Goal: Information Seeking & Learning: Learn about a topic

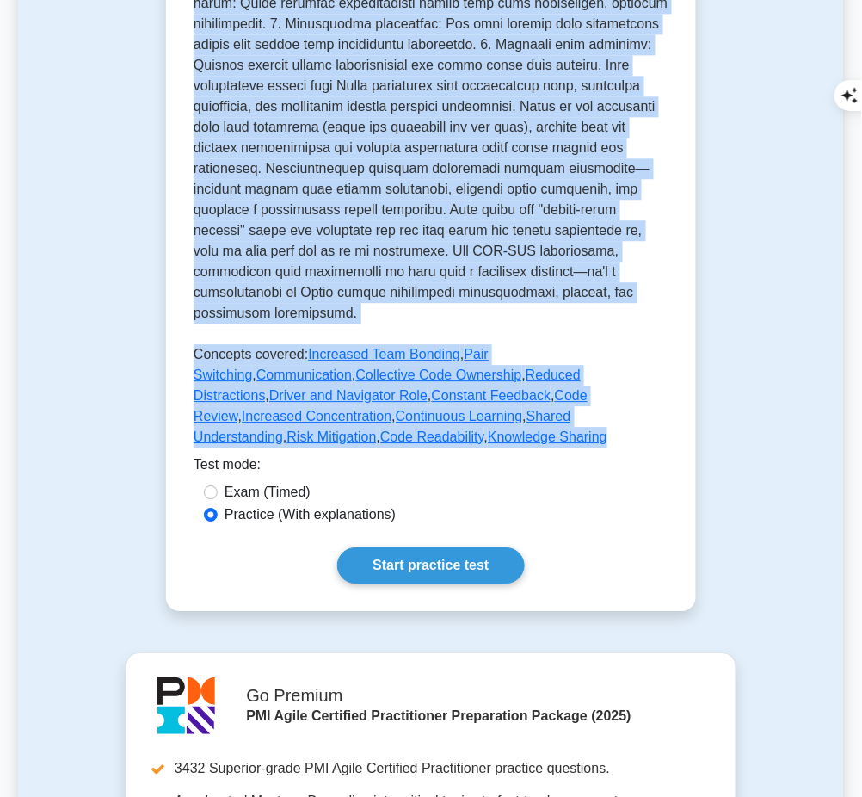
click at [355, 547] on link "Start practice test" at bounding box center [430, 565] width 187 height 36
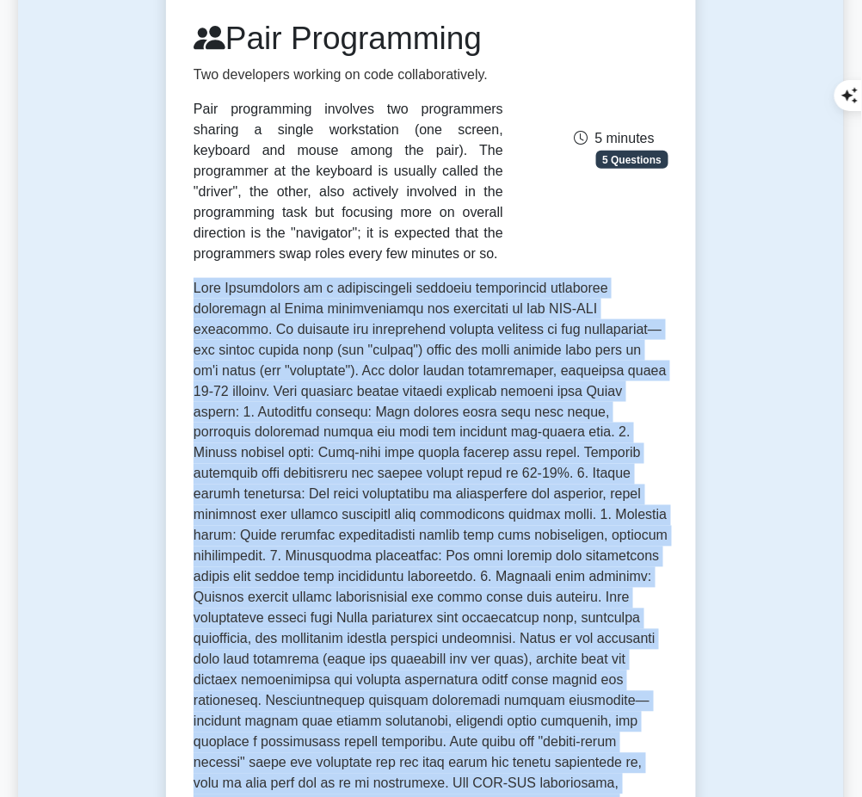
scroll to position [228, 0]
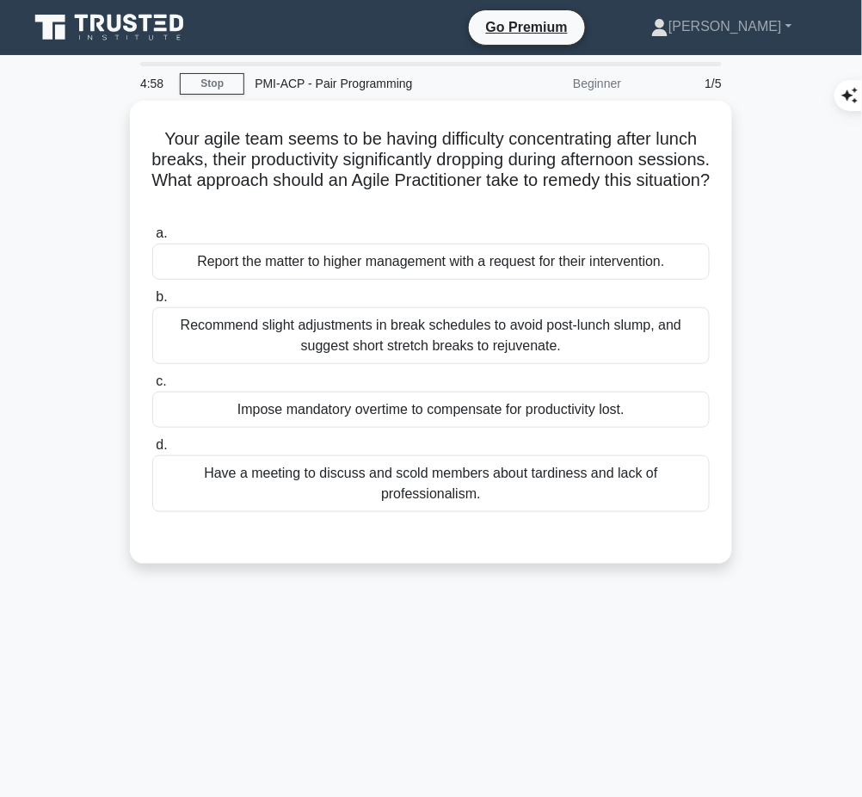
drag, startPoint x: 150, startPoint y: 126, endPoint x: 499, endPoint y: 192, distance: 355.6
click at [499, 192] on h5 "Your agile team seems to be having difficulty concentrating after lunch breaks,…" at bounding box center [431, 170] width 561 height 84
copy h5 "Your agile team seems to be having difficulty concentrating after lunch breaks,…"
click at [534, 329] on div "Recommend slight adjustments in break schedules to avoid post-lunch slump, and …" at bounding box center [431, 335] width 558 height 57
click at [152, 303] on input "b. Recommend slight adjustments in break schedules to avoid post-lunch slump, a…" at bounding box center [152, 297] width 0 height 11
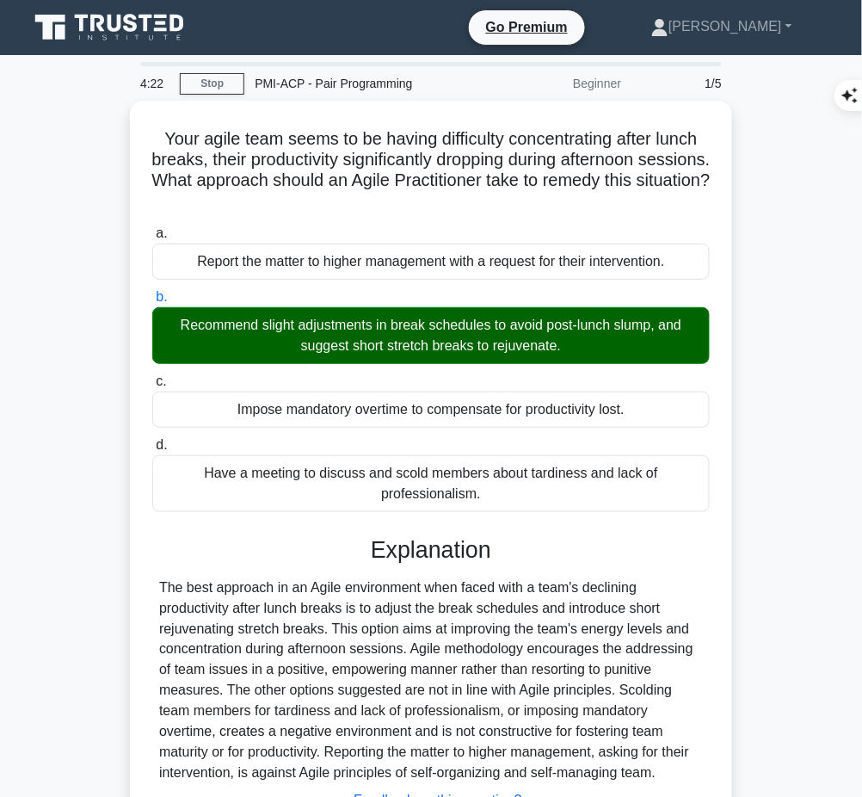
click at [334, 602] on div "The best approach in an Agile environment when faced with a team's declining pr…" at bounding box center [431, 680] width 544 height 207
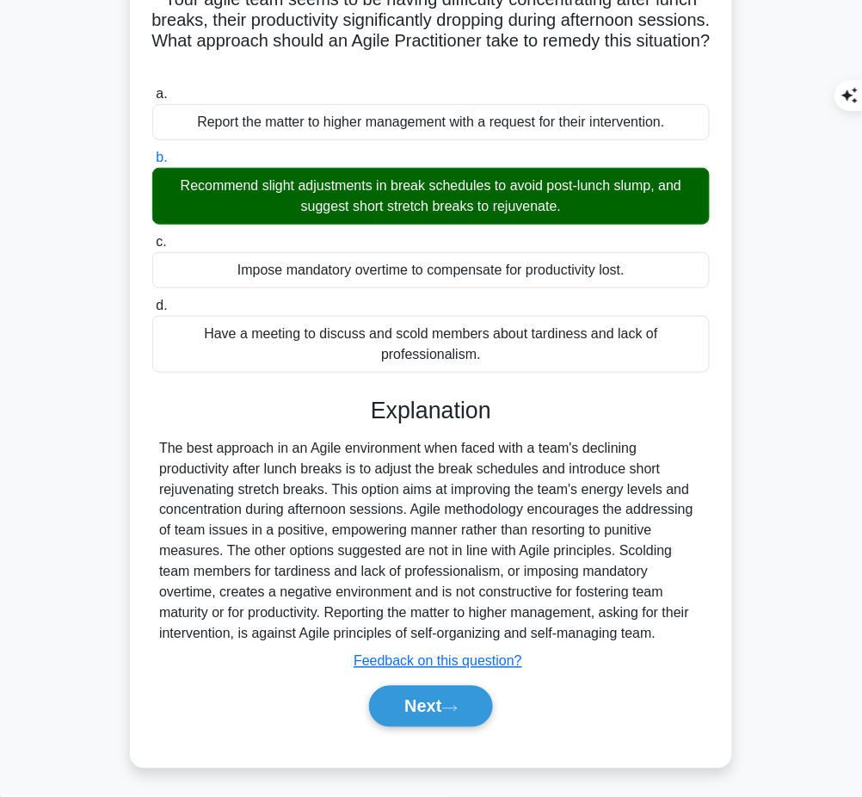
drag, startPoint x: 367, startPoint y: 398, endPoint x: 706, endPoint y: 629, distance: 410.5
click at [706, 629] on div "Explanation The best approach in an Agile environment when faced with a team's …" at bounding box center [431, 565] width 558 height 337
copy div "Explanation The best approach in an Agile environment when faced with a team's …"
click at [398, 694] on button "Next" at bounding box center [430, 706] width 123 height 41
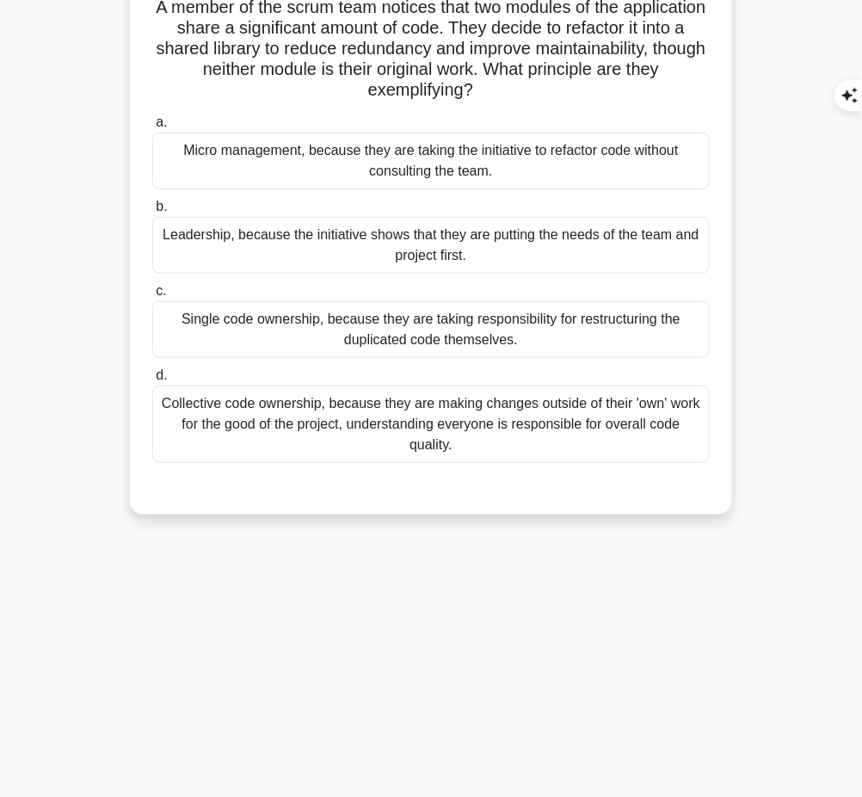
scroll to position [0, 0]
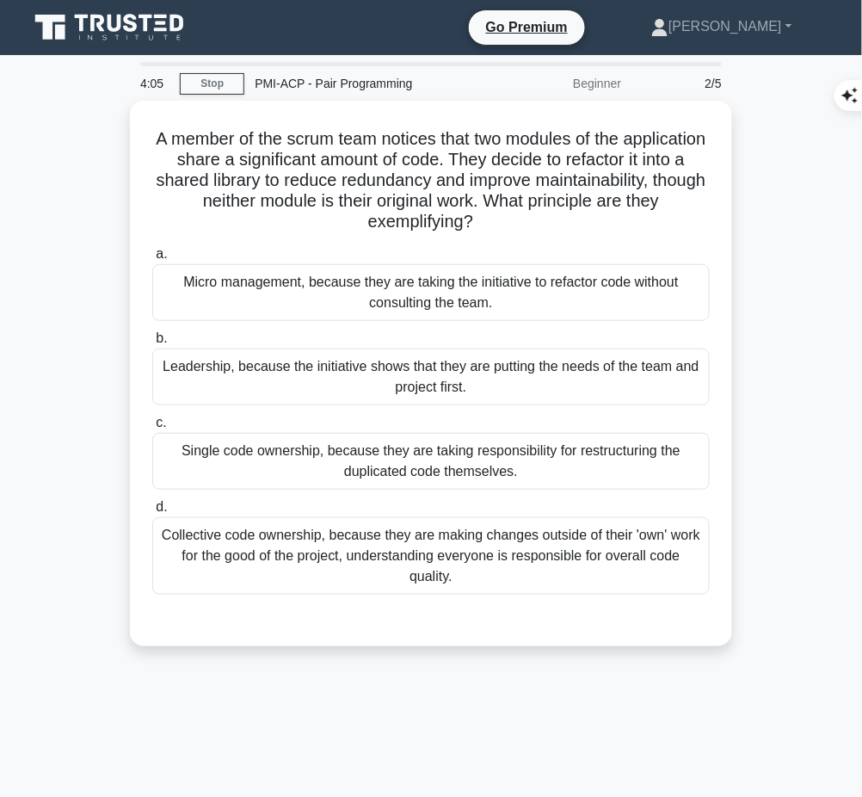
drag, startPoint x: 179, startPoint y: 130, endPoint x: 556, endPoint y: 224, distance: 388.4
click at [556, 224] on h5 "A member of the scrum team notices that two modules of the application share a …" at bounding box center [431, 180] width 561 height 105
copy h5 "A member of the scrum team notices that two modules of the application share a …"
click at [651, 543] on div "Collective code ownership, because they are making changes outside of their 'ow…" at bounding box center [431, 555] width 558 height 77
click at [152, 513] on input "d. Collective code ownership, because they are making changes outside of their …" at bounding box center [152, 507] width 0 height 11
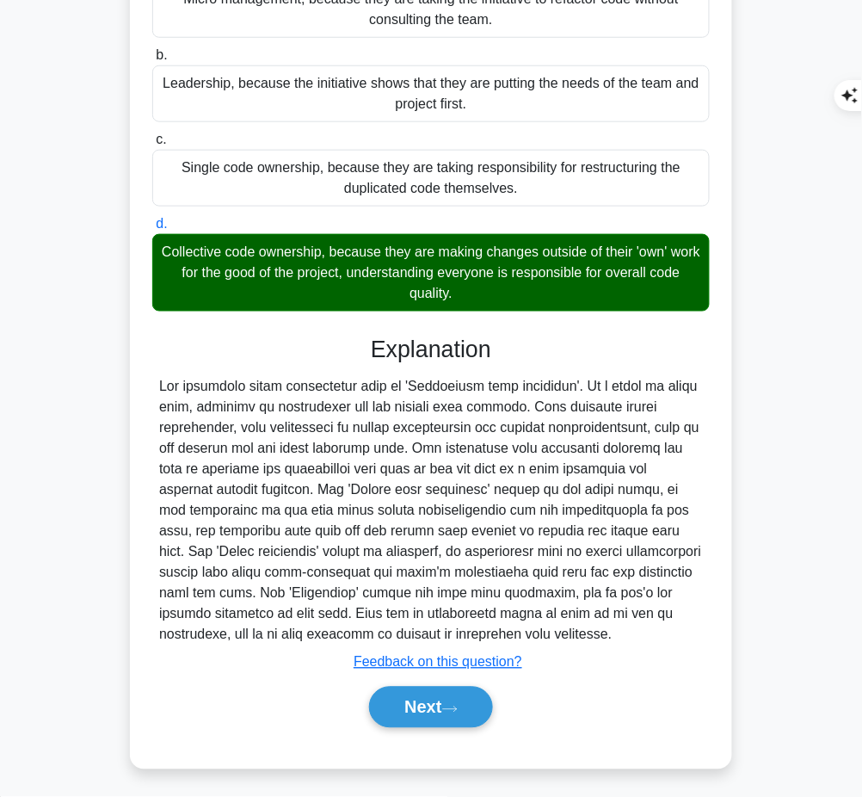
drag, startPoint x: 368, startPoint y: 345, endPoint x: 429, endPoint y: 631, distance: 292.2
click at [429, 631] on div "Explanation Submit feedback Feedback on this question? Next" at bounding box center [431, 535] width 558 height 399
copy div "Explanation The principle being exemplified here is 'Collective code ownership'…"
click at [391, 713] on button "Next" at bounding box center [430, 707] width 123 height 41
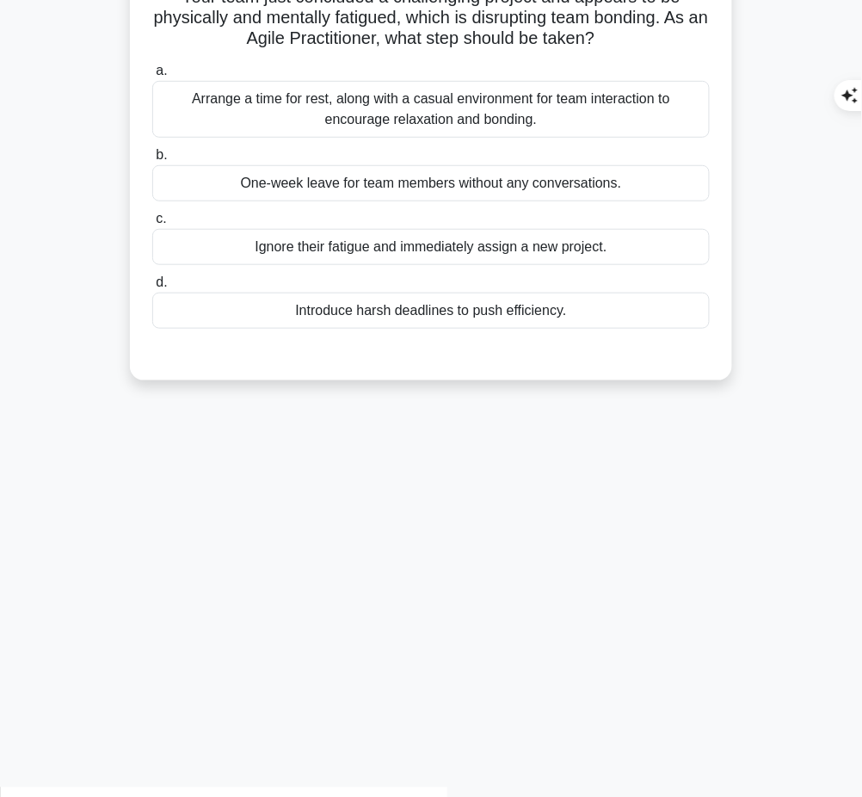
scroll to position [0, 0]
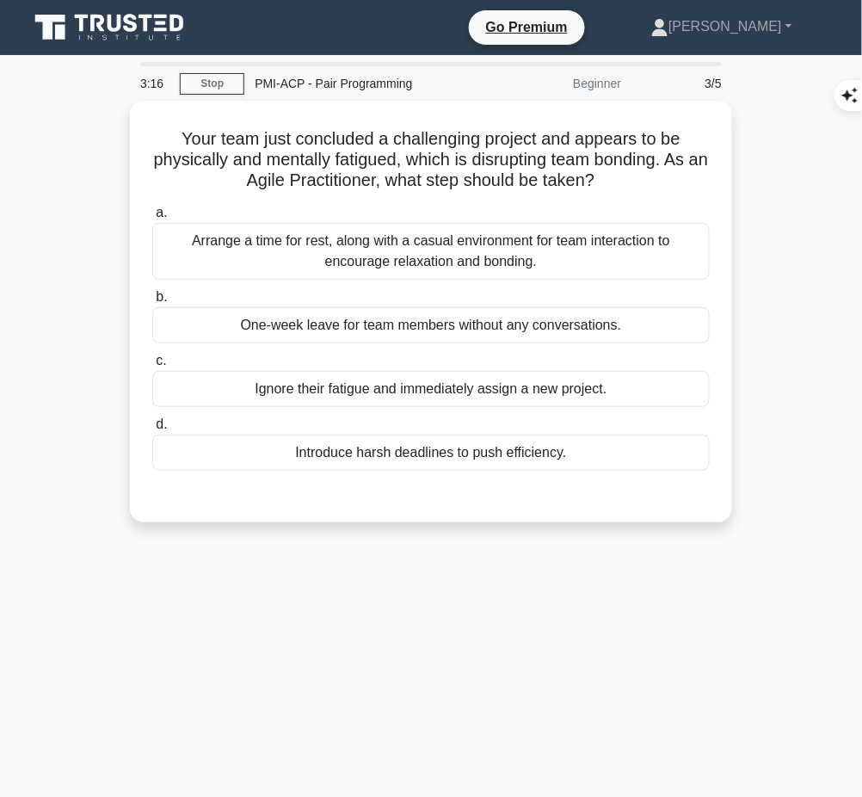
drag, startPoint x: 159, startPoint y: 138, endPoint x: 625, endPoint y: 177, distance: 467.2
click at [625, 177] on h5 "Your team just concluded a challenging project and appears to be physically and…" at bounding box center [431, 160] width 561 height 64
copy h5 "Your team just concluded a challenging project and appears to be physically and…"
click at [494, 238] on div "Arrange a time for rest, along with a casual environment for team interaction t…" at bounding box center [431, 251] width 558 height 57
click at [152, 219] on input "a. Arrange a time for rest, along with a casual environment for team interactio…" at bounding box center [152, 212] width 0 height 11
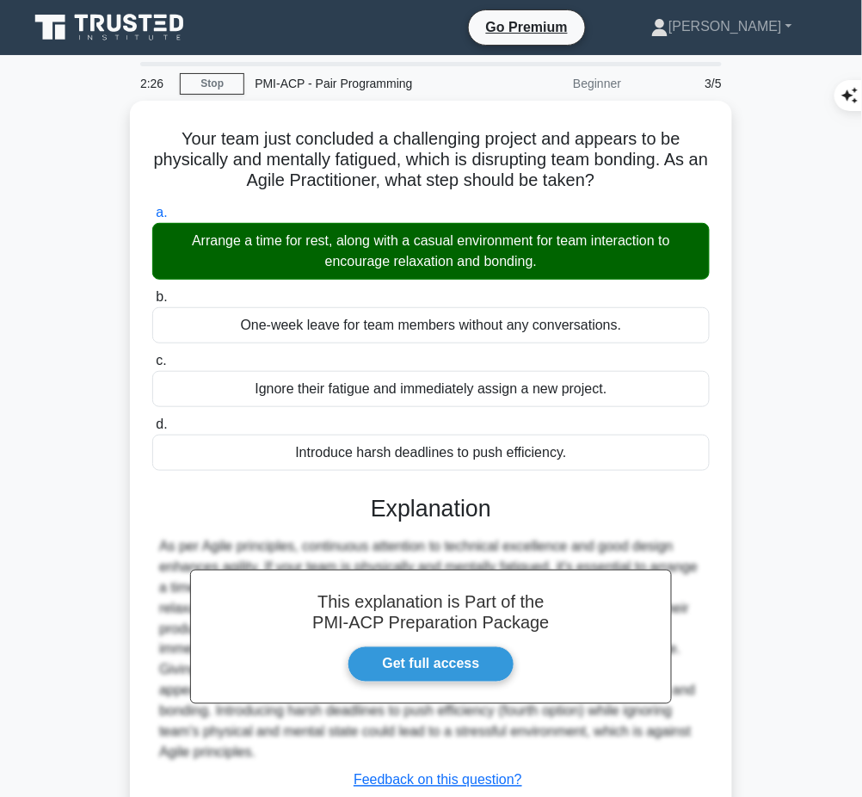
click at [441, 501] on h3 "Explanation" at bounding box center [431, 509] width 537 height 28
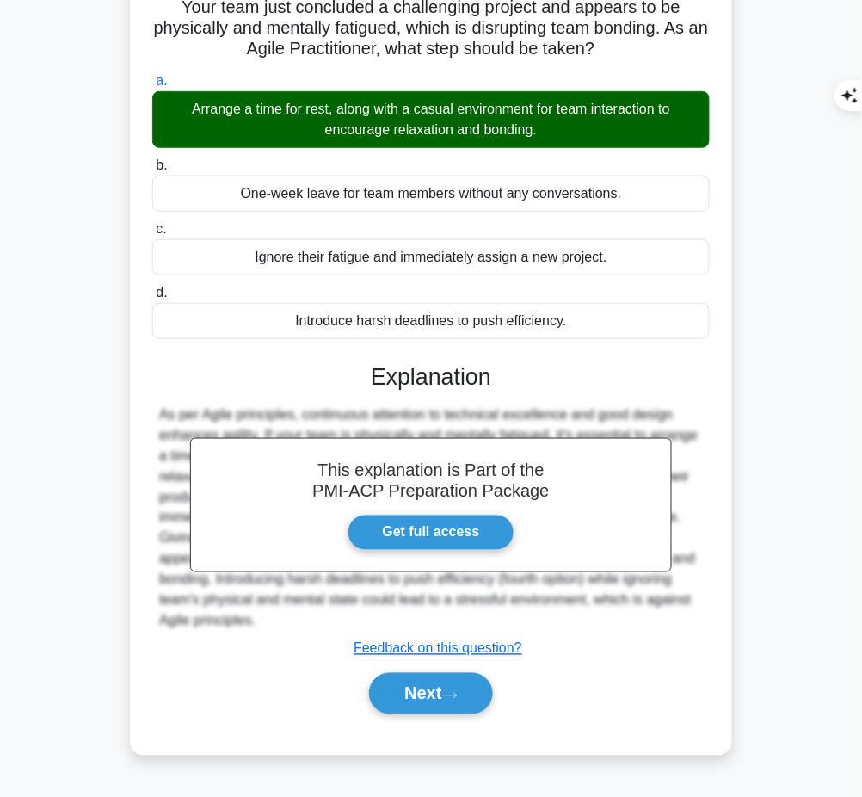
drag, startPoint x: 372, startPoint y: 369, endPoint x: 301, endPoint y: 610, distance: 251.1
click at [301, 610] on div "This explanation is Part of the PMI-ACP Preparation Package Get full access Exp…" at bounding box center [431, 531] width 558 height 379
copy div "Explanation As per Agile principles, continuous attention to technical excellen…"
click at [454, 681] on button "Next" at bounding box center [430, 693] width 123 height 41
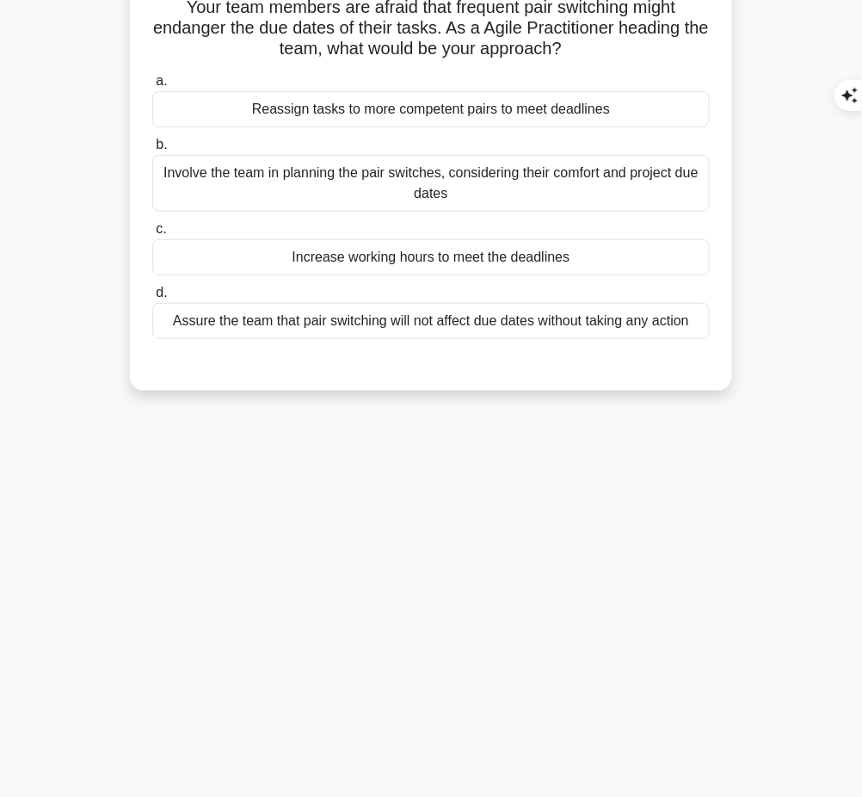
scroll to position [0, 0]
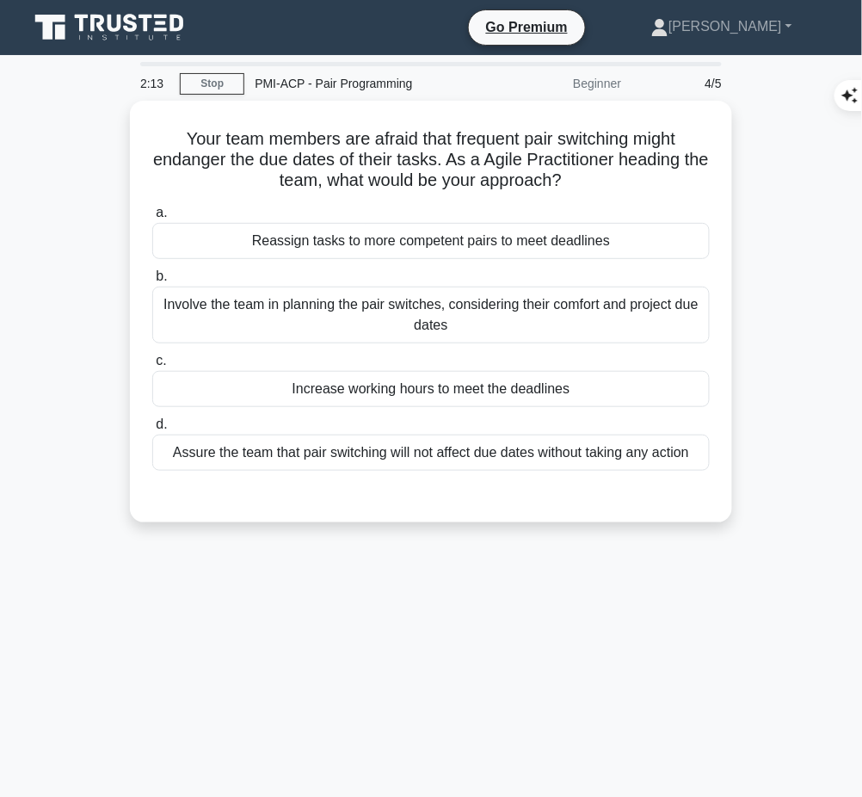
drag, startPoint x: 173, startPoint y: 132, endPoint x: 583, endPoint y: 184, distance: 413.8
click at [583, 184] on h5 "Your team members are afraid that frequent pair switching might endanger the du…" at bounding box center [431, 160] width 561 height 64
copy h5 "Your team members are afraid that frequent pair switching might endanger the du…"
click at [667, 304] on div "Involve the team in planning the pair switches, considering their comfort and p…" at bounding box center [431, 315] width 558 height 57
click at [152, 282] on input "b. Involve the team in planning the pair switches, considering their comfort an…" at bounding box center [152, 276] width 0 height 11
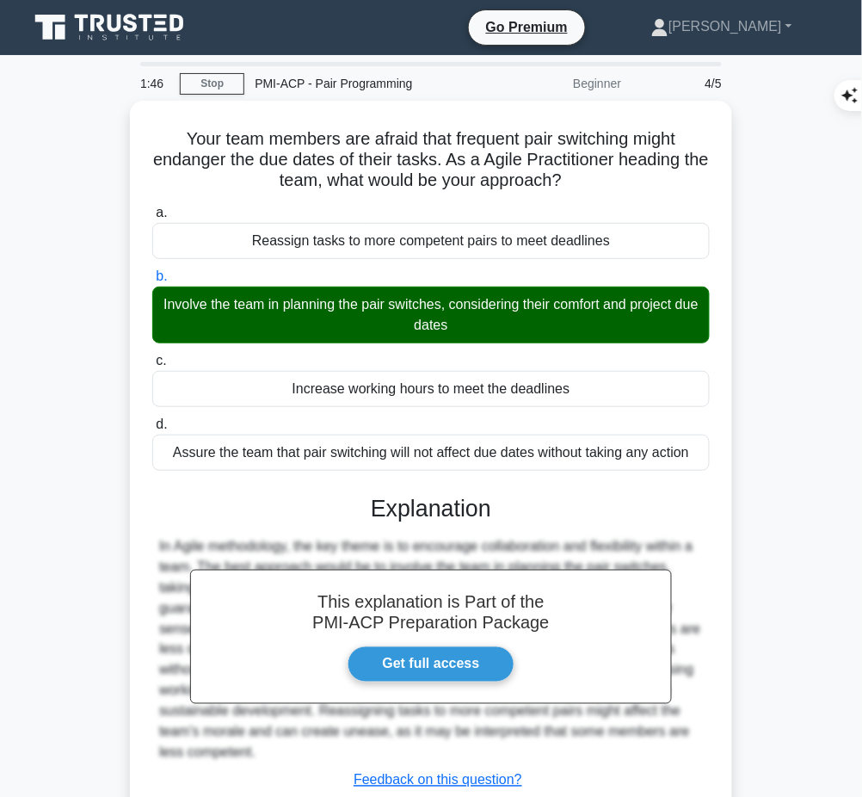
click at [447, 546] on div "In Agile methodology, the key theme is to encourage collaboration and flexibili…" at bounding box center [431, 649] width 544 height 227
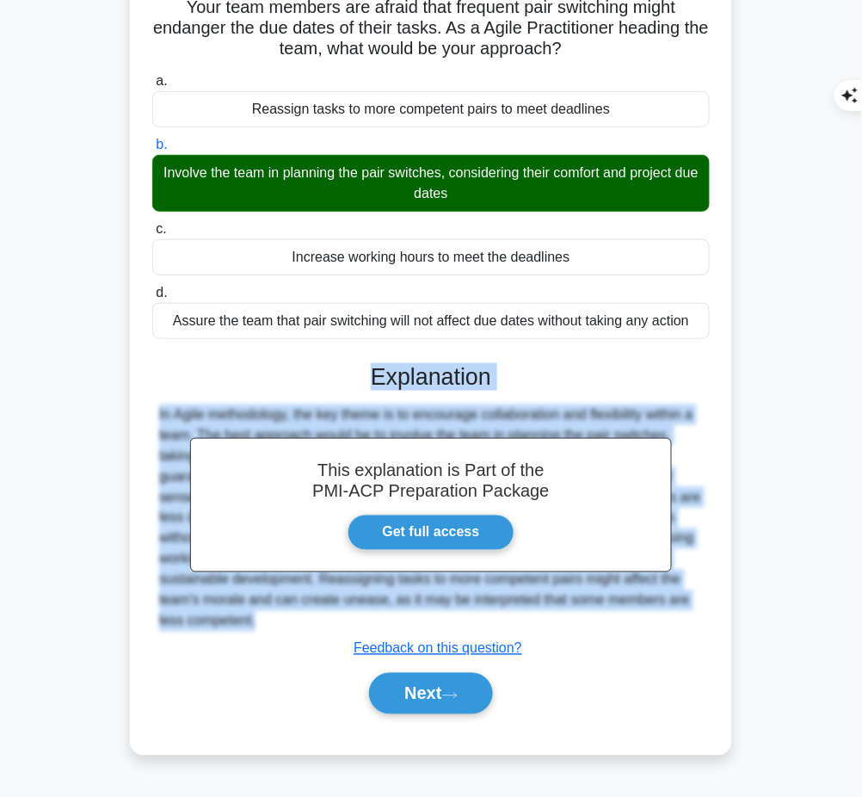
drag, startPoint x: 373, startPoint y: 368, endPoint x: 295, endPoint y: 635, distance: 277.8
click at [295, 635] on div "This explanation is Part of the PMI-ACP Preparation Package Get full access Exp…" at bounding box center [431, 531] width 558 height 379
copy div "Explanation In Agile methodology, the key theme is to encourage collaboration a…"
click at [432, 692] on button "Next" at bounding box center [430, 693] width 123 height 41
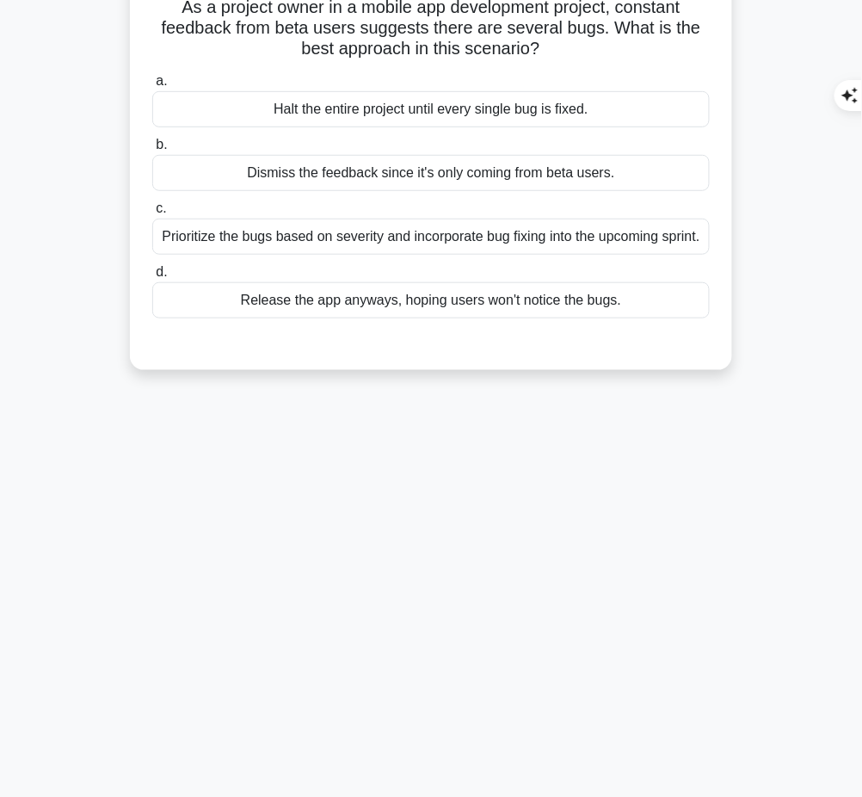
scroll to position [0, 0]
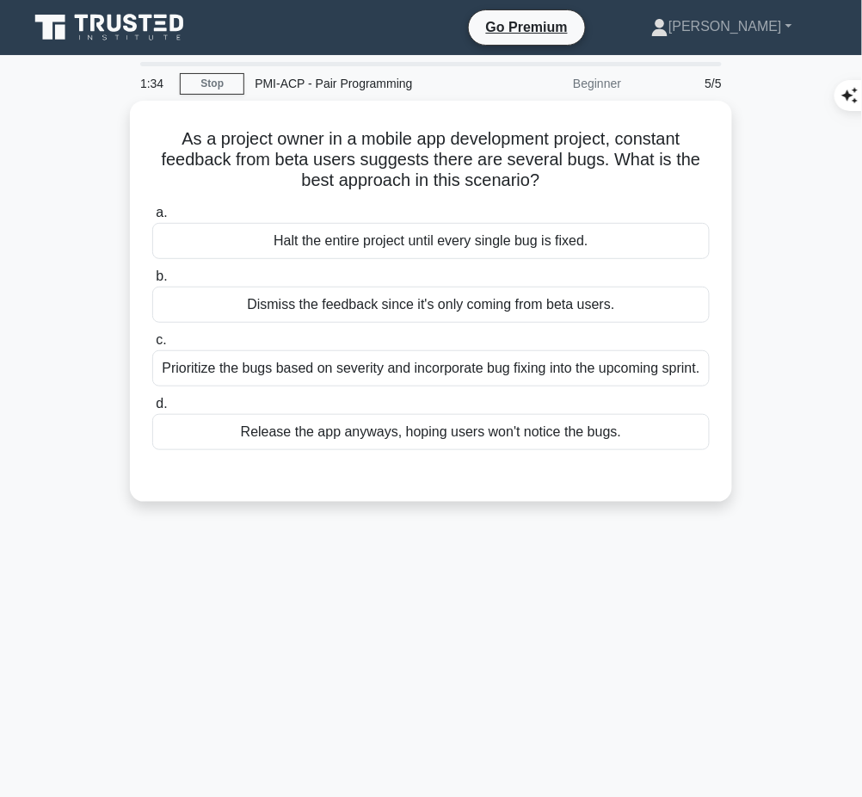
drag, startPoint x: 170, startPoint y: 130, endPoint x: 546, endPoint y: 176, distance: 379.8
click at [546, 176] on h5 "As a project owner in a mobile app development project, constant feedback from …" at bounding box center [431, 160] width 561 height 64
copy h5 "As a project owner in a mobile app development project, constant feedback from …"
click at [472, 141] on h5 "As a project owner in a mobile app development project, constant feedback from …" at bounding box center [431, 160] width 561 height 64
click at [459, 386] on div "Prioritize the bugs based on severity and incorporate bug fixing into the upcom…" at bounding box center [431, 368] width 558 height 36
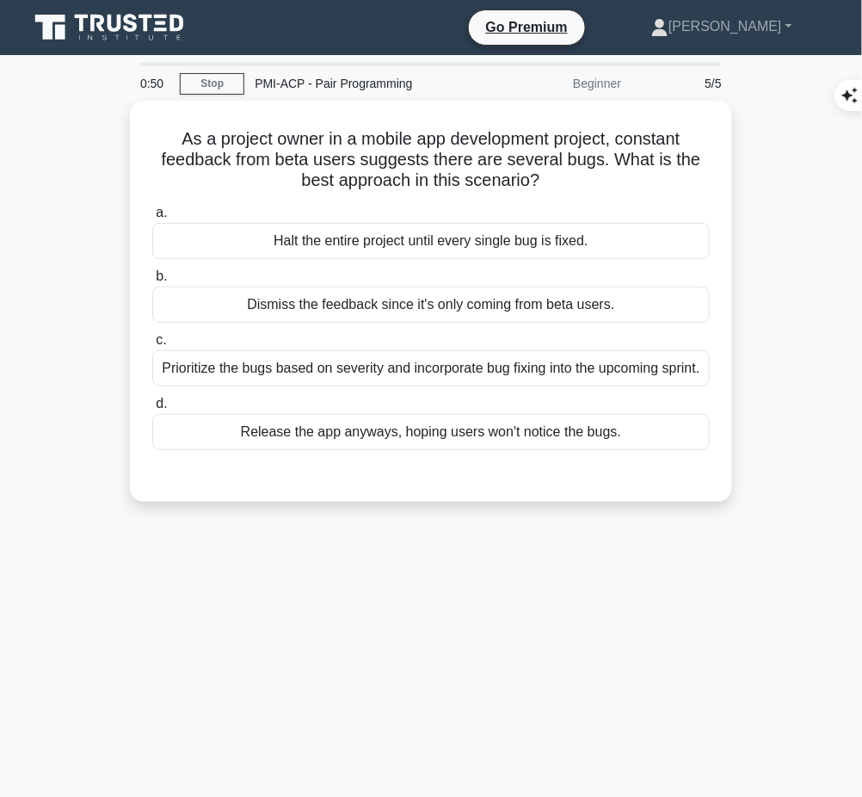
click at [152, 346] on input "c. Prioritize the bugs based on severity and incorporate bug fixing into the up…" at bounding box center [152, 340] width 0 height 11
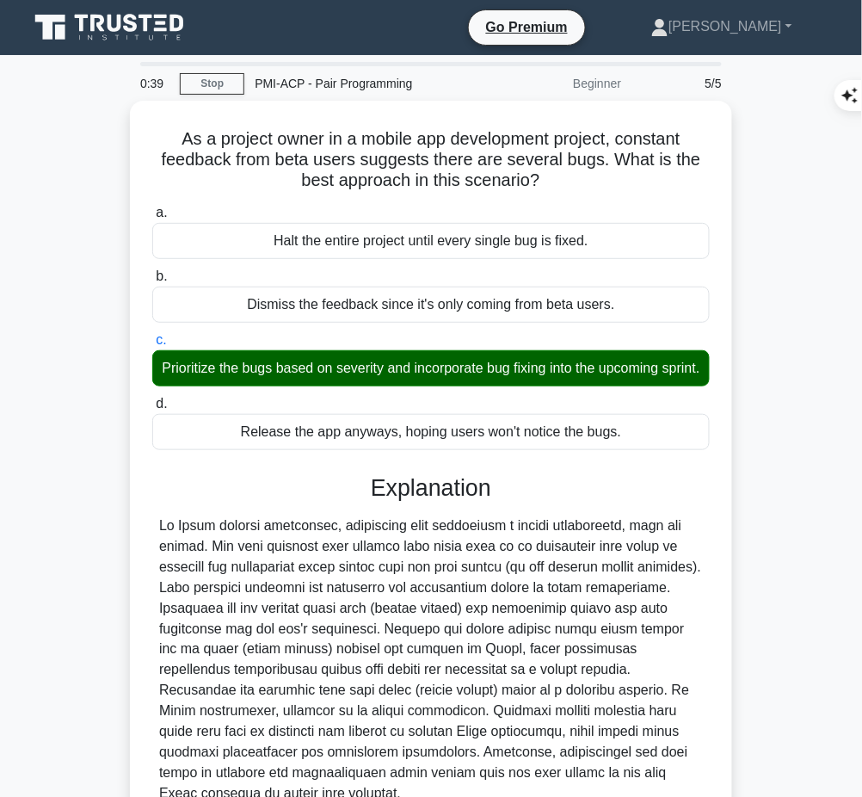
click at [267, 693] on div at bounding box center [431, 659] width 544 height 289
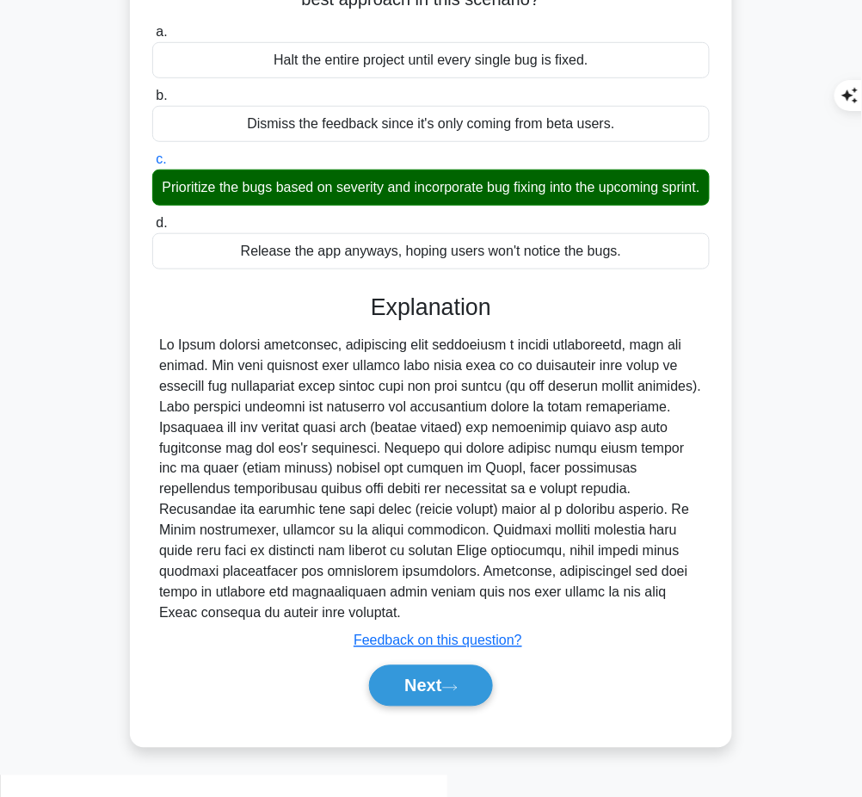
drag, startPoint x: 373, startPoint y: 323, endPoint x: 301, endPoint y: 633, distance: 318.9
click at [301, 633] on div "Explanation Submit feedback Feedback on this question? Next" at bounding box center [431, 503] width 558 height 420
copy div "Explanation In Agile project management, especially when developing a mobile ap…"
click at [387, 706] on button "Next" at bounding box center [430, 685] width 123 height 41
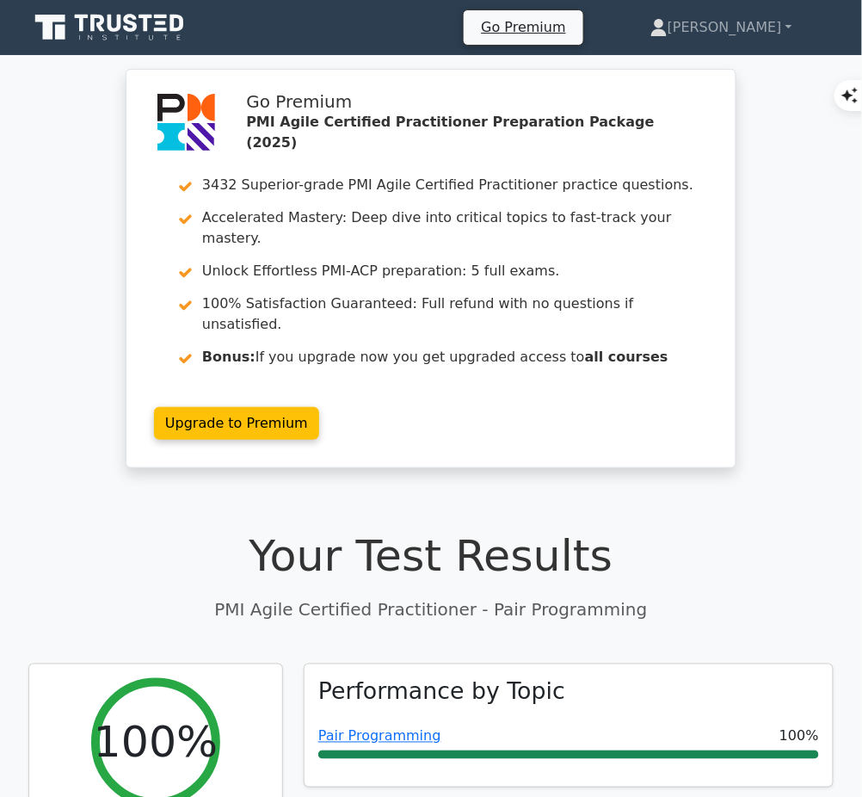
click at [386, 728] on link "Pair Programming" at bounding box center [379, 736] width 123 height 16
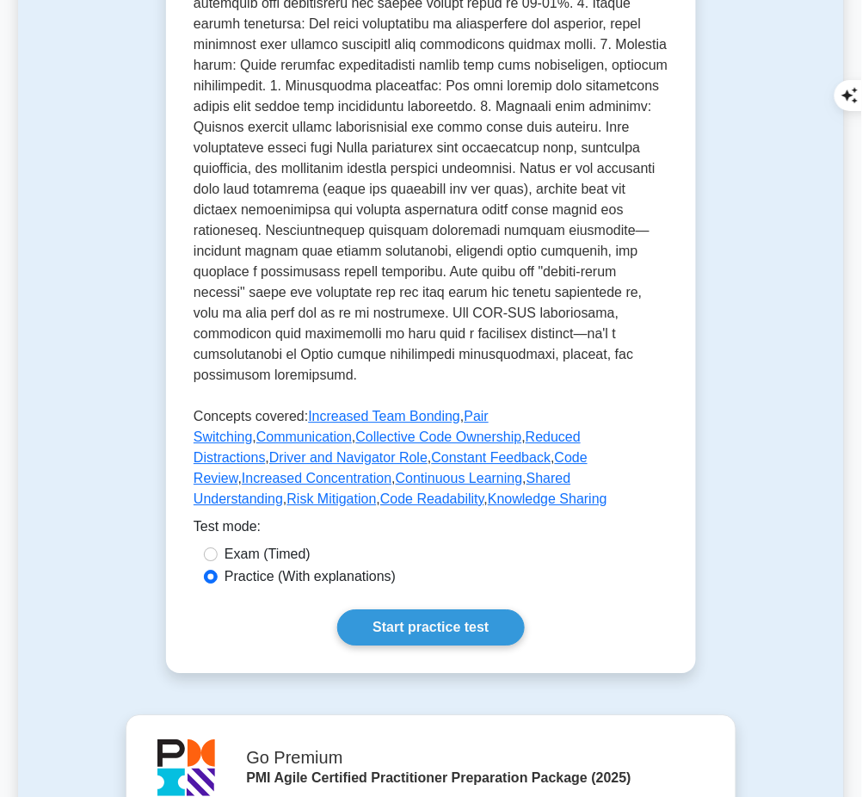
scroll to position [700, 0]
click at [431, 609] on link "Start practice test" at bounding box center [430, 627] width 187 height 36
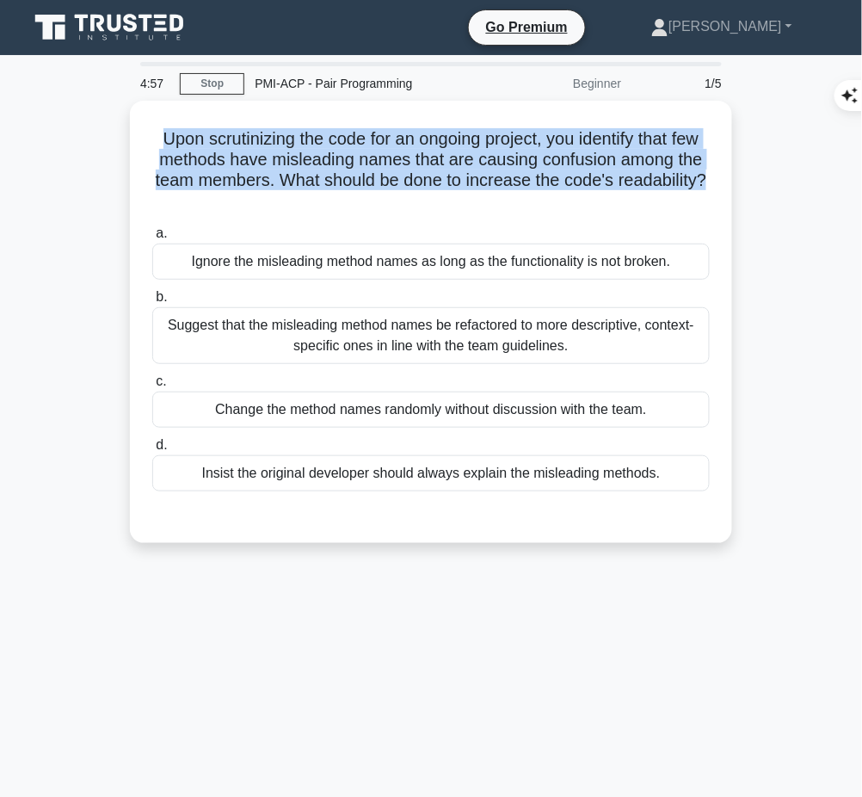
drag, startPoint x: 163, startPoint y: 124, endPoint x: 461, endPoint y: 194, distance: 305.8
click at [461, 194] on h5 "Upon scrutinizing the code for an ongoing project, you identify that few method…" at bounding box center [431, 170] width 561 height 84
copy h5 "Upon scrutinizing the code for an ongoing project, you identify that few method…"
click at [602, 181] on h5 "Upon scrutinizing the code for an ongoing project, you identify that few method…" at bounding box center [431, 170] width 561 height 84
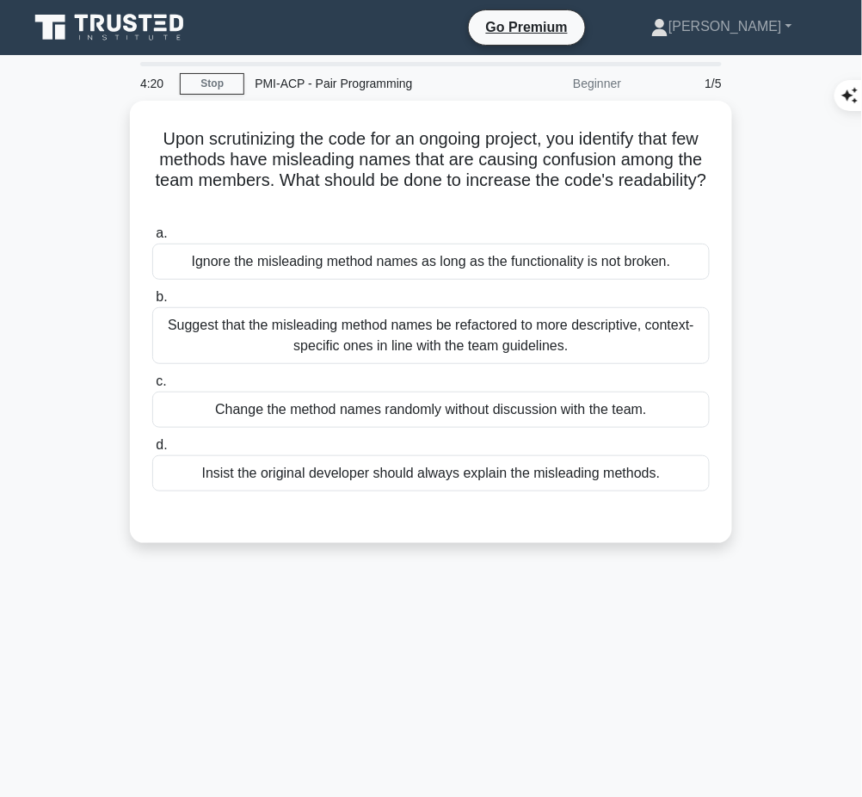
click at [533, 330] on div "Suggest that the misleading method names be refactored to more descriptive, con…" at bounding box center [431, 335] width 558 height 57
click at [152, 303] on input "b. Suggest that the misleading method names be refactored to more descriptive, …" at bounding box center [152, 297] width 0 height 11
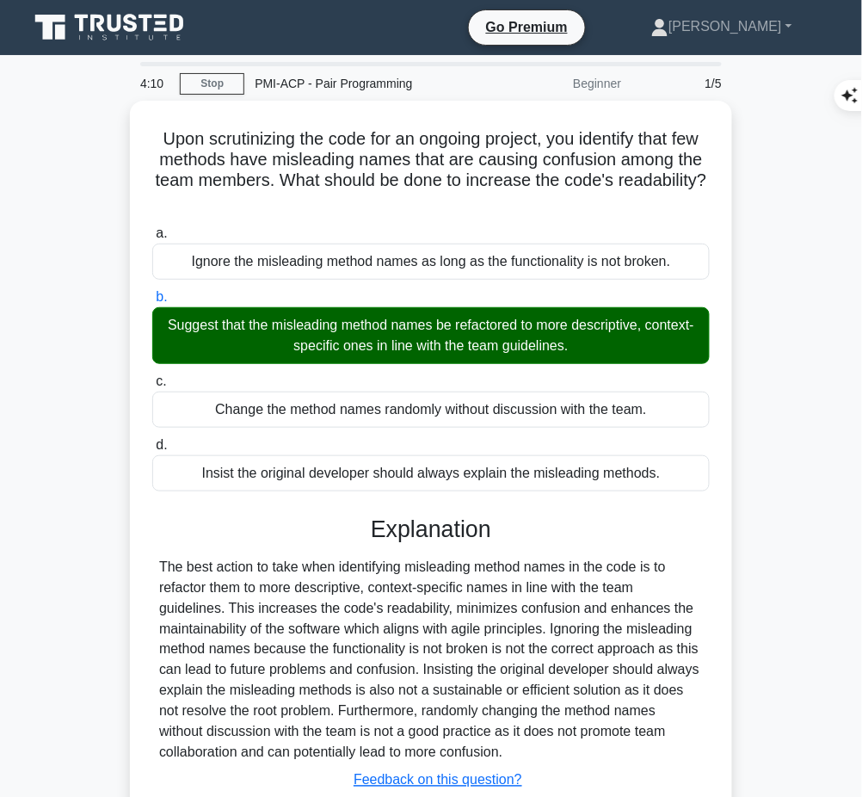
click at [430, 667] on div "The best action to take when identifying misleading method names in the code is…" at bounding box center [431, 660] width 544 height 207
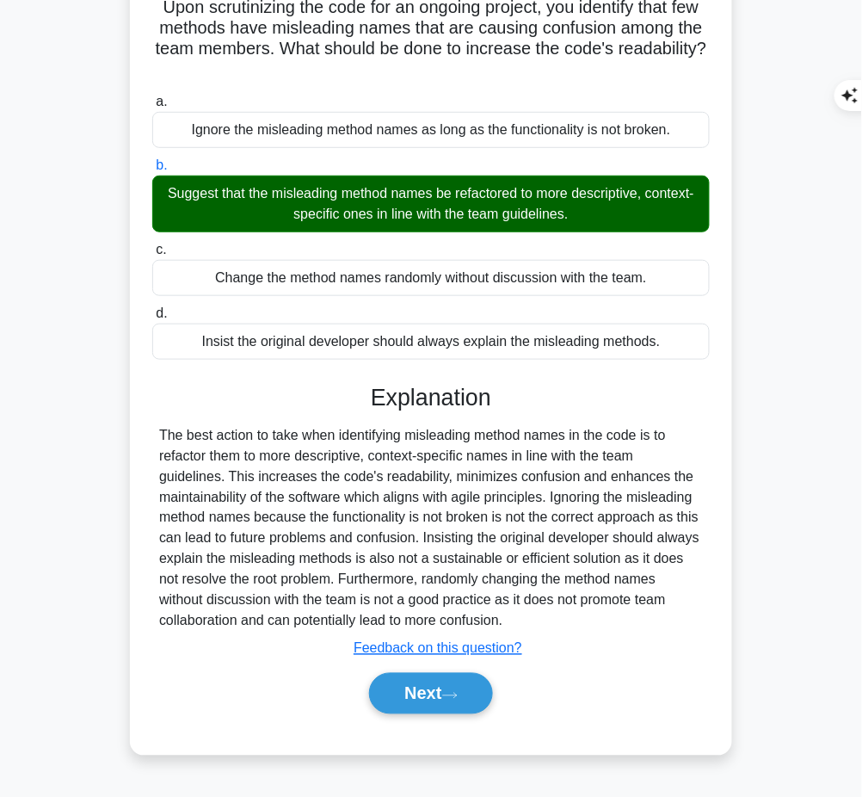
scroll to position [131, 0]
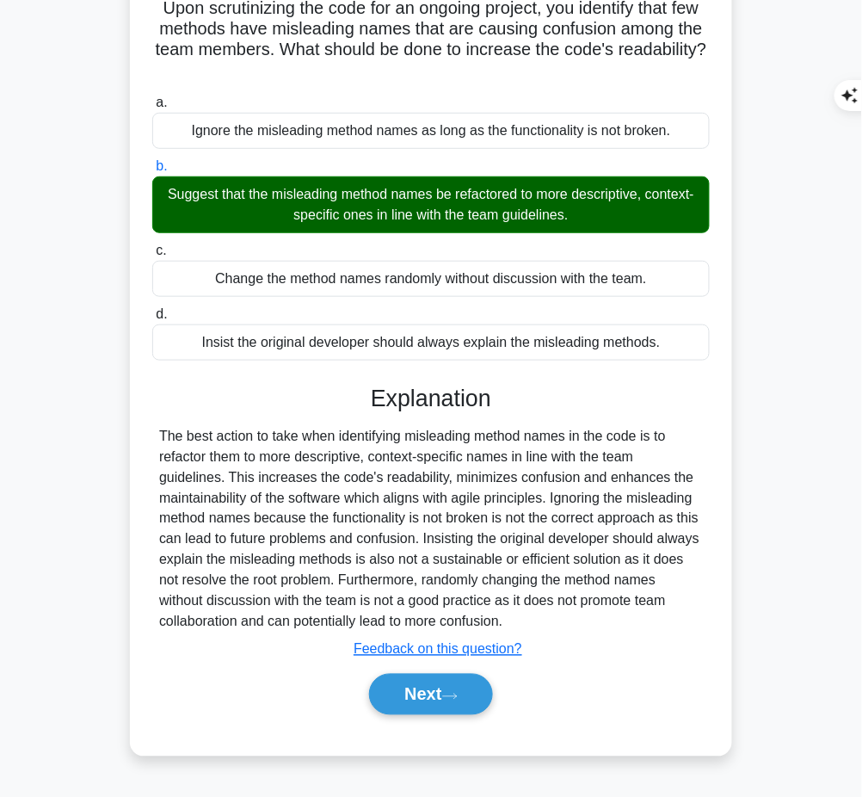
drag, startPoint x: 369, startPoint y: 394, endPoint x: 554, endPoint y: 620, distance: 291.7
click at [554, 620] on div "Explanation The best action to take when identifying misleading method names in…" at bounding box center [431, 553] width 558 height 337
copy div "Explanation The best action to take when identifying misleading method names in…"
click at [411, 694] on button "Next" at bounding box center [430, 694] width 123 height 41
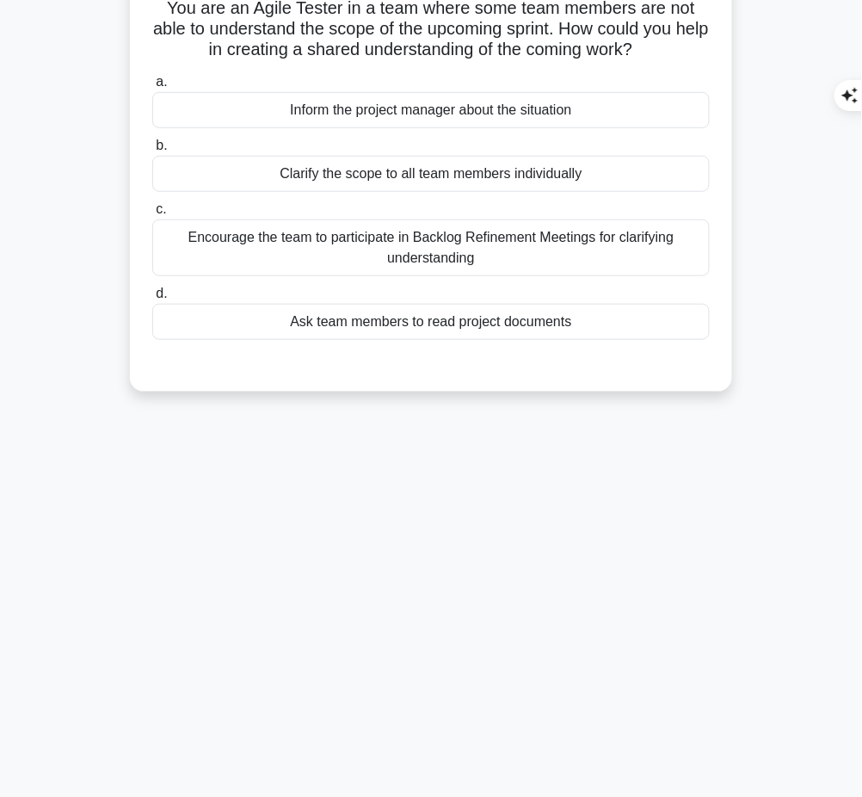
scroll to position [0, 0]
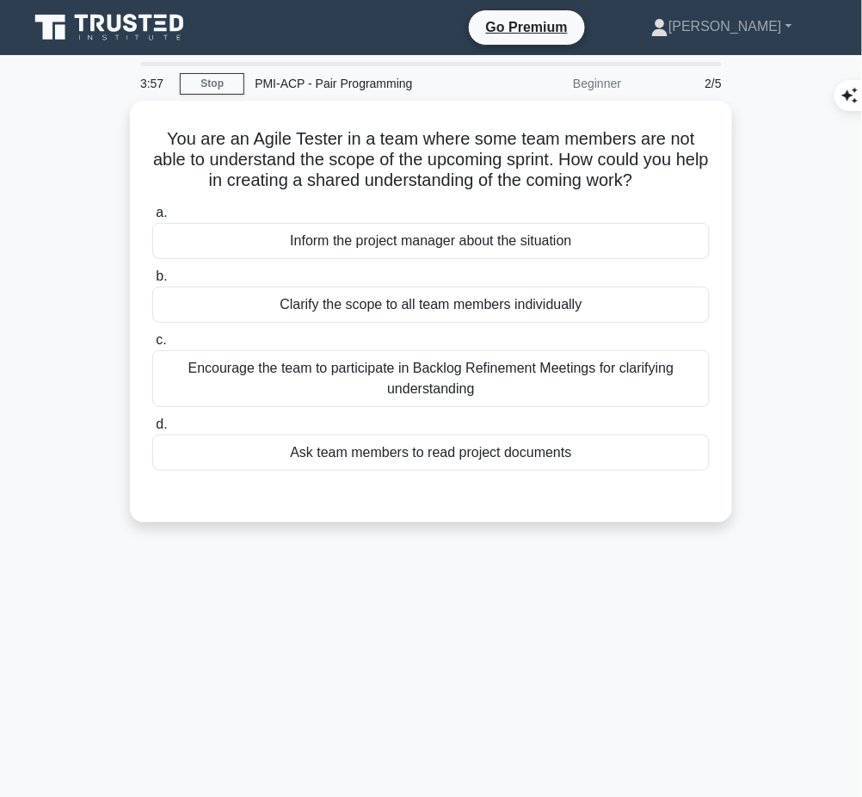
drag, startPoint x: 160, startPoint y: 131, endPoint x: 669, endPoint y: 180, distance: 511.8
click at [669, 180] on h5 "You are an Agile Tester in a team where some team members are not able to under…" at bounding box center [431, 160] width 561 height 64
copy h5 "You are an Agile Tester in a team where some team members are not able to under…"
click at [514, 373] on div "Encourage the team to participate in Backlog Refinement Meetings for clarifying…" at bounding box center [431, 378] width 558 height 57
click at [152, 346] on input "c. Encourage the team to participate in Backlog Refinement Meetings for clarify…" at bounding box center [152, 340] width 0 height 11
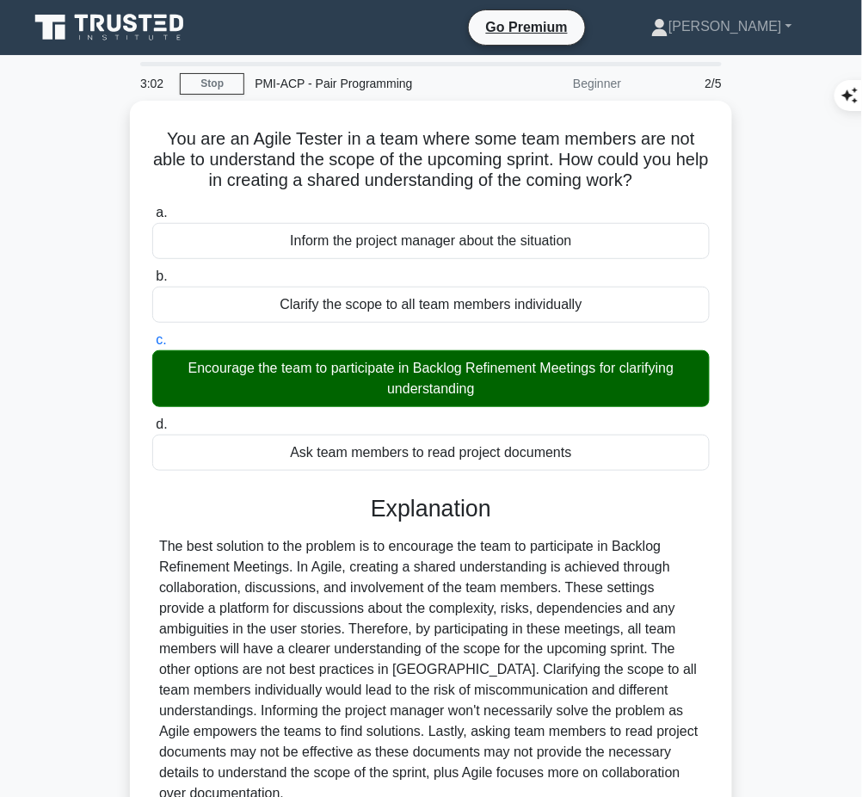
click at [447, 572] on div at bounding box center [431, 670] width 544 height 268
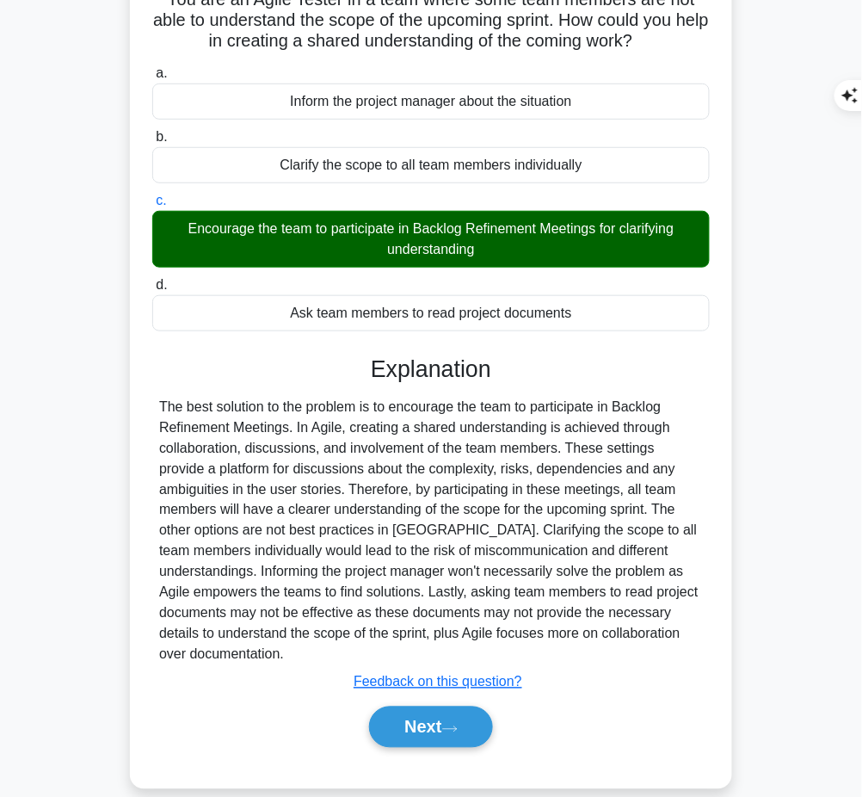
drag, startPoint x: 373, startPoint y: 360, endPoint x: 636, endPoint y: 627, distance: 375.4
click at [636, 627] on div "Explanation Submit feedback Feedback on this question? Next" at bounding box center [431, 554] width 558 height 399
copy div "Explanation The best solution to the problem is to encourage the team to partic…"
click at [418, 706] on button "Next" at bounding box center [430, 726] width 123 height 41
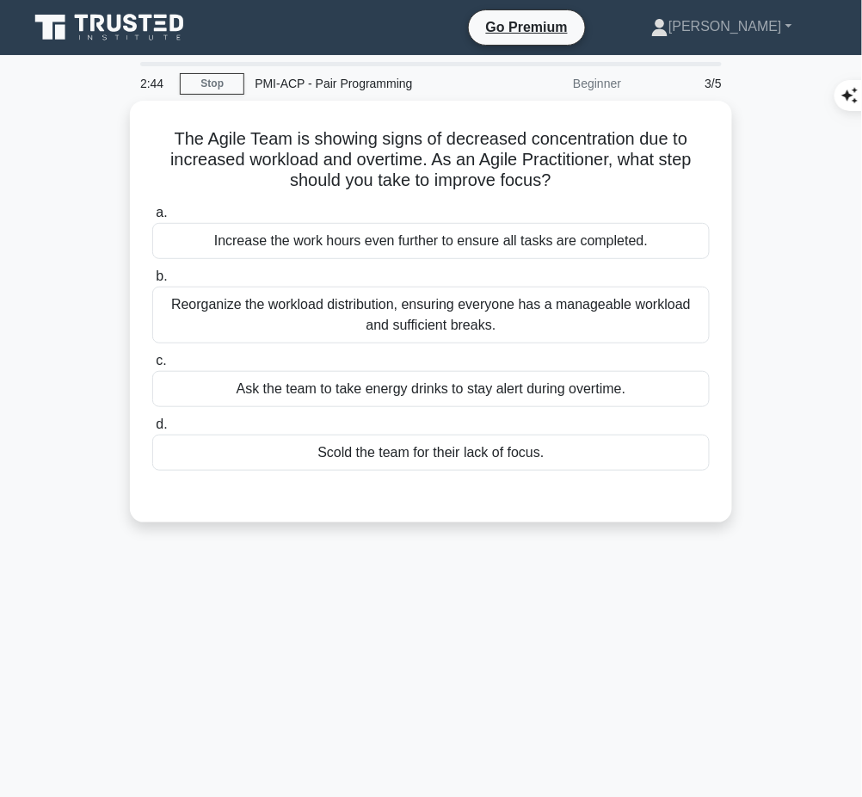
scroll to position [3, 0]
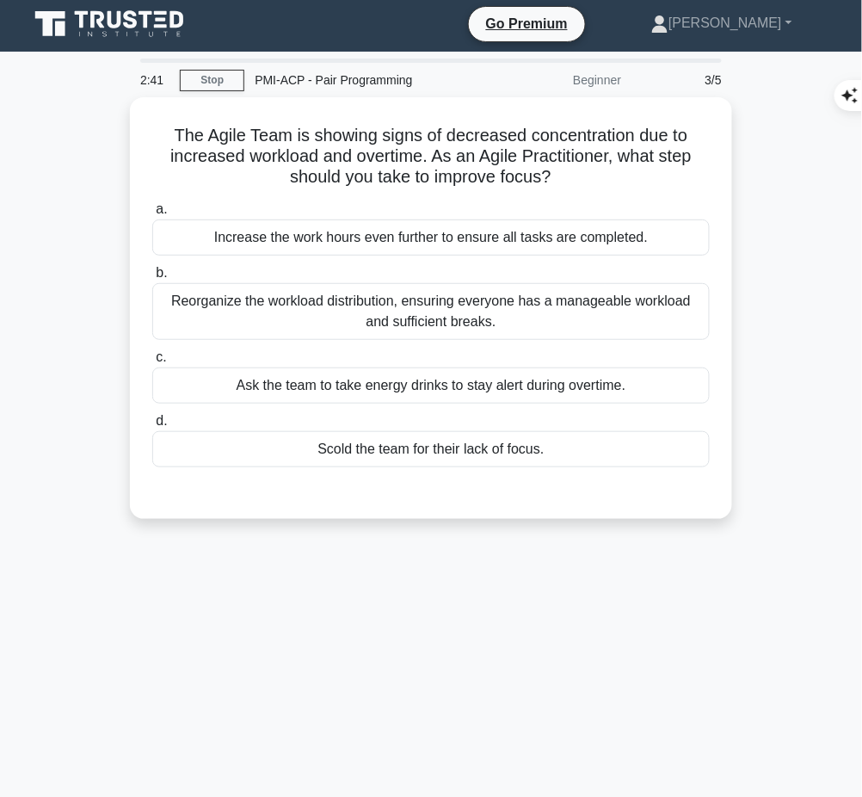
drag, startPoint x: 156, startPoint y: 119, endPoint x: 565, endPoint y: 176, distance: 413.5
click at [565, 176] on div "The Agile Team is showing signs of decreased concentration due to increased wor…" at bounding box center [431, 308] width 589 height 408
copy h5 "The Agile Team is showing signs of decreased concentration due to increased wor…"
click at [527, 289] on div "Reorganize the workload distribution, ensuring everyone has a manageable worklo…" at bounding box center [431, 311] width 558 height 57
click at [152, 279] on input "b. Reorganize the workload distribution, ensuring everyone has a manageable wor…" at bounding box center [152, 273] width 0 height 11
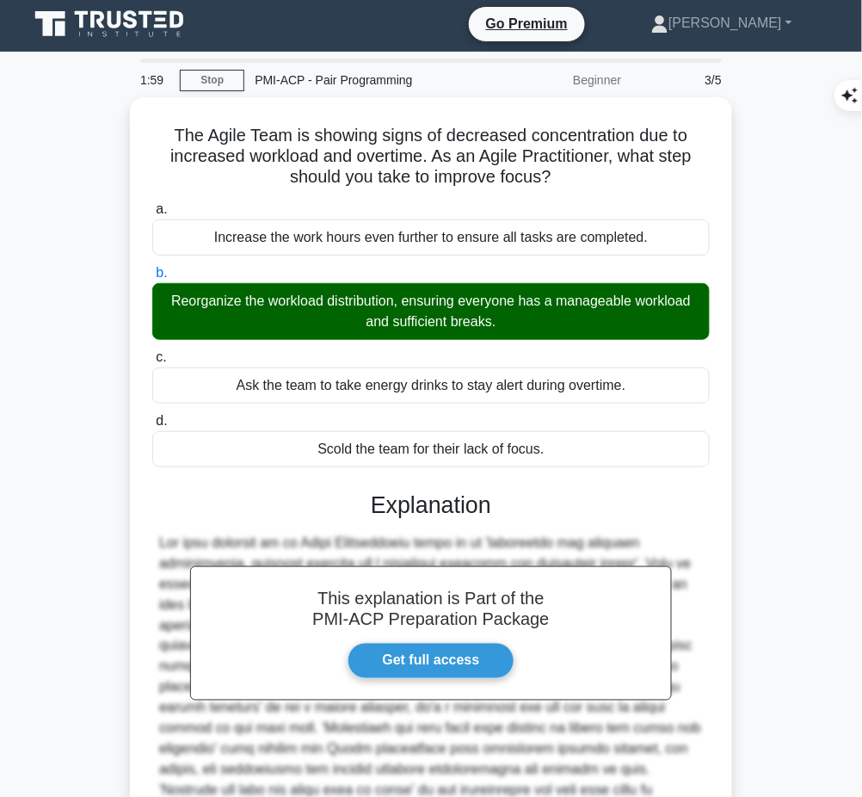
click at [448, 506] on h3 "Explanation" at bounding box center [431, 505] width 537 height 28
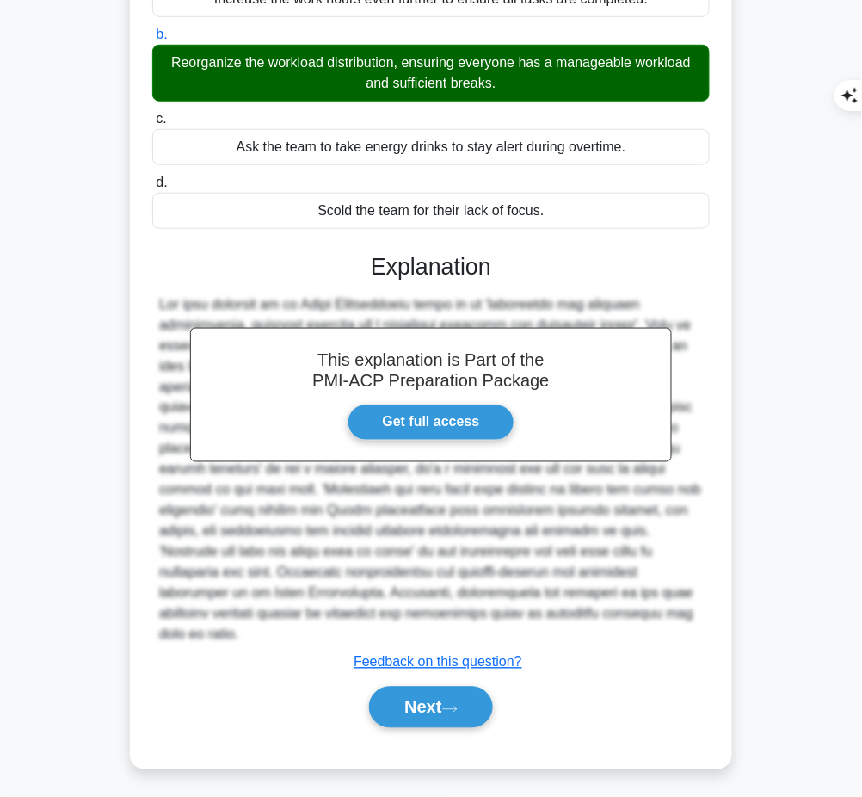
drag, startPoint x: 368, startPoint y: 262, endPoint x: 278, endPoint y: 626, distance: 375.0
click at [278, 626] on div "This explanation is Part of the PMI-ACP Preparation Package Get full access Exp…" at bounding box center [431, 483] width 558 height 503
copy div "Explanation The best solution as an Agile Practitioner would be to 'reorganize …"
click at [408, 697] on button "Next" at bounding box center [430, 707] width 123 height 41
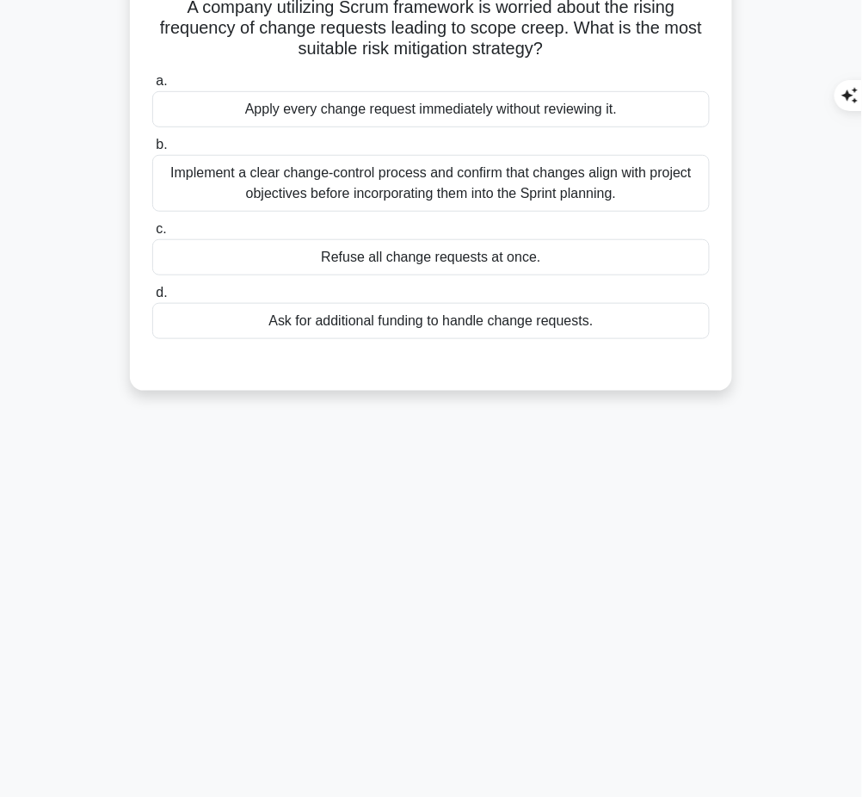
scroll to position [0, 0]
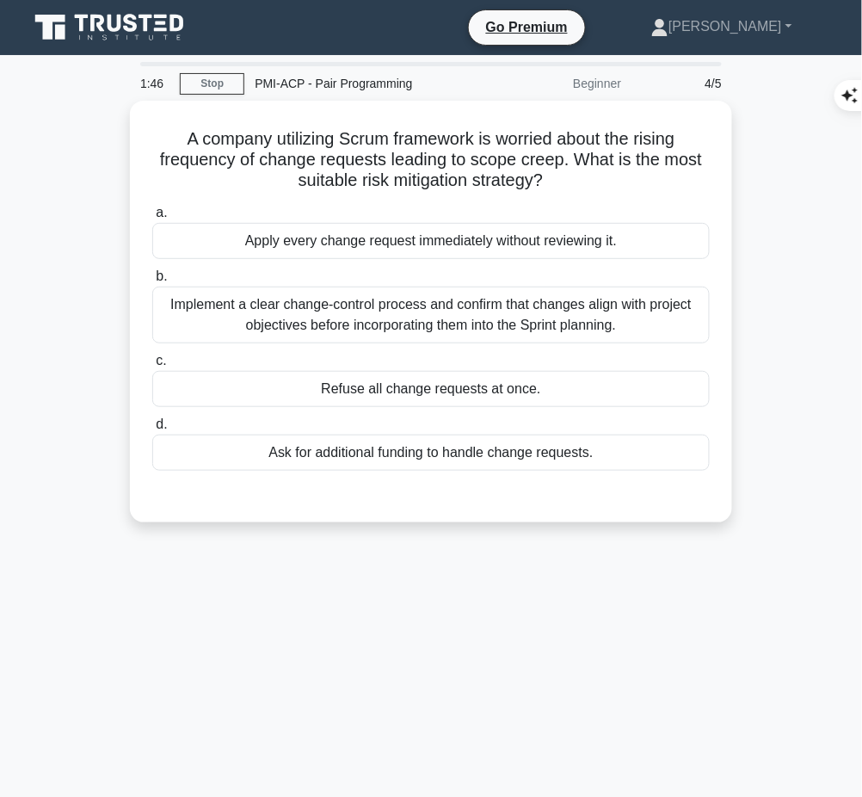
drag, startPoint x: 172, startPoint y: 133, endPoint x: 558, endPoint y: 173, distance: 388.5
click at [558, 173] on h5 "A company utilizing Scrum framework is worried about the rising frequency of ch…" at bounding box center [431, 160] width 561 height 64
copy h5 "A company utilizing Scrum framework is worried about the rising frequency of ch…"
click at [451, 309] on div "Implement a clear change-control process and confirm that changes align with pr…" at bounding box center [431, 315] width 558 height 57
click at [152, 282] on input "b. Implement a clear change-control process and confirm that changes align with…" at bounding box center [152, 276] width 0 height 11
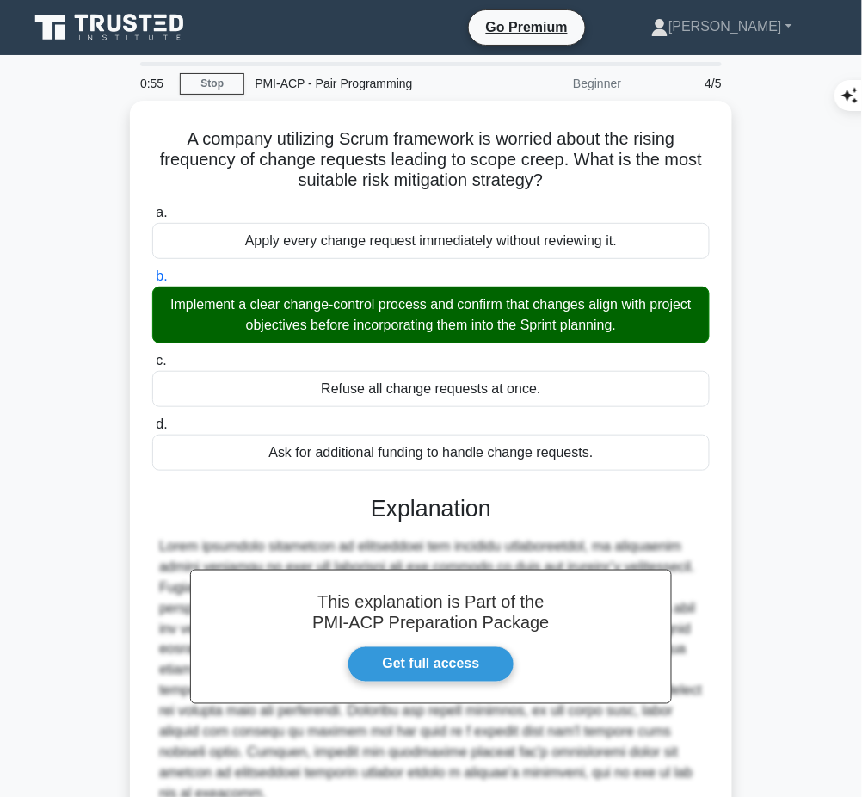
click at [446, 525] on div "This explanation is Part of the PMI-ACP Preparation Package Get full access Exp…" at bounding box center [431, 684] width 558 height 420
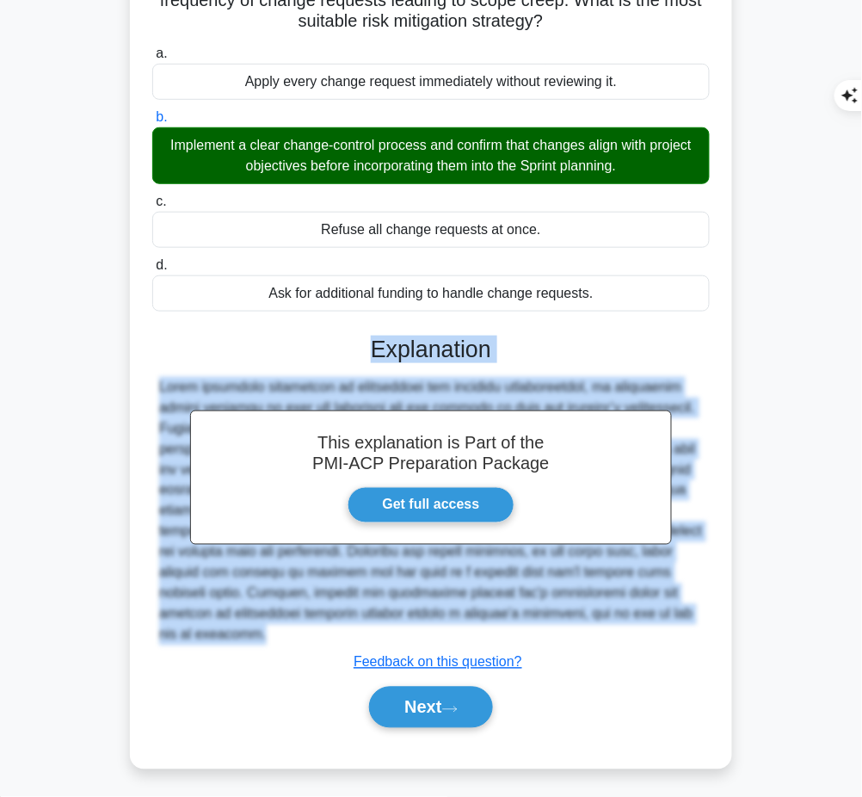
drag, startPoint x: 368, startPoint y: 339, endPoint x: 278, endPoint y: 643, distance: 316.9
click at [278, 643] on div "This explanation is Part of the PMI-ACP Preparation Package Get full access Exp…" at bounding box center [431, 525] width 558 height 420
copy div "Explanation Scrum framework emphasizes on flexibility and customer collaboratio…"
click at [408, 712] on button "Next" at bounding box center [430, 707] width 123 height 41
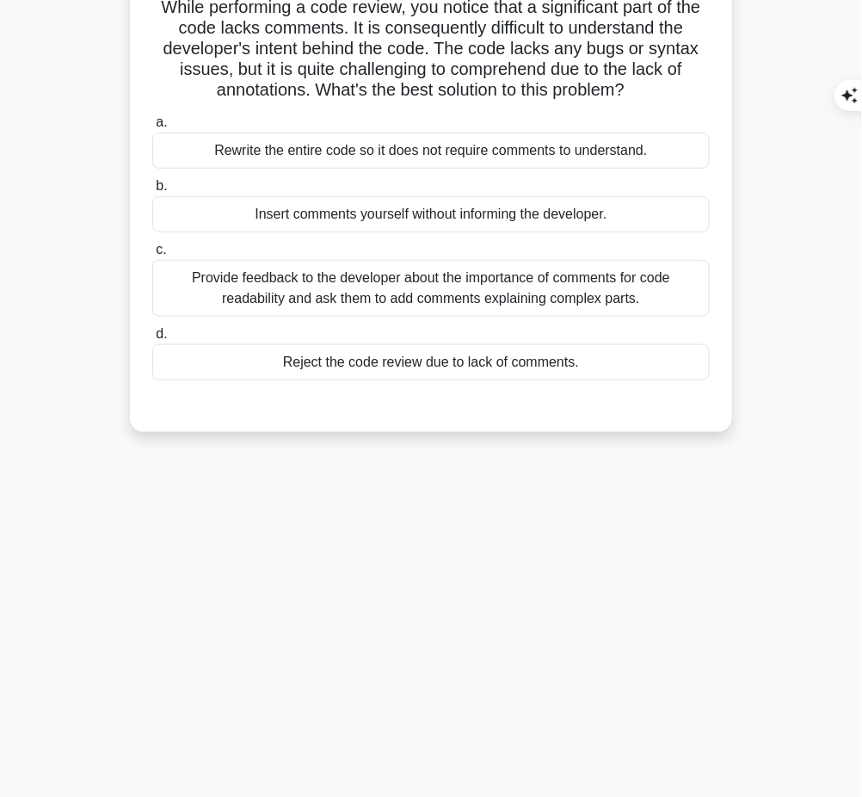
scroll to position [0, 0]
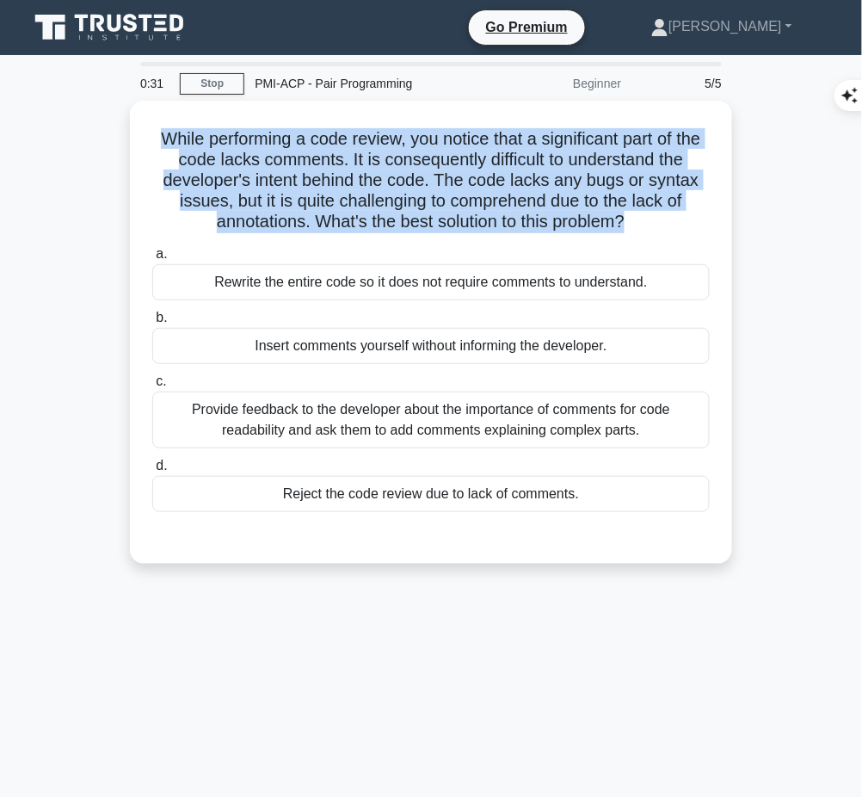
drag, startPoint x: 158, startPoint y: 121, endPoint x: 629, endPoint y: 225, distance: 482.1
click at [629, 225] on div "While performing a code review, you notice that a significant part of the code …" at bounding box center [431, 332] width 589 height 449
copy h5 "While performing a code review, you notice that a significant part of the code …"
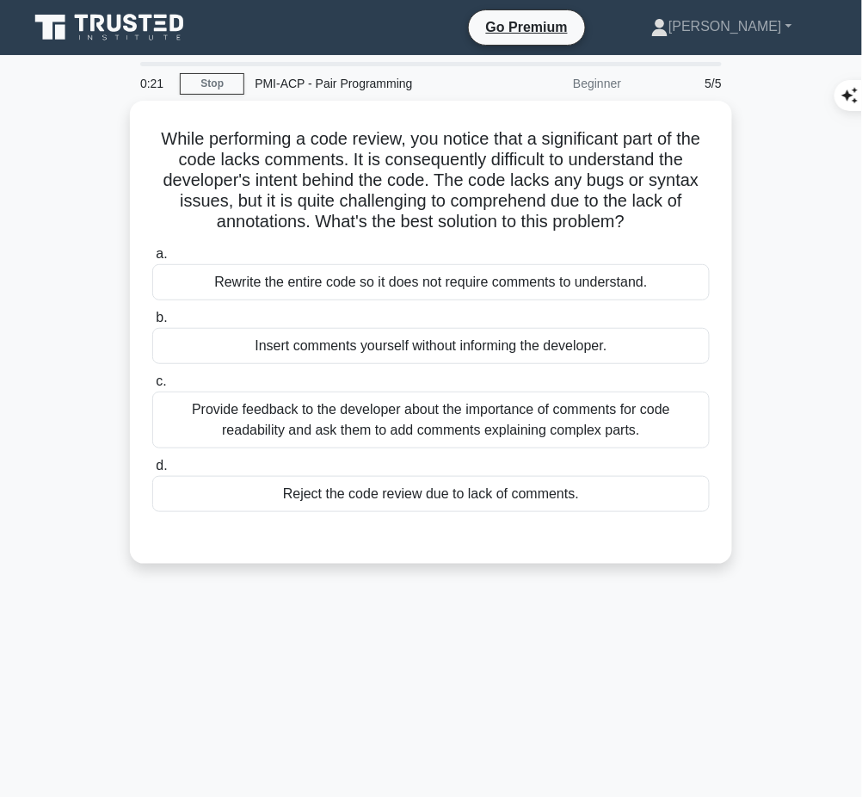
click at [590, 423] on div "Provide feedback to the developer about the importance of comments for code rea…" at bounding box center [431, 420] width 558 height 57
click at [152, 387] on input "c. Provide feedback to the developer about the importance of comments for code …" at bounding box center [152, 381] width 0 height 11
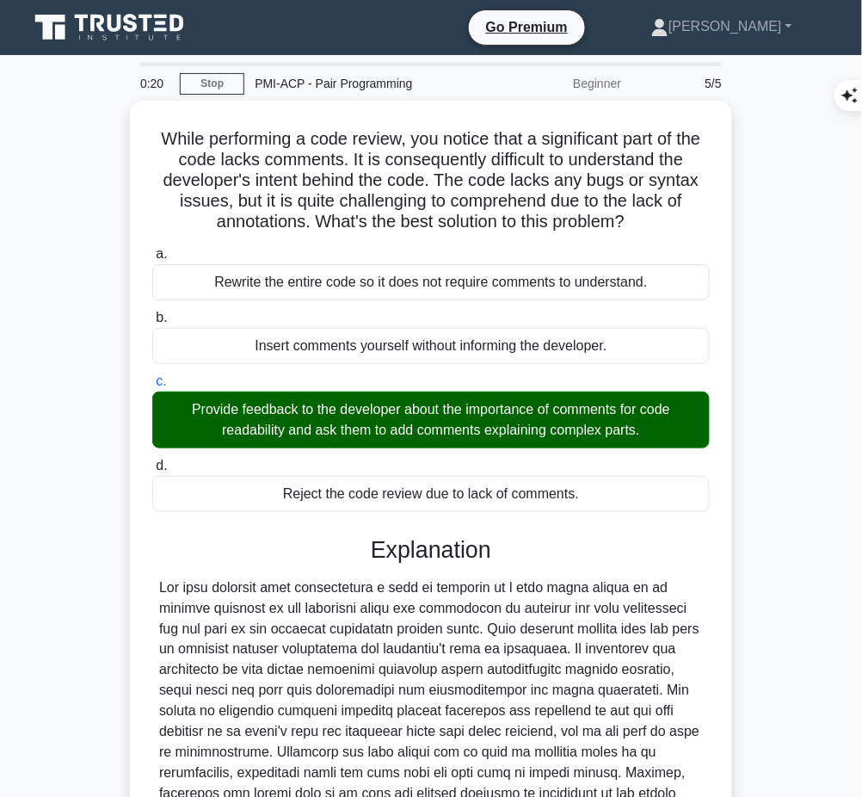
scroll to position [3, 0]
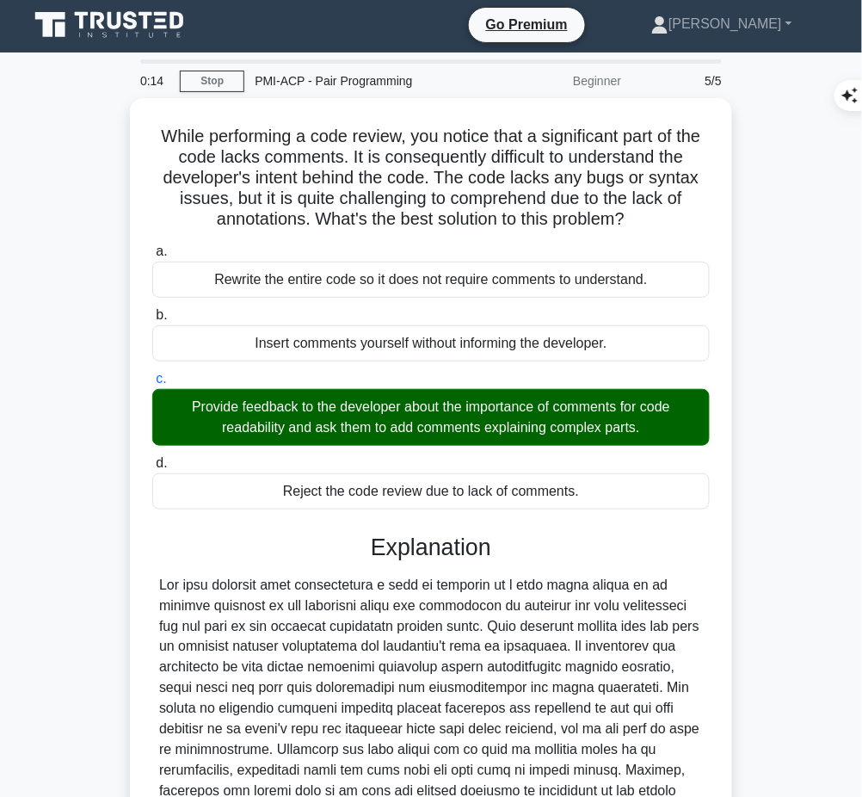
click at [477, 671] on div at bounding box center [431, 709] width 544 height 268
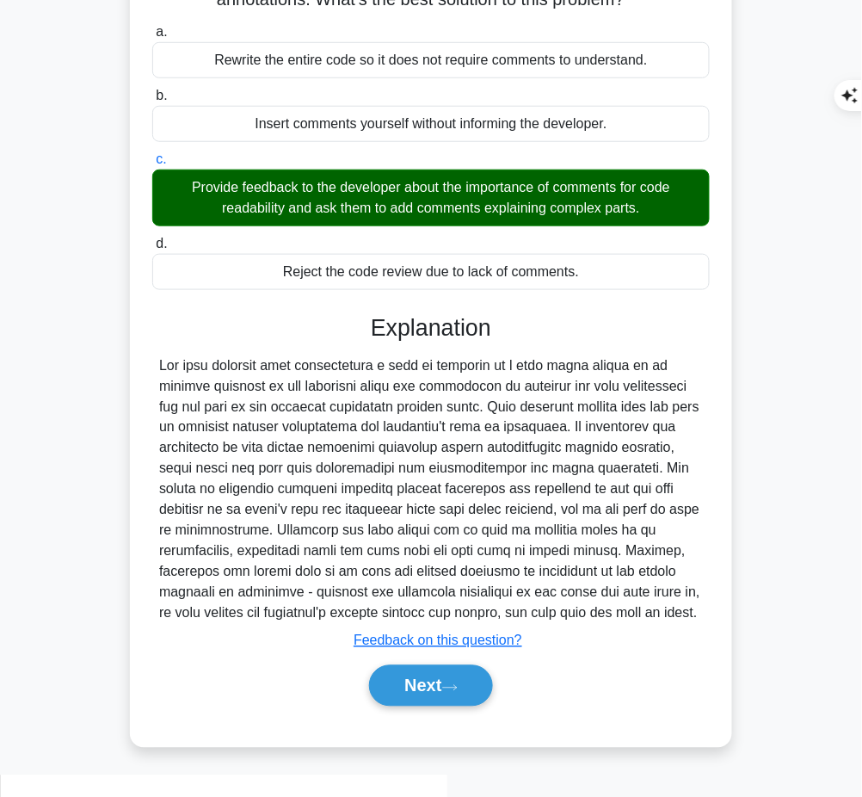
drag, startPoint x: 369, startPoint y: 320, endPoint x: 475, endPoint y: 628, distance: 325.7
click at [475, 628] on div "Explanation Submit feedback Feedback on this question? Next" at bounding box center [431, 513] width 558 height 399
copy div "Explanation The best solution when encountering a lack of comments in a code un…"
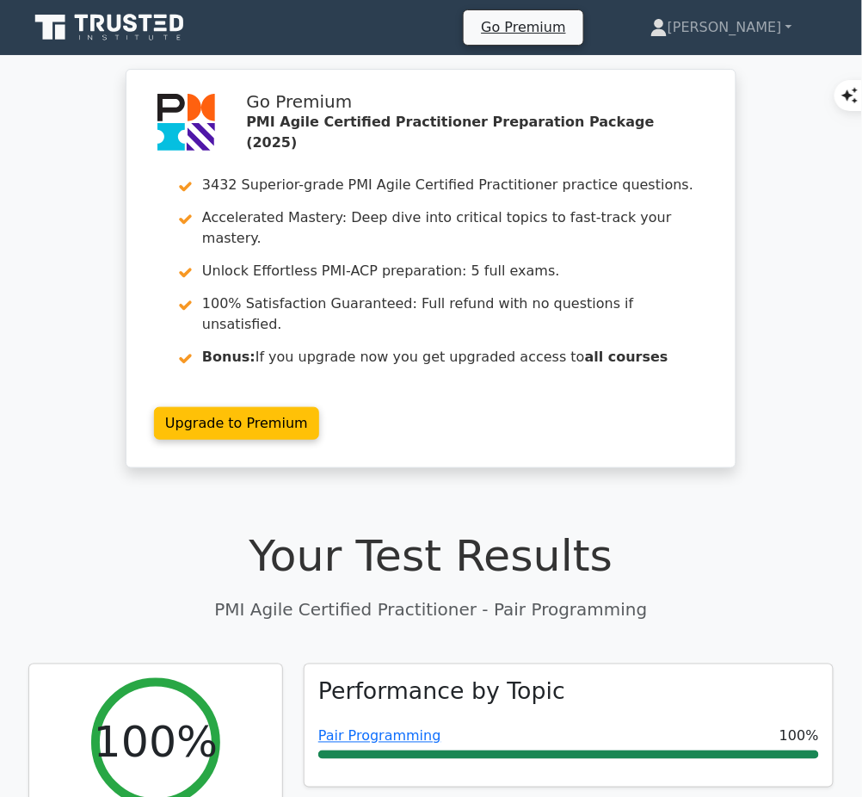
click at [361, 728] on link "Pair Programming" at bounding box center [379, 736] width 123 height 16
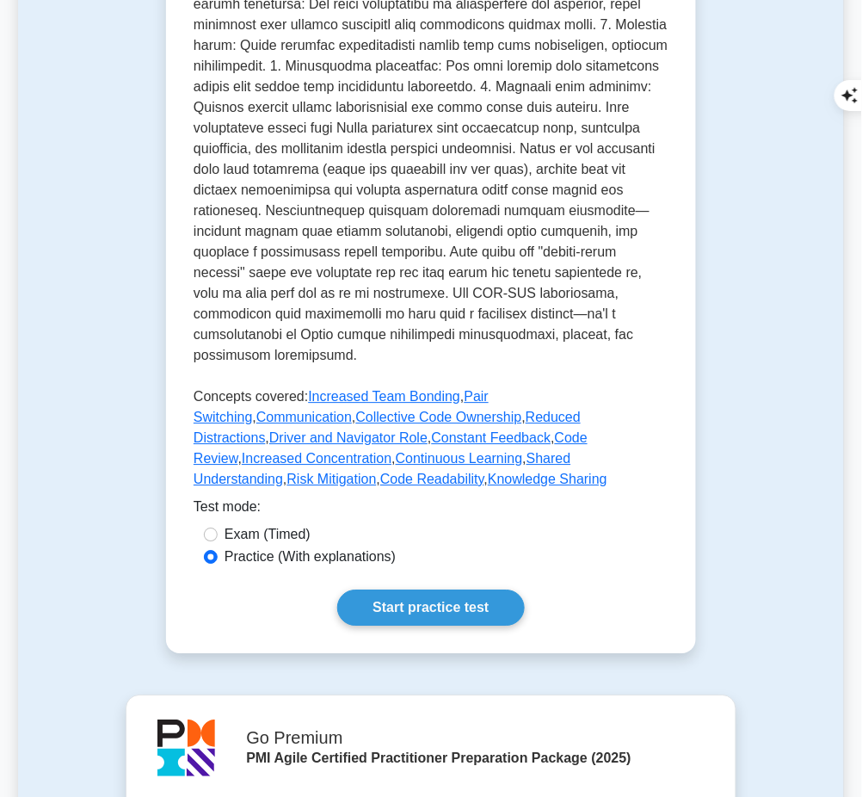
scroll to position [833, 0]
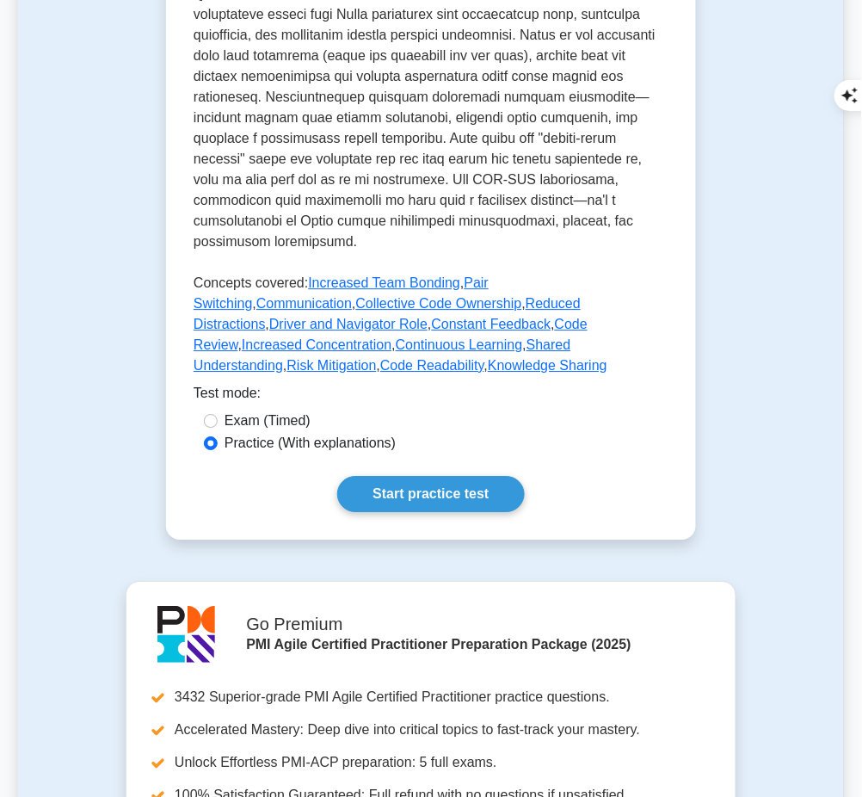
click at [469, 476] on link "Start practice test" at bounding box center [430, 494] width 187 height 36
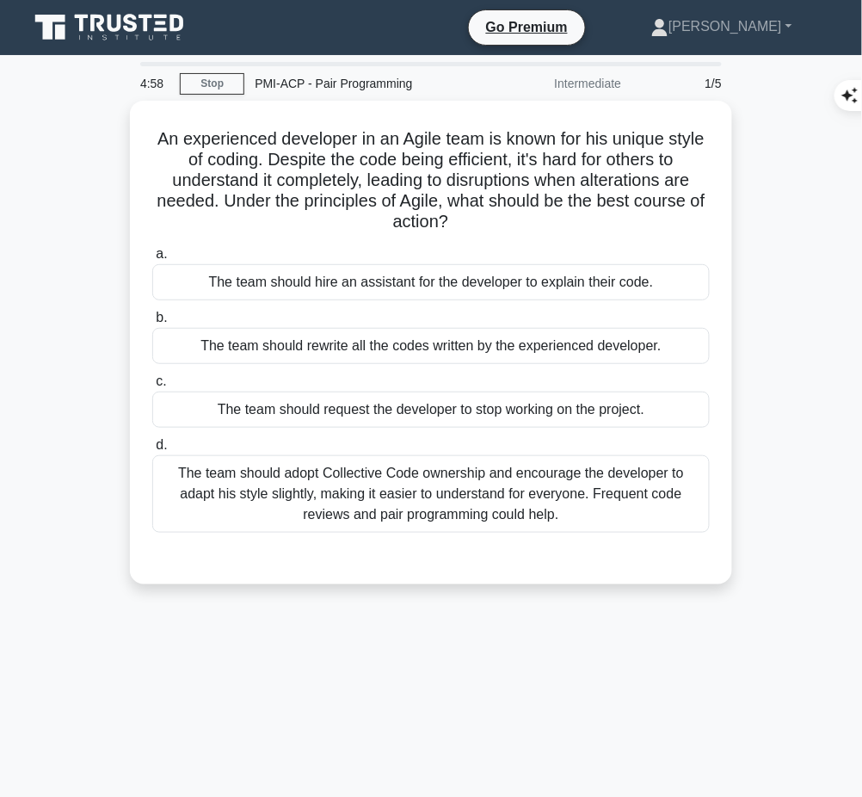
drag, startPoint x: 171, startPoint y: 129, endPoint x: 529, endPoint y: 229, distance: 371.6
click at [529, 229] on h5 "An experienced developer in an Agile team is known for his unique style of codi…" at bounding box center [431, 180] width 561 height 105
copy h5 "An experienced developer in an Agile team is known for his unique style of codi…"
click at [602, 503] on div "The team should adopt Collective Code ownership and encourage the developer to …" at bounding box center [431, 493] width 558 height 77
click at [152, 451] on input "d. The team should adopt Collective Code ownership and encourage the developer …" at bounding box center [152, 445] width 0 height 11
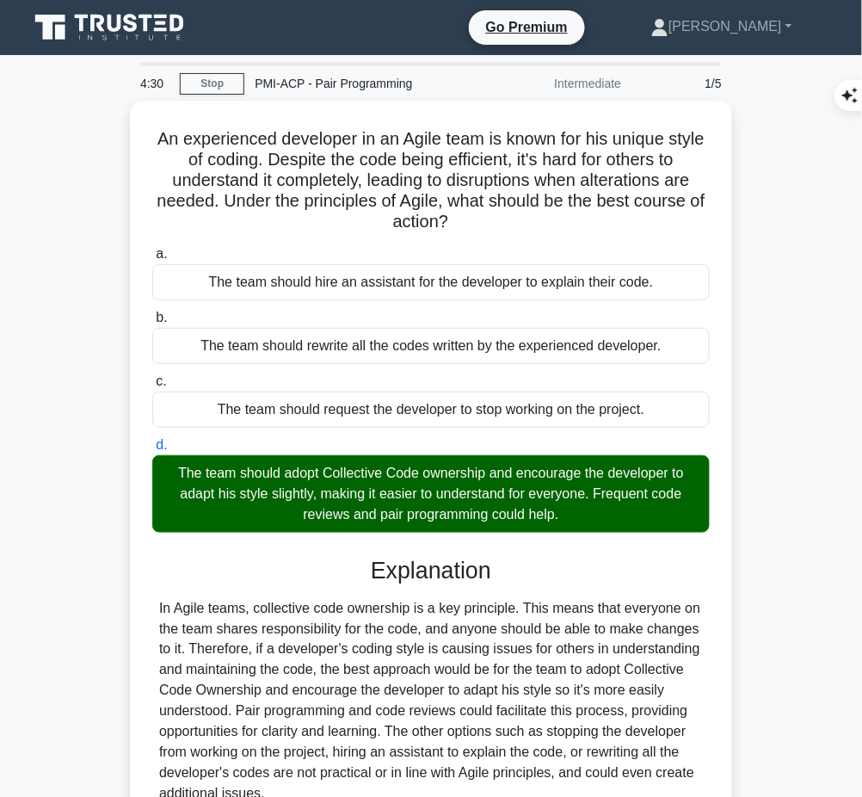
click at [352, 669] on div "In Agile teams, collective code ownership is a key principle. This means that e…" at bounding box center [431, 701] width 544 height 207
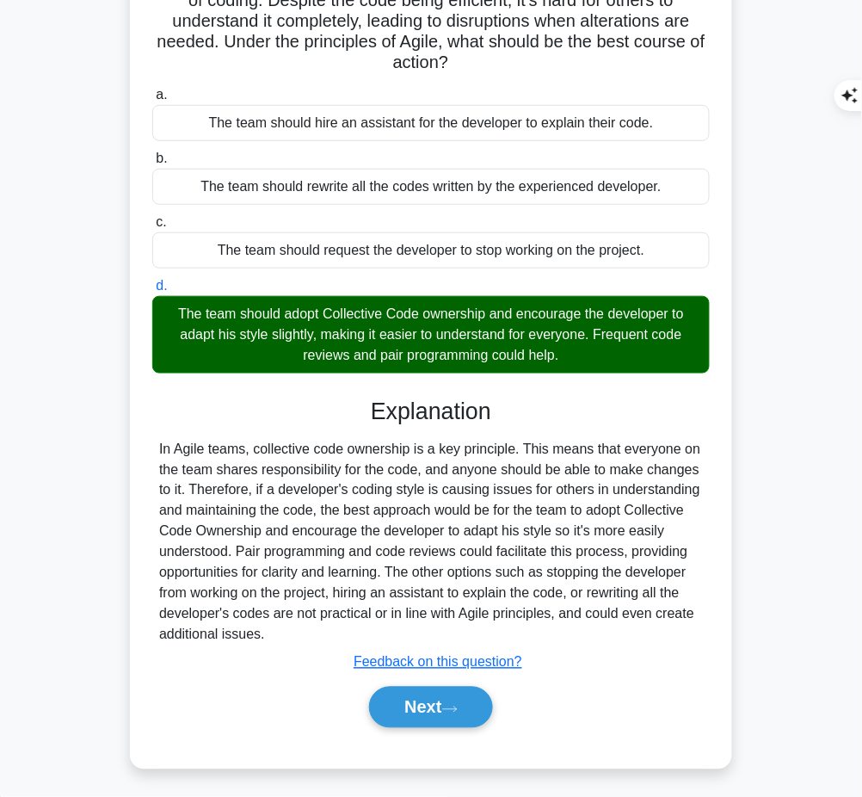
scroll to position [158, 0]
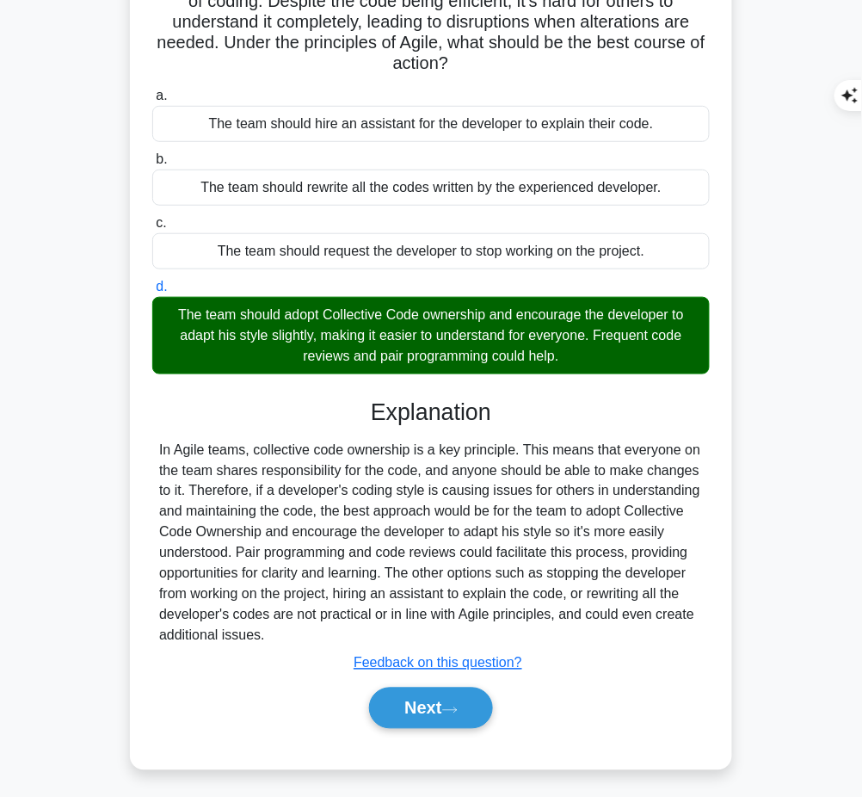
drag, startPoint x: 373, startPoint y: 414, endPoint x: 314, endPoint y: 628, distance: 222.3
click at [314, 628] on div "Explanation In Agile teams, collective code ownership is a key principle. This …" at bounding box center [431, 566] width 558 height 337
copy div "Explanation In Agile teams, collective code ownership is a key principle. This …"
click at [405, 709] on button "Next" at bounding box center [430, 708] width 123 height 41
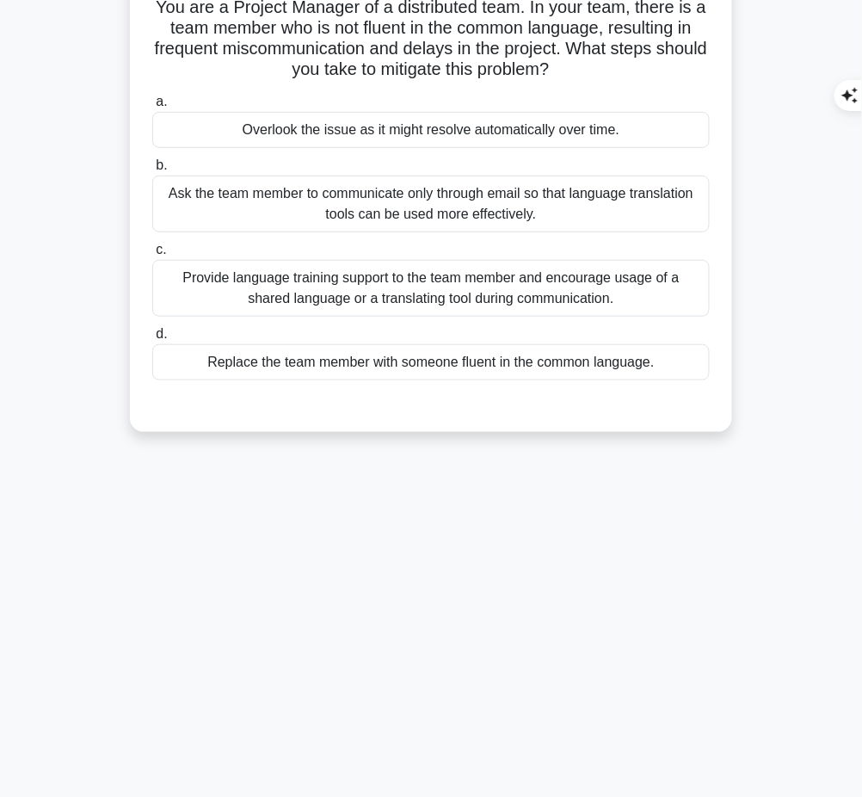
scroll to position [0, 0]
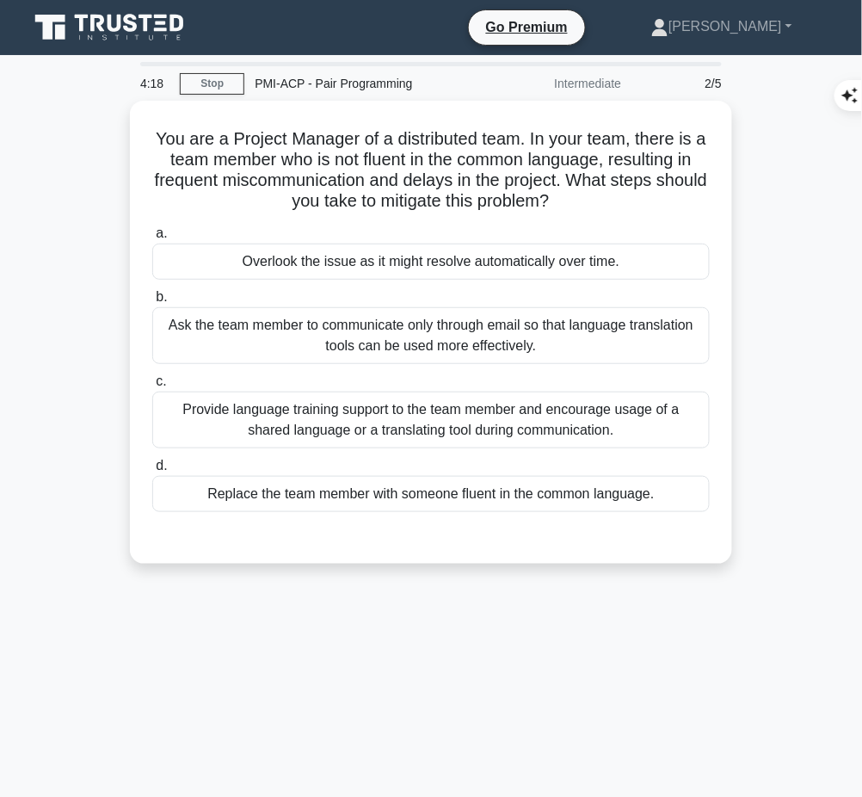
drag, startPoint x: 157, startPoint y: 137, endPoint x: 597, endPoint y: 205, distance: 445.8
click at [597, 205] on h5 "You are a Project Manager of a distributed team. In your team, there is a team …" at bounding box center [431, 170] width 561 height 84
copy h5 "You are a Project Manager of a distributed team. In your team, there is a team …"
click at [528, 416] on div "Provide language training support to the team member and encourage usage of a s…" at bounding box center [431, 420] width 558 height 57
click at [152, 387] on input "c. Provide language training support to the team member and encourage usage of …" at bounding box center [152, 381] width 0 height 11
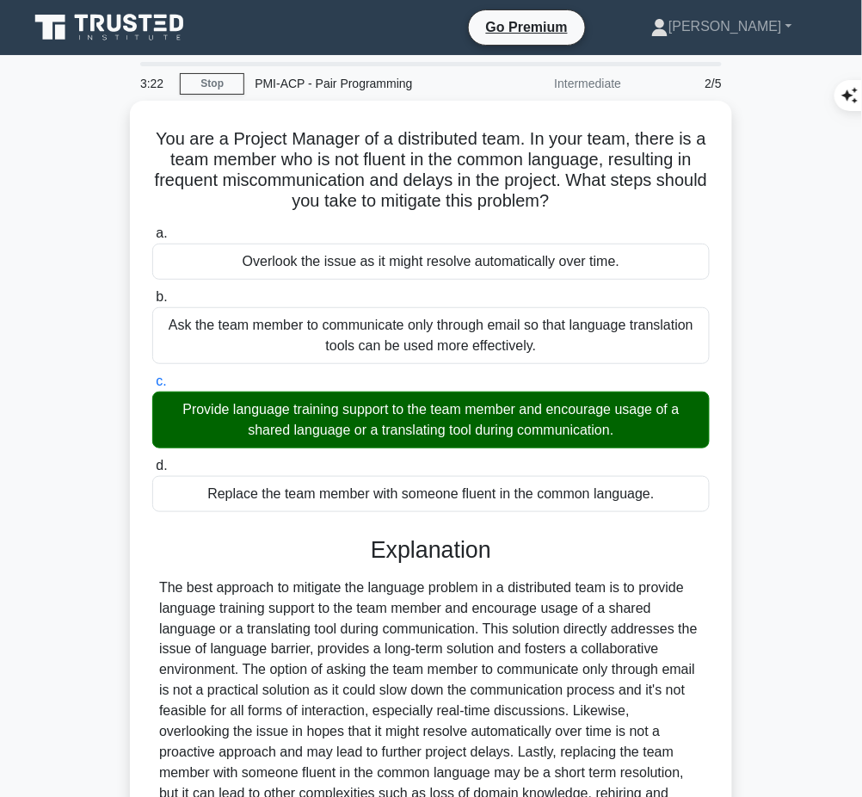
click at [358, 629] on div at bounding box center [431, 701] width 544 height 248
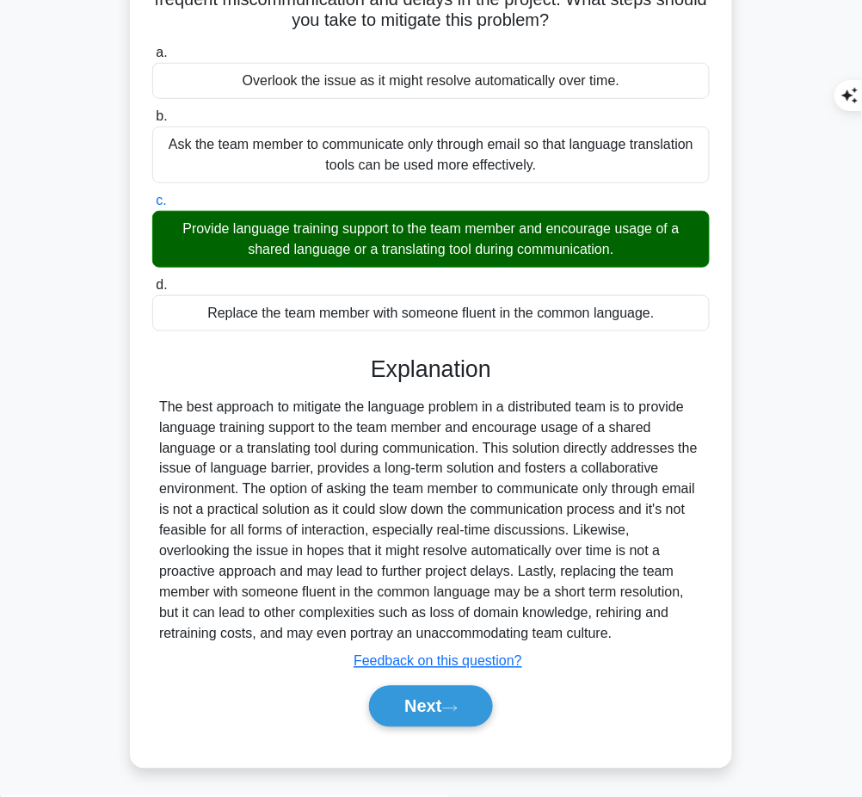
drag, startPoint x: 373, startPoint y: 364, endPoint x: 526, endPoint y: 634, distance: 310.2
click at [526, 634] on div "Explanation Submit feedback Feedback on this question? Next" at bounding box center [431, 544] width 558 height 379
click at [488, 423] on div at bounding box center [431, 521] width 544 height 248
drag, startPoint x: 367, startPoint y: 356, endPoint x: 535, endPoint y: 629, distance: 320.7
click at [535, 629] on div "Explanation Submit feedback Feedback on this question? Next" at bounding box center [431, 544] width 558 height 379
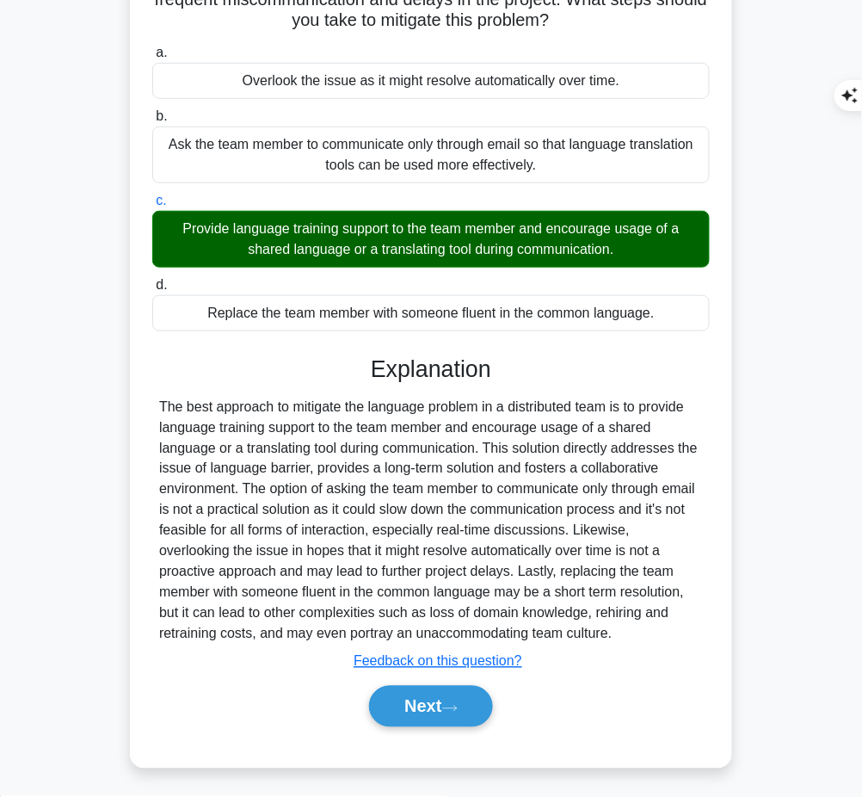
copy div "Explanation The best approach to mitigate the language problem in a distributed…"
click at [400, 701] on button "Next" at bounding box center [430, 706] width 123 height 41
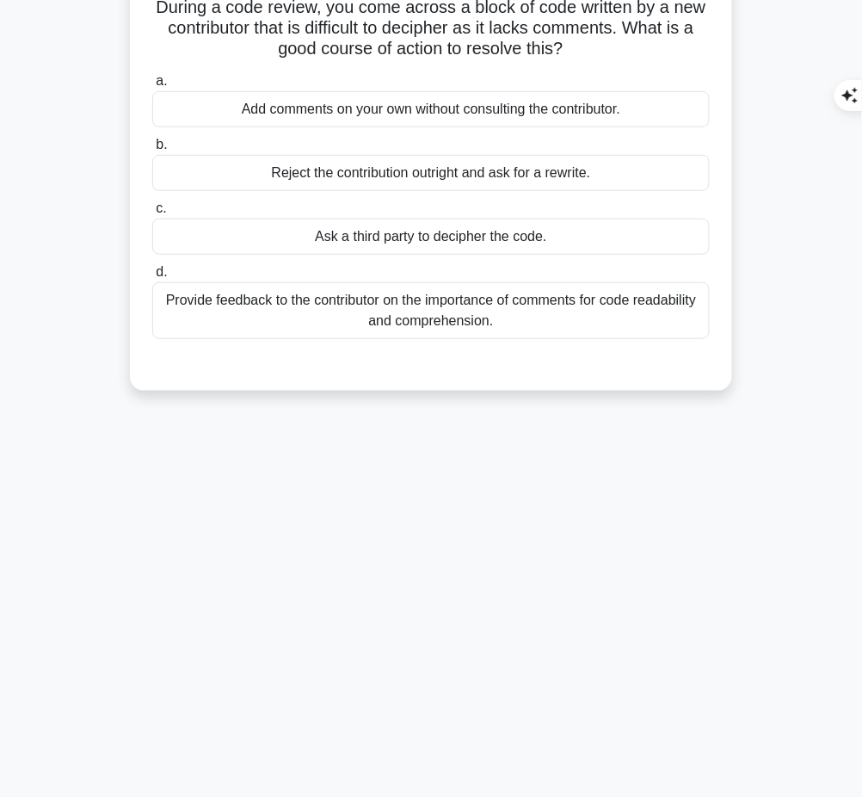
scroll to position [0, 0]
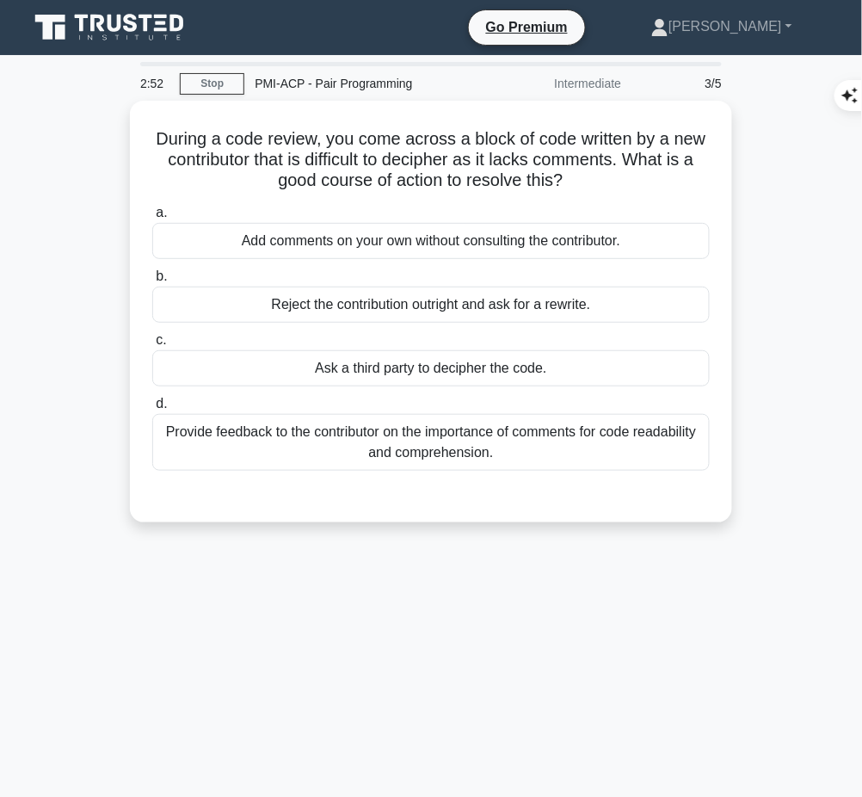
drag, startPoint x: 161, startPoint y: 133, endPoint x: 595, endPoint y: 181, distance: 437.2
click at [595, 181] on h5 "During a code review, you come across a block of code written by a new contribu…" at bounding box center [431, 160] width 561 height 64
copy h5 "During a code review, you come across a block of code written by a new contribu…"
click at [639, 431] on div "Provide feedback to the contributor on the importance of comments for code read…" at bounding box center [431, 442] width 558 height 57
click at [152, 410] on input "d. Provide feedback to the contributor on the importance of comments for code r…" at bounding box center [152, 403] width 0 height 11
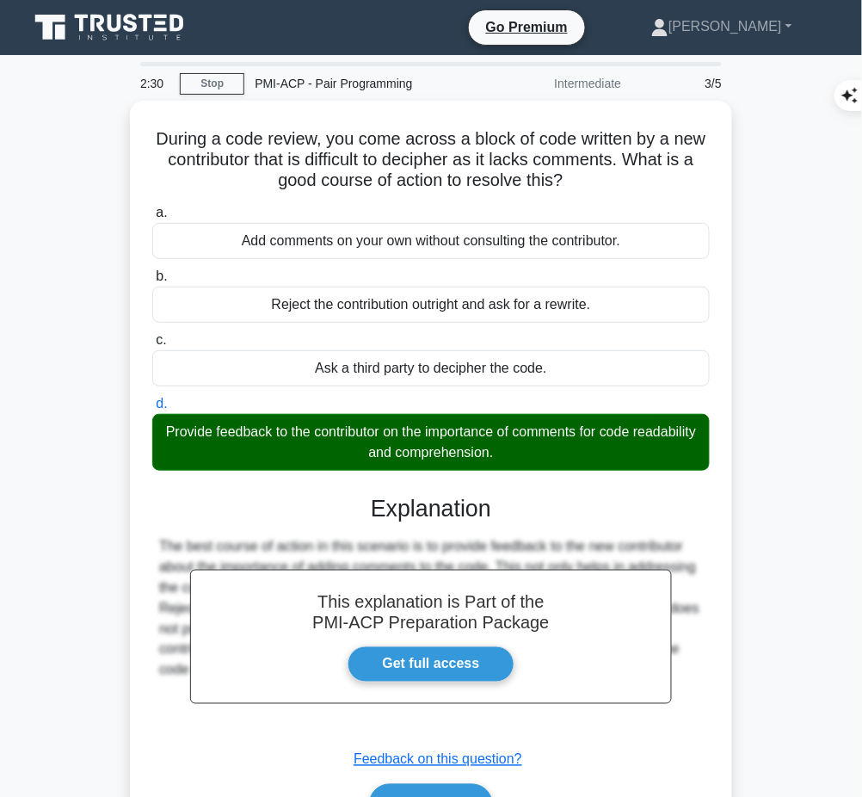
click at [441, 536] on div "The best course of action in this scenario is to provide feedback to the new co…" at bounding box center [431, 608] width 544 height 145
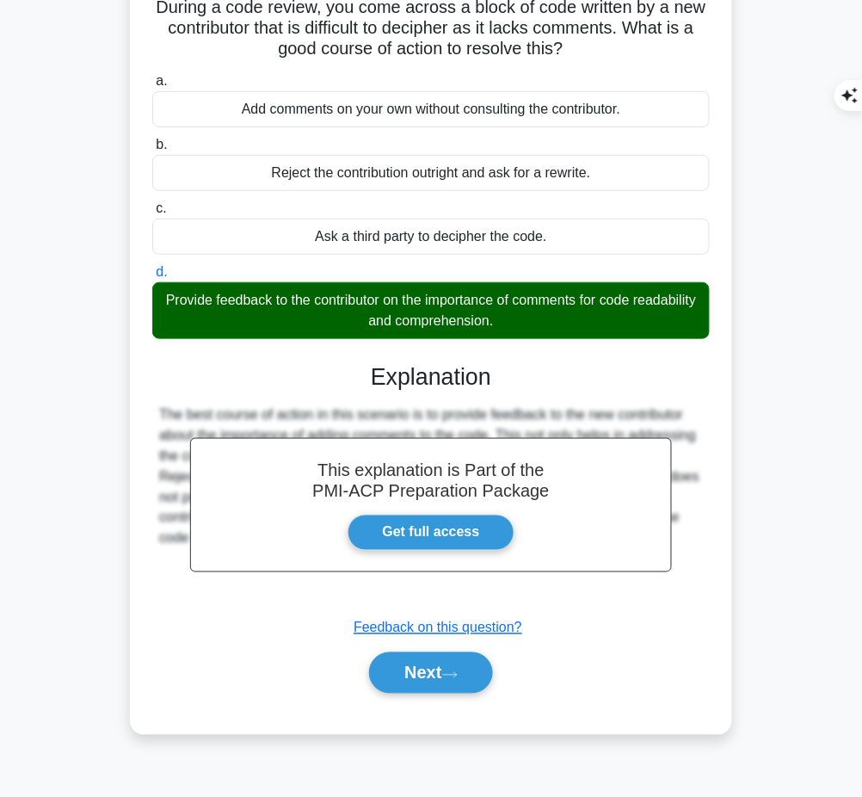
drag, startPoint x: 368, startPoint y: 357, endPoint x: 679, endPoint y: 588, distance: 386.9
click at [679, 588] on div "This explanation is Part of the PMI-ACP Preparation Package Get full access Exp…" at bounding box center [431, 521] width 558 height 358
copy div "Explanation The best course of action in this scenario is to provide feedback t…"
click at [431, 660] on button "Next" at bounding box center [430, 672] width 123 height 41
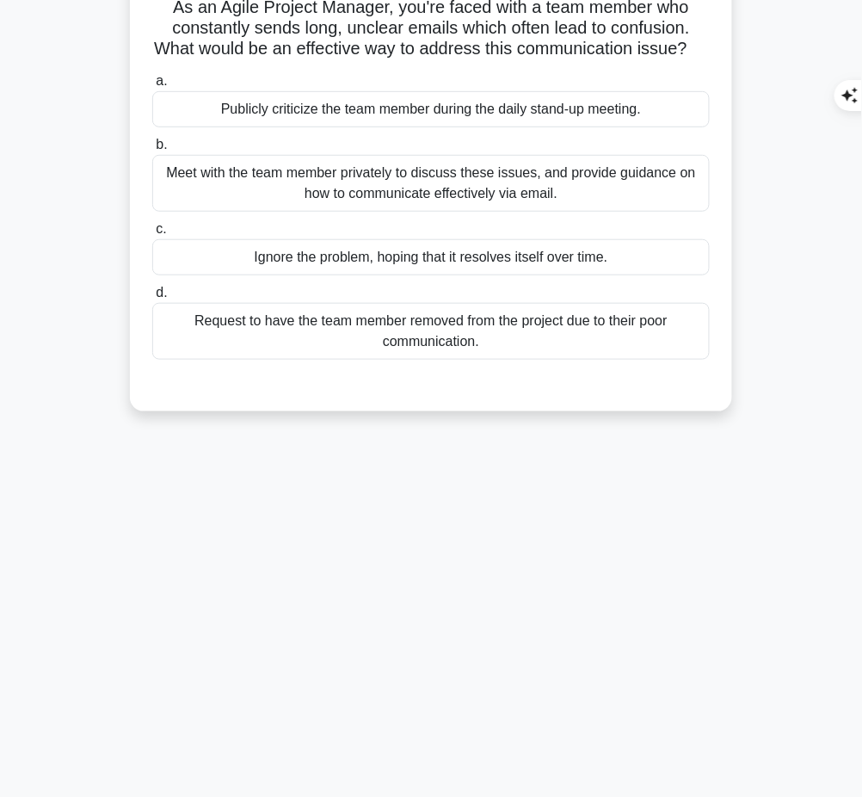
scroll to position [0, 0]
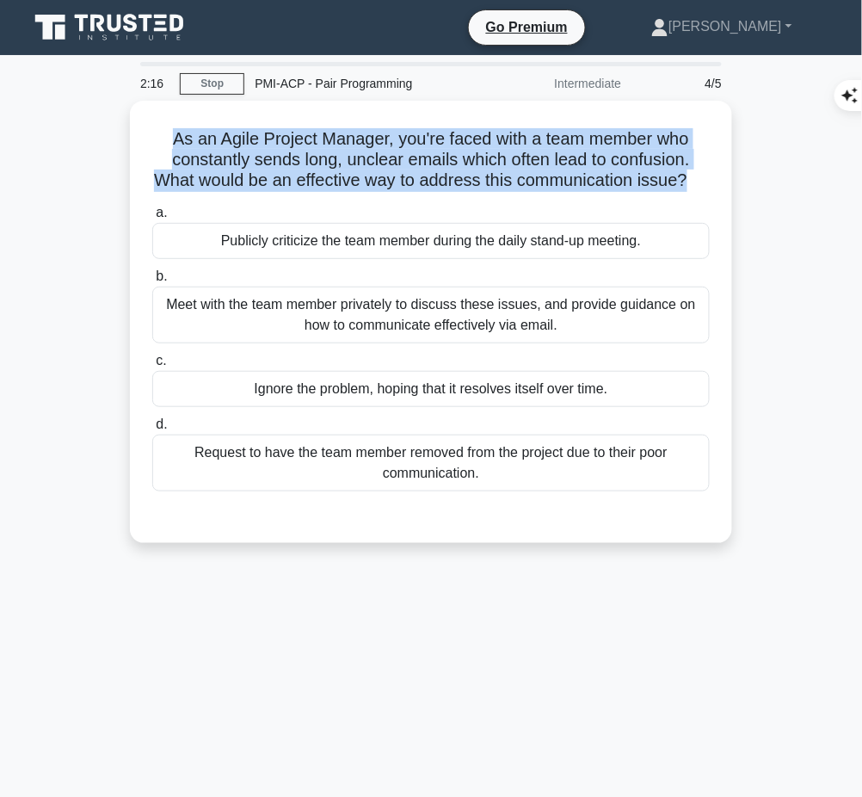
drag, startPoint x: 166, startPoint y: 134, endPoint x: 709, endPoint y: 184, distance: 545.3
click at [709, 184] on h5 "As an Agile Project Manager, you're faced with a team member who constantly sen…" at bounding box center [431, 160] width 561 height 64
copy h5 "As an Agile Project Manager, you're faced with a team member who constantly sen…"
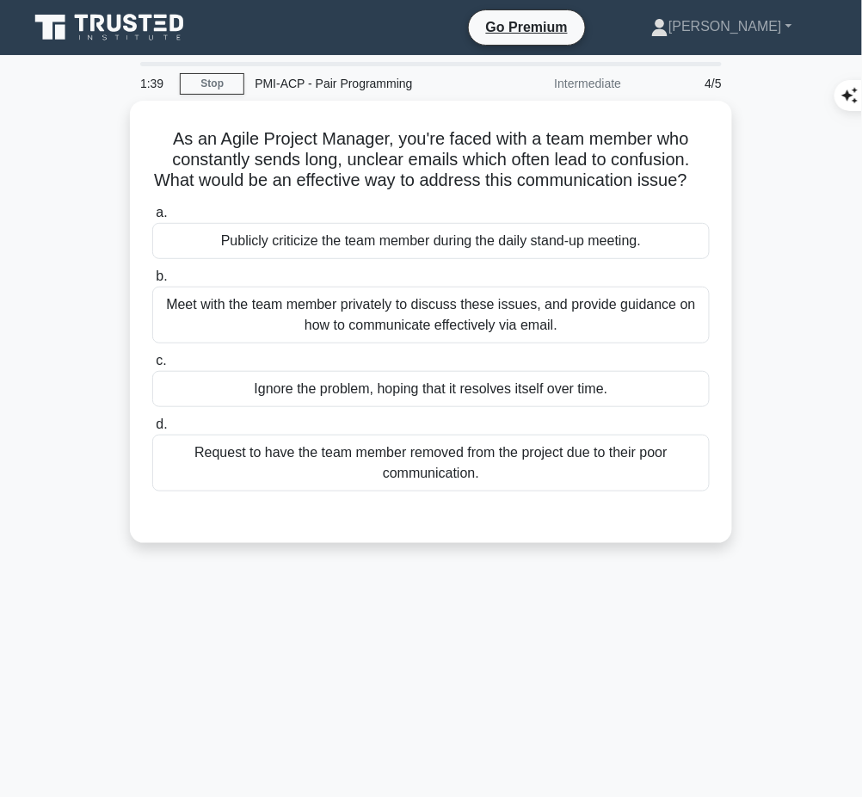
click at [636, 342] on div "Meet with the team member privately to discuss these issues, and provide guidan…" at bounding box center [431, 315] width 558 height 57
click at [152, 282] on input "b. Meet with the team member privately to discuss these issues, and provide gui…" at bounding box center [152, 276] width 0 height 11
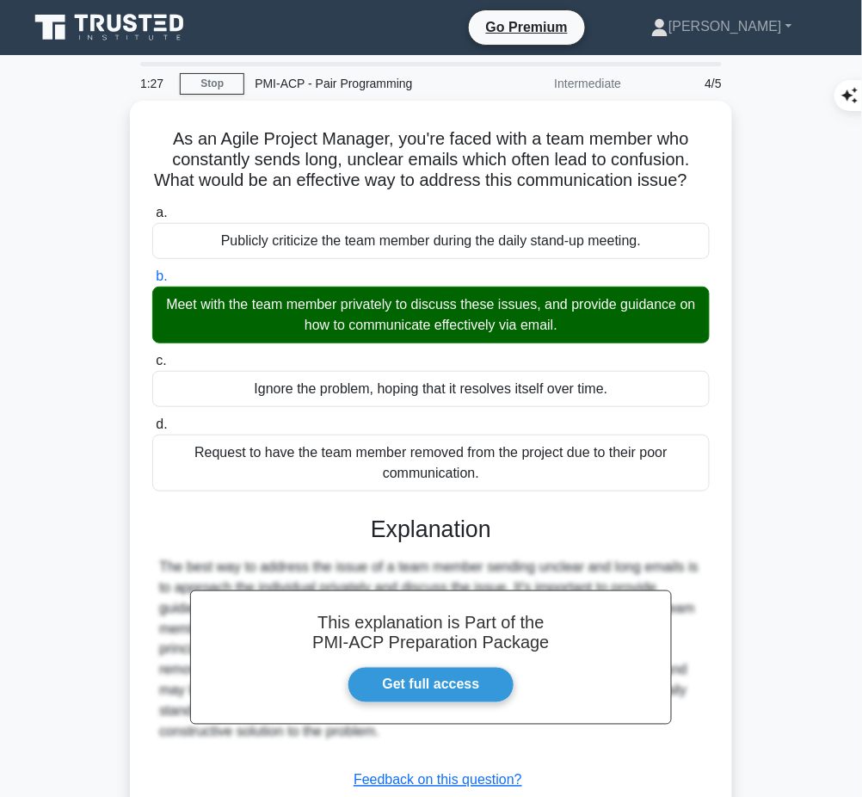
click at [431, 583] on div "The best way to address the issue of a team member sending unclear and long ema…" at bounding box center [431, 650] width 544 height 186
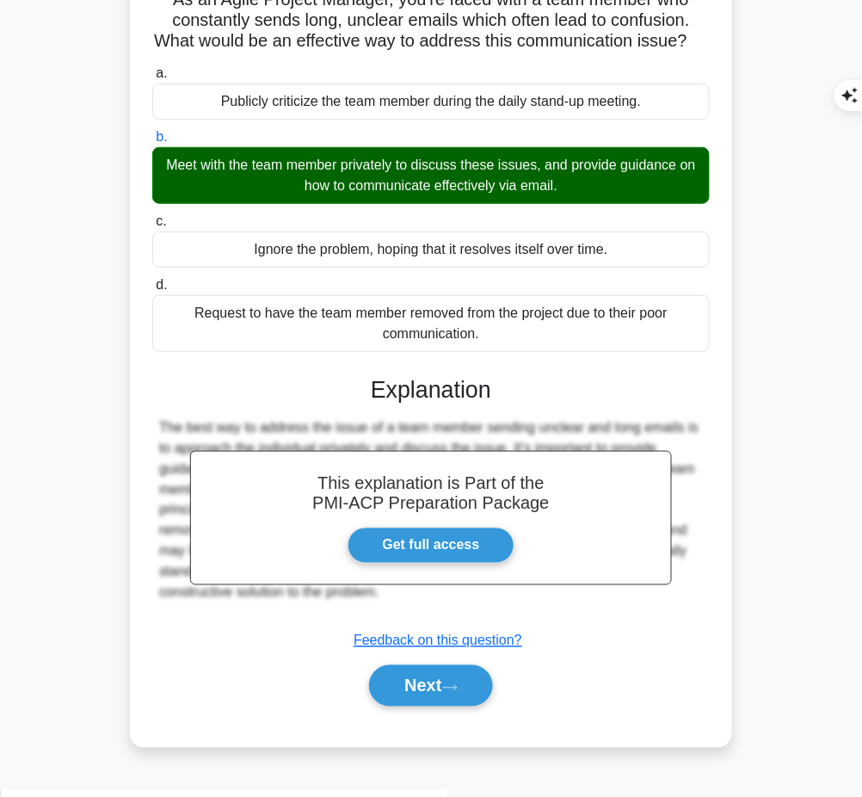
scroll to position [139, 0]
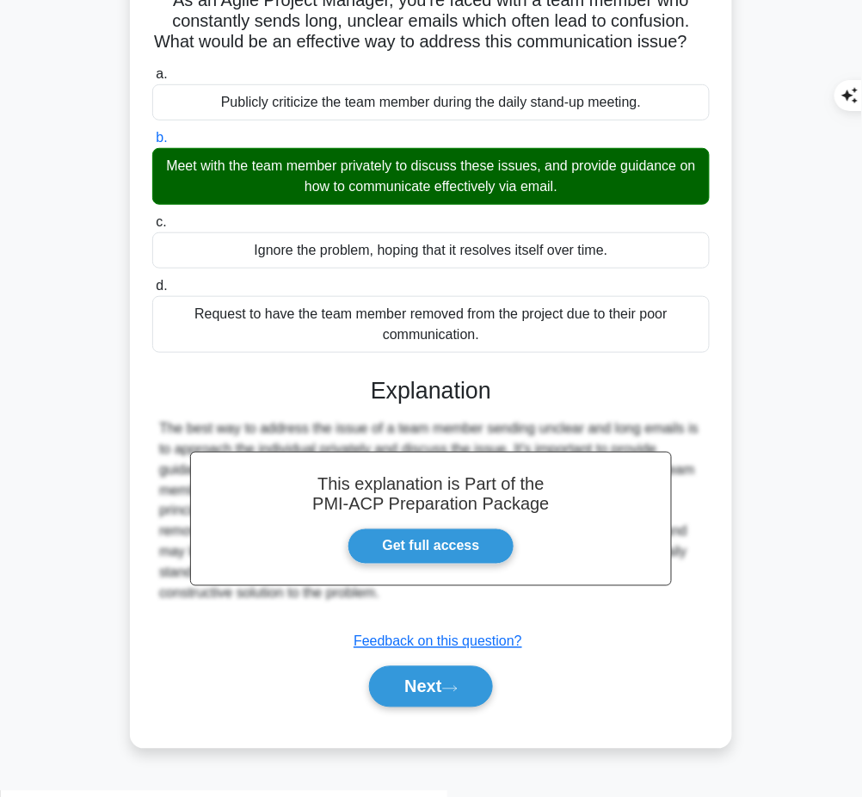
drag, startPoint x: 370, startPoint y: 404, endPoint x: 398, endPoint y: 614, distance: 211.8
click at [398, 614] on div "This explanation is Part of the PMI-ACP Preparation Package Get full access Exp…" at bounding box center [431, 535] width 558 height 358
copy div "Explanation The best way to address the issue of a team member sending unclear …"
click at [435, 696] on button "Next" at bounding box center [430, 686] width 123 height 41
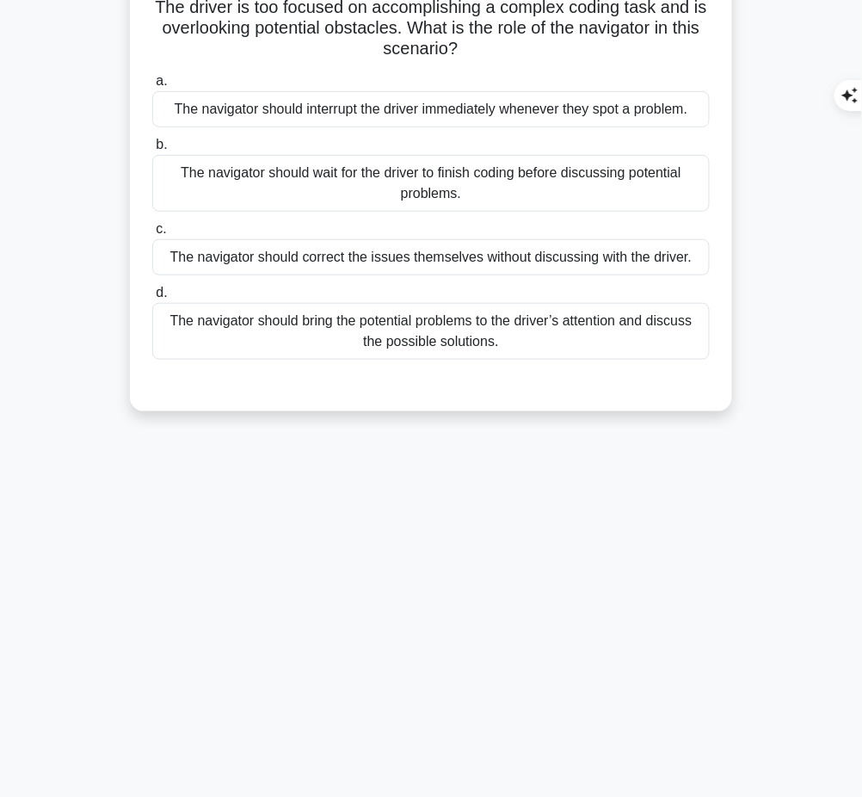
scroll to position [0, 0]
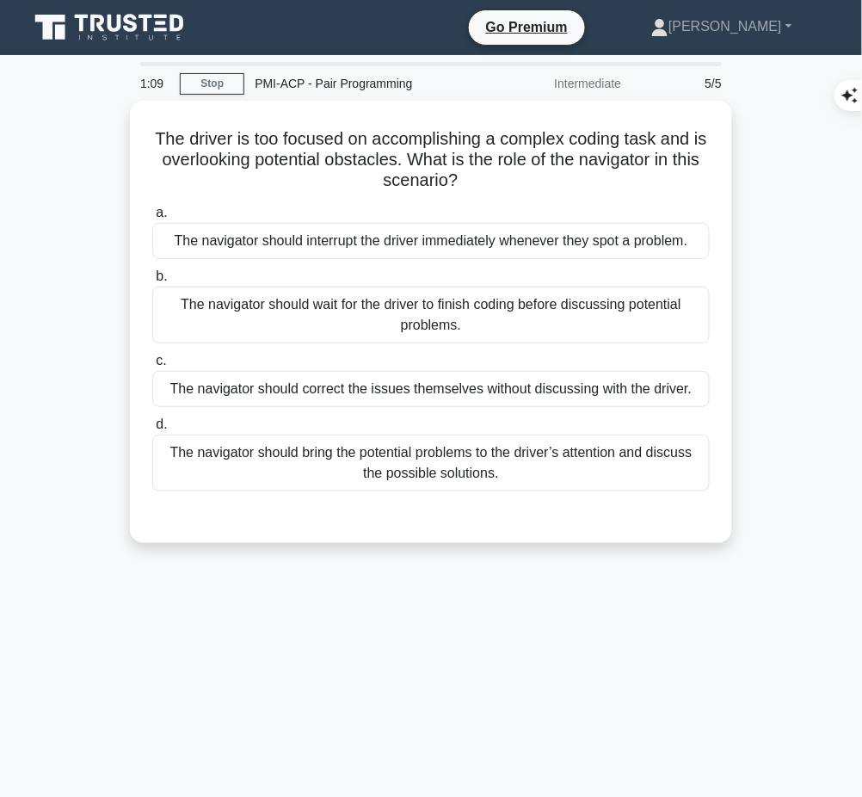
drag, startPoint x: 151, startPoint y: 131, endPoint x: 509, endPoint y: 177, distance: 361.0
click at [509, 177] on h5 "The driver is too focused on accomplishing a complex coding task and is overloo…" at bounding box center [431, 160] width 561 height 64
copy h5 "The driver is too focused on accomplishing a complex coding task and is overloo…"
click at [513, 188] on h5 "The driver is too focused on accomplishing a complex coding task and is overloo…" at bounding box center [431, 160] width 561 height 64
click at [446, 467] on div "The navigator should bring the potential problems to the driver’s attention and…" at bounding box center [431, 463] width 558 height 57
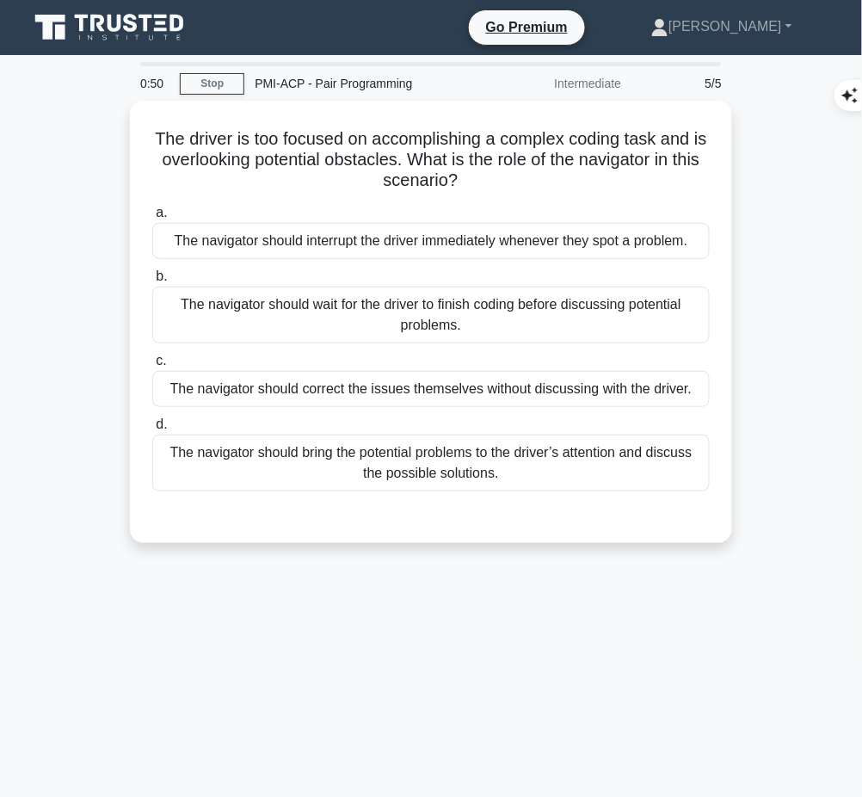
click at [152, 430] on input "d. The navigator should bring the potential problems to the driver’s attention …" at bounding box center [152, 424] width 0 height 11
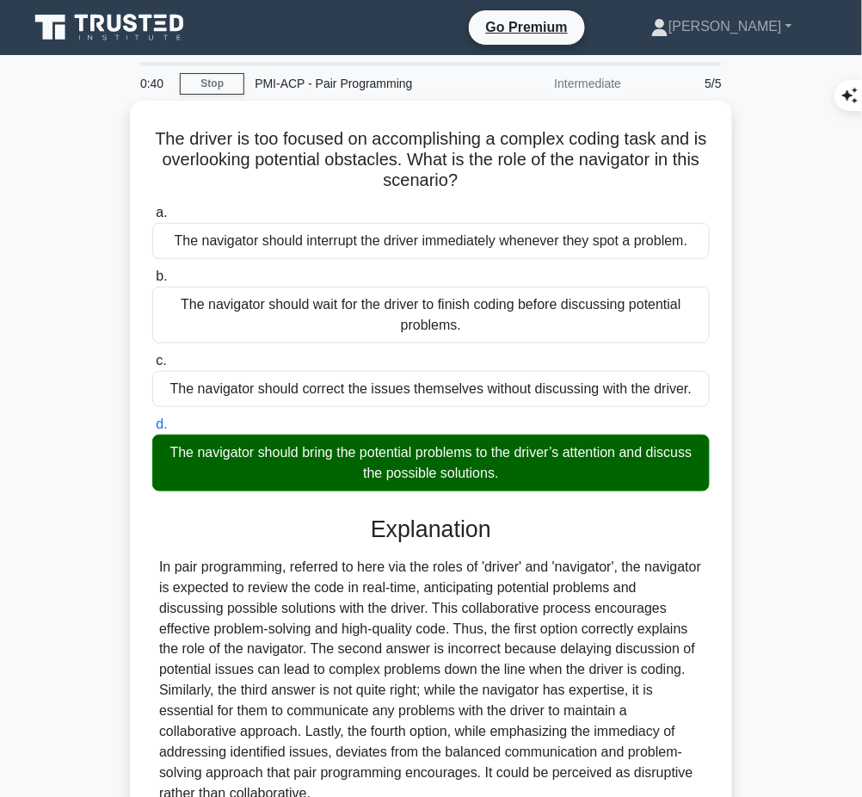
click at [397, 630] on div "In pair programming, referred to here via the roles of 'driver' and 'navigator'…" at bounding box center [431, 681] width 544 height 248
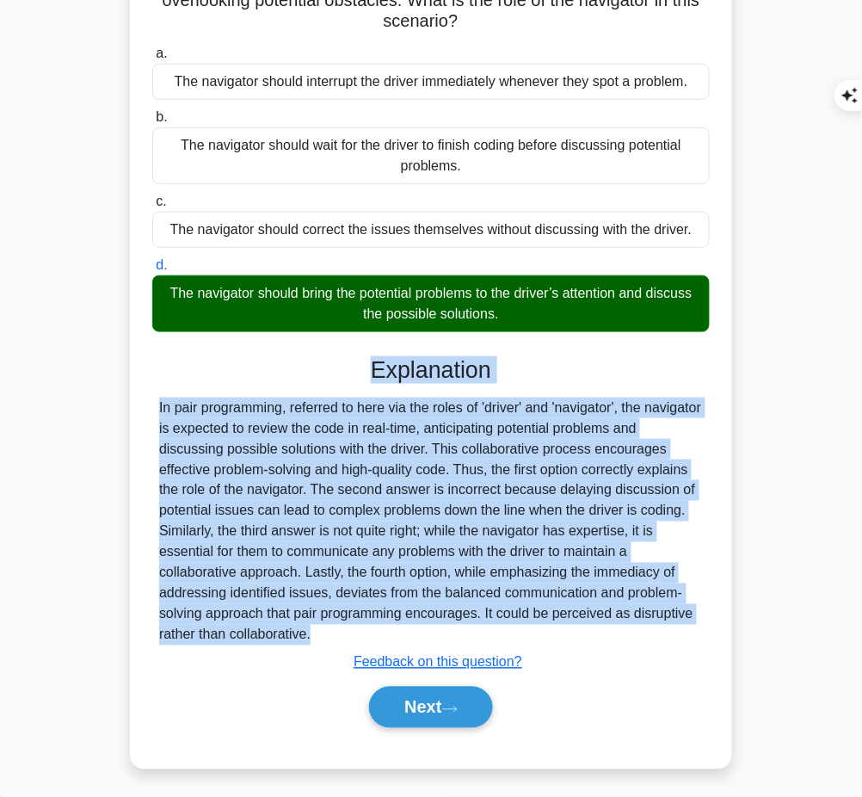
drag, startPoint x: 370, startPoint y: 367, endPoint x: 325, endPoint y: 648, distance: 284.1
click at [325, 648] on div "Explanation Submit feedback Feedback on this question? Next" at bounding box center [431, 545] width 558 height 379
copy div "Explanation In pair programming, referred to here via the roles of 'driver' and…"
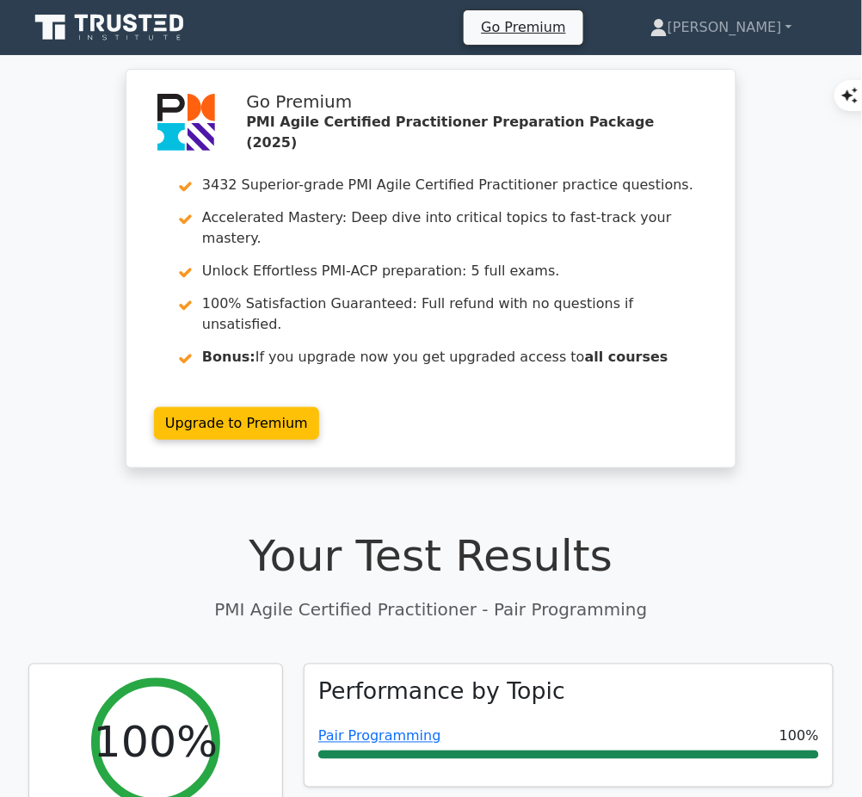
click at [383, 728] on link "Pair Programming" at bounding box center [379, 736] width 123 height 16
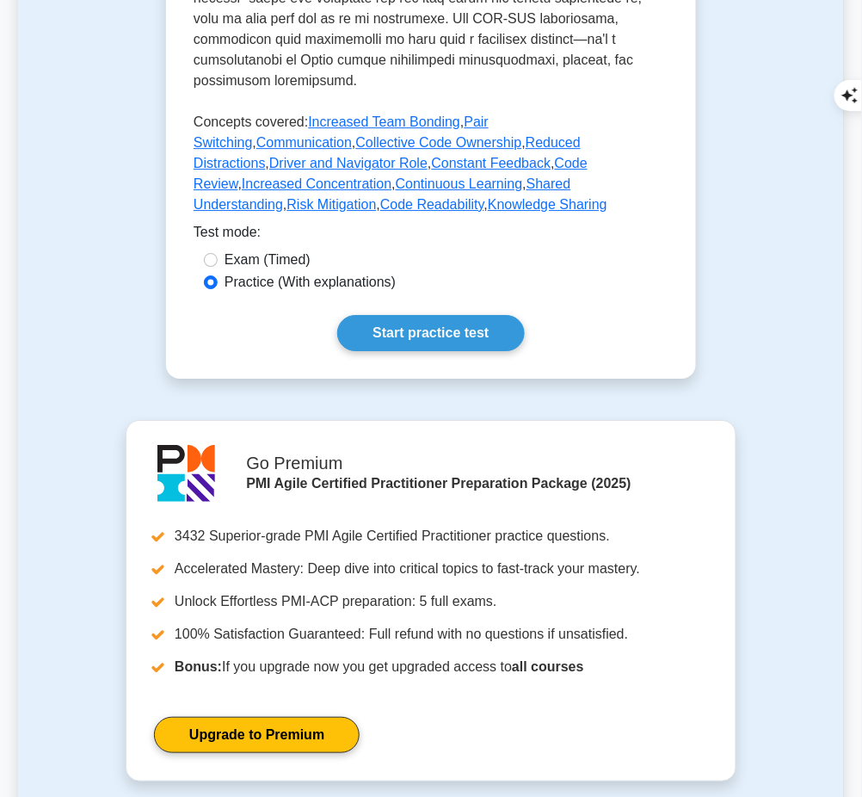
scroll to position [995, 0]
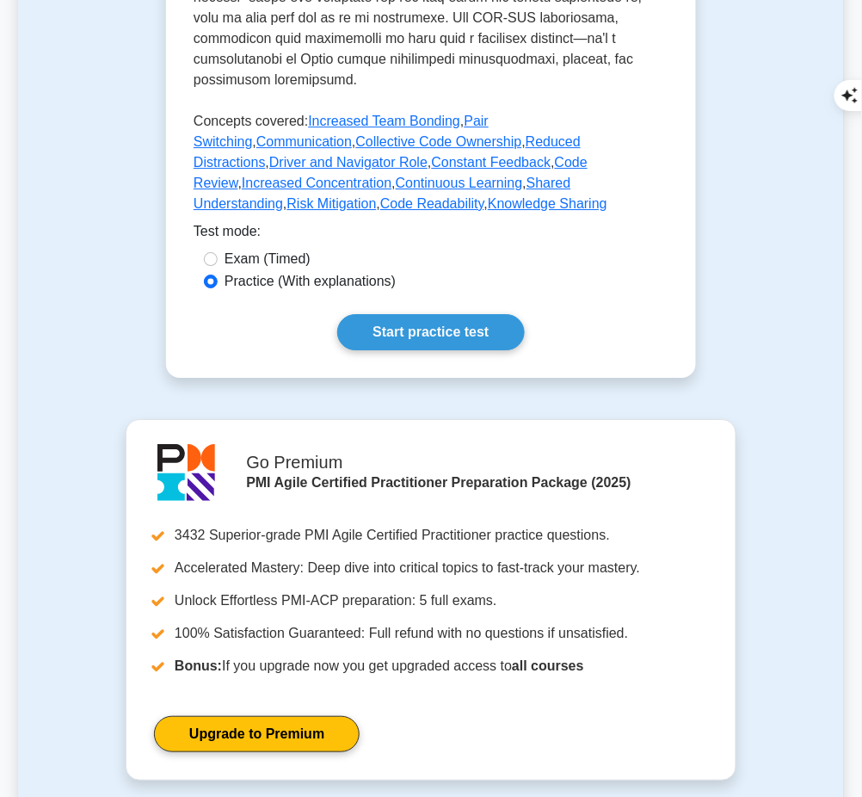
click at [361, 314] on link "Start practice test" at bounding box center [430, 332] width 187 height 36
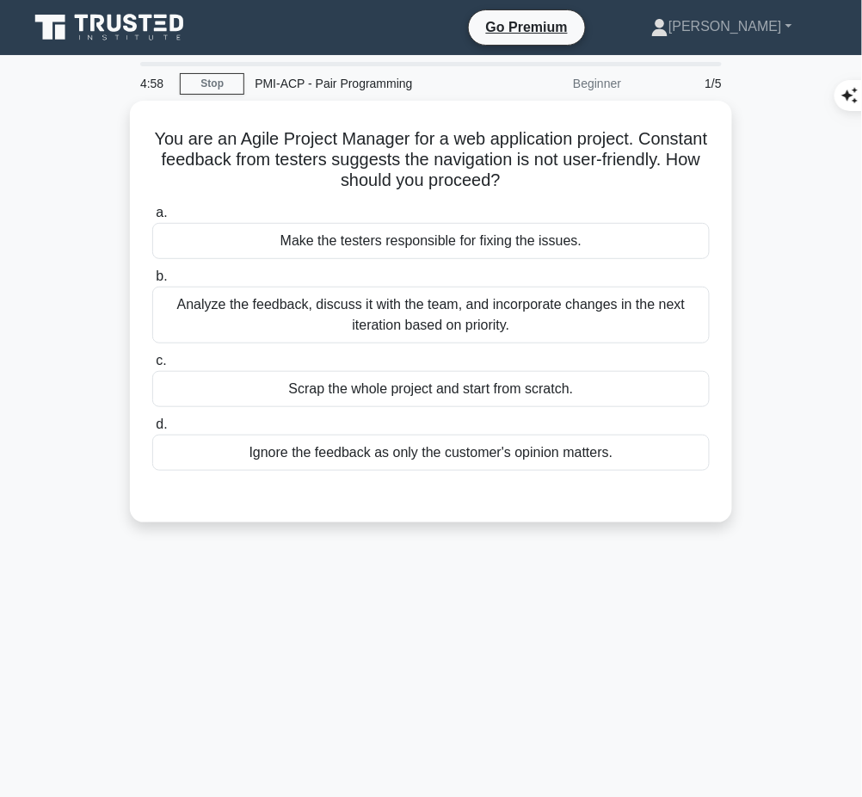
drag, startPoint x: 175, startPoint y: 128, endPoint x: 620, endPoint y: 185, distance: 449.4
click at [620, 185] on h5 "You are an Agile Project Manager for a web application project. Constant feedba…" at bounding box center [431, 160] width 561 height 64
copy h5 "You are an Agile Project Manager for a web application project. Constant feedba…"
click at [556, 322] on div "Analyze the feedback, discuss it with the team, and incorporate changes in the …" at bounding box center [431, 315] width 558 height 57
click at [152, 282] on input "b. Analyze the feedback, discuss it with the team, and incorporate changes in t…" at bounding box center [152, 276] width 0 height 11
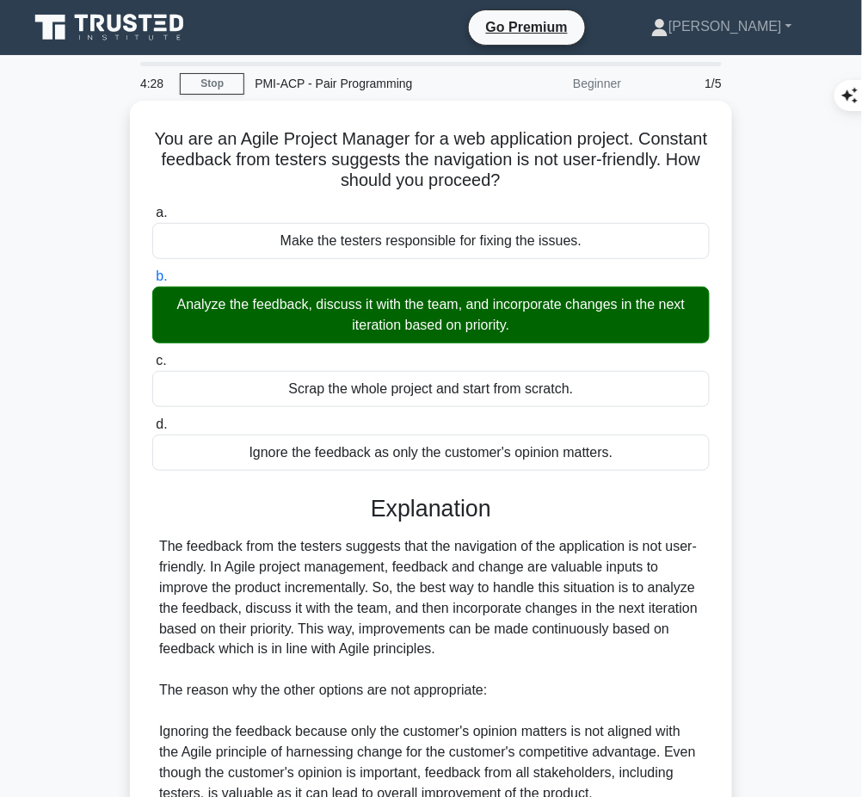
click at [498, 540] on div "The feedback from the testers suggests that the navigation of the application i…" at bounding box center [431, 753] width 544 height 434
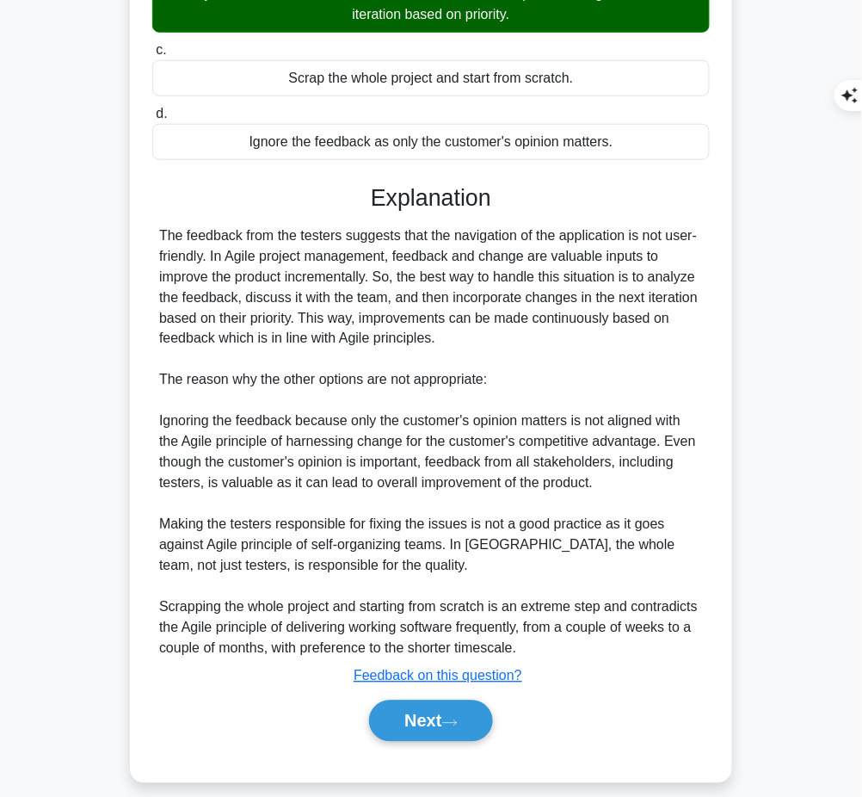
scroll to position [312, 0]
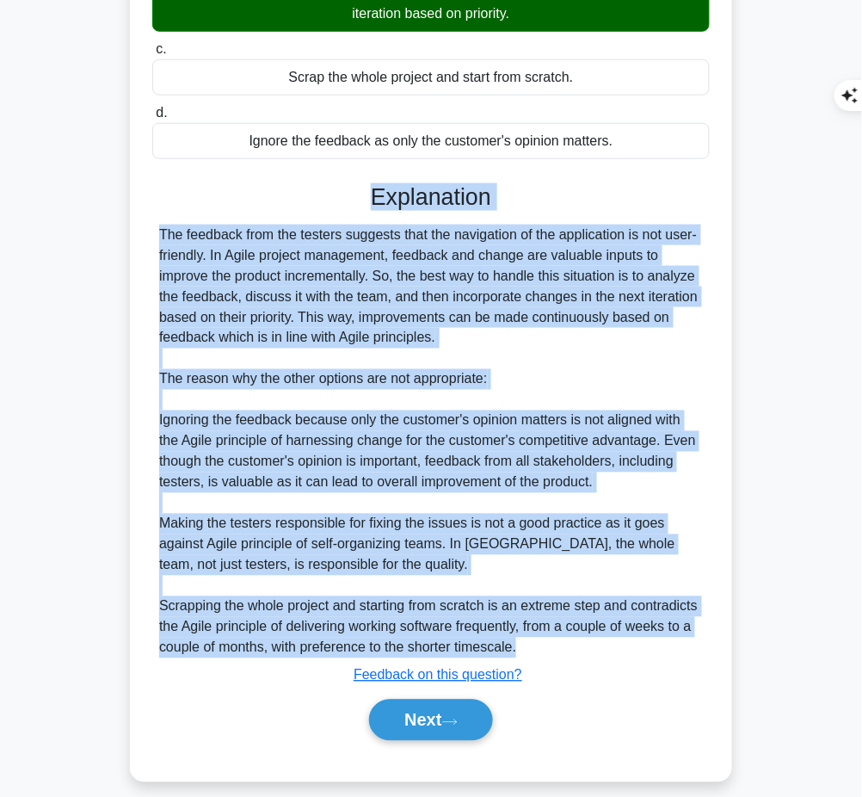
drag, startPoint x: 366, startPoint y: 184, endPoint x: 566, endPoint y: 642, distance: 499.8
click at [566, 642] on div "Explanation The feedback from the testers suggests that the navigation of the a…" at bounding box center [431, 465] width 558 height 565
copy div "Explanation The feedback from the testers suggests that the navigation of the a…"
click at [441, 721] on button "Next" at bounding box center [430, 720] width 123 height 41
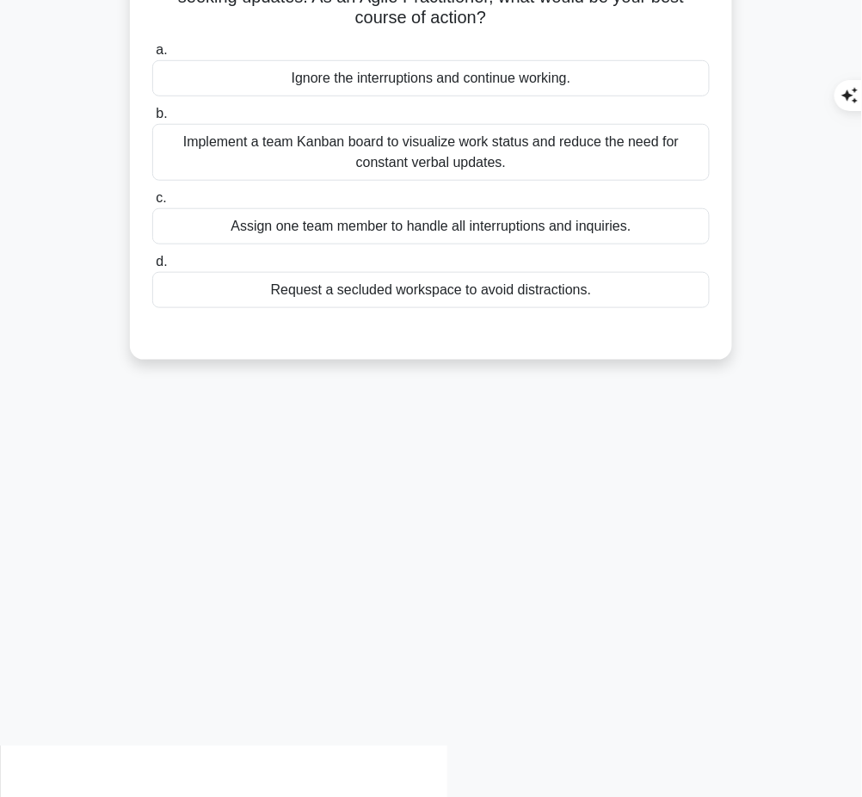
scroll to position [0, 0]
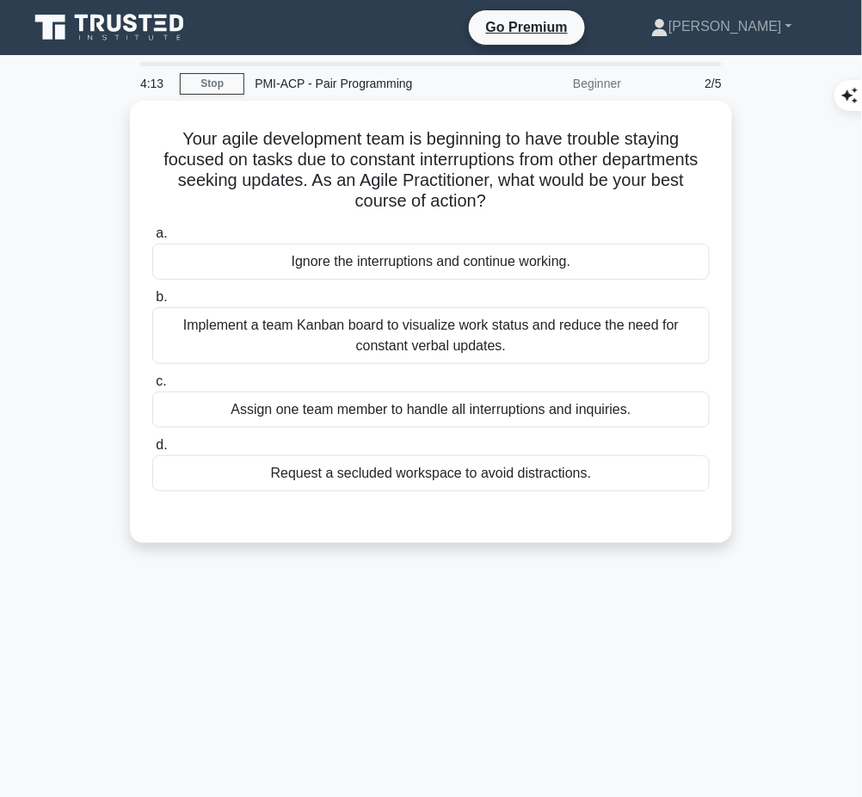
drag, startPoint x: 153, startPoint y: 119, endPoint x: 543, endPoint y: 197, distance: 397.6
click at [543, 197] on div "Your agile development team is beginning to have trouble staying focused on tas…" at bounding box center [431, 322] width 589 height 429
copy h5 "Your agile development team is beginning to have trouble staying focused on tas…"
click at [618, 332] on div "Implement a team Kanban board to visualize work status and reduce the need for …" at bounding box center [431, 335] width 558 height 57
click at [152, 303] on input "b. Implement a team Kanban board to visualize work status and reduce the need f…" at bounding box center [152, 297] width 0 height 11
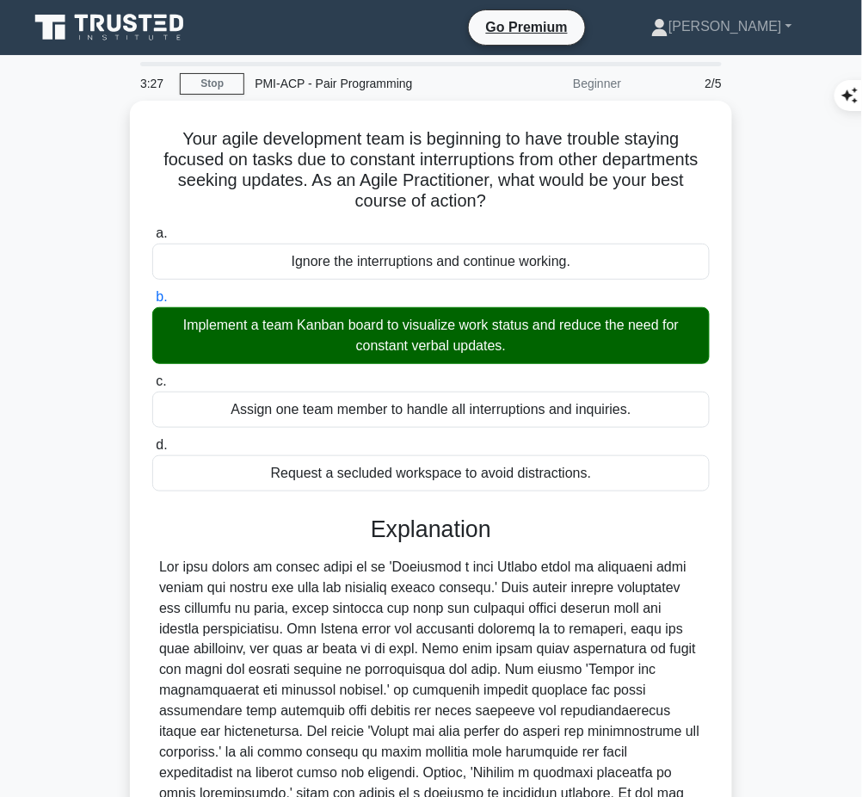
click at [402, 599] on div at bounding box center [431, 701] width 544 height 289
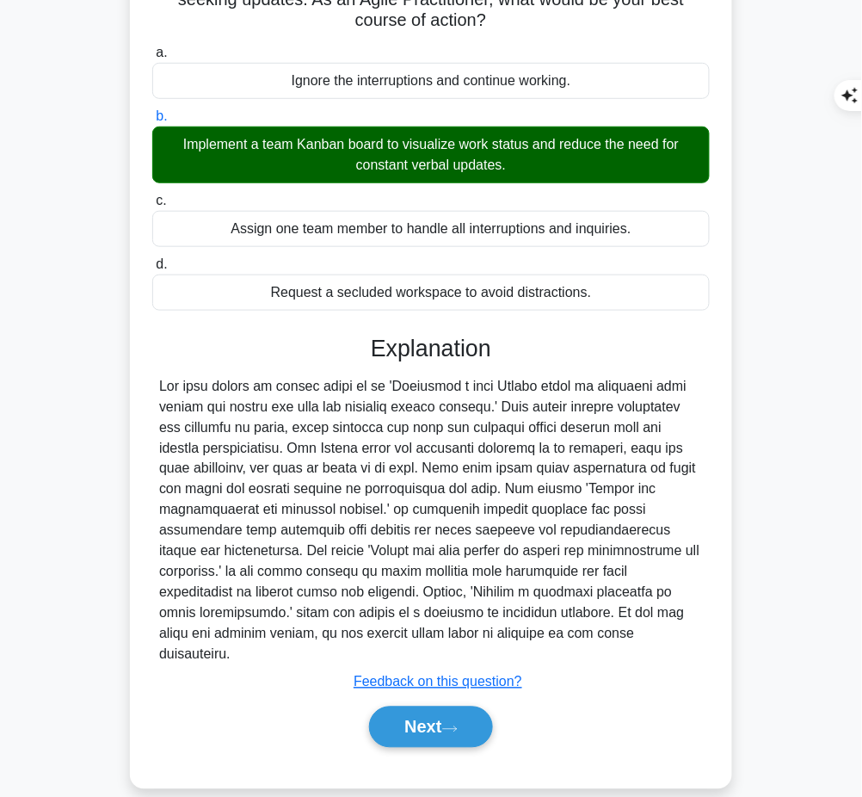
drag, startPoint x: 373, startPoint y: 336, endPoint x: 561, endPoint y: 633, distance: 352.4
click at [561, 633] on div "Explanation Submit feedback Feedback on this question? Next" at bounding box center [431, 545] width 558 height 420
copy div "Explanation The best course of action would be to 'Implement a team Kanban boar…"
click at [405, 706] on button "Next" at bounding box center [430, 726] width 123 height 41
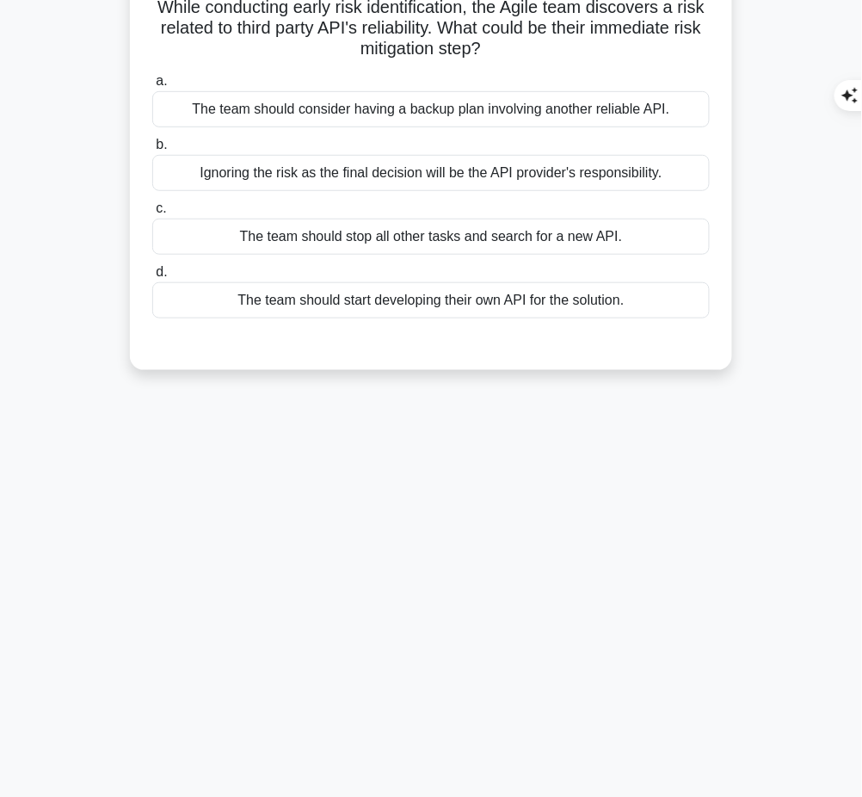
scroll to position [0, 0]
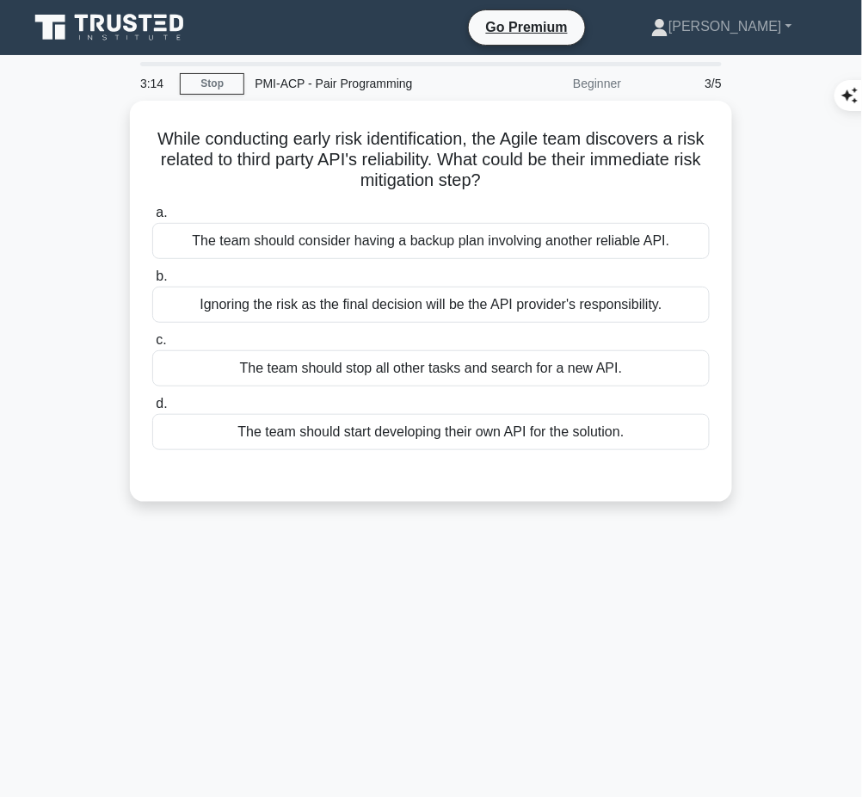
drag, startPoint x: 157, startPoint y: 128, endPoint x: 549, endPoint y: 174, distance: 395.0
click at [549, 174] on h5 "While conducting early risk identification, the Agile team discovers a risk rel…" at bounding box center [431, 160] width 561 height 64
copy h5 "While conducting early risk identification, the Agile team discovers a risk rel…"
click at [662, 235] on div "The team should consider having a backup plan involving another reliable API." at bounding box center [431, 241] width 558 height 36
click at [152, 219] on input "a. The team should consider having a backup plan involving another reliable API." at bounding box center [152, 212] width 0 height 11
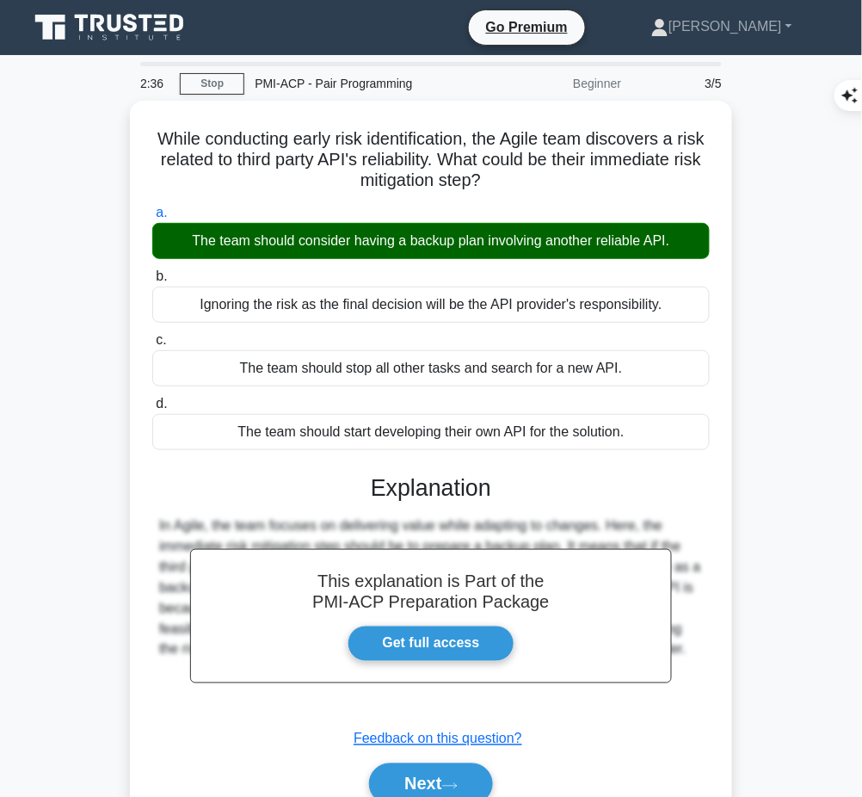
click at [498, 478] on h3 "Explanation" at bounding box center [431, 488] width 537 height 28
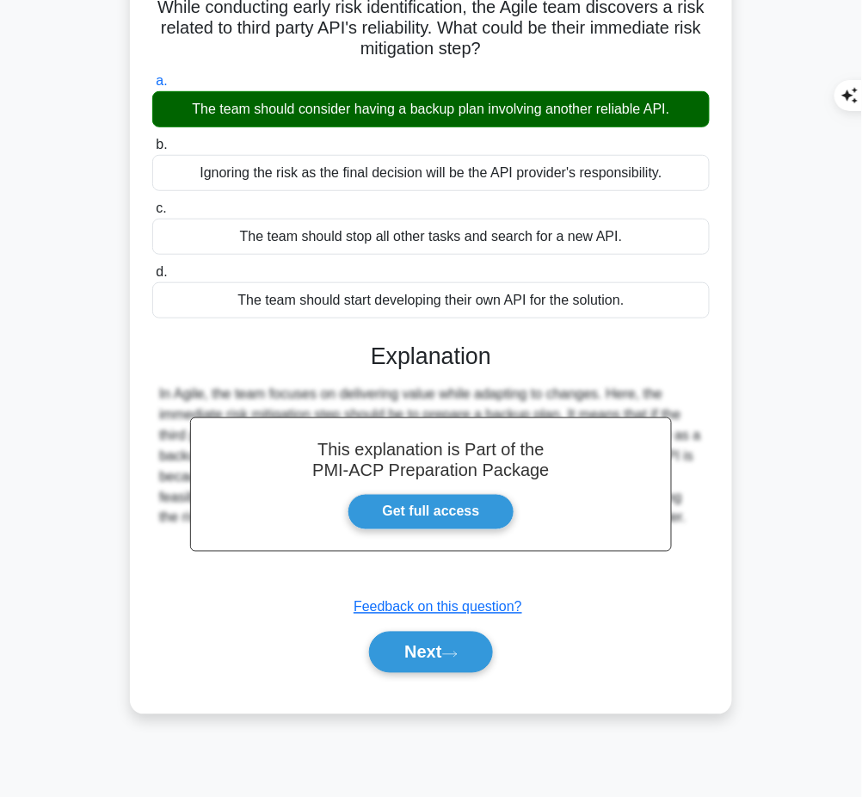
drag, startPoint x: 366, startPoint y: 349, endPoint x: 653, endPoint y: 571, distance: 363.2
click at [653, 571] on div "This explanation is Part of the PMI-ACP Preparation Package Get full access Exp…" at bounding box center [431, 501] width 558 height 358
copy div "Explanation In Agile, the team focuses on delivering value while adapting to ch…"
click at [434, 664] on button "Next" at bounding box center [430, 652] width 123 height 41
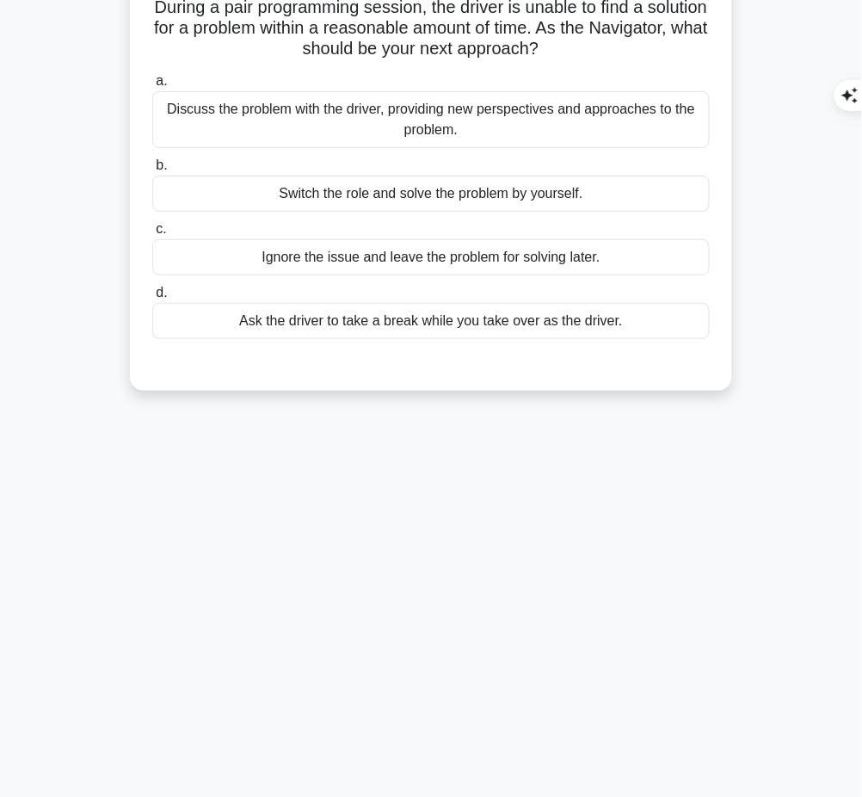
click at [612, 560] on div "2:15 Stop PMI-ACP - Pair Programming Beginner 4/5 During a pair programming ses…" at bounding box center [431, 360] width 826 height 861
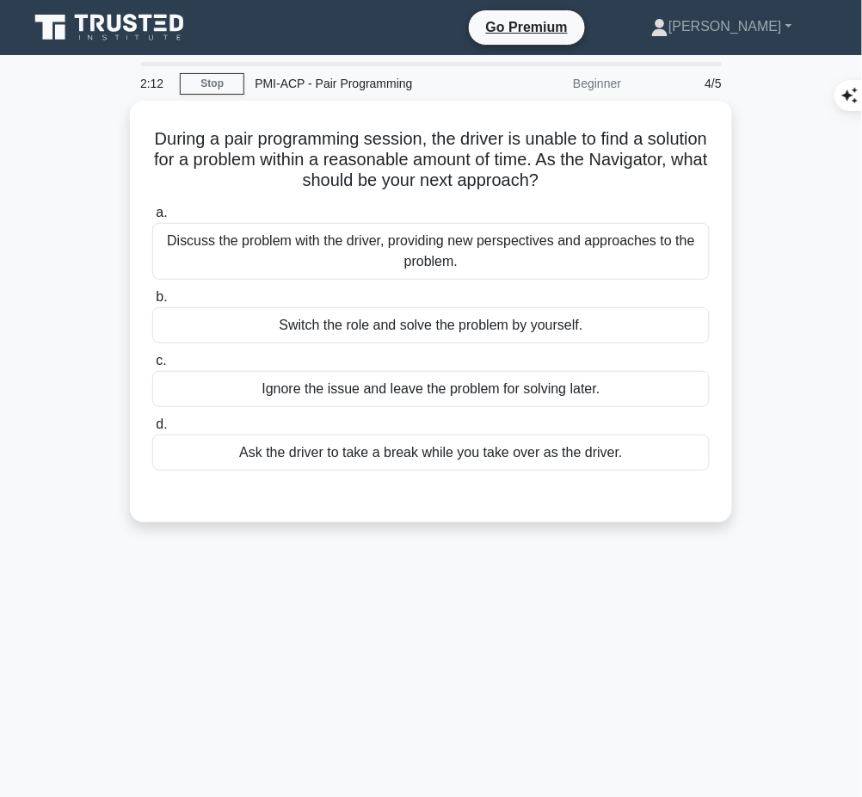
drag, startPoint x: 172, startPoint y: 132, endPoint x: 620, endPoint y: 180, distance: 450.1
click at [620, 180] on h5 "During a pair programming session, the driver is unable to find a solution for …" at bounding box center [431, 160] width 561 height 64
copy h5 "During a pair programming session, the driver is unable to find a solution for …"
click at [614, 251] on div "Discuss the problem with the driver, providing new perspectives and approaches …" at bounding box center [431, 251] width 558 height 57
click at [152, 219] on input "a. Discuss the problem with the driver, providing new perspectives and approach…" at bounding box center [152, 212] width 0 height 11
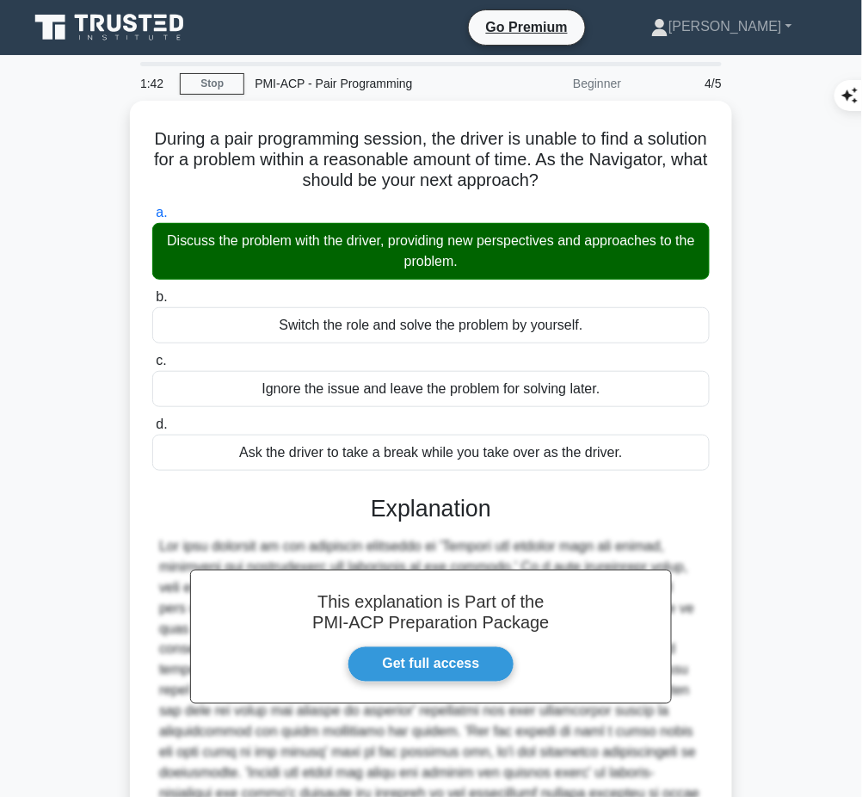
click at [465, 515] on h3 "Explanation" at bounding box center [431, 509] width 537 height 28
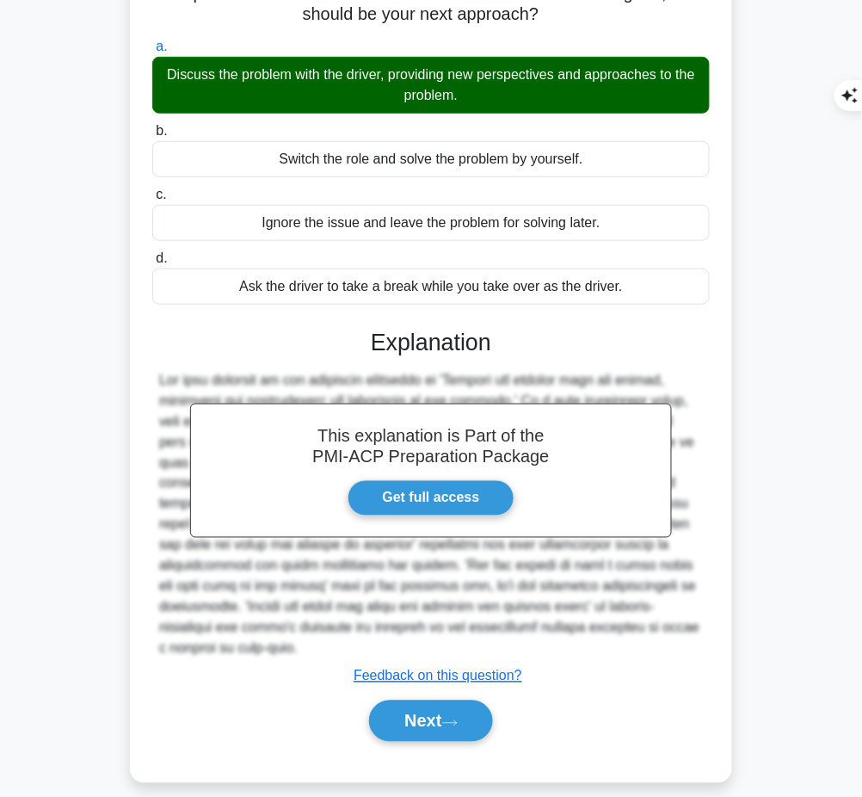
scroll to position [181, 0]
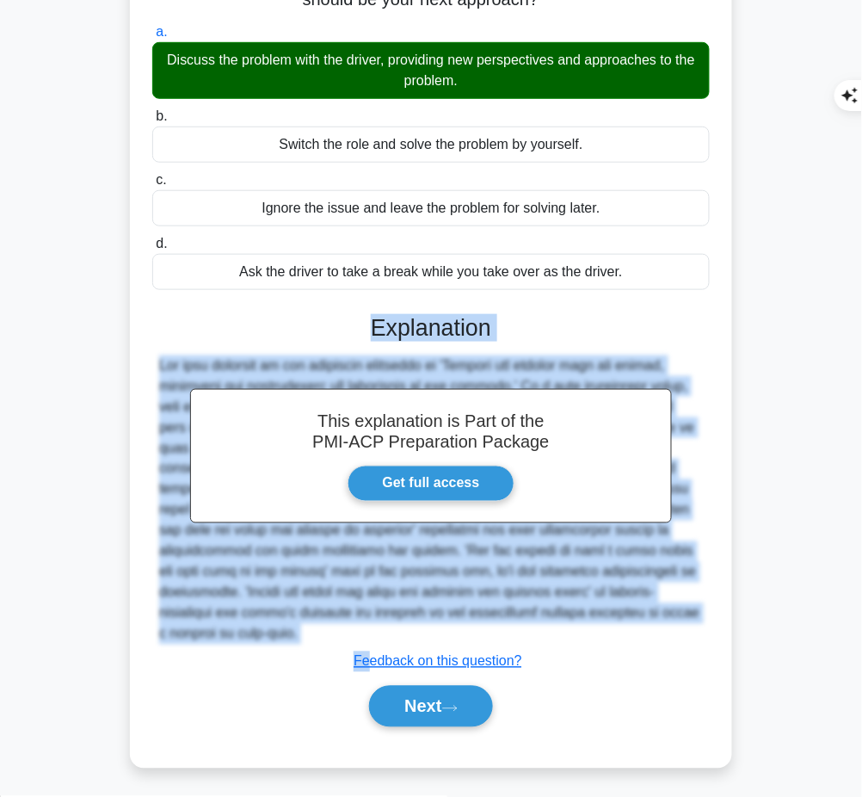
drag, startPoint x: 369, startPoint y: 324, endPoint x: 373, endPoint y: 642, distance: 318.4
click at [373, 642] on div "This explanation is Part of the PMI-ACP Preparation Package Get full access Exp…" at bounding box center [431, 513] width 558 height 441
copy div "Explanation The best approach in the situation described is 'Discuss the proble…"
click at [447, 696] on button "Next" at bounding box center [430, 706] width 123 height 41
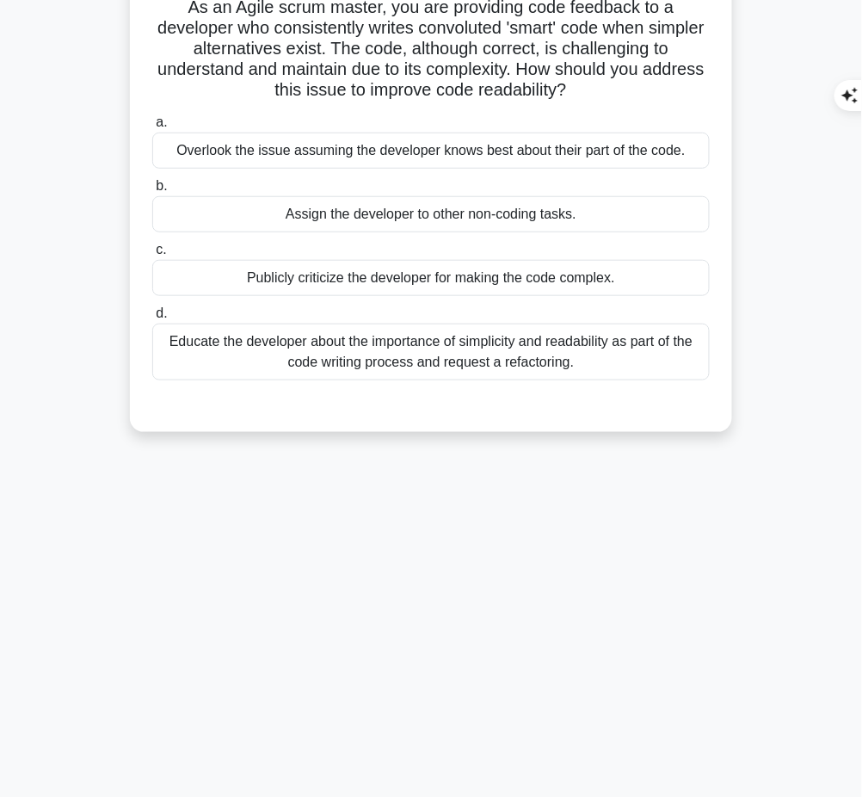
scroll to position [0, 0]
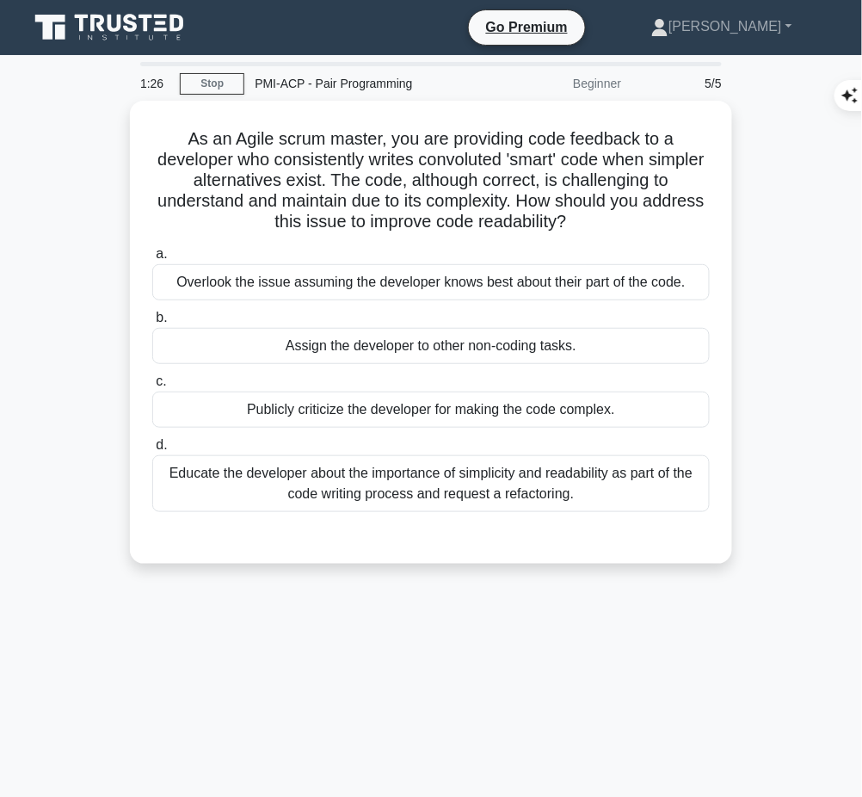
drag, startPoint x: 176, startPoint y: 122, endPoint x: 628, endPoint y: 213, distance: 461.7
click at [628, 213] on div "As an Agile scrum master, you are providing code feedback to a developer who co…" at bounding box center [431, 332] width 589 height 449
copy h5 "As an Agile scrum master, you are providing code feedback to a developer who co…"
click at [549, 494] on div "Educate the developer about the importance of simplicity and readability as par…" at bounding box center [431, 483] width 558 height 57
click at [152, 451] on input "d. Educate the developer about the importance of simplicity and readability as …" at bounding box center [152, 445] width 0 height 11
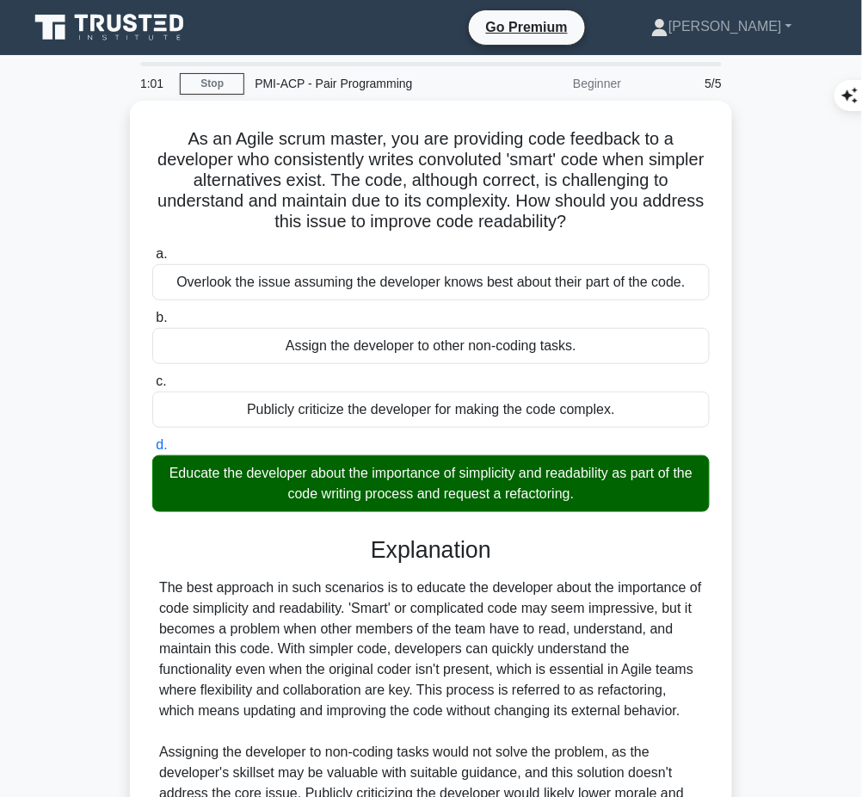
click at [423, 612] on div "The best approach in such scenarios is to educate the developer about the impor…" at bounding box center [431, 721] width 544 height 289
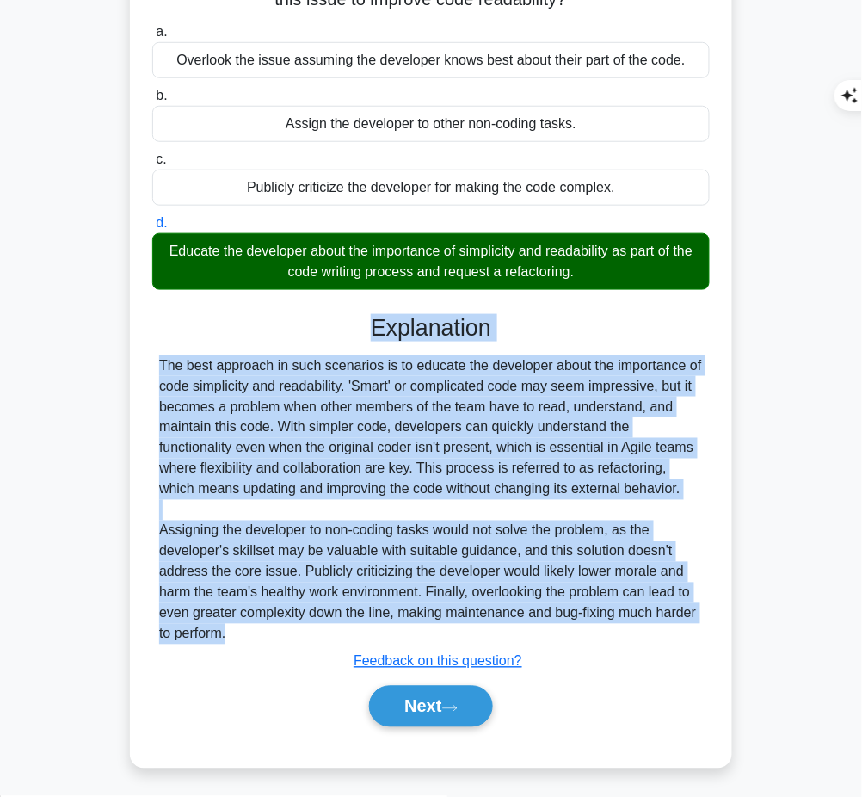
drag, startPoint x: 344, startPoint y: 401, endPoint x: 256, endPoint y: 642, distance: 256.4
click at [256, 642] on div "Explanation The best approach in such scenarios is to educate the developer abo…" at bounding box center [431, 524] width 558 height 420
copy div "Explanation The best approach in such scenarios is to educate the developer abo…"
click at [429, 686] on button "Next" at bounding box center [430, 706] width 123 height 41
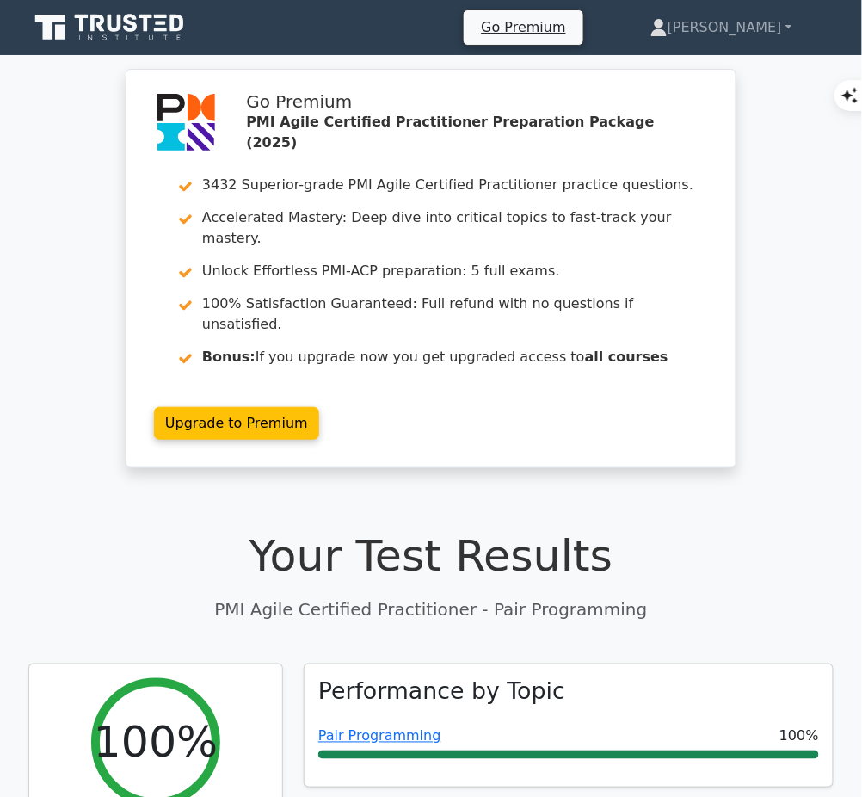
click at [406, 728] on link "Pair Programming" at bounding box center [379, 736] width 123 height 16
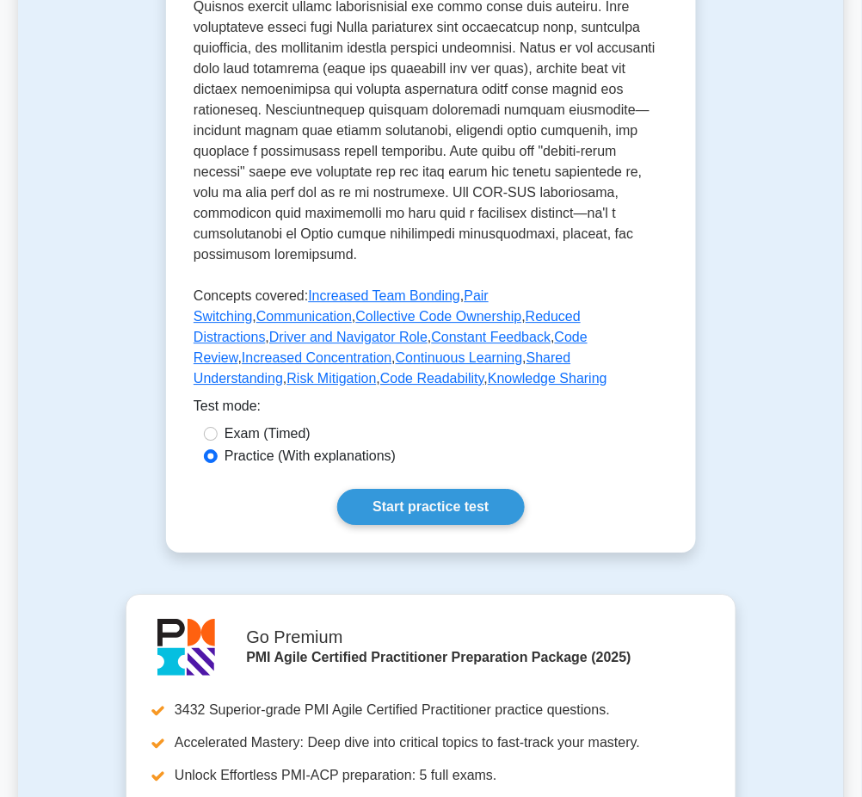
scroll to position [826, 0]
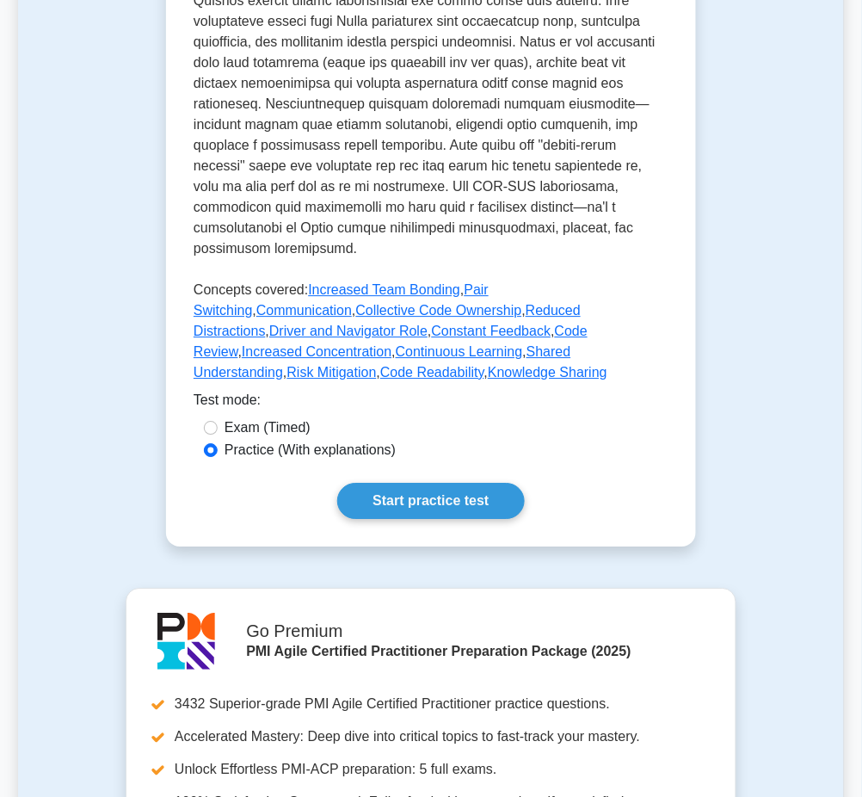
click at [435, 483] on link "Start practice test" at bounding box center [430, 501] width 187 height 36
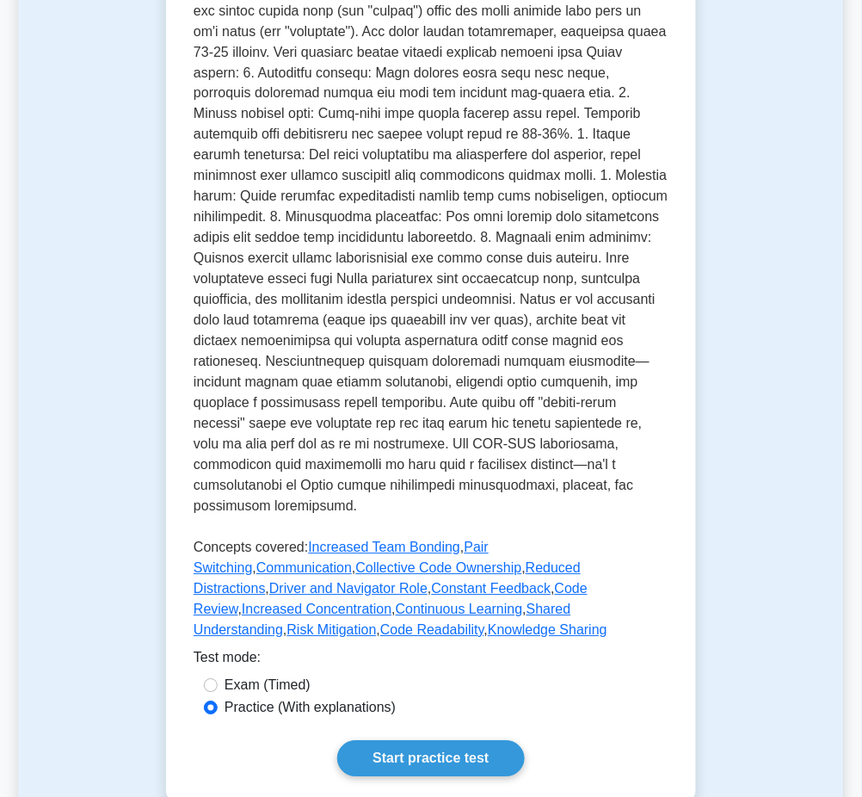
scroll to position [565, 0]
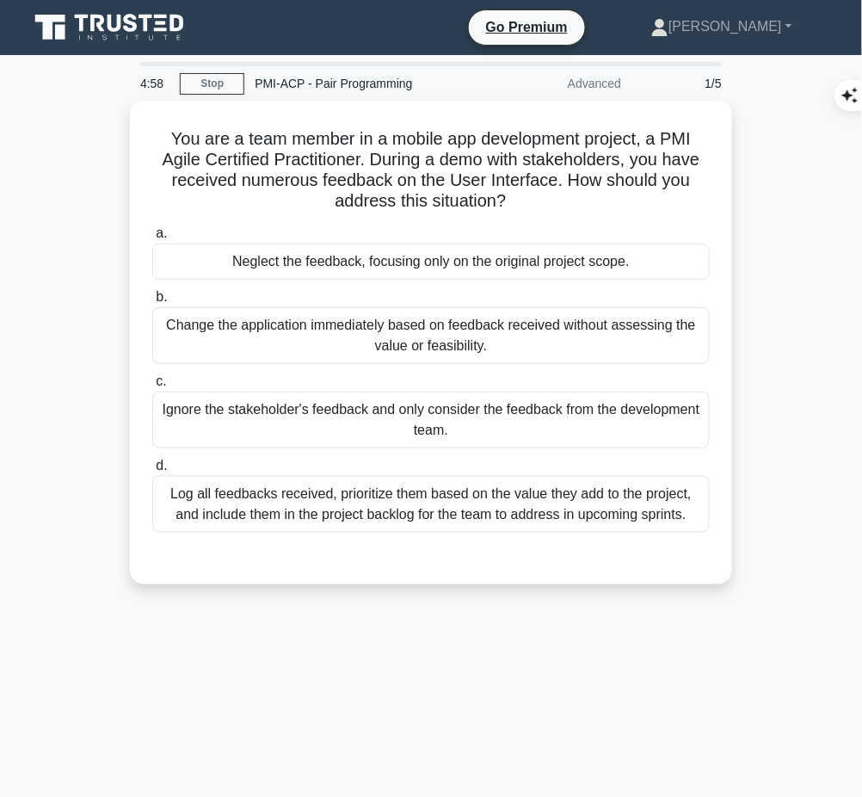
drag, startPoint x: 168, startPoint y: 127, endPoint x: 512, endPoint y: 194, distance: 350.7
click at [512, 194] on h5 "You are a team member in a mobile app development project, a PMI Agile Certifie…" at bounding box center [431, 170] width 561 height 84
copy h5 "You are a team member in a mobile app development project, a PMI Agile Certifie…"
click at [514, 503] on div "Log all feedbacks received, prioritize them based on the value they add to the …" at bounding box center [431, 504] width 558 height 57
click at [152, 472] on input "d. Log all feedbacks received, prioritize them based on the value they add to t…" at bounding box center [152, 465] width 0 height 11
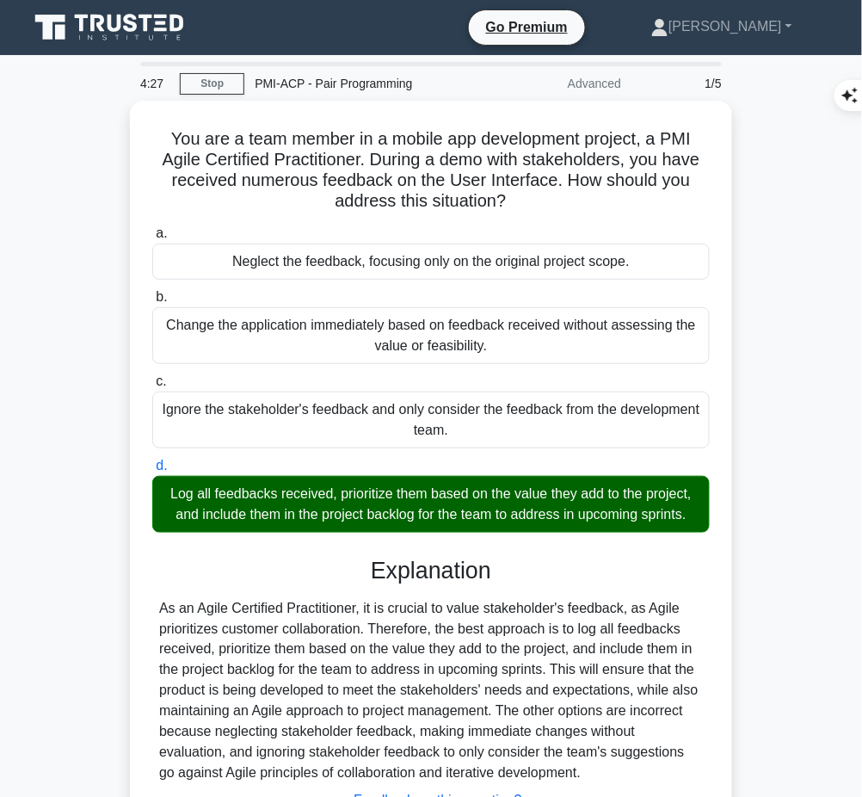
click at [504, 709] on div "As an Agile Certified Practitioner, it is crucial to value stakeholder's feedba…" at bounding box center [431, 691] width 544 height 186
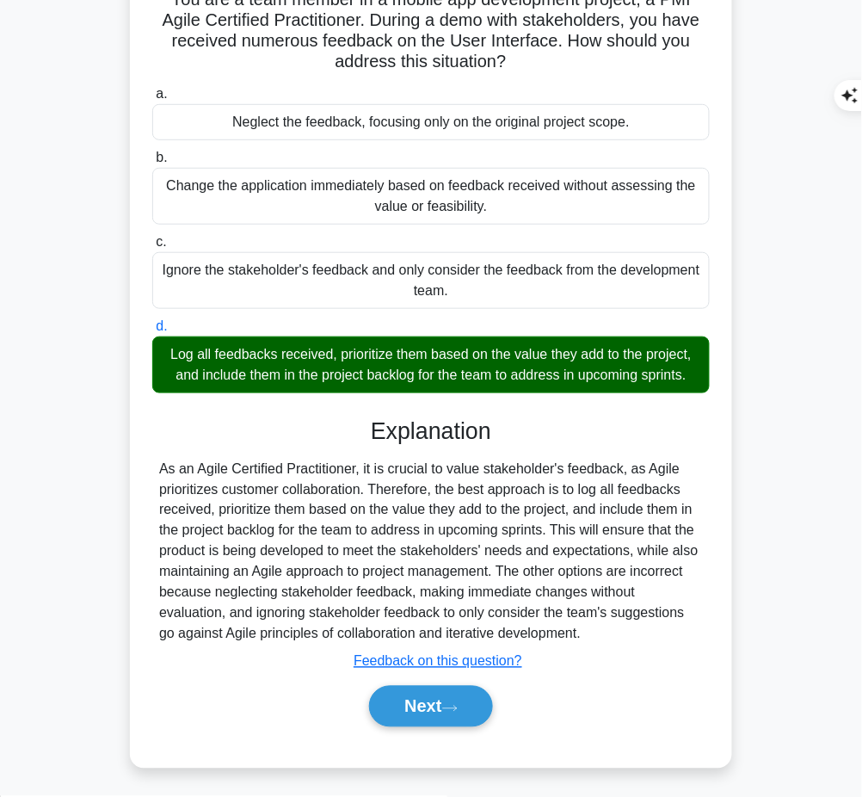
drag, startPoint x: 369, startPoint y: 424, endPoint x: 602, endPoint y: 626, distance: 308.7
click at [602, 626] on div "Explanation As an Agile Certified Practitioner, it is crucial to value stakehol…" at bounding box center [431, 575] width 558 height 317
copy div "Explanation As an Agile Certified Practitioner, it is crucial to value stakehol…"
click at [449, 710] on button "Next" at bounding box center [430, 706] width 123 height 41
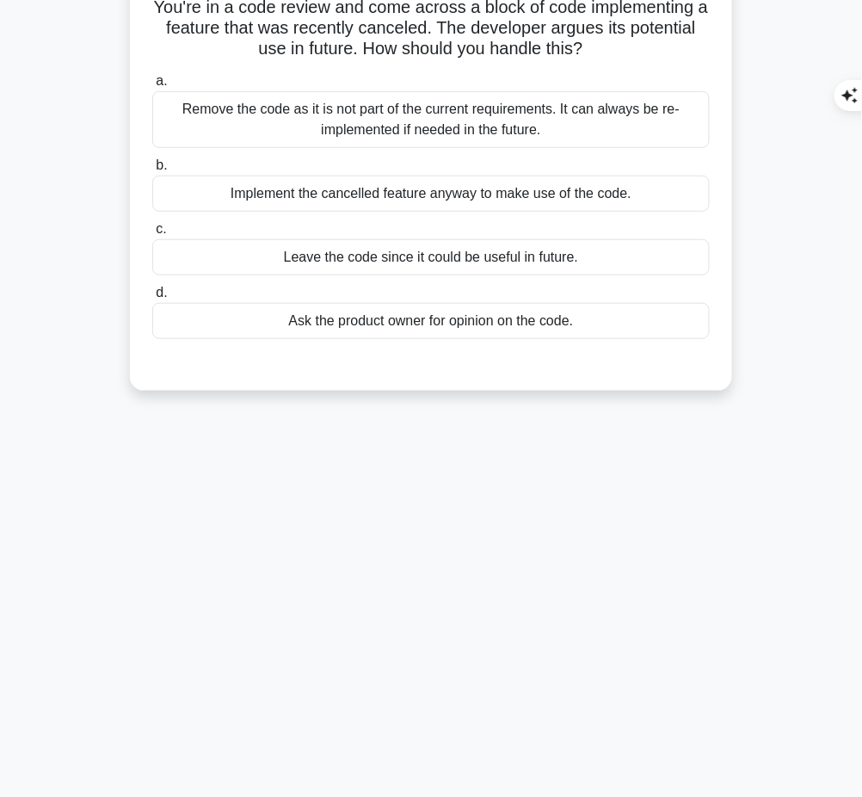
scroll to position [0, 0]
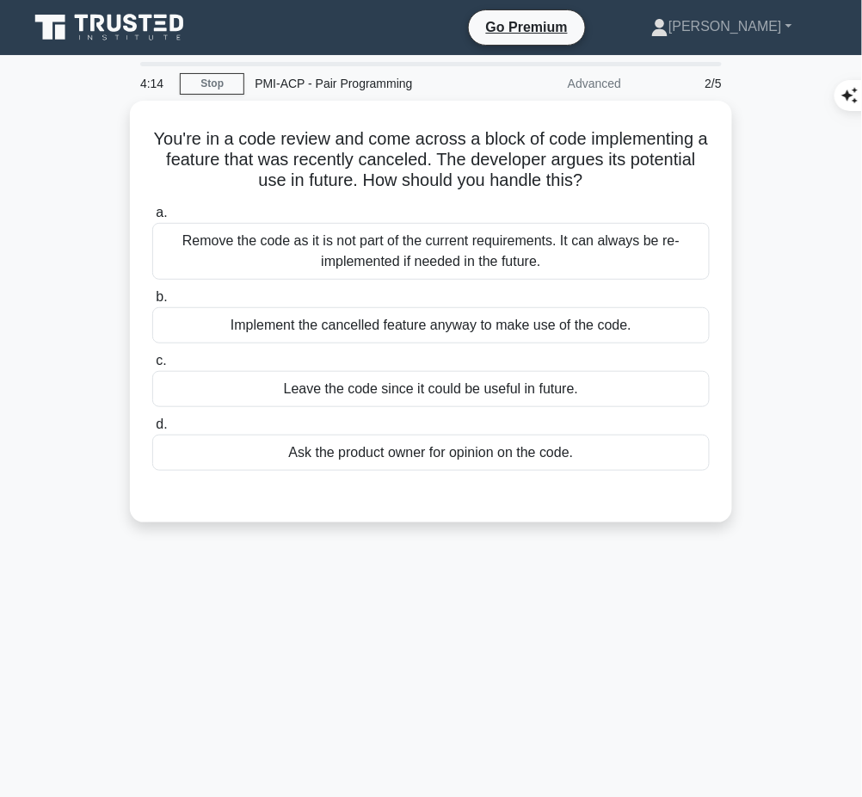
drag, startPoint x: 150, startPoint y: 126, endPoint x: 612, endPoint y: 183, distance: 465.7
click at [612, 183] on h5 "You're in a code review and come across a block of code implementing a feature …" at bounding box center [431, 160] width 561 height 64
copy h5 "You're in a code review and come across a block of code implementing a feature …"
click at [575, 249] on div "Remove the code as it is not part of the current requirements. It can always be…" at bounding box center [431, 251] width 558 height 57
click at [152, 219] on input "a. Remove the code as it is not part of the current requirements. It can always…" at bounding box center [152, 212] width 0 height 11
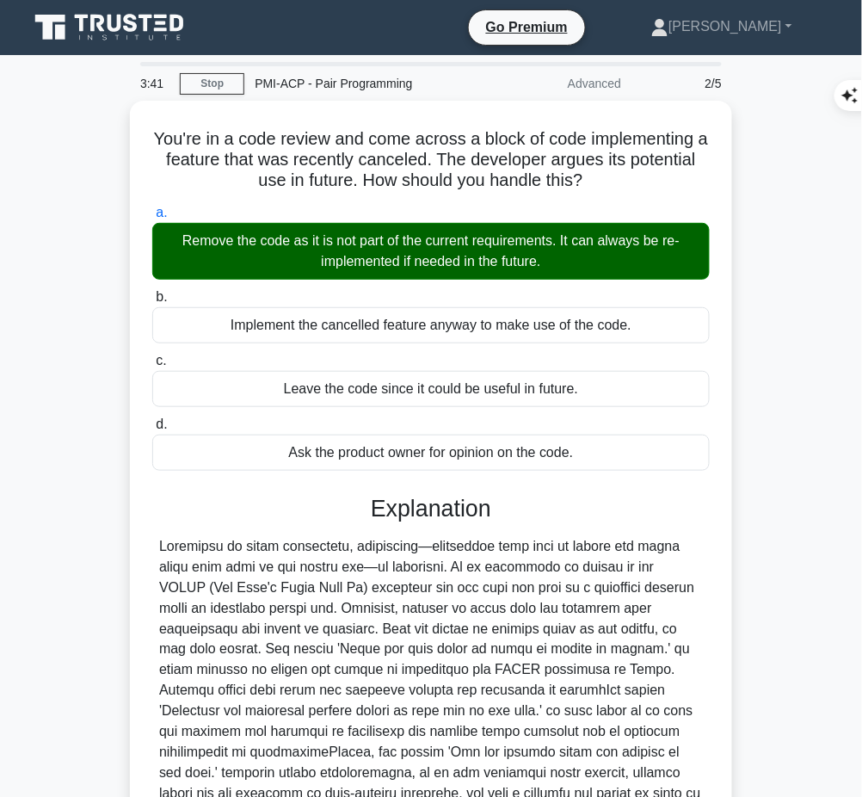
click at [499, 643] on div at bounding box center [431, 680] width 544 height 289
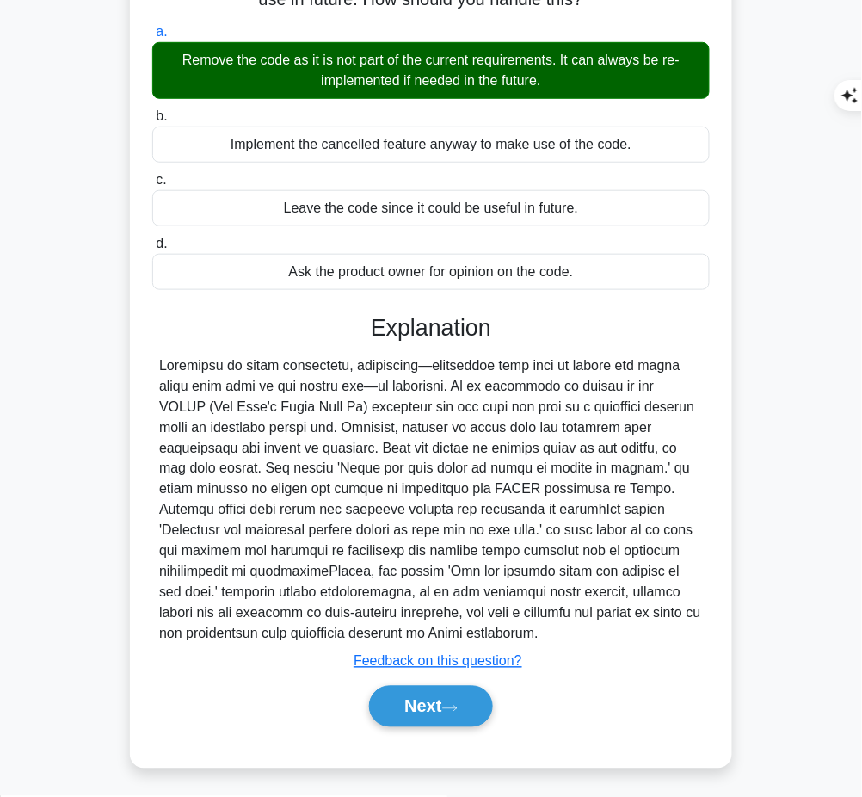
drag, startPoint x: 365, startPoint y: 316, endPoint x: 411, endPoint y: 628, distance: 315.8
click at [411, 628] on div "Explanation Submit feedback Feedback on this question? Next" at bounding box center [431, 524] width 558 height 420
copy div "Explanation According to agile principles, simplicity―developing only what is n…"
click at [405, 700] on button "Next" at bounding box center [430, 706] width 123 height 41
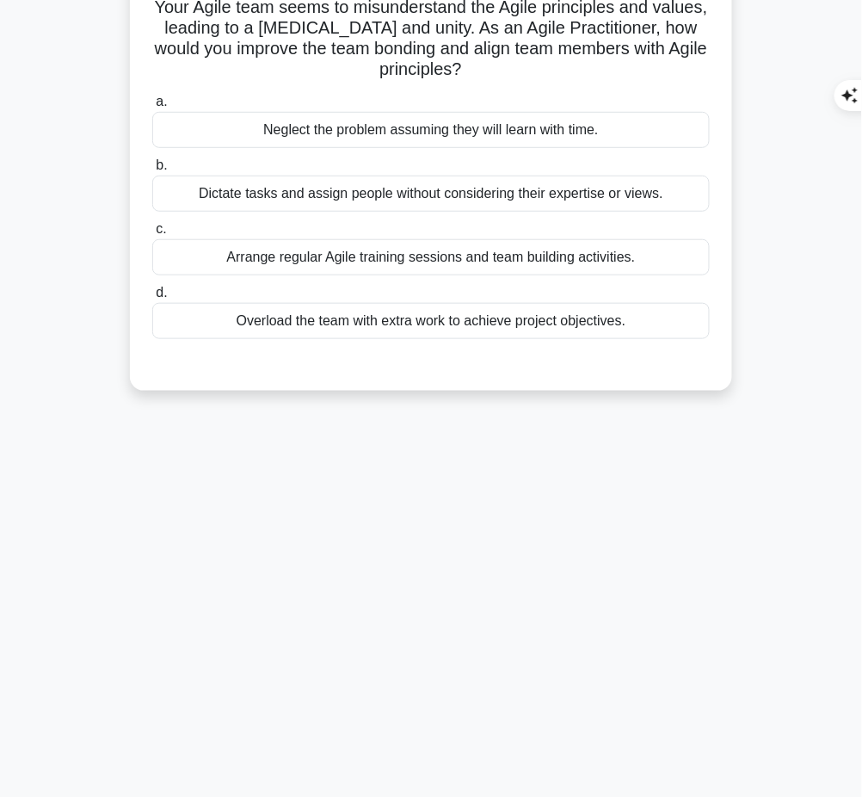
scroll to position [0, 0]
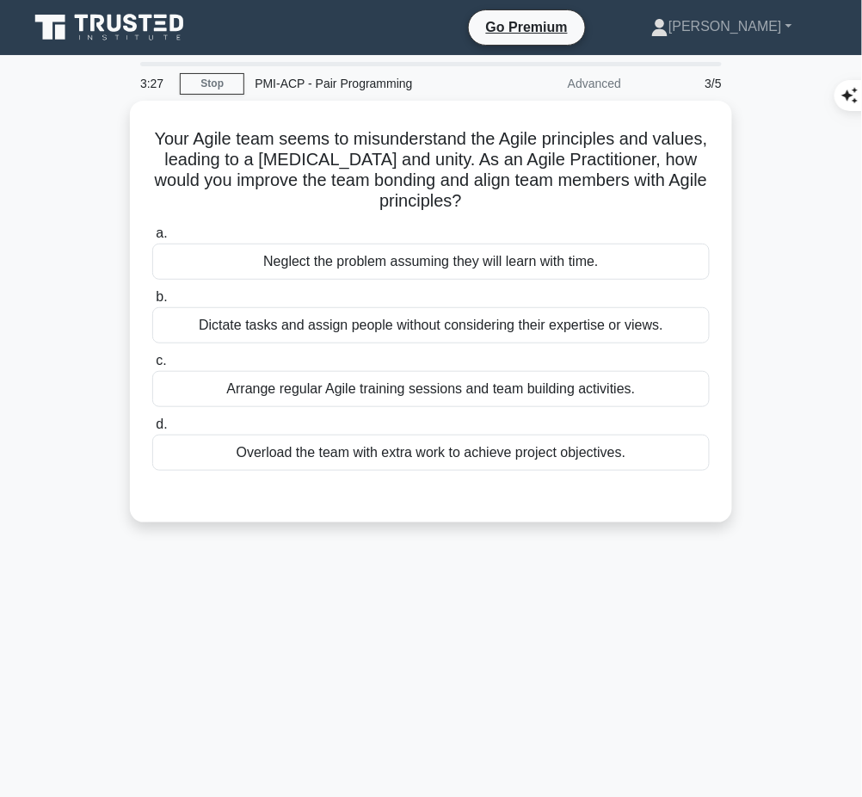
drag, startPoint x: 170, startPoint y: 123, endPoint x: 558, endPoint y: 211, distance: 398.7
click at [558, 211] on div "Your Agile team seems to misunderstand the Agile principles and values, leading…" at bounding box center [431, 312] width 589 height 408
copy h5 "Your Agile team seems to misunderstand the Agile principles and values, leading…"
click at [598, 381] on div "Arrange regular Agile training sessions and team building activities." at bounding box center [431, 389] width 558 height 36
click at [152, 367] on input "c. Arrange regular Agile training sessions and team building activities." at bounding box center [152, 360] width 0 height 11
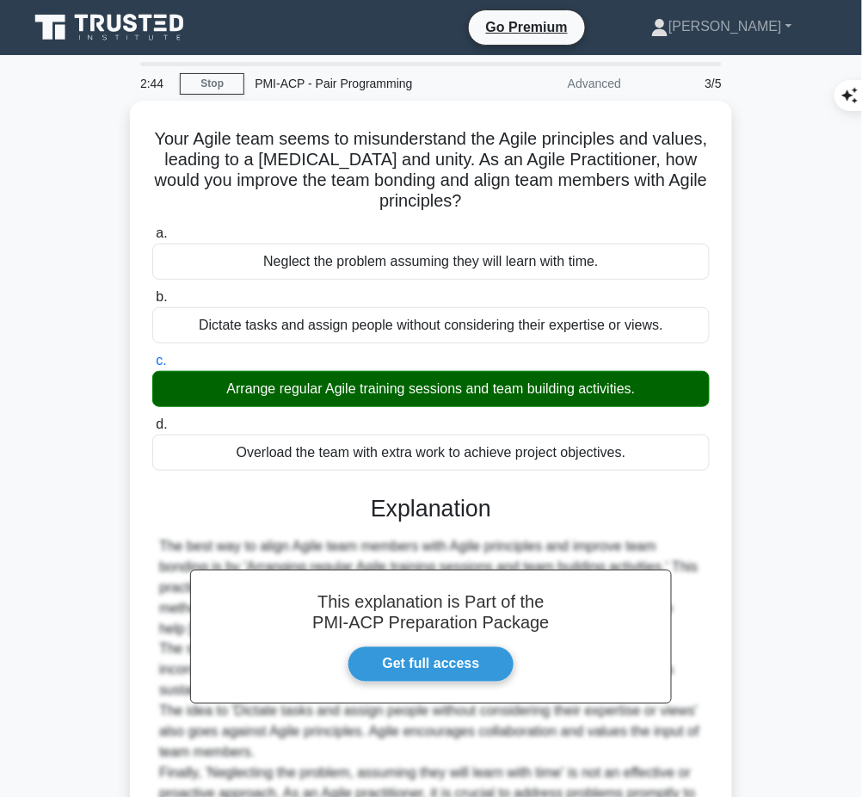
click at [362, 551] on div "The best way to align Agile team members with Agile principles and improve team…" at bounding box center [431, 680] width 544 height 289
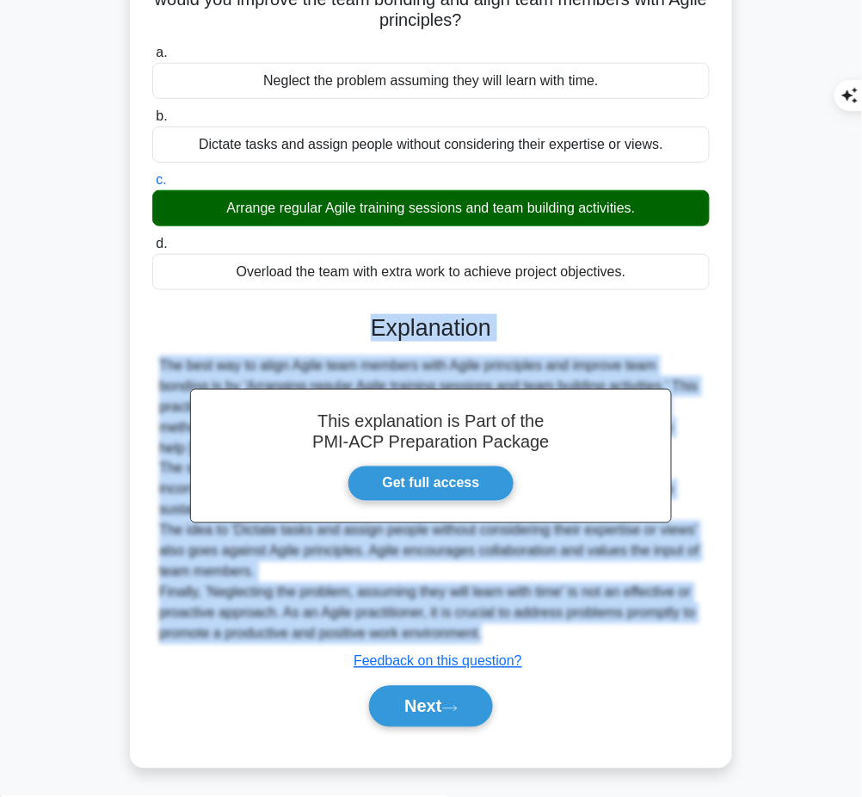
drag, startPoint x: 366, startPoint y: 309, endPoint x: 540, endPoint y: 632, distance: 366.5
click at [540, 632] on div "This explanation is Part of the PMI-ACP Preparation Package Get full access Exp…" at bounding box center [431, 513] width 558 height 441
copy div "Explanation The best way to align Agile team members with Agile principles and …"
click at [415, 699] on button "Next" at bounding box center [430, 706] width 123 height 41
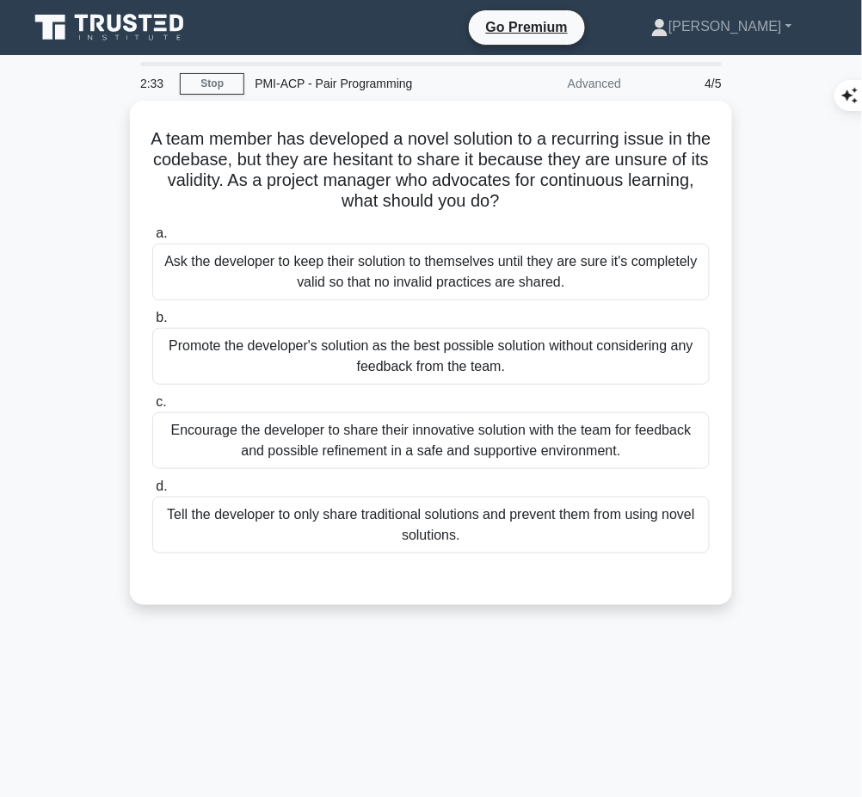
scroll to position [1, 0]
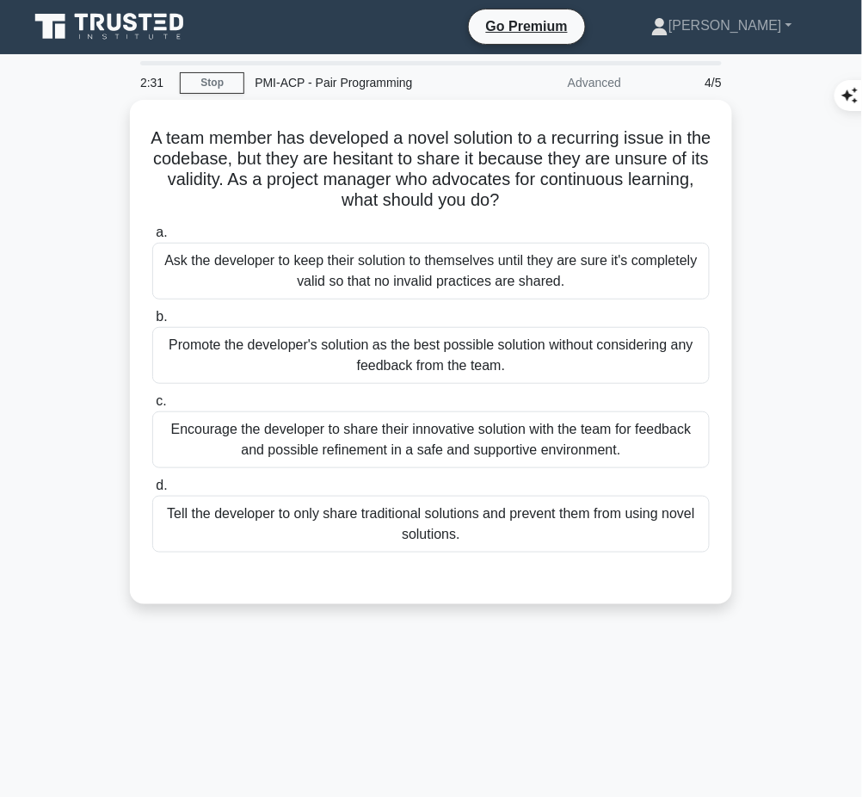
drag, startPoint x: 152, startPoint y: 137, endPoint x: 543, endPoint y: 193, distance: 394.7
click at [543, 193] on h5 "A team member has developed a novel solution to a recurring issue in the codeba…" at bounding box center [431, 169] width 561 height 84
click at [521, 193] on icon ".spinner_0XTQ{transform-origin:center;animation:spinner_y6GP .75s linear infini…" at bounding box center [510, 201] width 21 height 21
drag, startPoint x: 156, startPoint y: 134, endPoint x: 546, endPoint y: 202, distance: 396.5
click at [546, 202] on h5 "A team member has developed a novel solution to a recurring issue in the codeba…" at bounding box center [431, 169] width 561 height 84
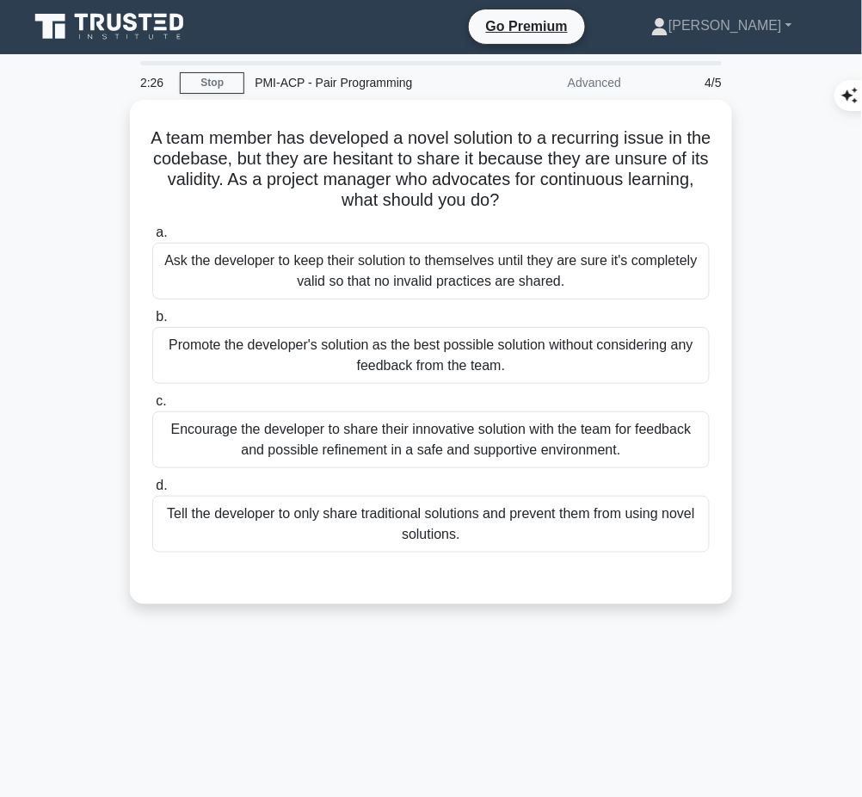
copy h5 "A team member has developed a novel solution to a recurring issue in the codeba…"
click at [524, 441] on div "Encourage the developer to share their innovative solution with the team for fe…" at bounding box center [431, 439] width 558 height 57
click at [152, 407] on input "c. Encourage the developer to share their innovative solution with the team for…" at bounding box center [152, 401] width 0 height 11
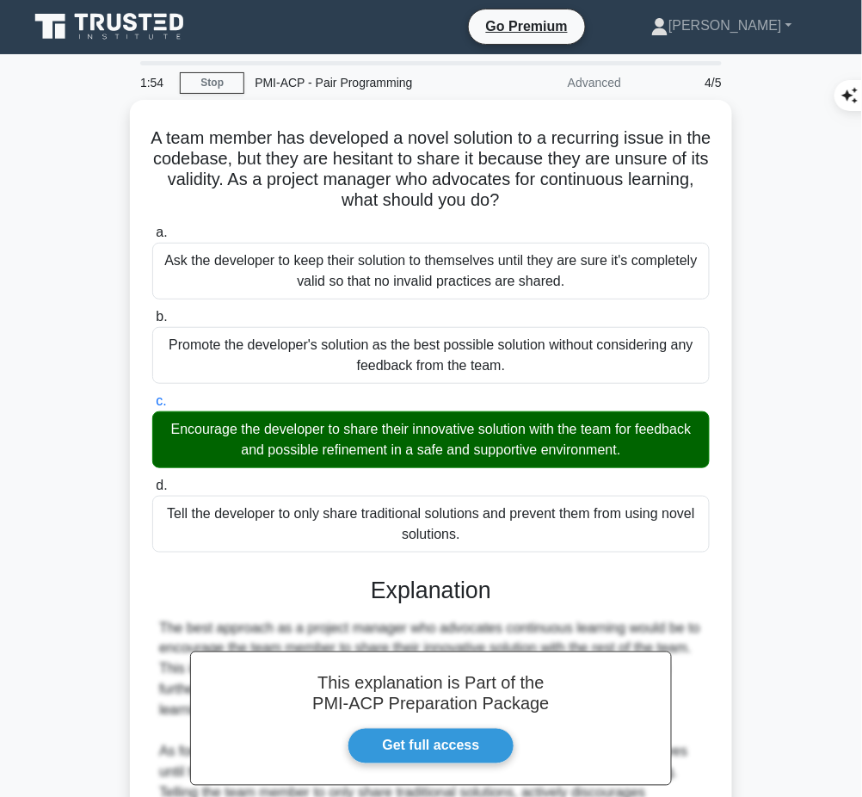
click at [403, 608] on div "This explanation is Part of the PMI-ACP Preparation Package Get full access Exp…" at bounding box center [431, 766] width 558 height 420
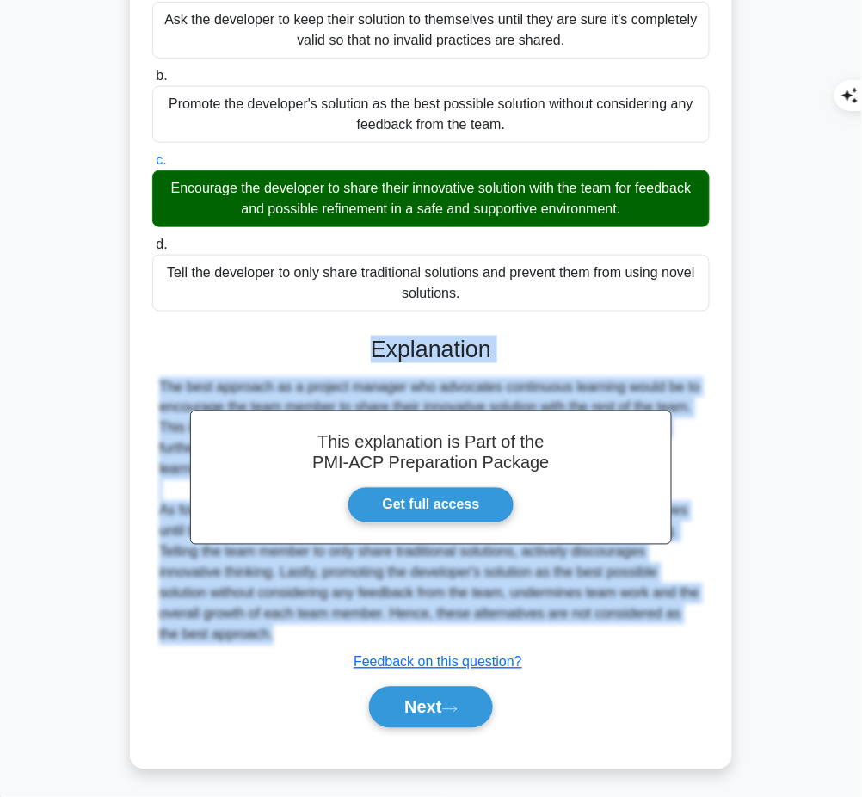
drag, startPoint x: 368, startPoint y: 339, endPoint x: 282, endPoint y: 632, distance: 305.0
click at [282, 632] on div "This explanation is Part of the PMI-ACP Preparation Package Get full access Exp…" at bounding box center [431, 525] width 558 height 420
copy div "Explanation The best approach as a project manager who advocates continuous lea…"
click at [400, 707] on button "Next" at bounding box center [430, 707] width 123 height 41
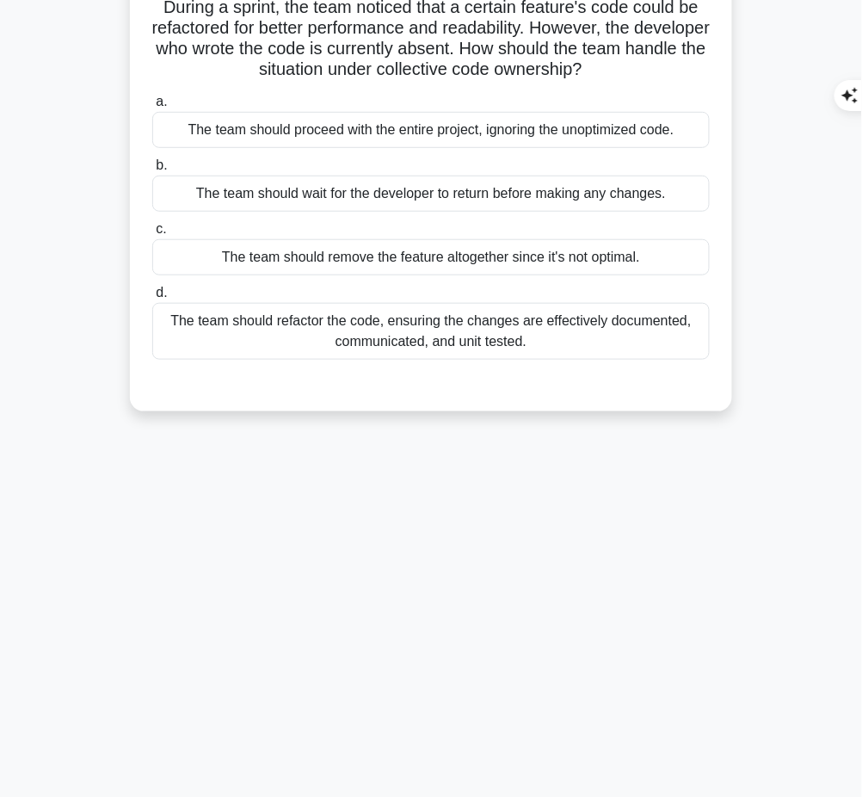
scroll to position [0, 0]
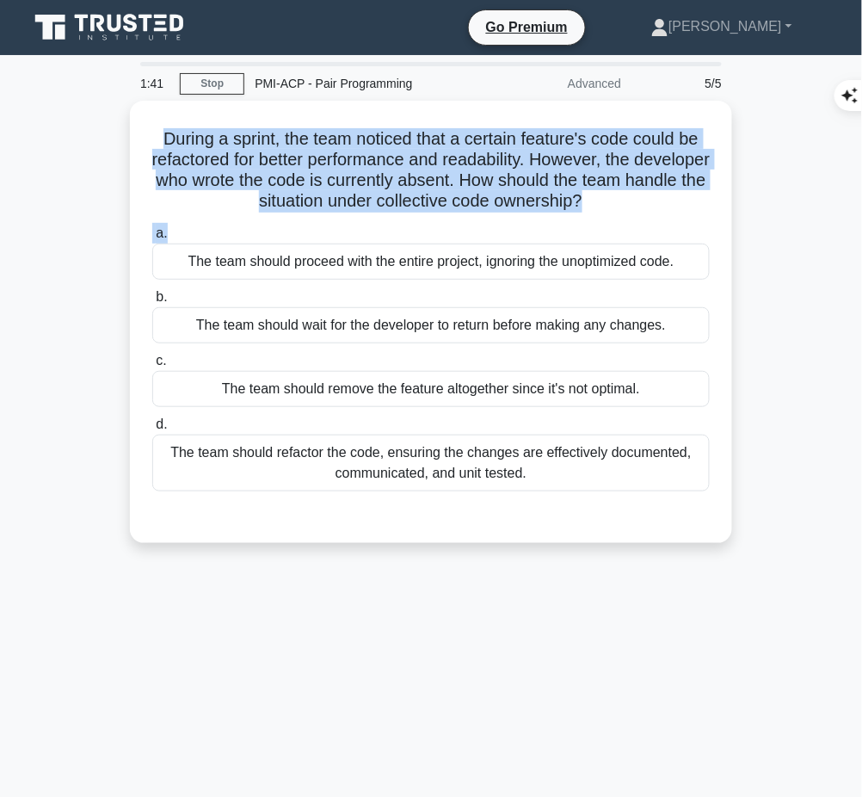
drag, startPoint x: 148, startPoint y: 129, endPoint x: 689, endPoint y: 213, distance: 547.7
click at [689, 213] on div "During a sprint, the team noticed that a certain feature's code could be refact…" at bounding box center [431, 322] width 589 height 429
copy div "During a sprint, the team noticed that a certain feature's code could be refact…"
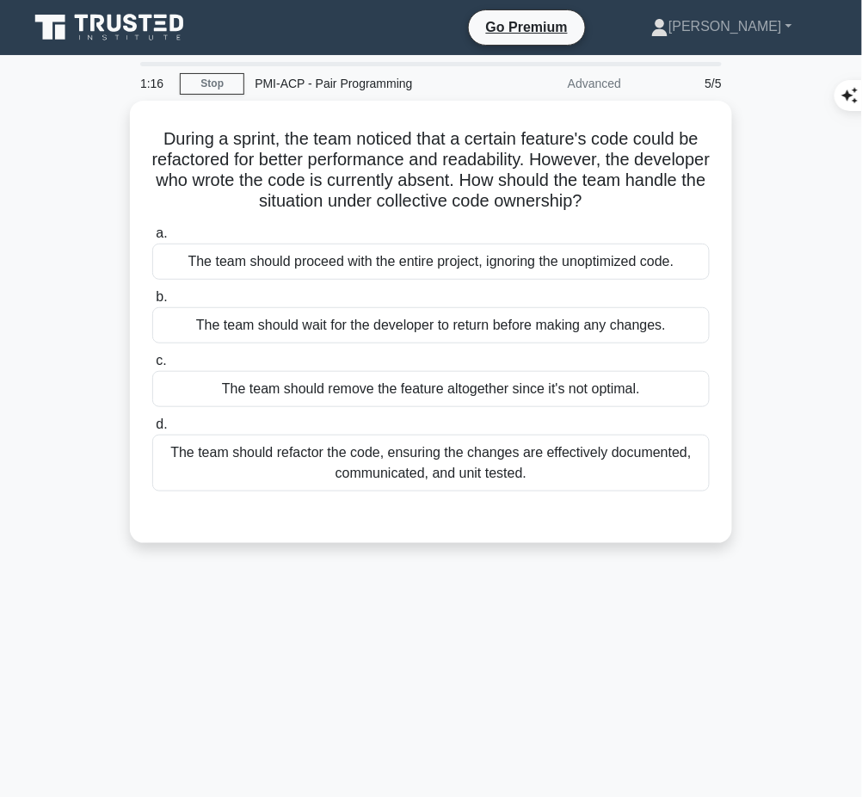
click at [596, 466] on div "The team should refactor the code, ensuring the changes are effectively documen…" at bounding box center [431, 463] width 558 height 57
click at [152, 430] on input "d. The team should refactor the code, ensuring the changes are effectively docu…" at bounding box center [152, 424] width 0 height 11
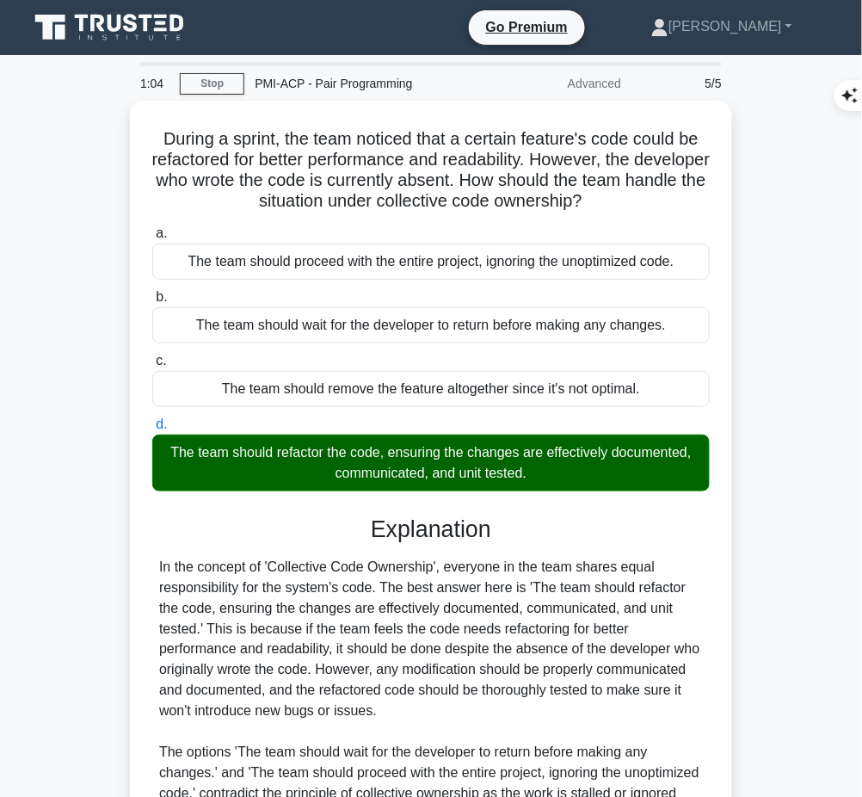
click at [506, 540] on div "Explanation In the concept of 'Collective Code Ownership', everyone in the team…" at bounding box center [431, 766] width 558 height 503
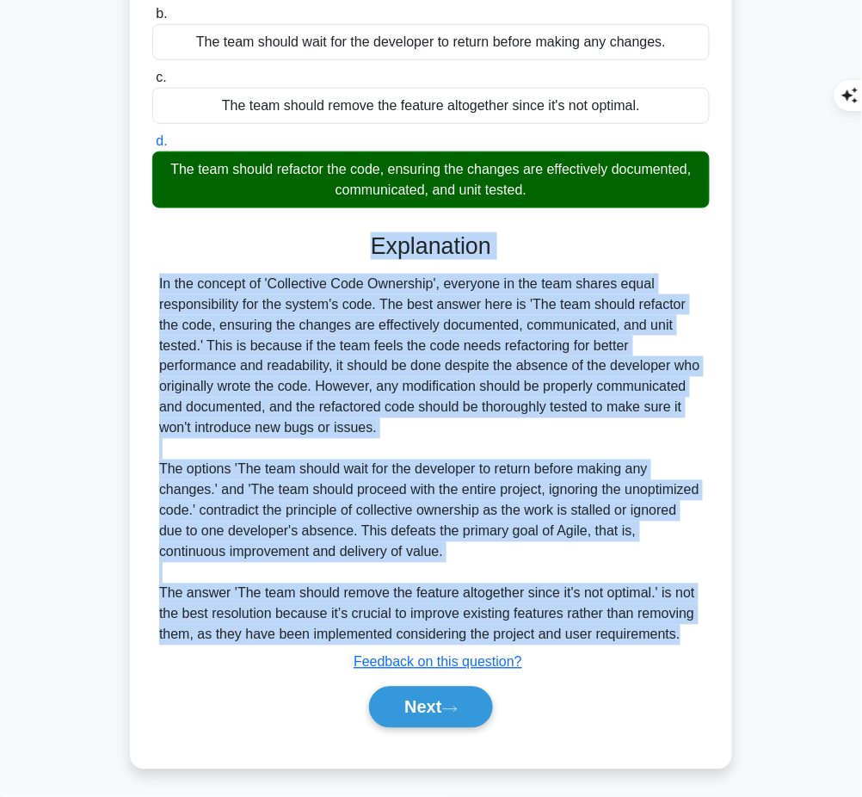
drag, startPoint x: 372, startPoint y: 236, endPoint x: 683, endPoint y: 637, distance: 507.8
click at [683, 637] on div "Explanation In the concept of 'Collective Code Ownership', everyone in the team…" at bounding box center [431, 483] width 558 height 503
copy div "Explanation In the concept of 'Collective Code Ownership', everyone in the team…"
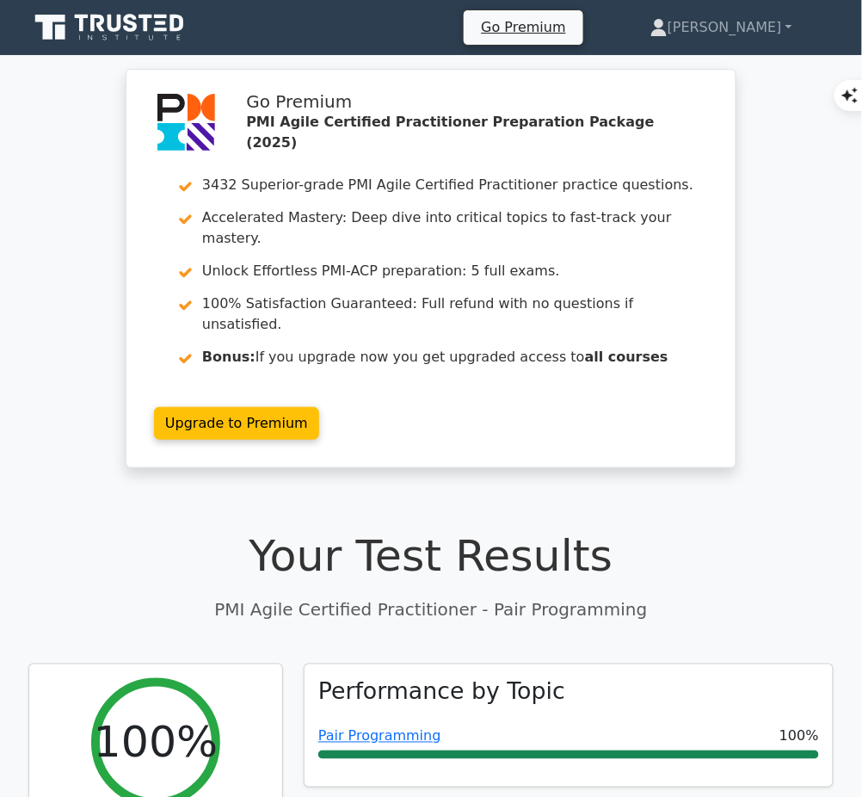
click at [392, 728] on link "Pair Programming" at bounding box center [379, 736] width 123 height 16
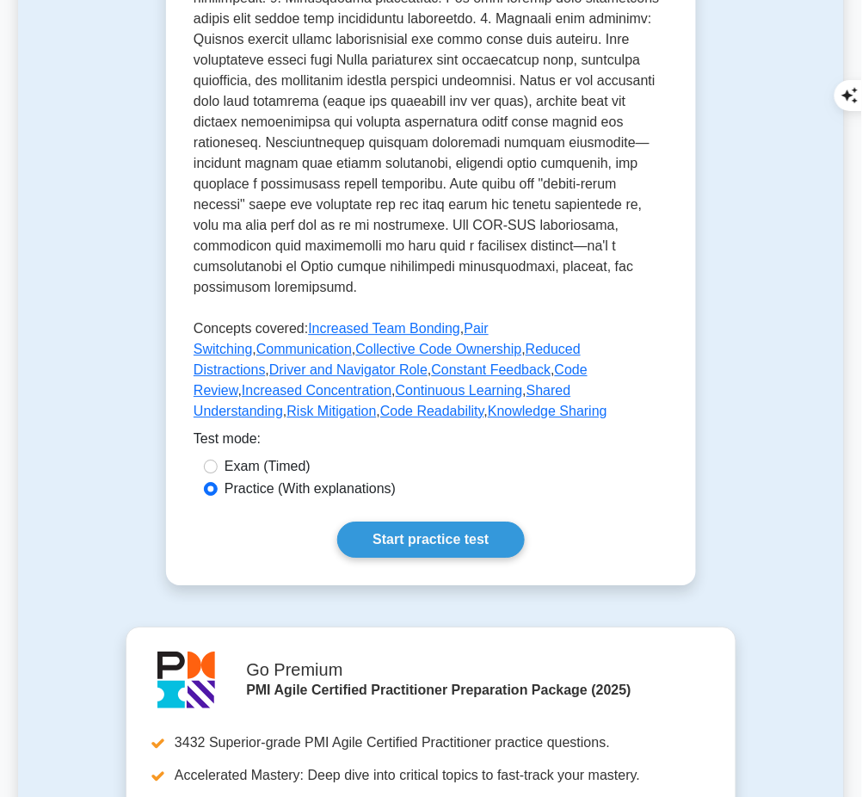
scroll to position [788, 0]
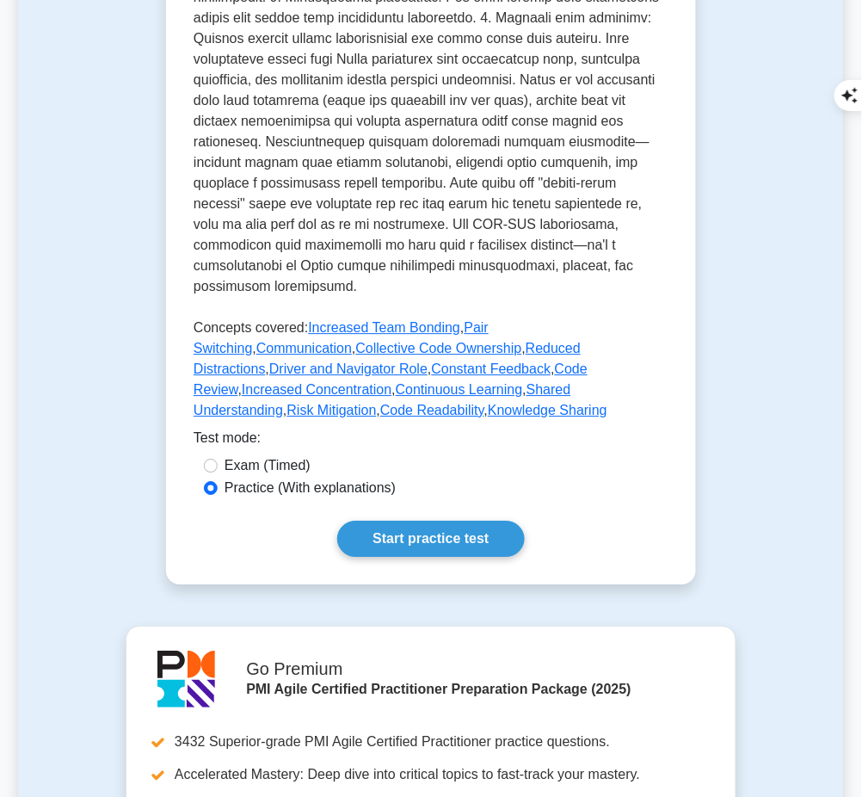
click at [441, 521] on link "Start practice test" at bounding box center [430, 539] width 187 height 36
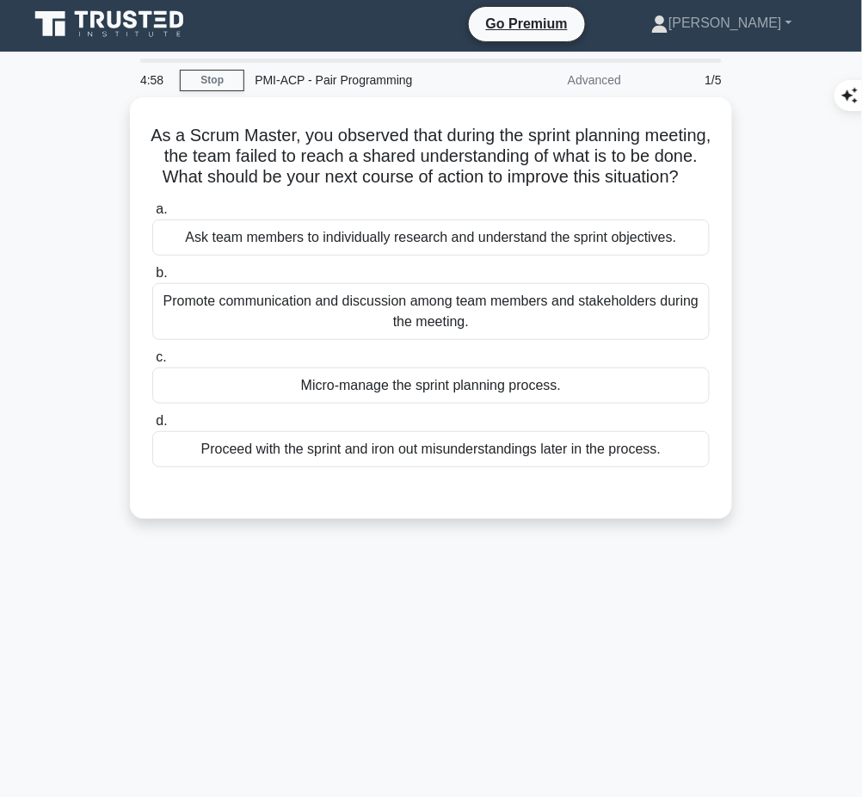
drag, startPoint x: 175, startPoint y: 131, endPoint x: 461, endPoint y: 202, distance: 295.3
click at [461, 188] on h5 "As a Scrum Master, you observed that during the sprint planning meeting, the te…" at bounding box center [431, 157] width 561 height 64
copy h5 "As a Scrum Master, you observed that during the sprint planning meeting, the te…"
click at [611, 323] on div "Promote communication and discussion among team members and stakeholders during…" at bounding box center [431, 311] width 558 height 57
click at [152, 279] on input "b. Promote communication and discussion among team members and stakeholders dur…" at bounding box center [152, 273] width 0 height 11
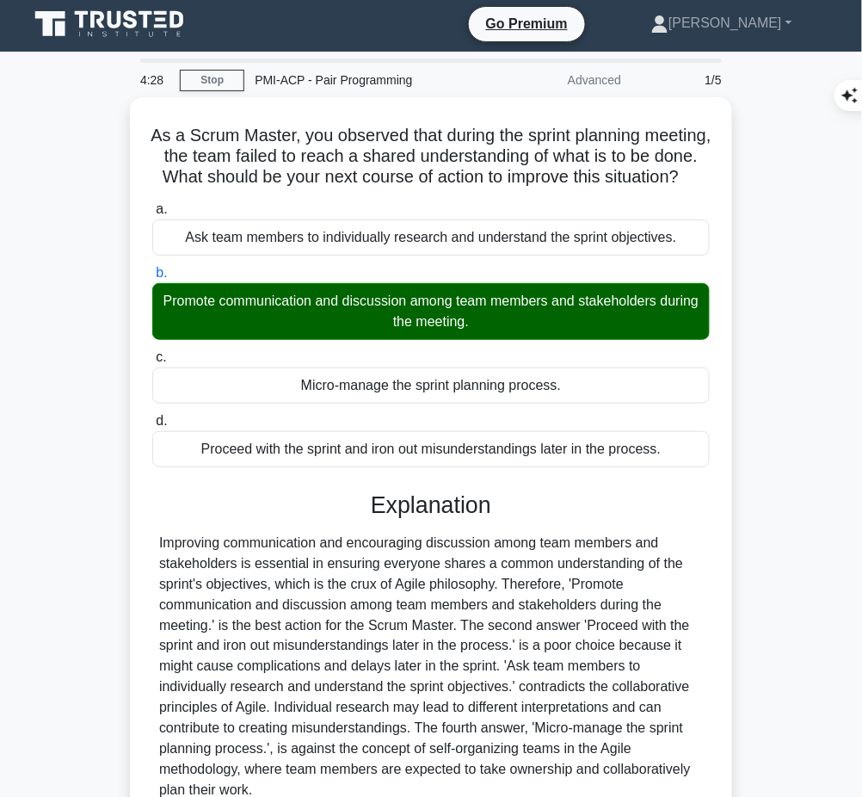
click at [392, 594] on div at bounding box center [431, 667] width 544 height 268
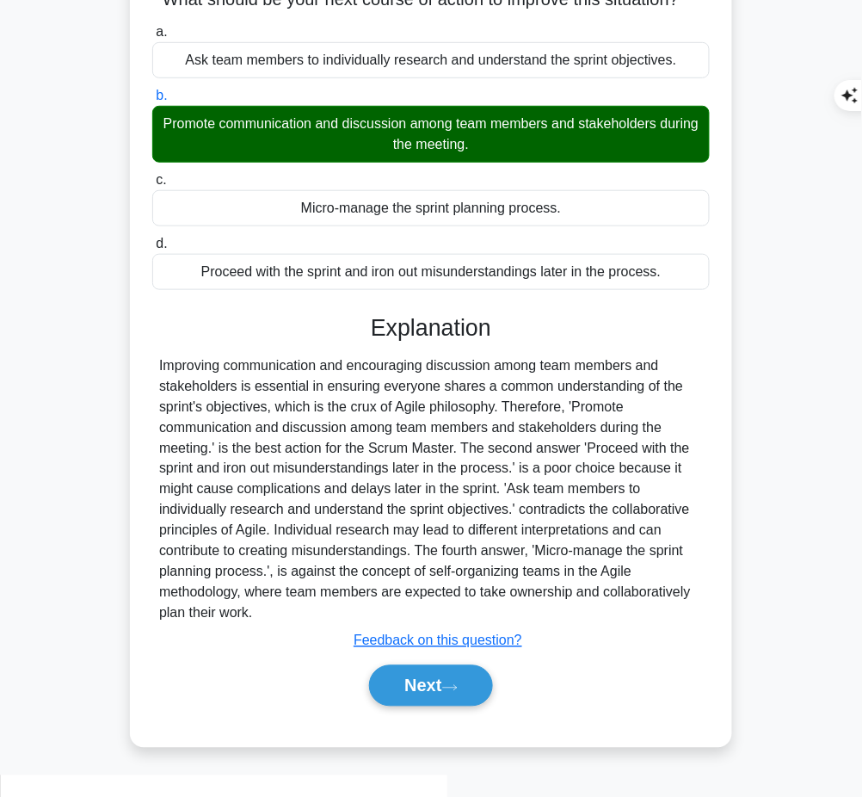
scroll to position [180, 0]
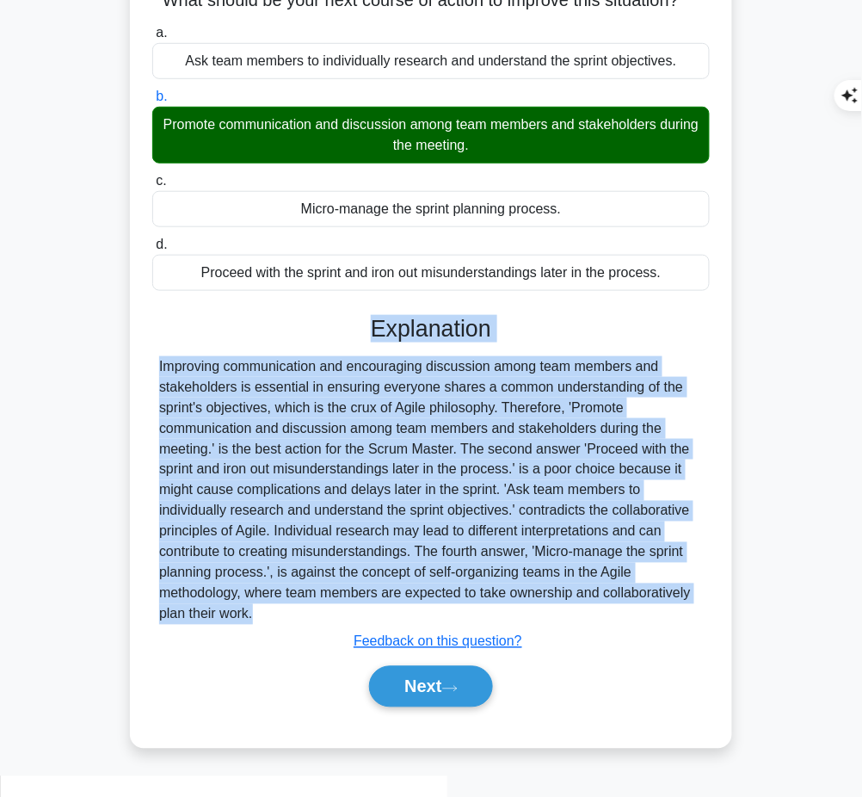
drag, startPoint x: 373, startPoint y: 339, endPoint x: 279, endPoint y: 645, distance: 319.6
click at [279, 645] on div "Explanation Submit feedback Feedback on this question? Next" at bounding box center [431, 514] width 558 height 399
copy div "Explanation Improving communication and encouraging discussion among team membe…"
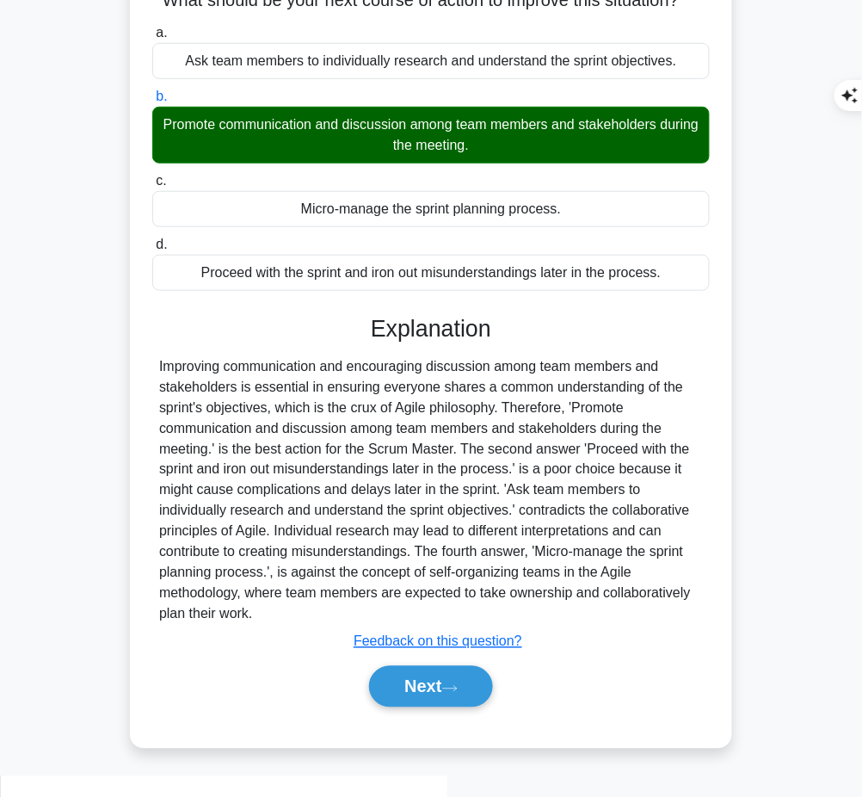
click at [443, 714] on div "Next" at bounding box center [431, 686] width 558 height 55
click at [436, 707] on button "Next" at bounding box center [430, 686] width 123 height 41
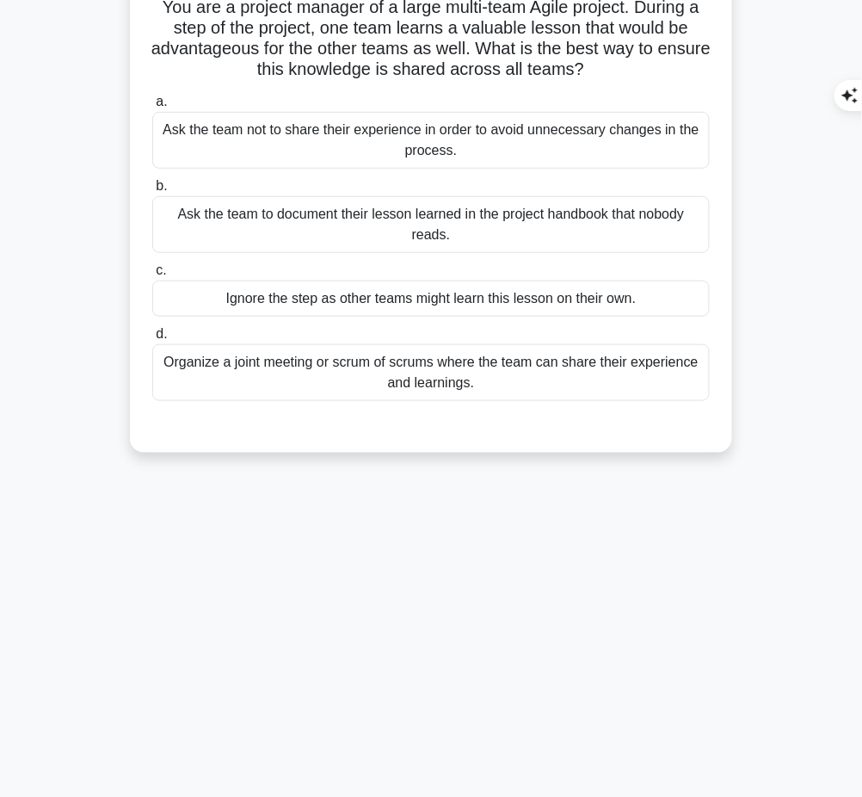
scroll to position [0, 0]
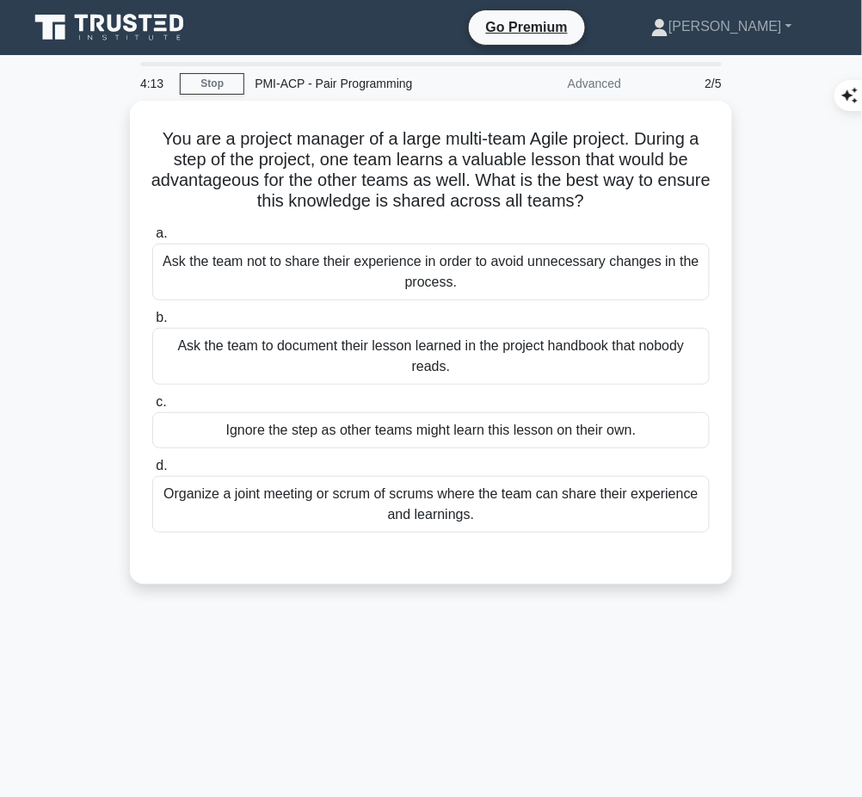
drag, startPoint x: 145, startPoint y: 133, endPoint x: 649, endPoint y: 205, distance: 509.4
click at [649, 205] on div "You are a project manager of a large multi-team Agile project. During a step of…" at bounding box center [431, 343] width 589 height 470
copy h5 "You are a project manager of a large multi-team Agile project. During a step of…"
click at [615, 506] on div "Organize a joint meeting or scrum of scrums where the team can share their expe…" at bounding box center [431, 504] width 558 height 57
click at [152, 472] on input "d. Organize a joint meeting or scrum of scrums where the team can share their e…" at bounding box center [152, 465] width 0 height 11
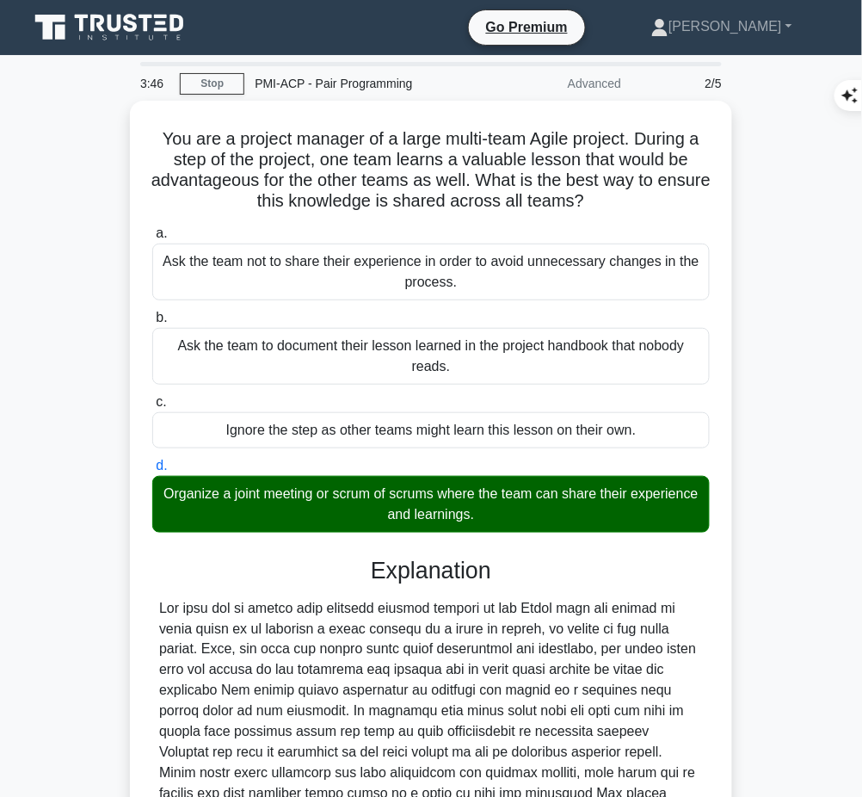
click at [365, 673] on div at bounding box center [431, 732] width 544 height 268
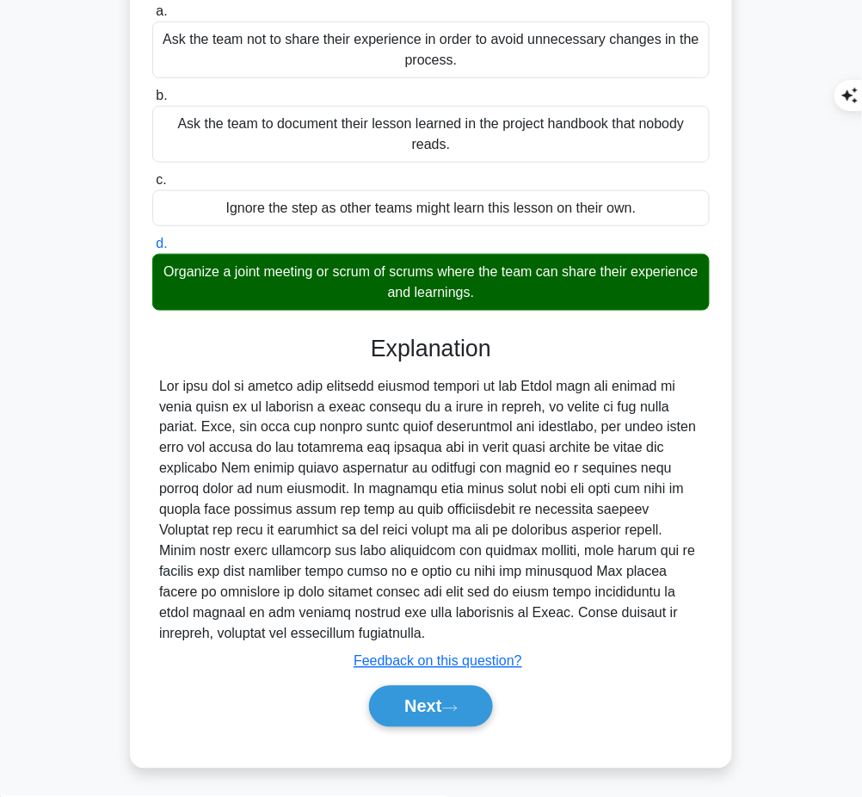
drag, startPoint x: 368, startPoint y: 335, endPoint x: 492, endPoint y: 632, distance: 321.7
click at [492, 632] on div "Explanation Submit feedback Feedback on this question? Next" at bounding box center [431, 534] width 558 height 399
copy div "Explanation The best way to ensure that valuable lessons learned by one Agile t…"
click at [420, 701] on button "Next" at bounding box center [430, 706] width 123 height 41
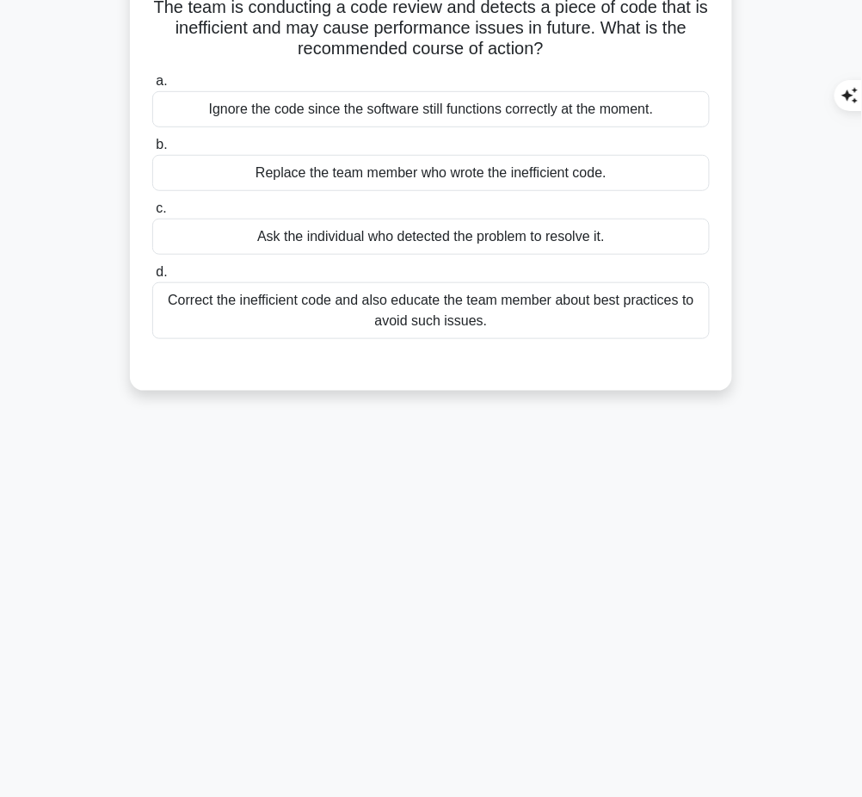
scroll to position [0, 0]
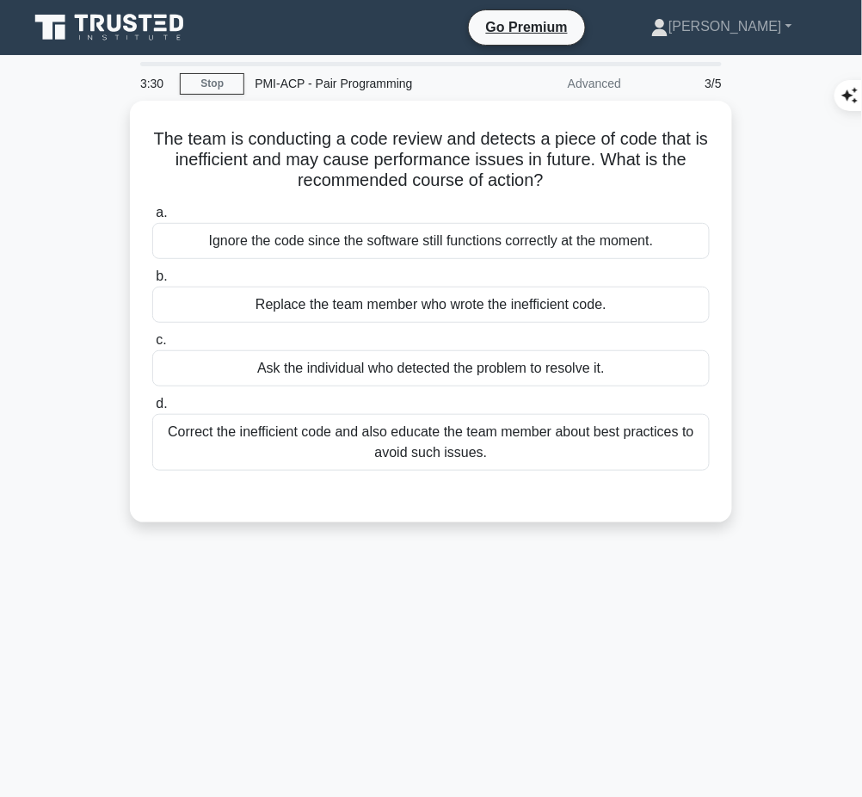
drag, startPoint x: 153, startPoint y: 131, endPoint x: 563, endPoint y: 188, distance: 413.6
click at [563, 188] on div "The team is conducting a code review and detects a piece of code that is ineffi…" at bounding box center [431, 312] width 589 height 408
copy h5 "The team is conducting a code review and detects a piece of code that is ineffi…"
click at [683, 424] on div "Correct the inefficient code and also educate the team member about best practi…" at bounding box center [431, 442] width 558 height 57
click at [152, 410] on input "d. Correct the inefficient code and also educate the team member about best pra…" at bounding box center [152, 403] width 0 height 11
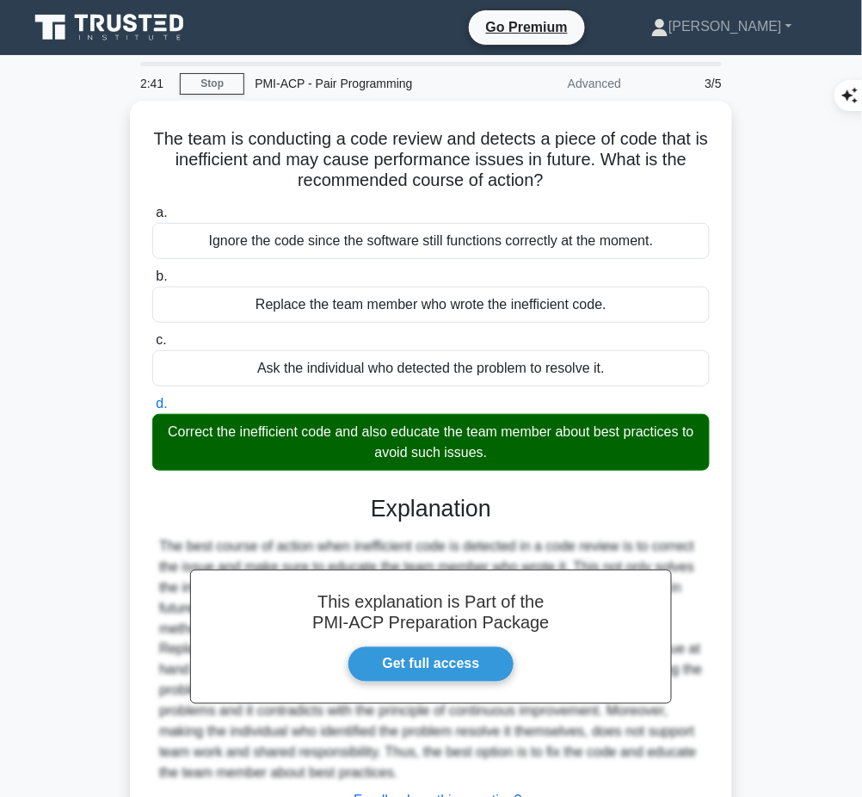
click at [460, 530] on div "This explanation is Part of the PMI-ACP Preparation Package Get full access Exp…" at bounding box center [431, 673] width 558 height 399
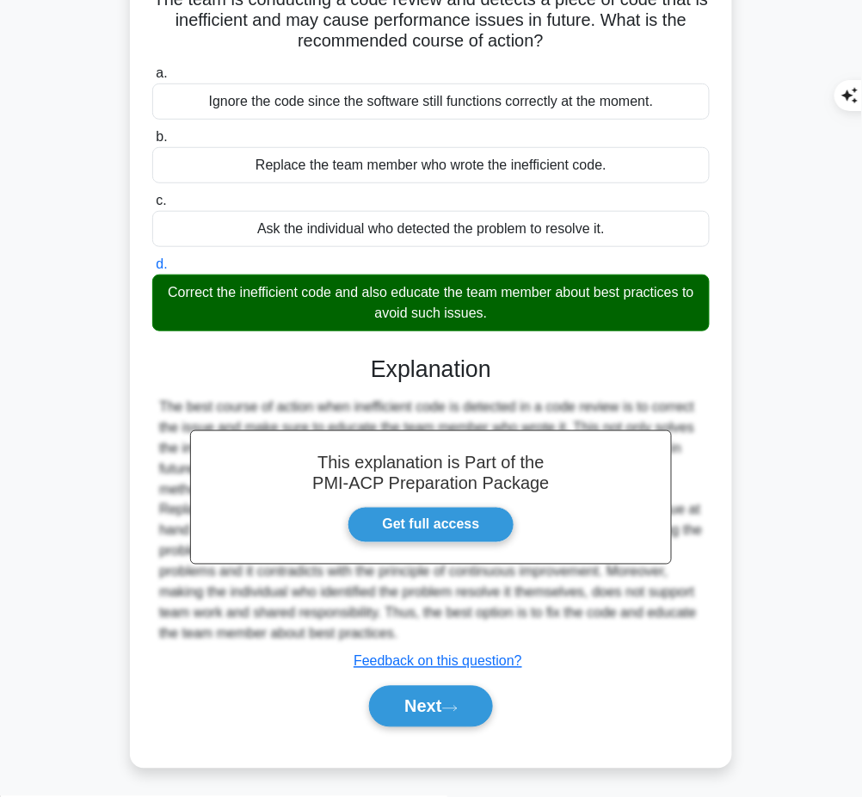
drag, startPoint x: 367, startPoint y: 369, endPoint x: 446, endPoint y: 627, distance: 270.0
click at [446, 627] on div "This explanation is Part of the PMI-ACP Preparation Package Get full access Exp…" at bounding box center [431, 534] width 558 height 399
copy div "Explanation The best course of action when inefficient code is detected in a co…"
click at [419, 714] on button "Next" at bounding box center [430, 706] width 123 height 41
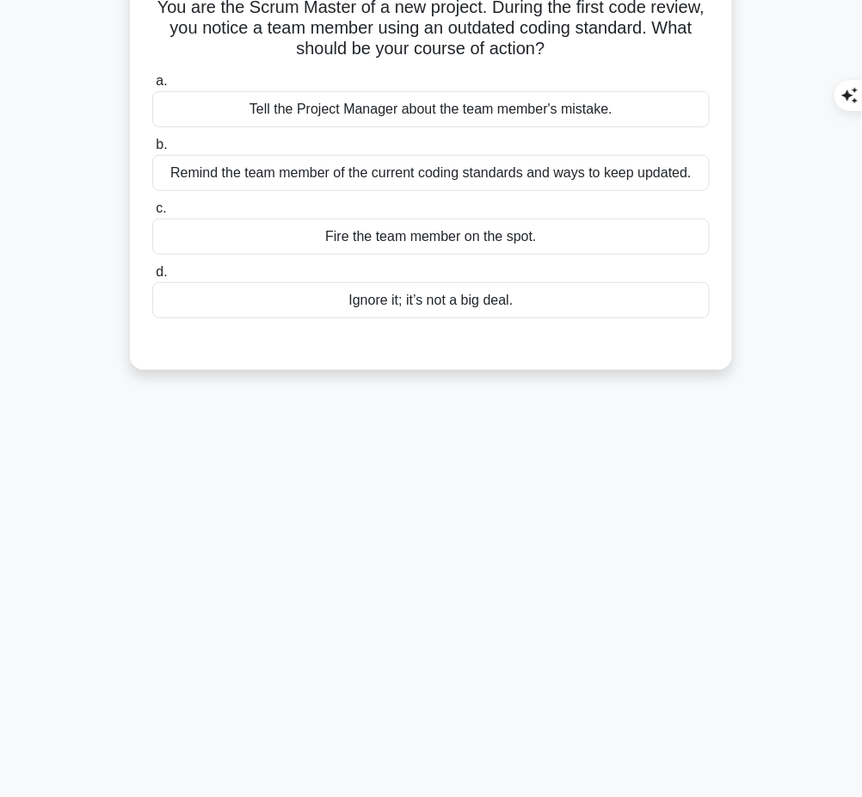
scroll to position [0, 0]
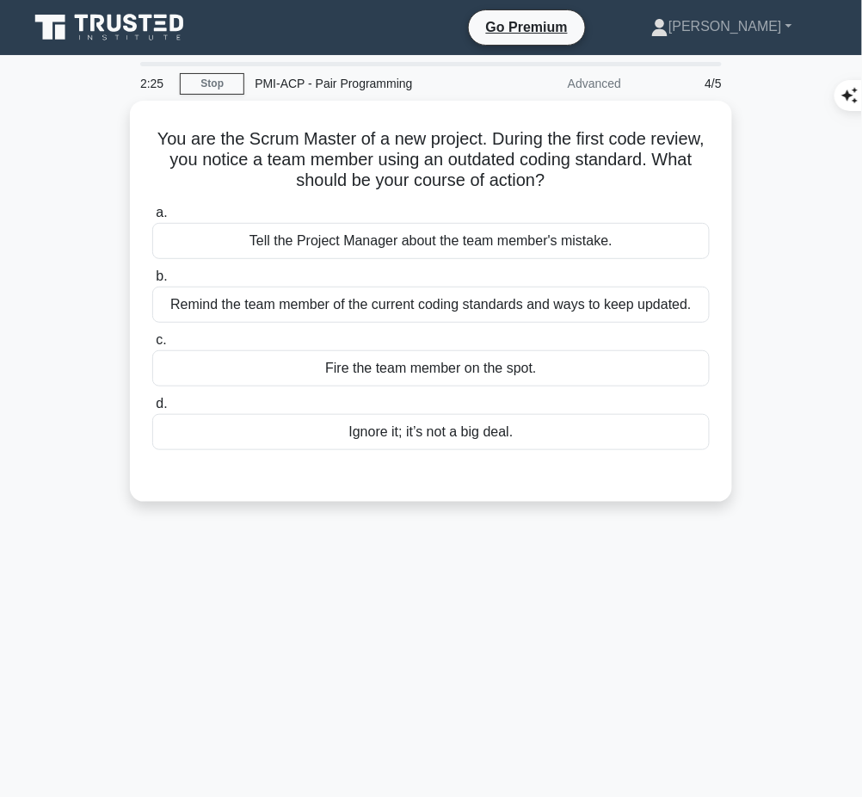
drag, startPoint x: 151, startPoint y: 133, endPoint x: 613, endPoint y: 176, distance: 463.2
click at [613, 176] on h5 "You are the Scrum Master of a new project. During the first code review, you no…" at bounding box center [431, 160] width 561 height 64
copy h5 "You are the Scrum Master of a new project. During the first code review, you no…"
click at [654, 306] on div "Remind the team member of the current coding standards and ways to keep updated." at bounding box center [431, 305] width 558 height 36
click at [152, 282] on input "b. Remind the team member of the current coding standards and ways to keep upda…" at bounding box center [152, 276] width 0 height 11
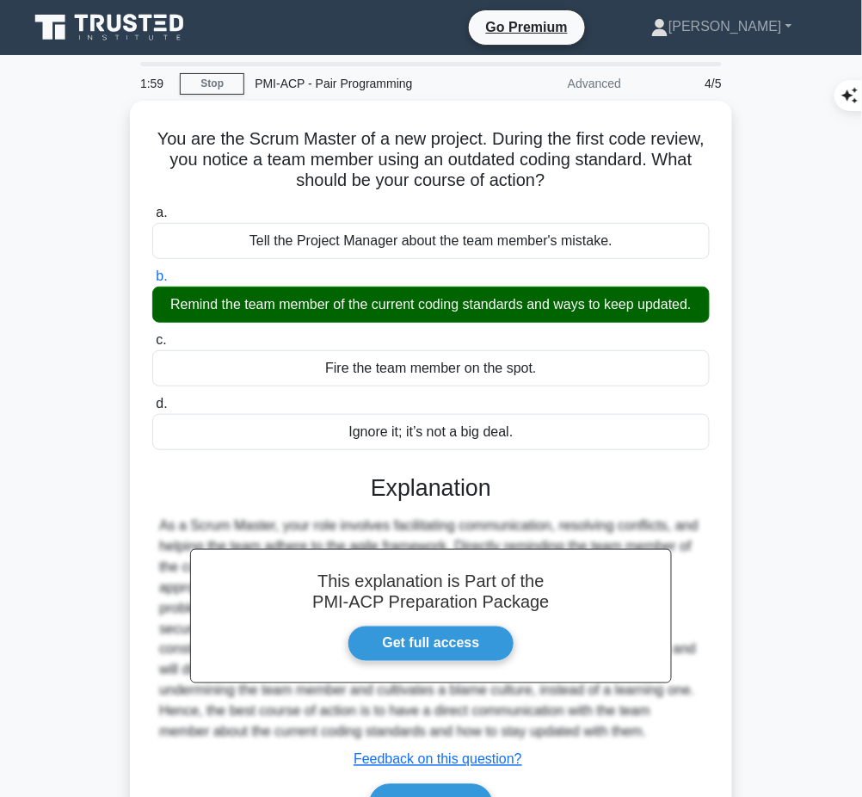
click at [456, 478] on h3 "Explanation" at bounding box center [431, 488] width 537 height 28
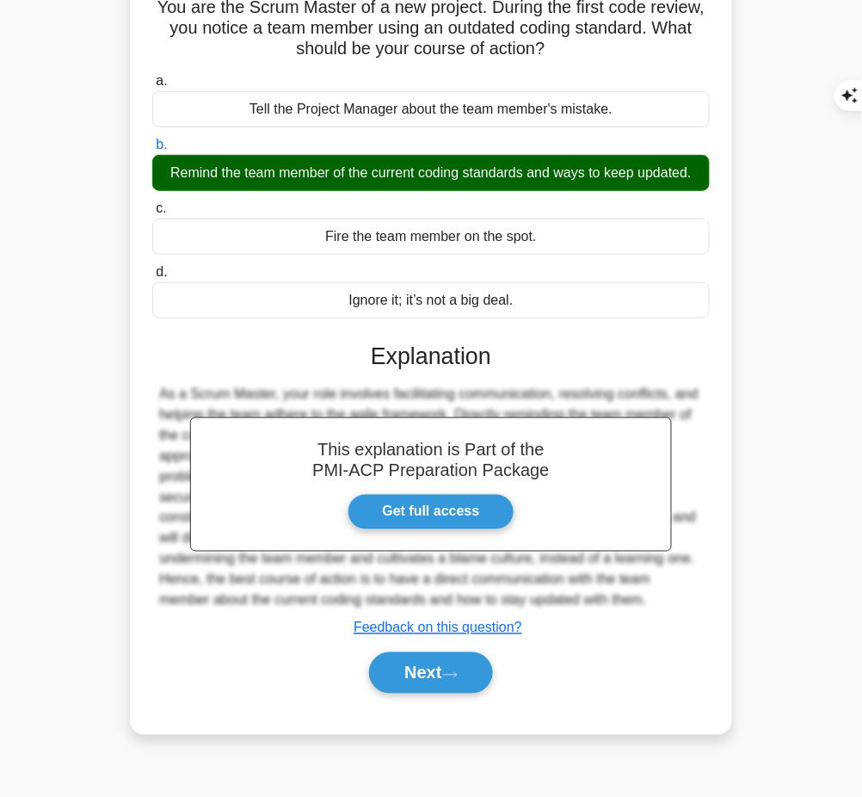
drag, startPoint x: 362, startPoint y: 355, endPoint x: 683, endPoint y: 601, distance: 403.9
click at [683, 601] on div "This explanation is Part of the PMI-ACP Preparation Package Get full access Exp…" at bounding box center [431, 511] width 558 height 379
copy div "Explanation As a Scrum Master, your role involves facilitating communication, r…"
click at [423, 669] on button "Next" at bounding box center [430, 672] width 123 height 41
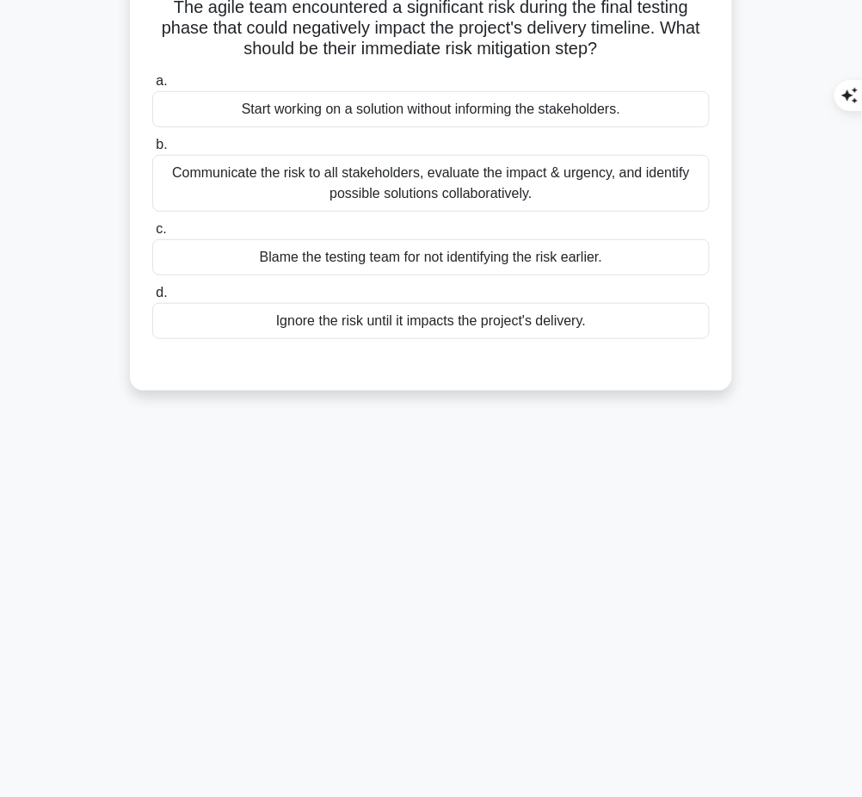
scroll to position [0, 0]
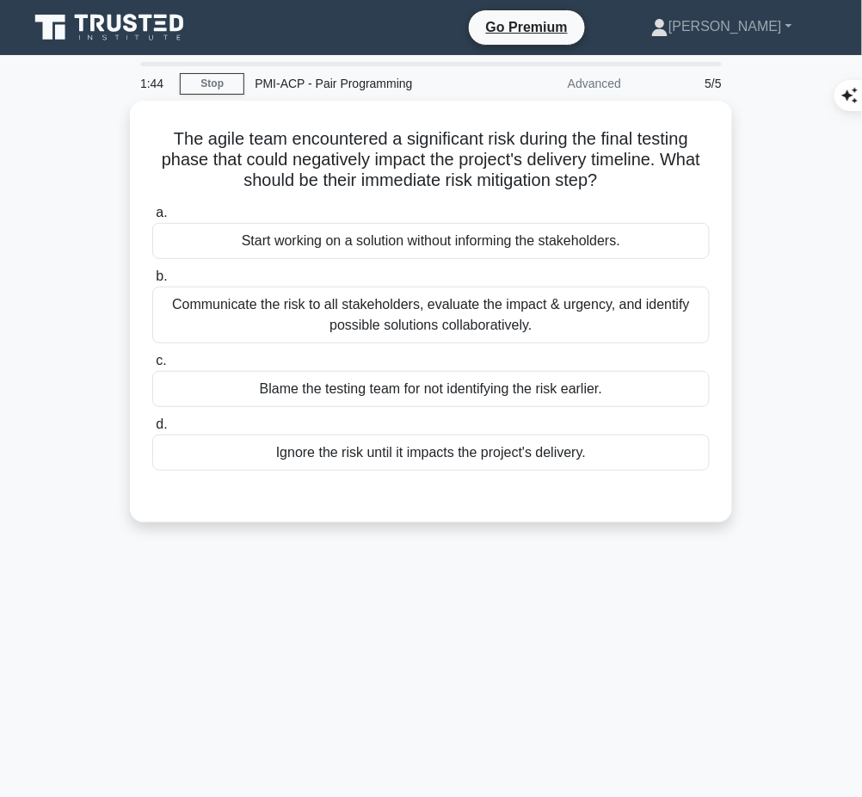
drag, startPoint x: 160, startPoint y: 134, endPoint x: 639, endPoint y: 172, distance: 480.8
click at [639, 172] on h5 "The agile team encountered a significant risk during the final testing phase th…" at bounding box center [431, 160] width 561 height 64
copy h5 "The agile team encountered a significant risk during the final testing phase th…"
click at [620, 297] on div "Communicate the risk to all stakeholders, evaluate the impact & urgency, and id…" at bounding box center [431, 315] width 558 height 57
click at [152, 282] on input "b. Communicate the risk to all stakeholders, evaluate the impact & urgency, and…" at bounding box center [152, 276] width 0 height 11
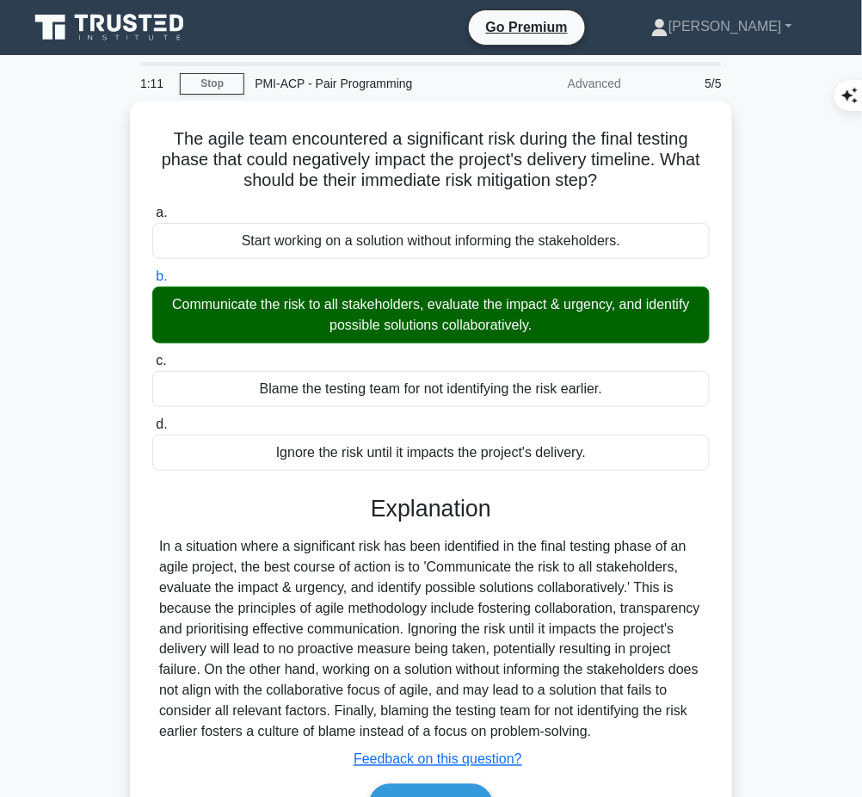
click at [386, 538] on div "In a situation where a significant risk has been identified in the final testin…" at bounding box center [431, 639] width 544 height 207
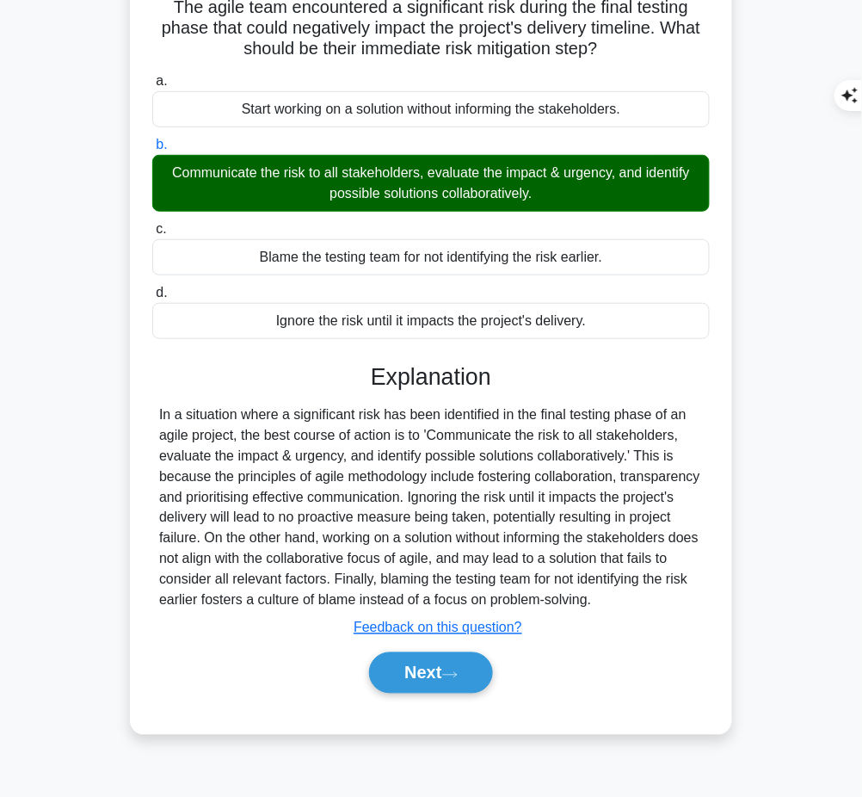
drag, startPoint x: 372, startPoint y: 360, endPoint x: 645, endPoint y: 590, distance: 357.9
click at [645, 590] on div "Explanation In a situation where a significant risk has been identified in the …" at bounding box center [431, 531] width 558 height 337
copy div "Explanation In a situation where a significant risk has been identified in the …"
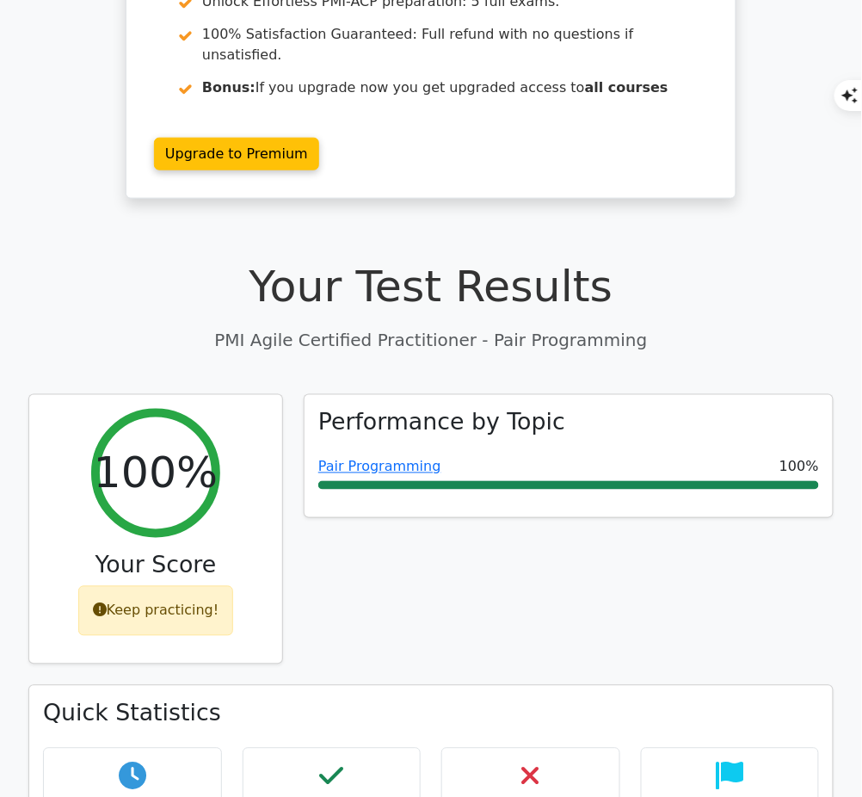
scroll to position [321, 0]
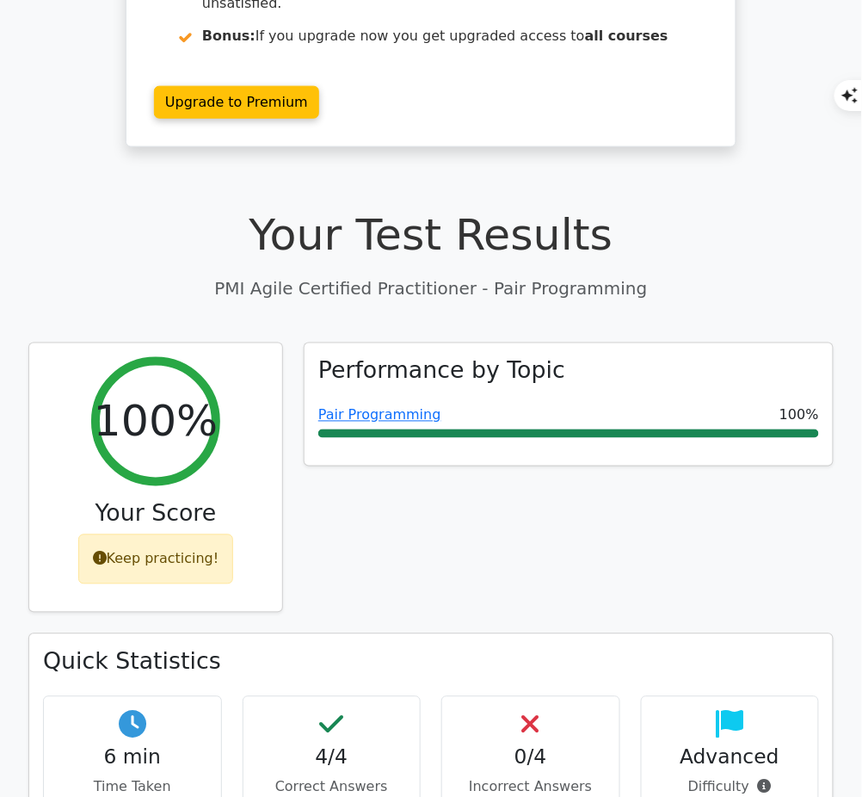
click at [347, 407] on link "Pair Programming" at bounding box center [379, 415] width 123 height 16
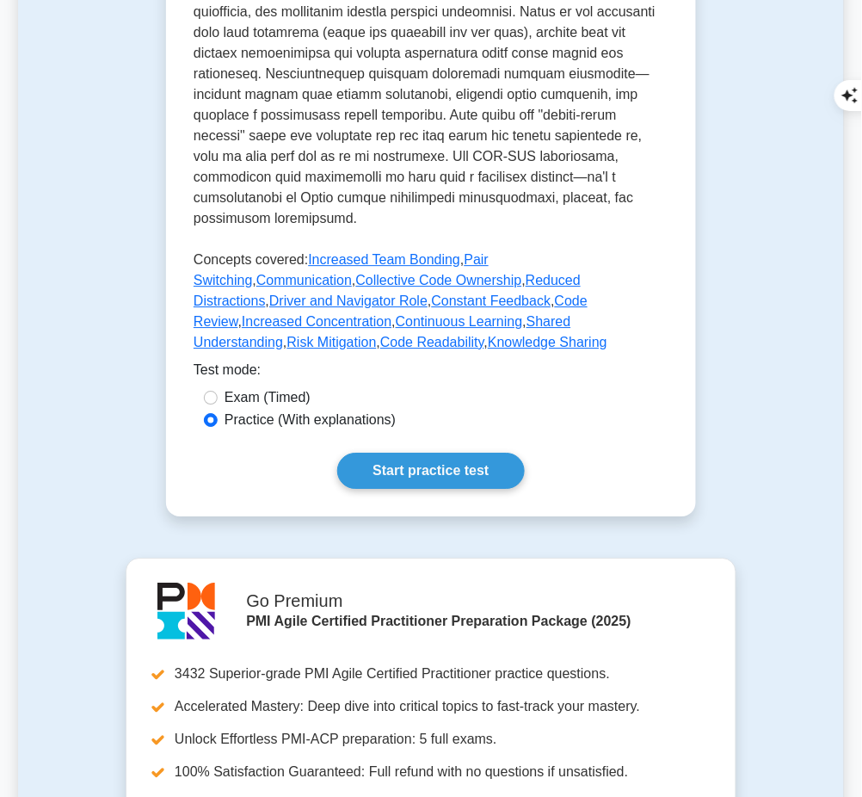
click at [399, 453] on link "Start practice test" at bounding box center [430, 471] width 187 height 36
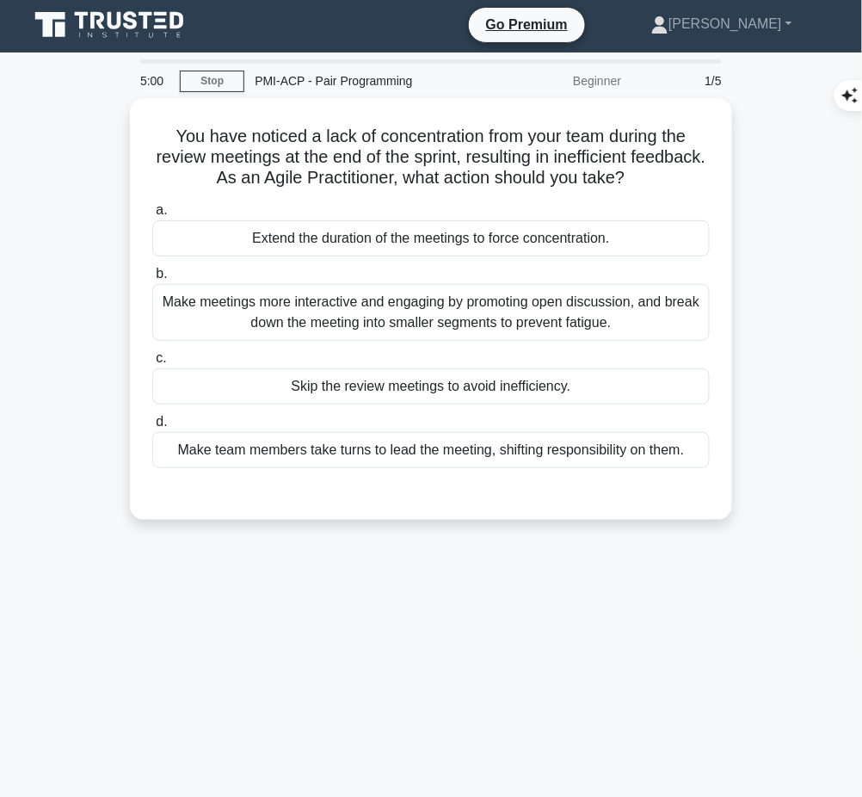
scroll to position [3, 0]
drag, startPoint x: 167, startPoint y: 134, endPoint x: 672, endPoint y: 176, distance: 506.9
click at [672, 176] on h5 "You have noticed a lack of concentration from your team during the review meeti…" at bounding box center [431, 158] width 561 height 64
copy h5 "You have noticed a lack of concentration from your team during the review meeti…"
click at [635, 322] on div "Make meetings more interactive and engaging by promoting open discussion, and b…" at bounding box center [431, 312] width 558 height 57
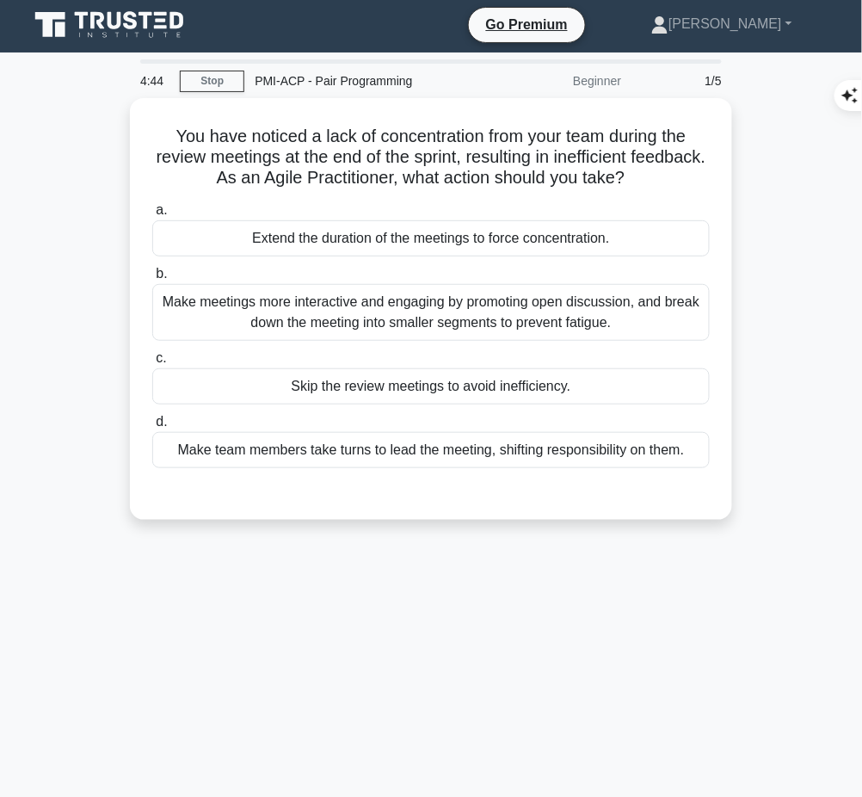
click at [152, 280] on input "b. Make meetings more interactive and engaging by promoting open discussion, an…" at bounding box center [152, 273] width 0 height 11
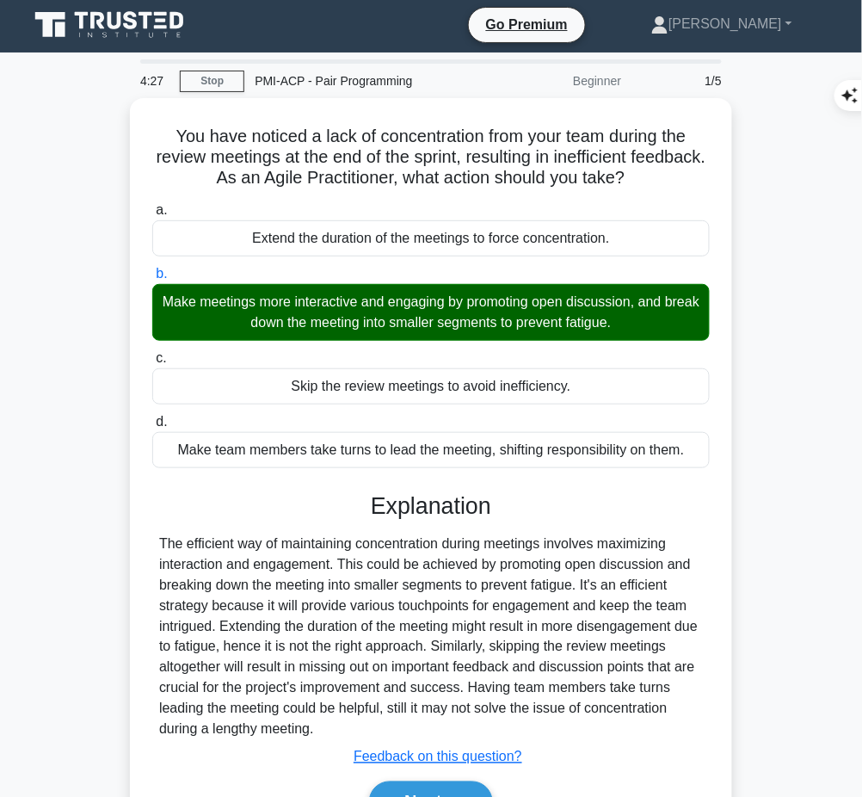
click at [725, 484] on div "You have noticed a lack of concentration from your team during the review meeti…" at bounding box center [431, 481] width 589 height 752
click at [423, 572] on div "The efficient way of maintaining concentration during meetings involves maximiz…" at bounding box center [431, 637] width 544 height 207
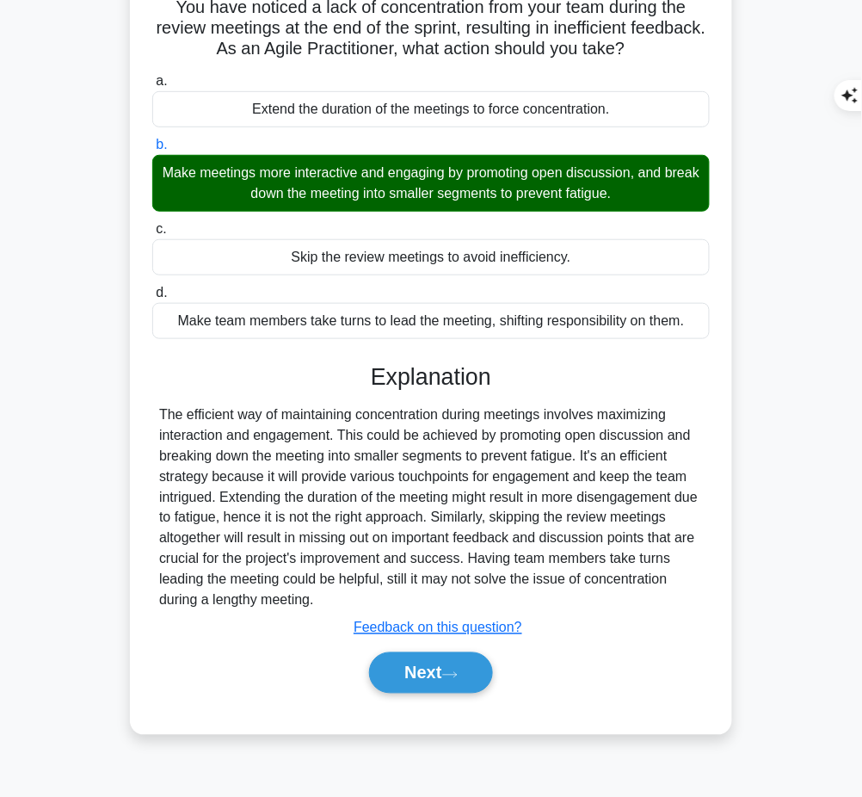
drag, startPoint x: 369, startPoint y: 371, endPoint x: 320, endPoint y: 598, distance: 232.4
click at [320, 598] on div "Explanation The efficient way of maintaining concentration during meetings invo…" at bounding box center [431, 531] width 558 height 337
copy div "Explanation The efficient way of maintaining concentration during meetings invo…"
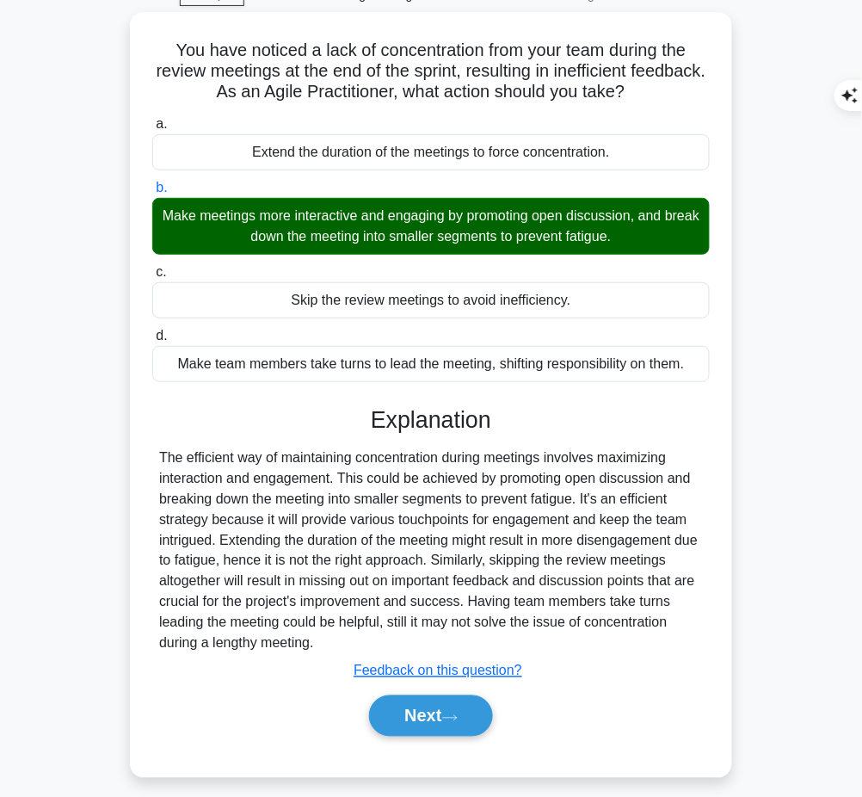
scroll to position [89, 0]
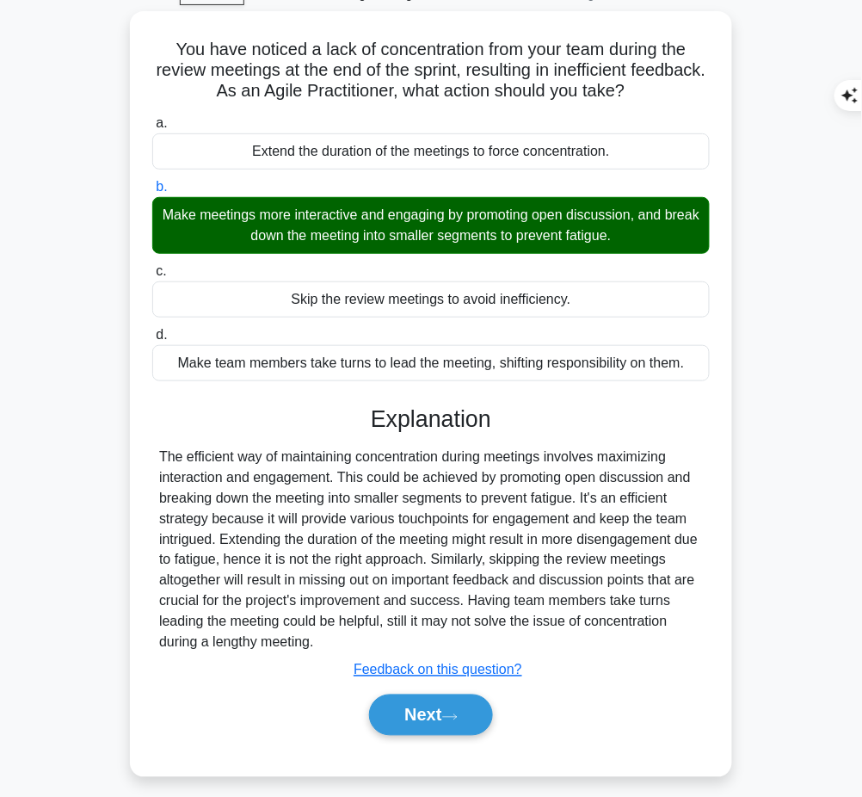
click at [442, 706] on button "Next" at bounding box center [430, 714] width 123 height 41
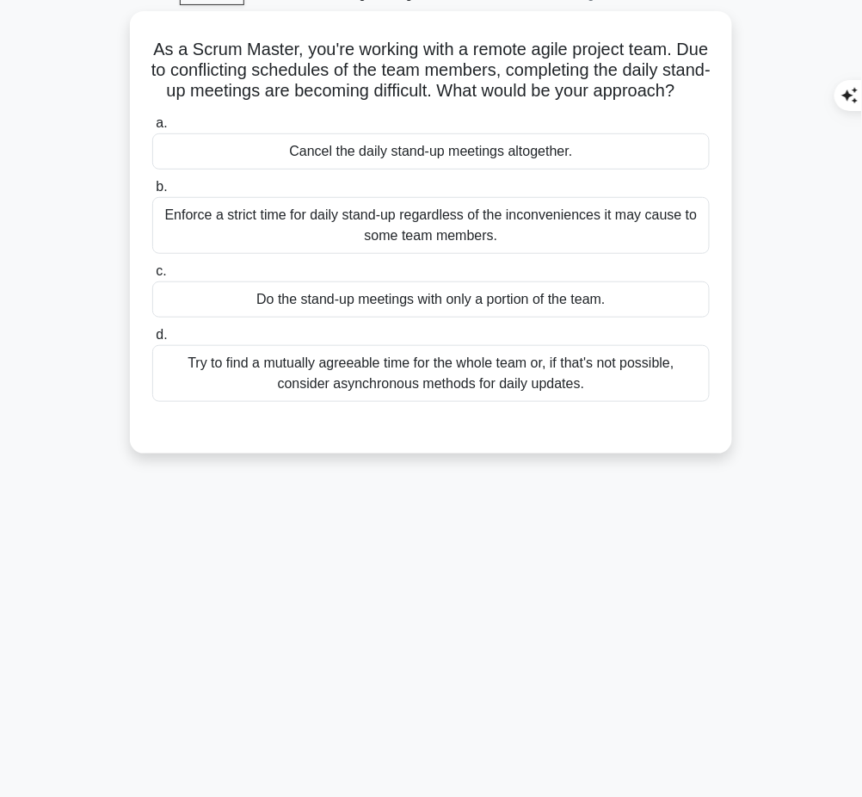
scroll to position [0, 0]
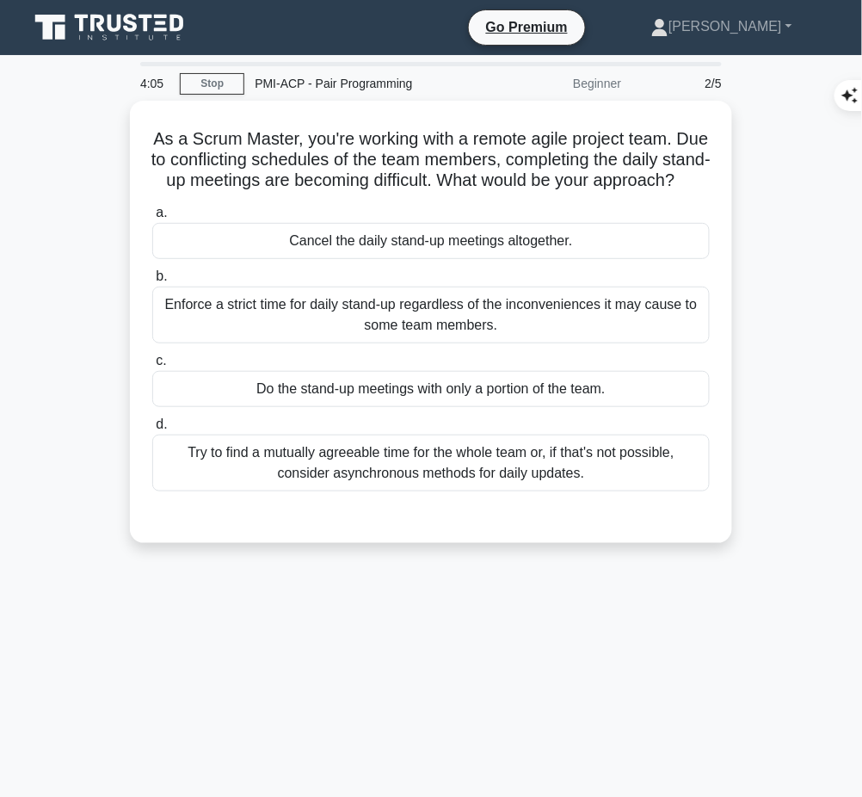
drag, startPoint x: 158, startPoint y: 124, endPoint x: 464, endPoint y: 189, distance: 312.4
click at [464, 189] on h5 "As a Scrum Master, you're working with a remote agile project team. Due to conf…" at bounding box center [431, 160] width 561 height 64
copy h5 "As a Scrum Master, you're working with a remote agile project team. Due to conf…"
click at [676, 189] on icon ".spinner_0XTQ{transform-origin:center;animation:spinner_y6GP .75s linear infini…" at bounding box center [686, 181] width 21 height 21
drag, startPoint x: 241, startPoint y: 127, endPoint x: 494, endPoint y: 207, distance: 265.4
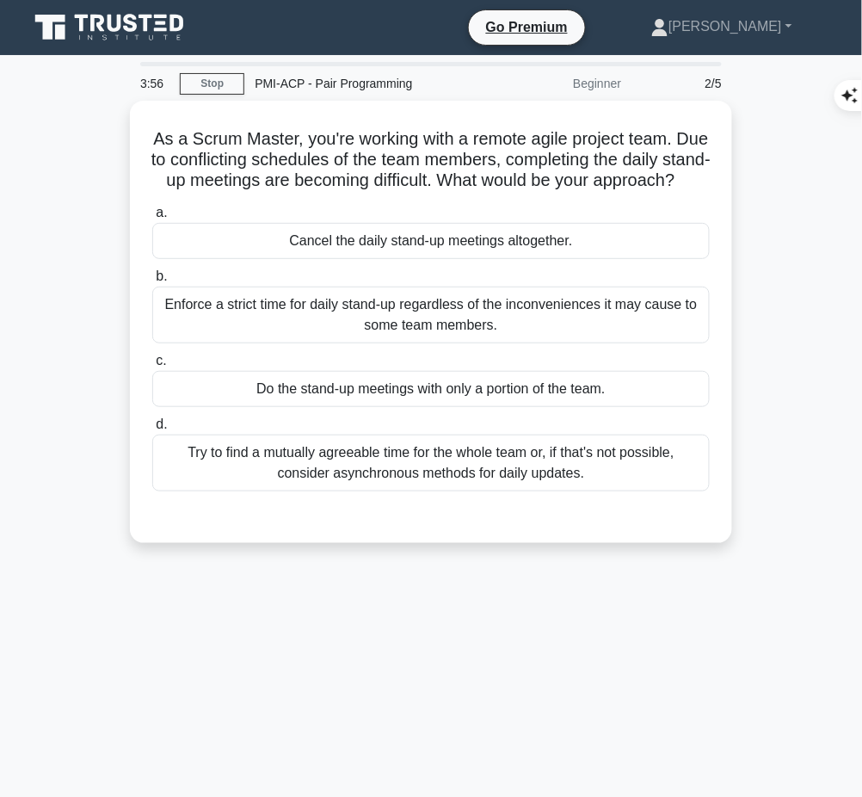
click at [494, 192] on h5 "As a Scrum Master, you're working with a remote agile project team. Due to conf…" at bounding box center [431, 160] width 561 height 64
copy h5 "As a Scrum Master, you're working with a remote agile project team. Due to conf…"
click at [577, 490] on div "Try to find a mutually agreeable time for the whole team or, if that's not poss…" at bounding box center [431, 463] width 558 height 57
click at [152, 430] on input "d. Try to find a mutually agreeable time for the whole team or, if that's not p…" at bounding box center [152, 424] width 0 height 11
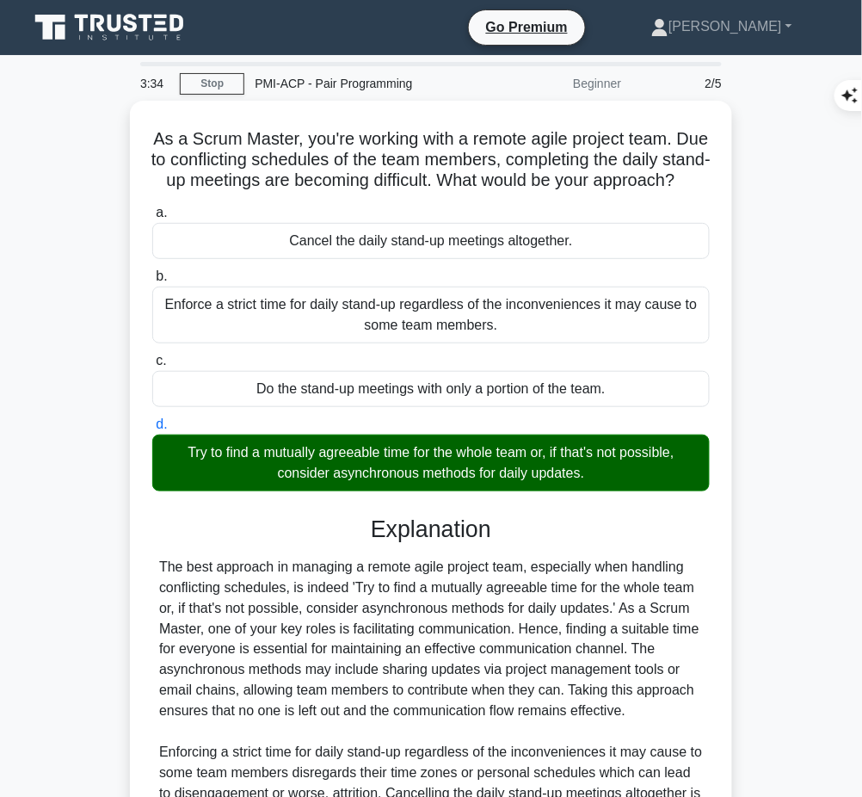
click at [488, 639] on div "The best approach in managing a remote agile project team, especially when hand…" at bounding box center [431, 732] width 544 height 351
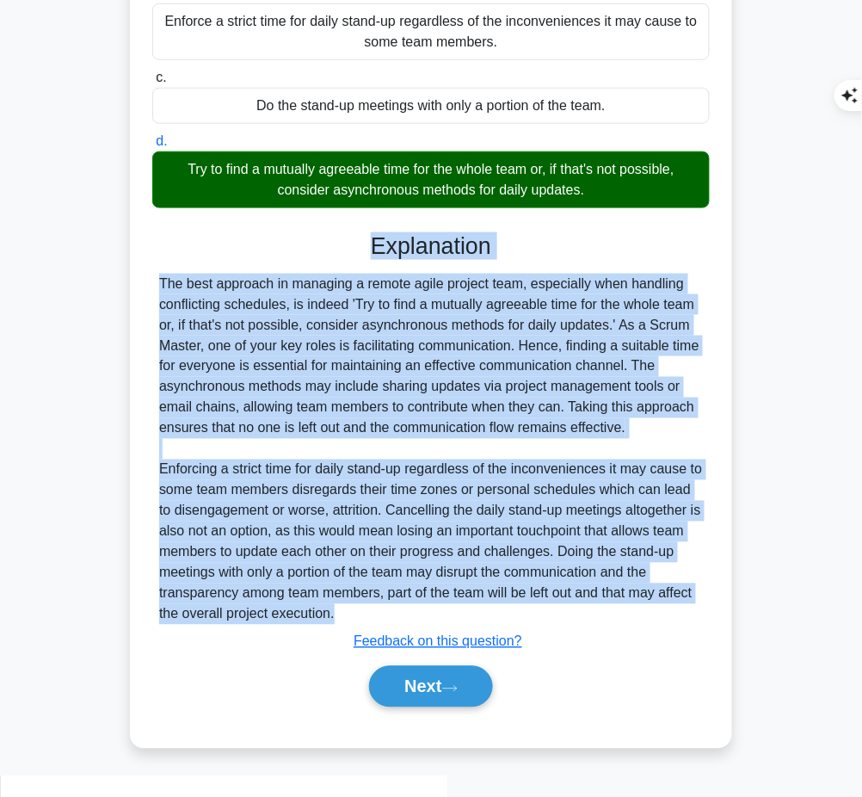
drag, startPoint x: 369, startPoint y: 263, endPoint x: 372, endPoint y: 629, distance: 365.7
click at [372, 629] on div "Explanation The best approach in managing a remote agile project team, especial…" at bounding box center [431, 473] width 558 height 482
copy div "Explanation The best approach in managing a remote agile project team, especial…"
click at [401, 706] on button "Next" at bounding box center [430, 686] width 123 height 41
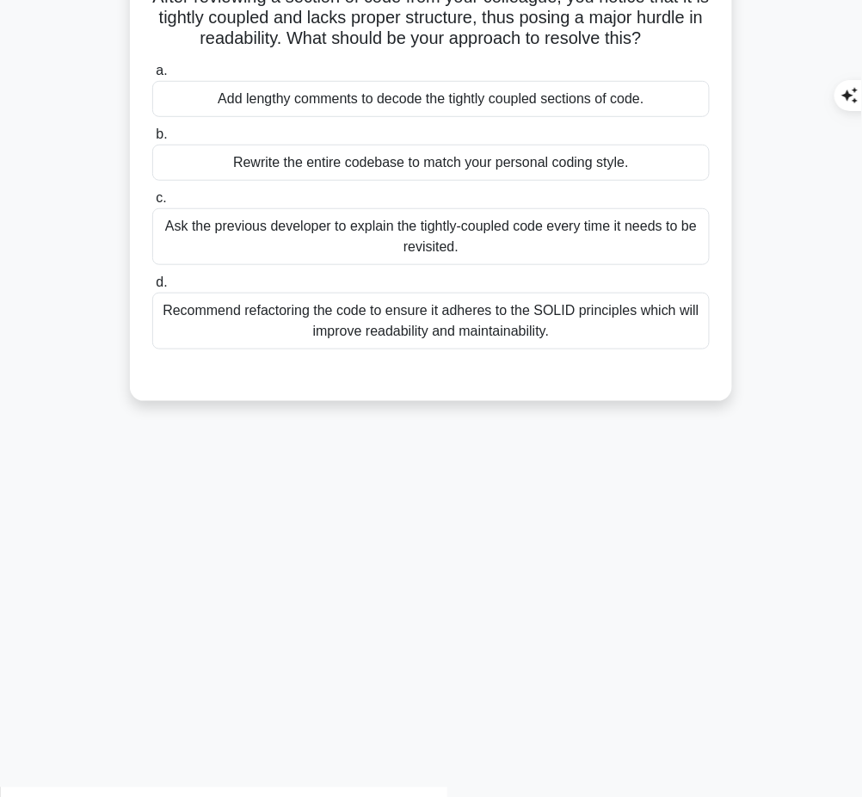
scroll to position [0, 0]
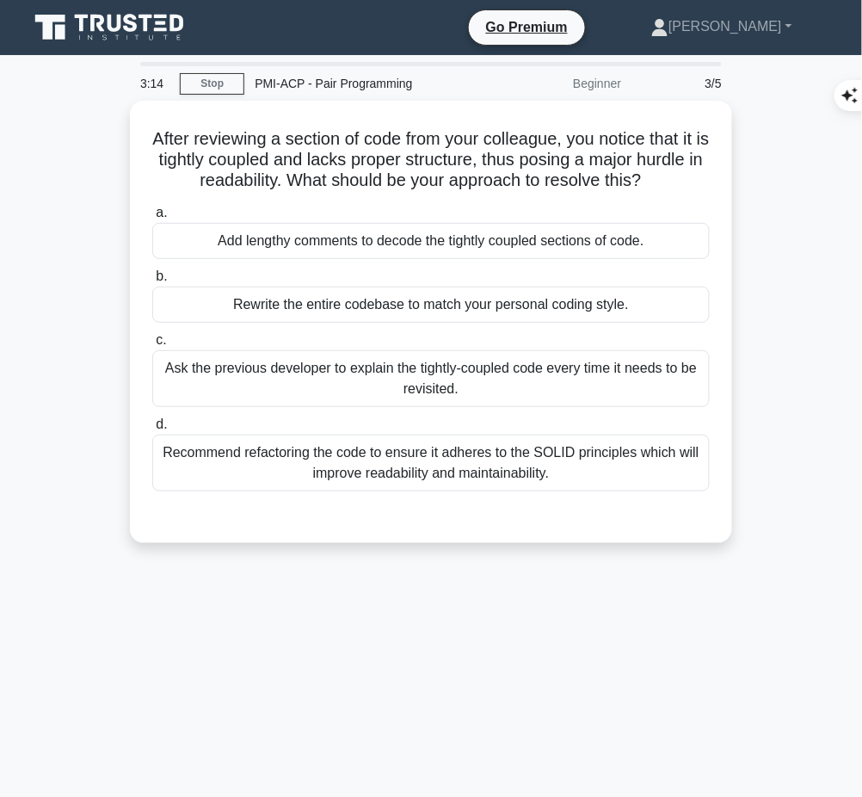
drag, startPoint x: 155, startPoint y: 125, endPoint x: 705, endPoint y: 171, distance: 551.8
click at [705, 171] on h5 "After reviewing a section of code from your colleague, you notice that it is ti…" at bounding box center [431, 160] width 561 height 64
copy h5 "After reviewing a section of code from your colleague, you notice that it is ti…"
click at [683, 462] on div "Recommend refactoring the code to ensure it adheres to the SOLID principles whi…" at bounding box center [431, 463] width 558 height 57
click at [152, 430] on input "d. Recommend refactoring the code to ensure it adheres to the SOLID principles …" at bounding box center [152, 424] width 0 height 11
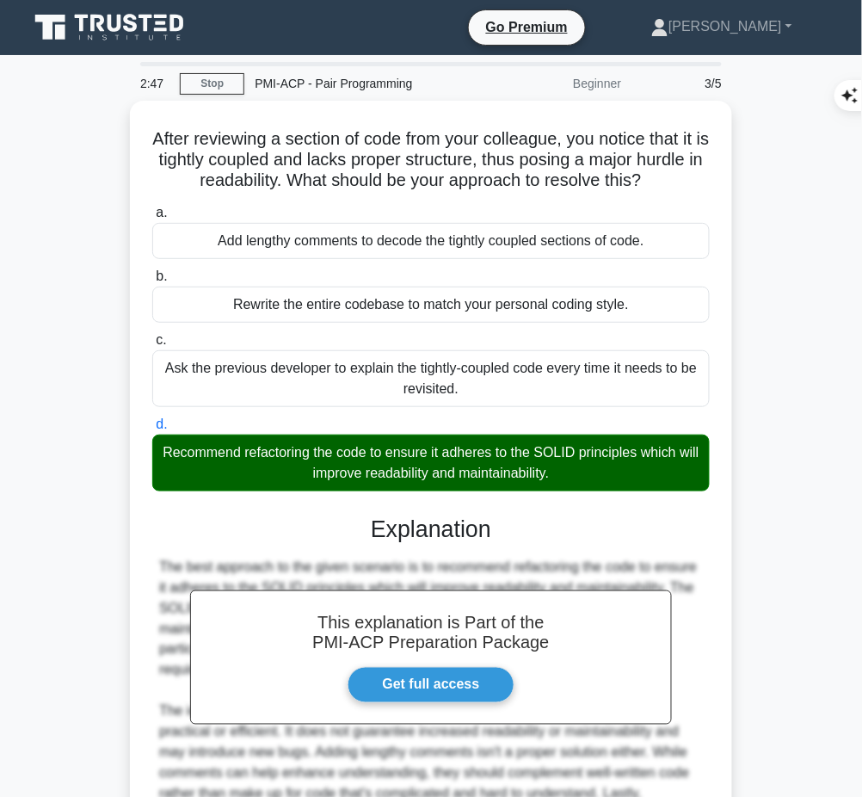
click at [432, 515] on h3 "Explanation" at bounding box center [431, 529] width 537 height 28
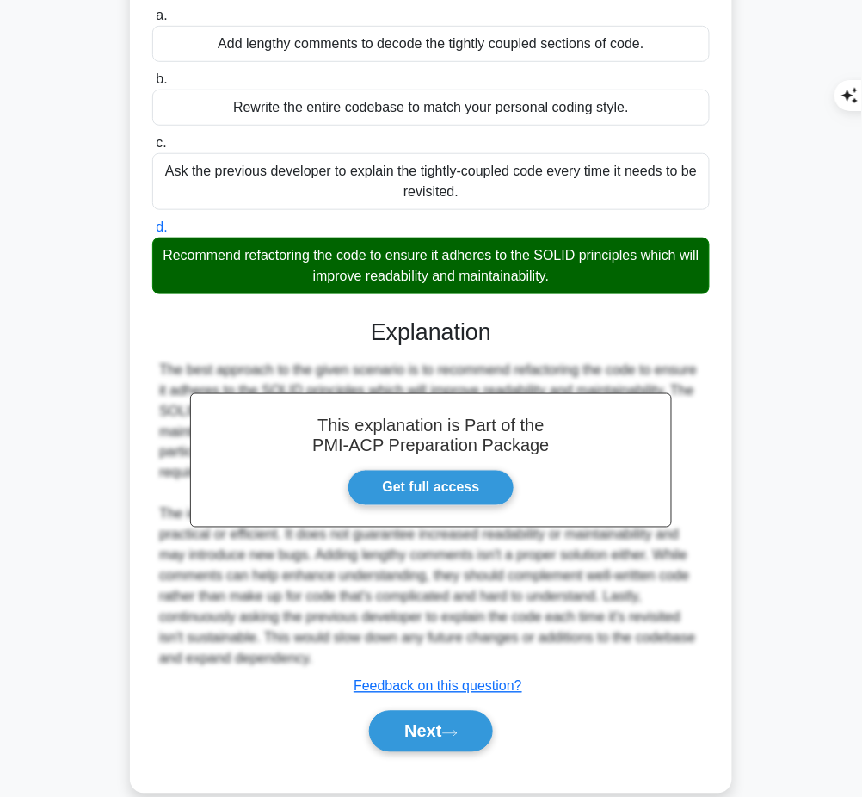
scroll to position [214, 0]
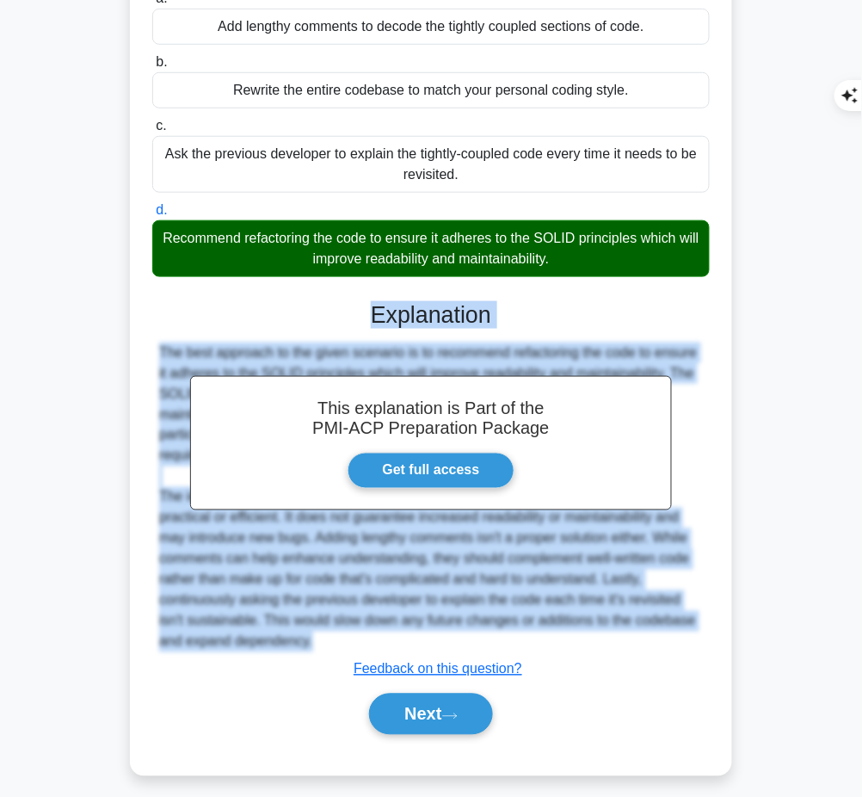
drag, startPoint x: 368, startPoint y: 302, endPoint x: 377, endPoint y: 633, distance: 331.4
click at [377, 633] on div "This explanation is Part of the PMI-ACP Preparation Package Get full access Exp…" at bounding box center [431, 511] width 558 height 461
copy div "Explanation The best approach to the given scenario is to recommend refactoring…"
click at [406, 706] on button "Next" at bounding box center [430, 714] width 123 height 41
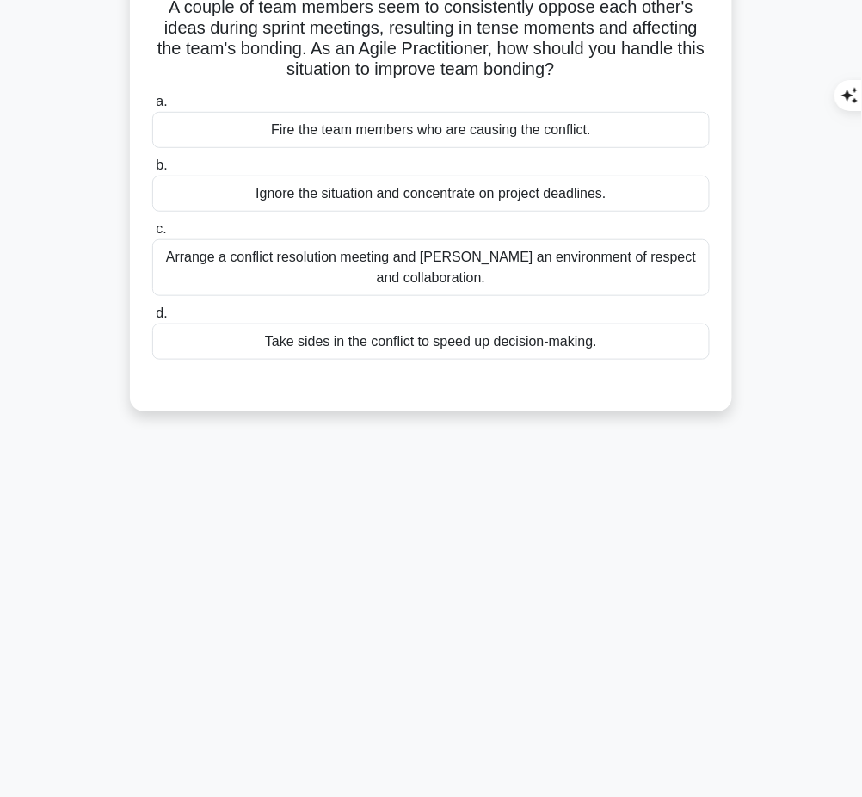
scroll to position [0, 0]
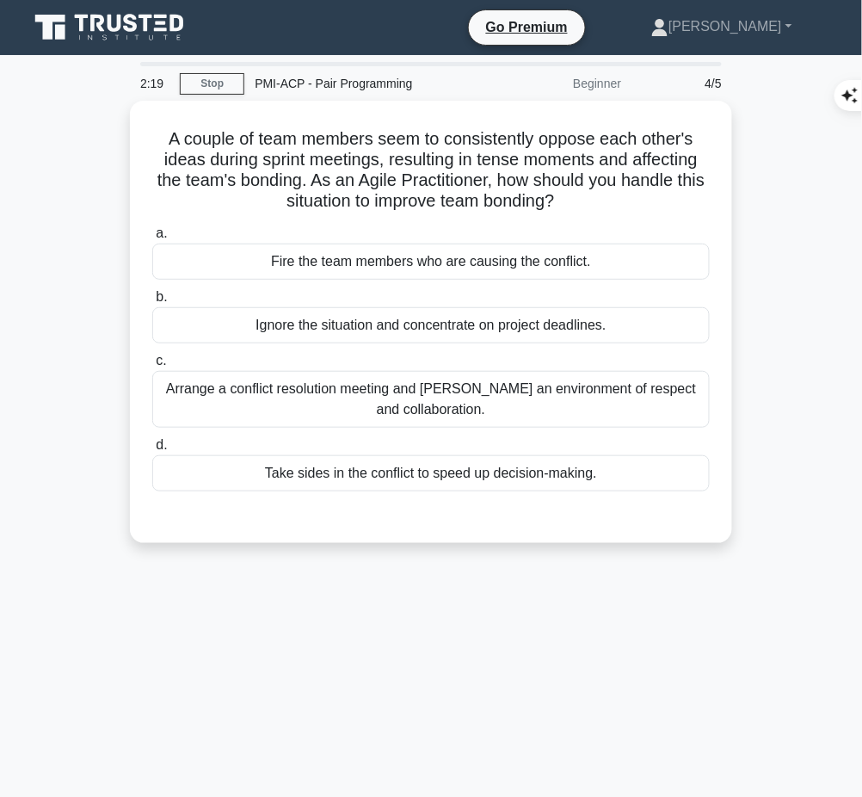
drag, startPoint x: 161, startPoint y: 131, endPoint x: 609, endPoint y: 190, distance: 452.2
click at [609, 190] on h5 "A couple of team members seem to consistently oppose each other's ideas during …" at bounding box center [431, 170] width 561 height 84
copy h5 "A couple of team members seem to consistently oppose each other's ideas during …"
click at [652, 405] on div "Arrange a conflict resolution meeting and [PERSON_NAME] an environment of respe…" at bounding box center [431, 399] width 558 height 57
click at [152, 367] on input "c. Arrange a conflict resolution meeting and [PERSON_NAME] an environment of re…" at bounding box center [152, 360] width 0 height 11
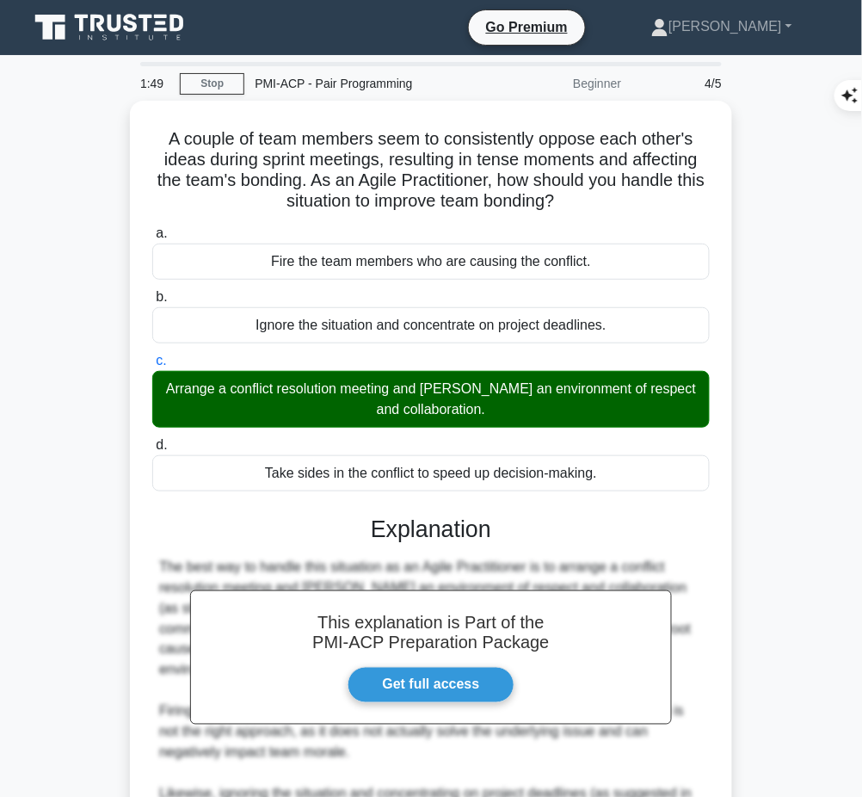
click at [470, 521] on h3 "Explanation" at bounding box center [431, 529] width 537 height 28
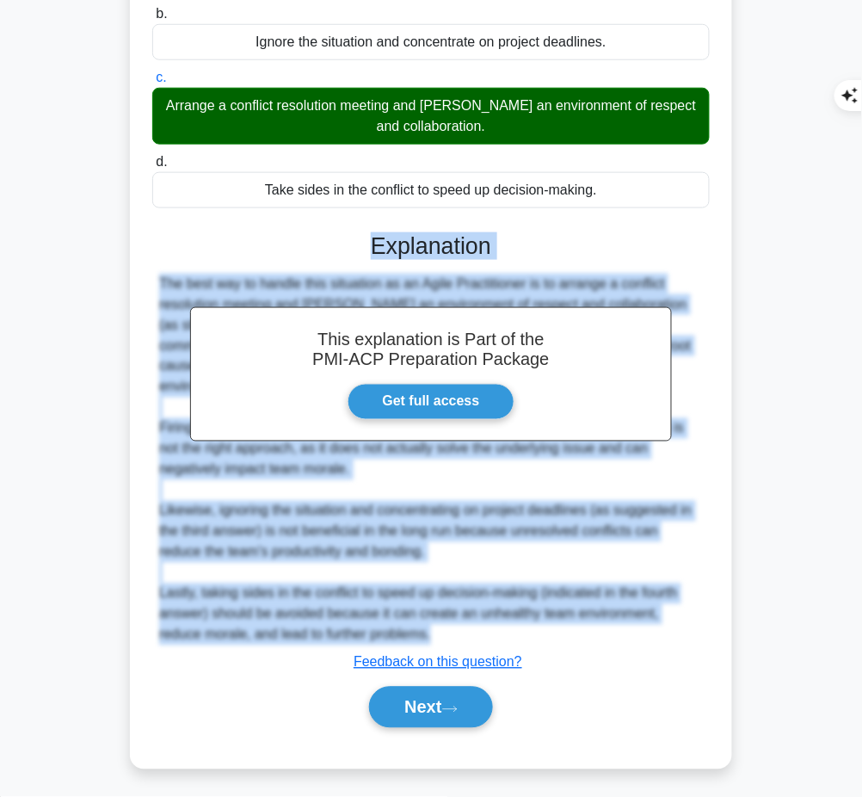
drag, startPoint x: 368, startPoint y: 234, endPoint x: 404, endPoint y: 627, distance: 394.9
click at [404, 627] on div "This explanation is Part of the PMI-ACP Preparation Package Get full access Exp…" at bounding box center [431, 473] width 558 height 523
copy div "Explanation The best way to handle this situation as an Agile Practitioner is t…"
click at [407, 719] on button "Next" at bounding box center [430, 707] width 123 height 41
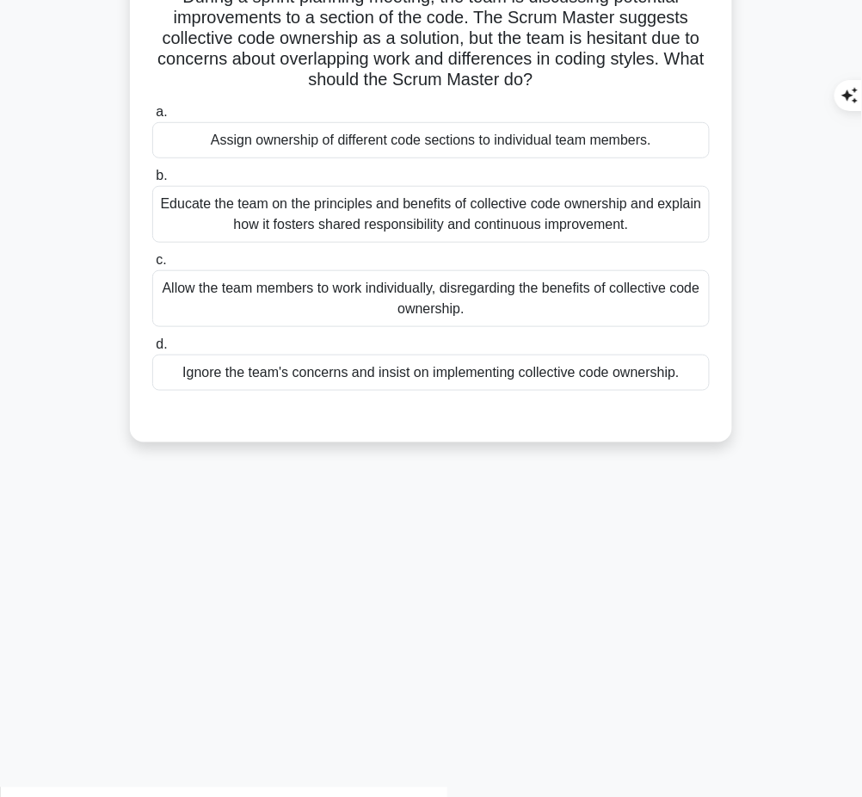
scroll to position [0, 0]
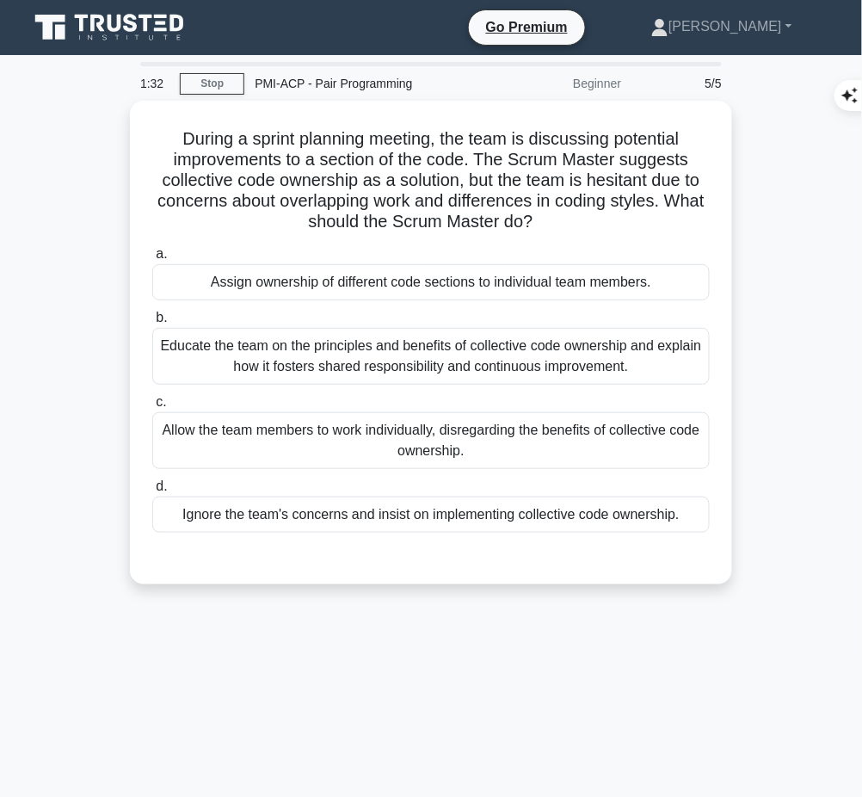
drag, startPoint x: 167, startPoint y: 121, endPoint x: 570, endPoint y: 221, distance: 414.9
click at [570, 221] on div "During a sprint planning meeting, the team is discussing potential improvements…" at bounding box center [431, 343] width 589 height 470
copy h5 "During a sprint planning meeting, the team is discussing potential improvements…"
click at [590, 355] on div "Educate the team on the principles and benefits of collective code ownership an…" at bounding box center [431, 356] width 558 height 57
click at [152, 324] on input "b. Educate the team on the principles and benefits of collective code ownership…" at bounding box center [152, 317] width 0 height 11
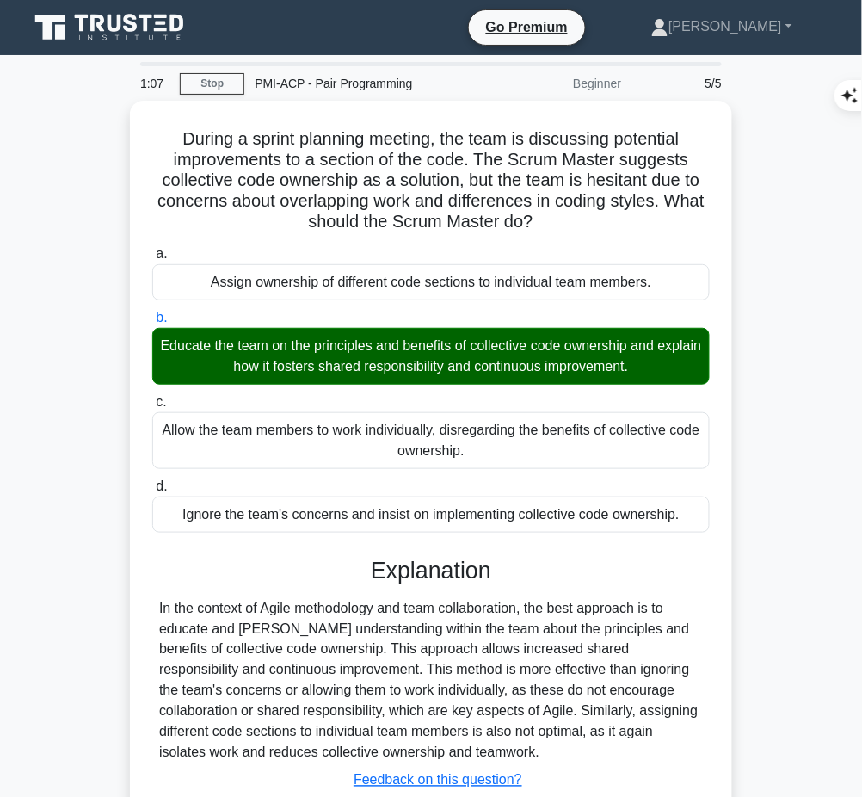
click at [358, 626] on div "In the context of Agile methodology and team collaboration, the best approach i…" at bounding box center [431, 680] width 544 height 165
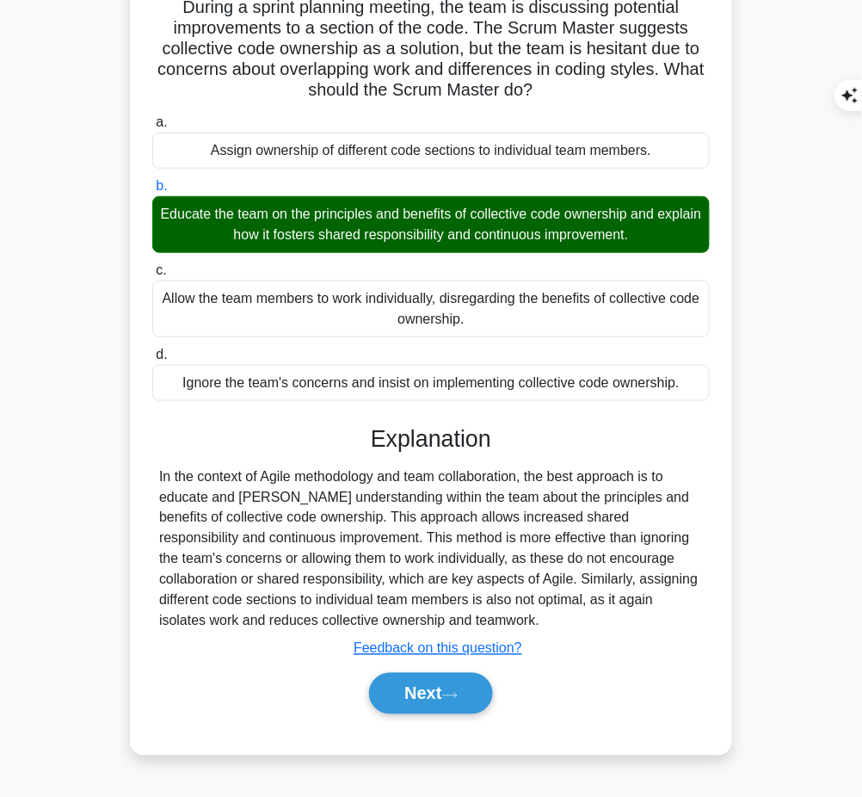
scroll to position [131, 0]
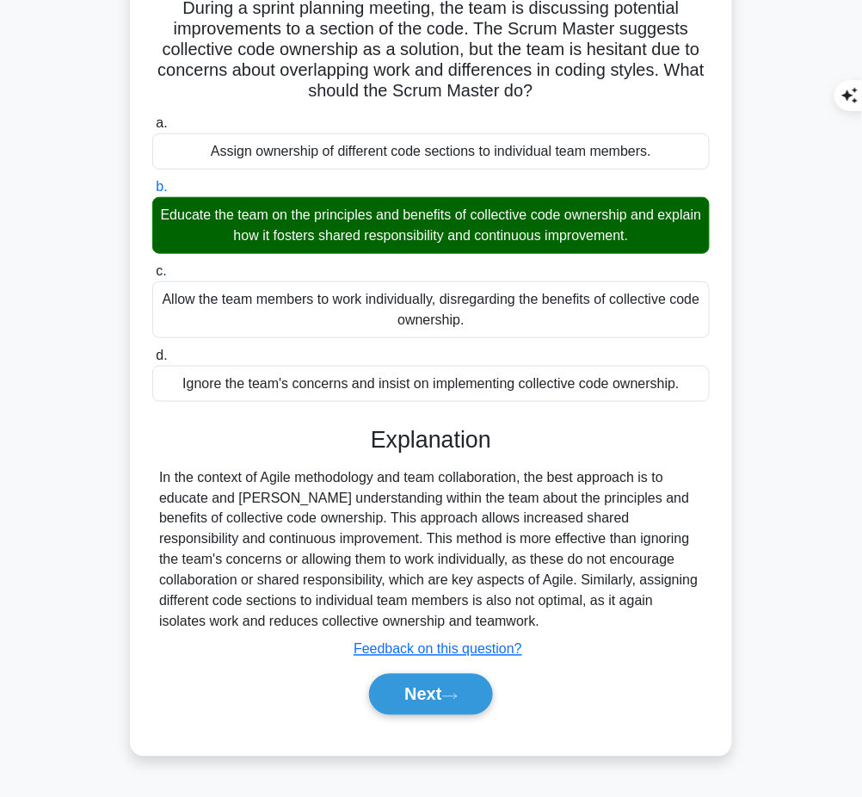
drag, startPoint x: 376, startPoint y: 422, endPoint x: 447, endPoint y: 614, distance: 204.8
click at [447, 614] on div "Explanation In the context of Agile methodology and team collaboration, the bes…" at bounding box center [431, 574] width 558 height 296
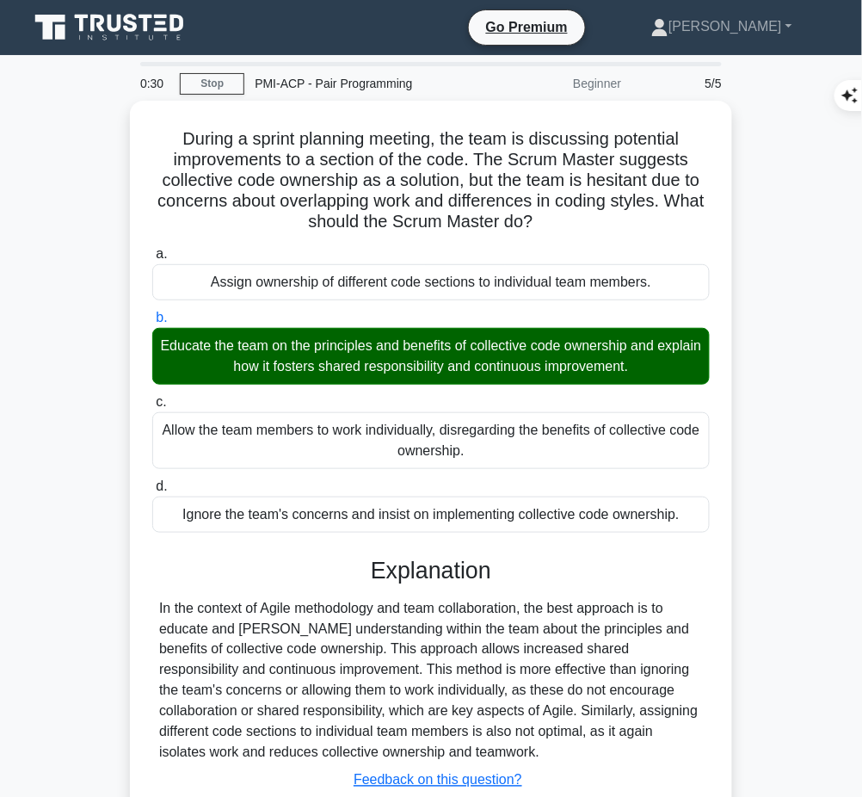
scroll to position [132, 0]
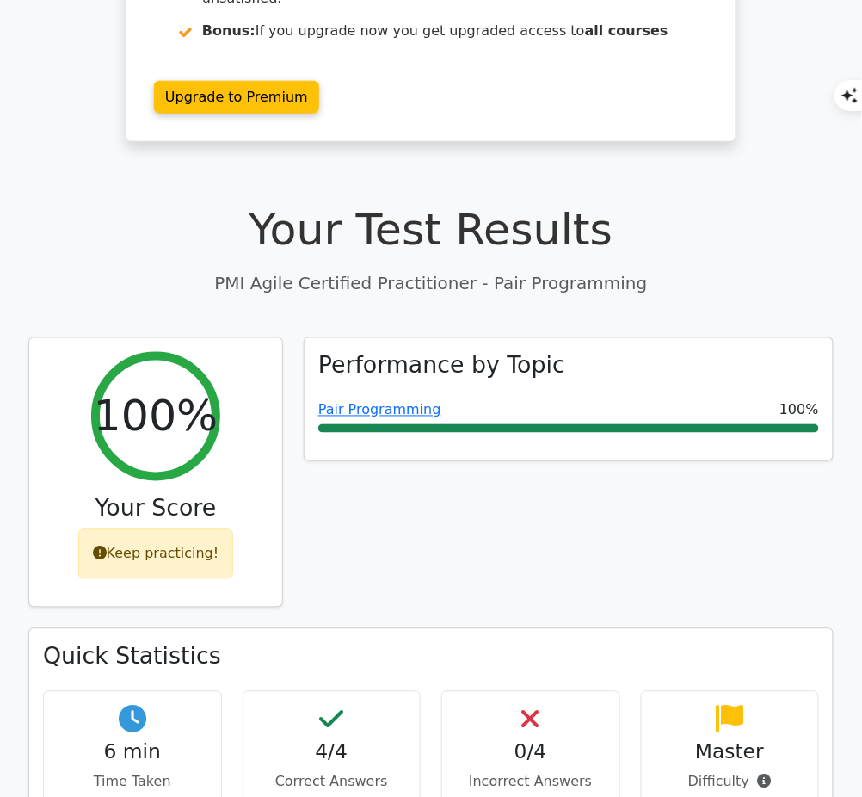
scroll to position [329, 0]
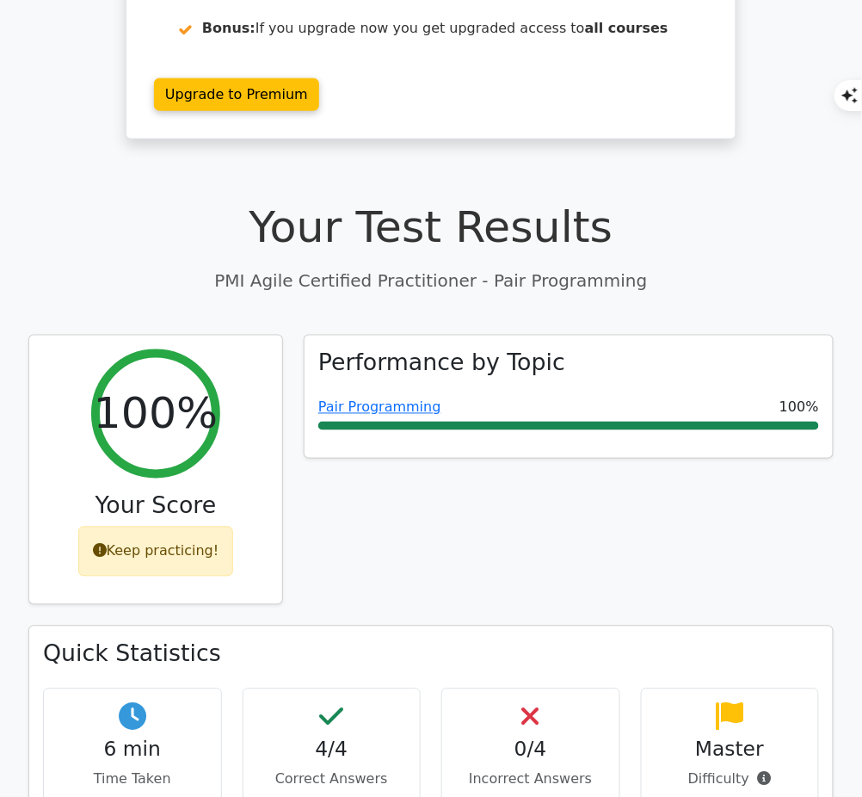
click at [393, 399] on link "Pair Programming" at bounding box center [379, 407] width 123 height 16
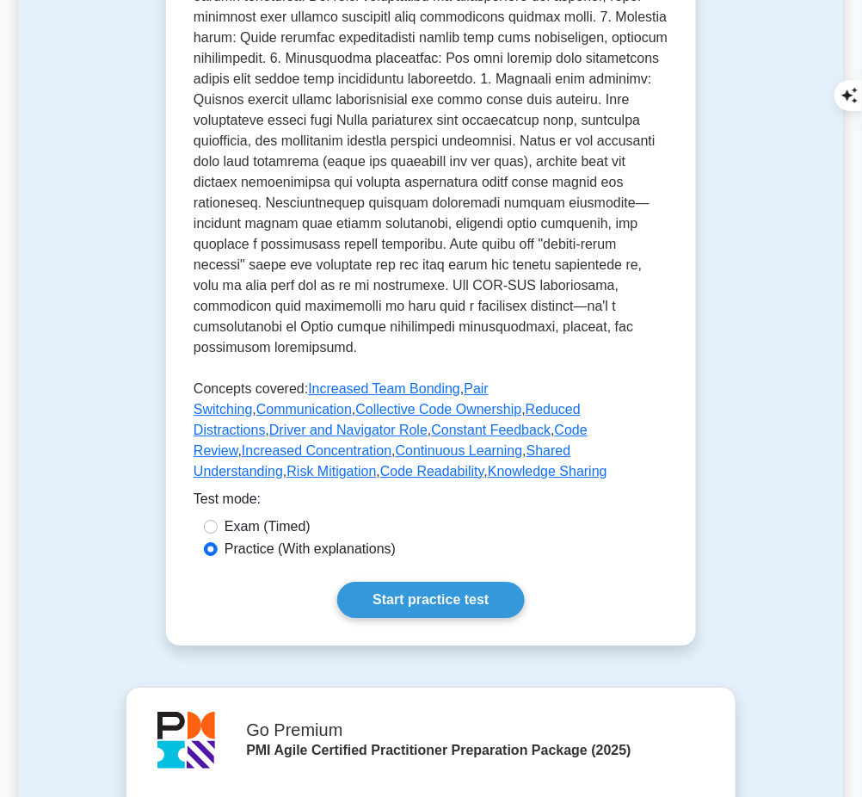
scroll to position [730, 0]
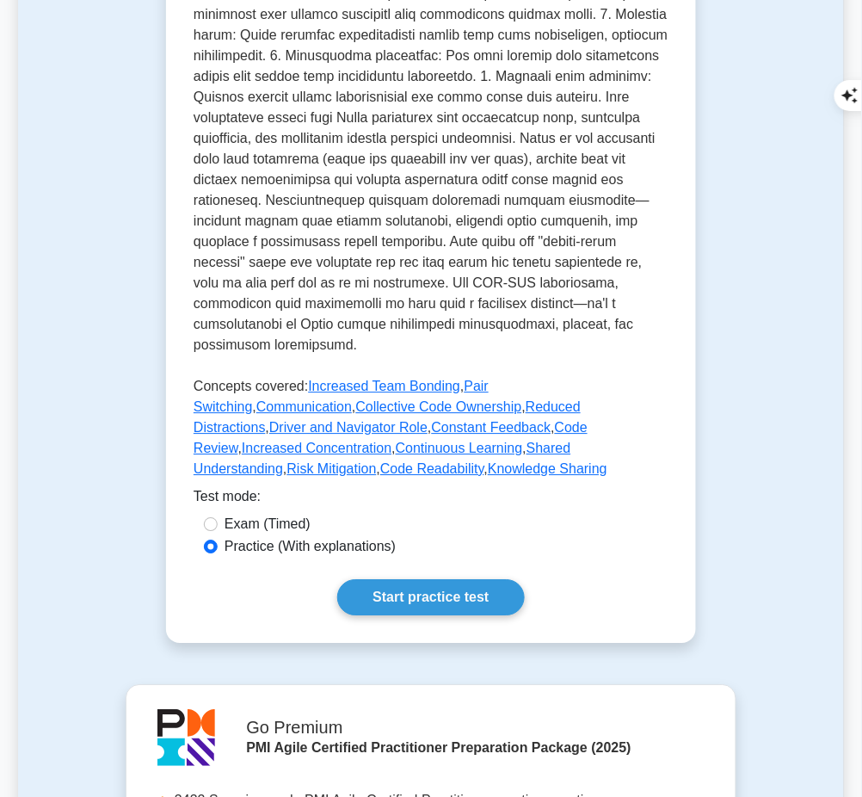
click at [446, 579] on link "Start practice test" at bounding box center [430, 597] width 187 height 36
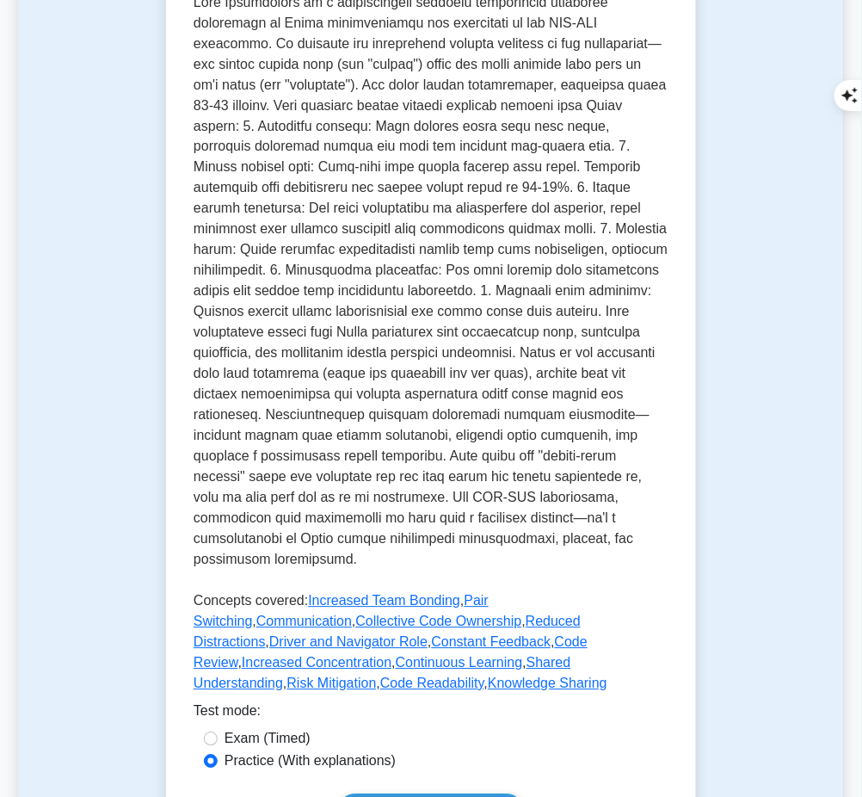
scroll to position [512, 0]
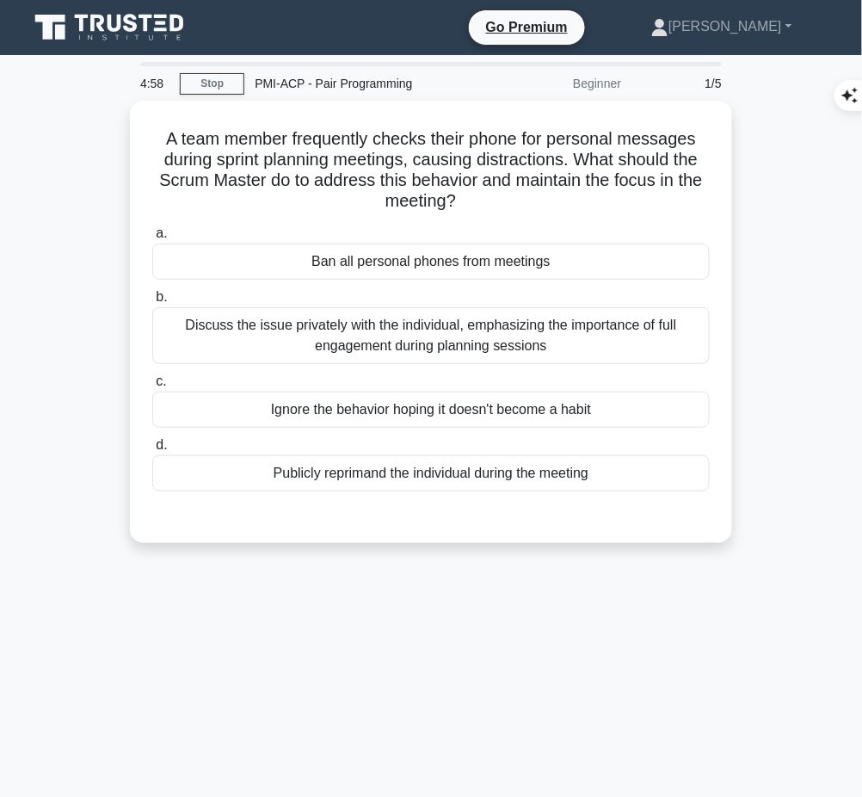
drag, startPoint x: 161, startPoint y: 131, endPoint x: 558, endPoint y: 196, distance: 402.9
click at [558, 196] on h5 "A team member frequently checks their phone for personal messages during sprint…" at bounding box center [431, 170] width 561 height 84
copy h5 "A team member frequently checks their phone for personal messages during sprint…"
click at [599, 322] on div "Discuss the issue privately with the individual, emphasizing the importance of …" at bounding box center [431, 335] width 558 height 57
click at [152, 303] on input "b. Discuss the issue privately with the individual, emphasizing the importance …" at bounding box center [152, 297] width 0 height 11
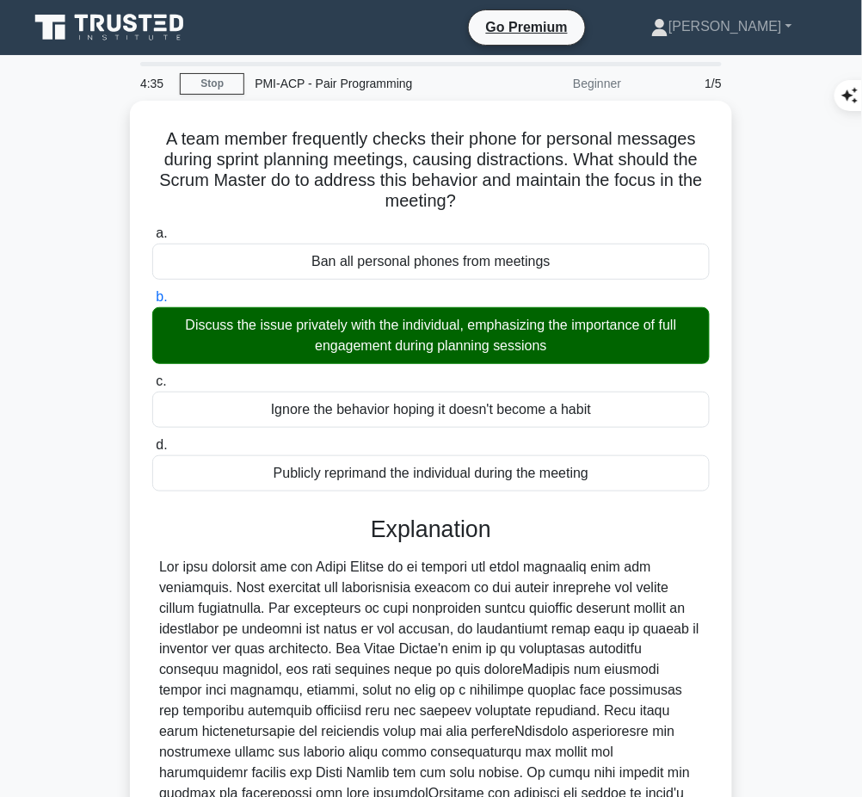
click at [400, 660] on div at bounding box center [431, 701] width 544 height 289
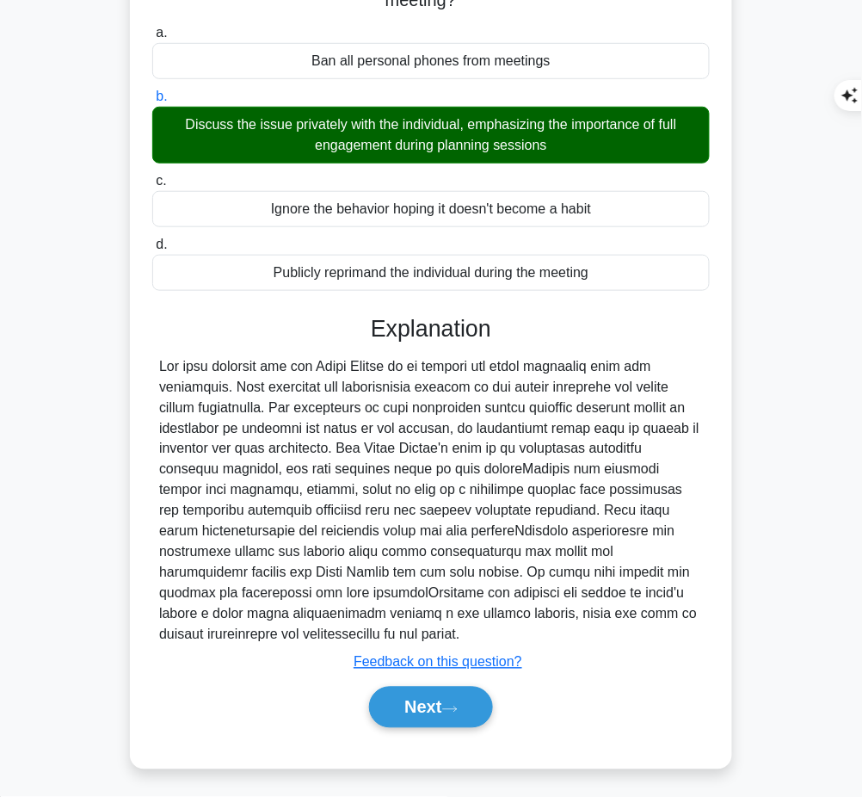
drag, startPoint x: 368, startPoint y: 325, endPoint x: 439, endPoint y: 626, distance: 309.3
click at [439, 626] on div "Explanation Submit feedback Feedback on this question? Next" at bounding box center [431, 525] width 558 height 420
copy div "Explanation The best approach for the Scrum Master is to discuss the issue priv…"
click at [396, 707] on button "Next" at bounding box center [430, 707] width 123 height 41
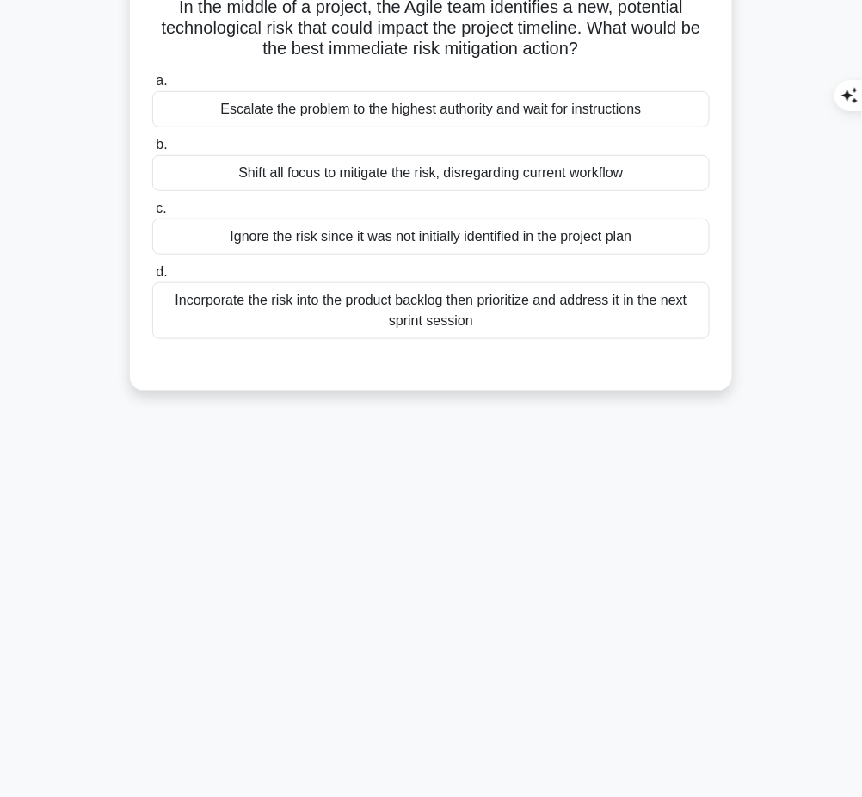
scroll to position [0, 0]
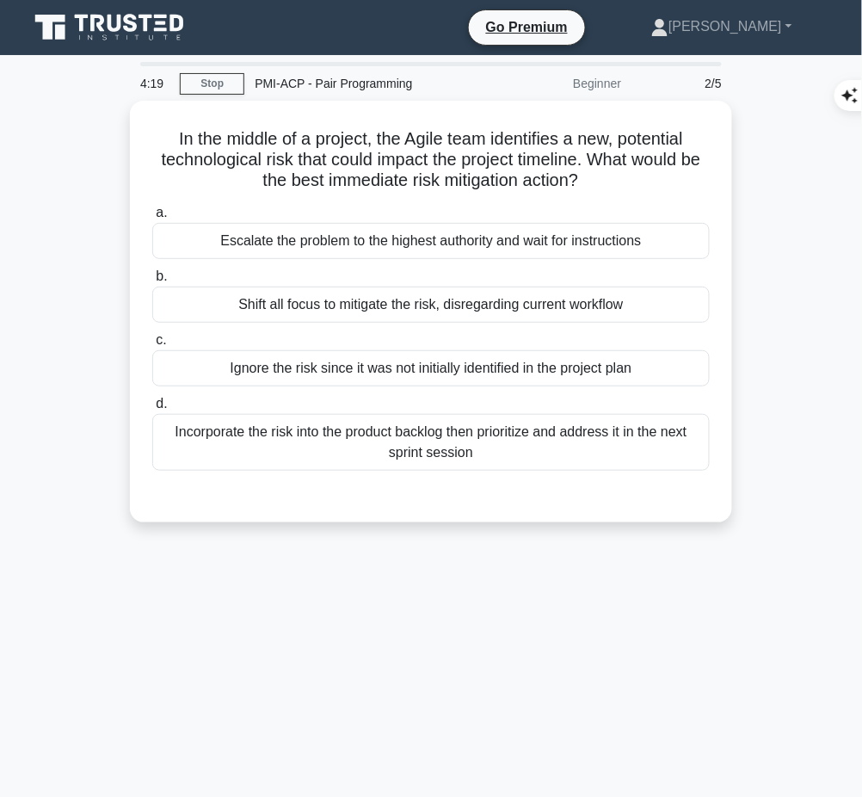
drag, startPoint x: 158, startPoint y: 126, endPoint x: 626, endPoint y: 184, distance: 471.8
click at [626, 184] on h5 "In the middle of a project, the Agile team identifies a new, potential technolo…" at bounding box center [431, 160] width 561 height 64
copy h5 "In the middle of a project, the Agile team identifies a new, potential technolo…"
click at [647, 429] on div "Incorporate the risk into the product backlog then prioritize and address it in…" at bounding box center [431, 442] width 558 height 57
click at [152, 410] on input "d. Incorporate the risk into the product backlog then prioritize and address it…" at bounding box center [152, 403] width 0 height 11
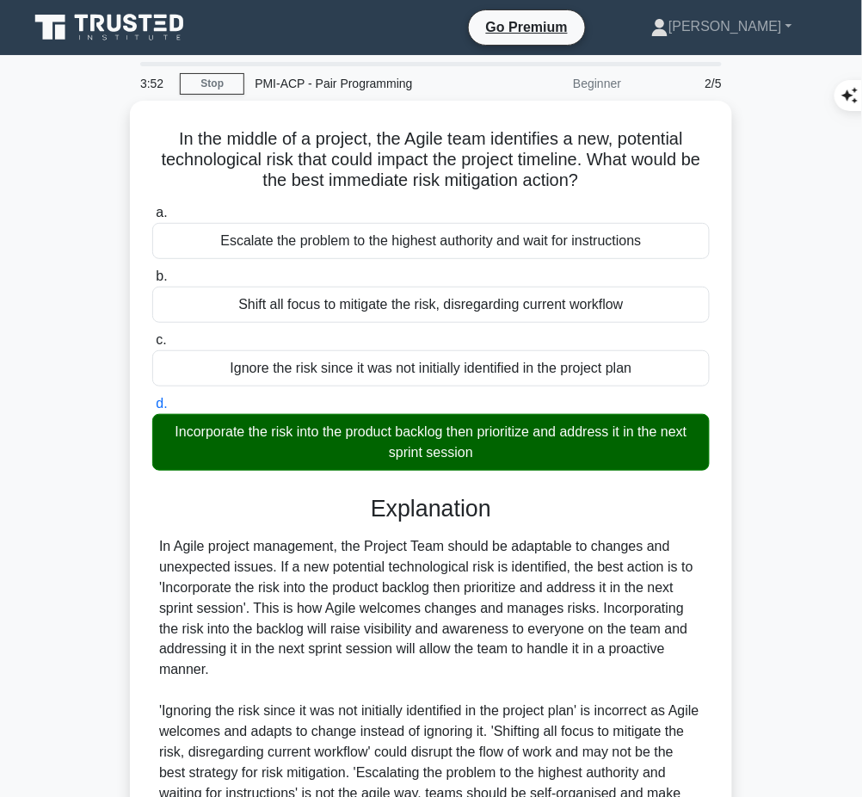
click at [386, 598] on div "In Agile project management, the Project Team should be adaptable to changes an…" at bounding box center [431, 680] width 544 height 289
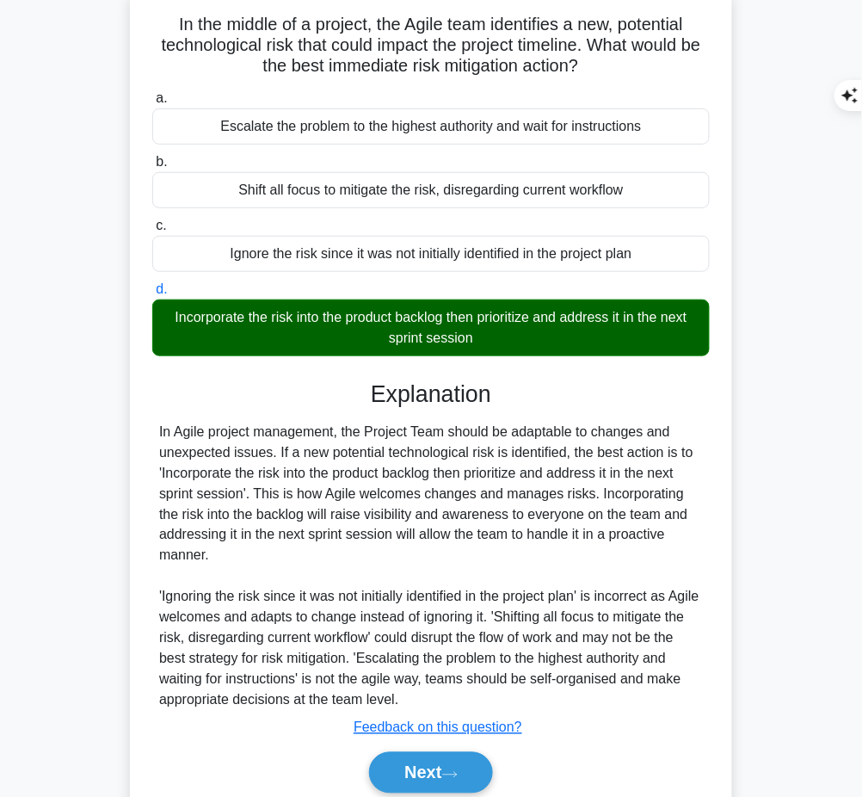
scroll to position [116, 0]
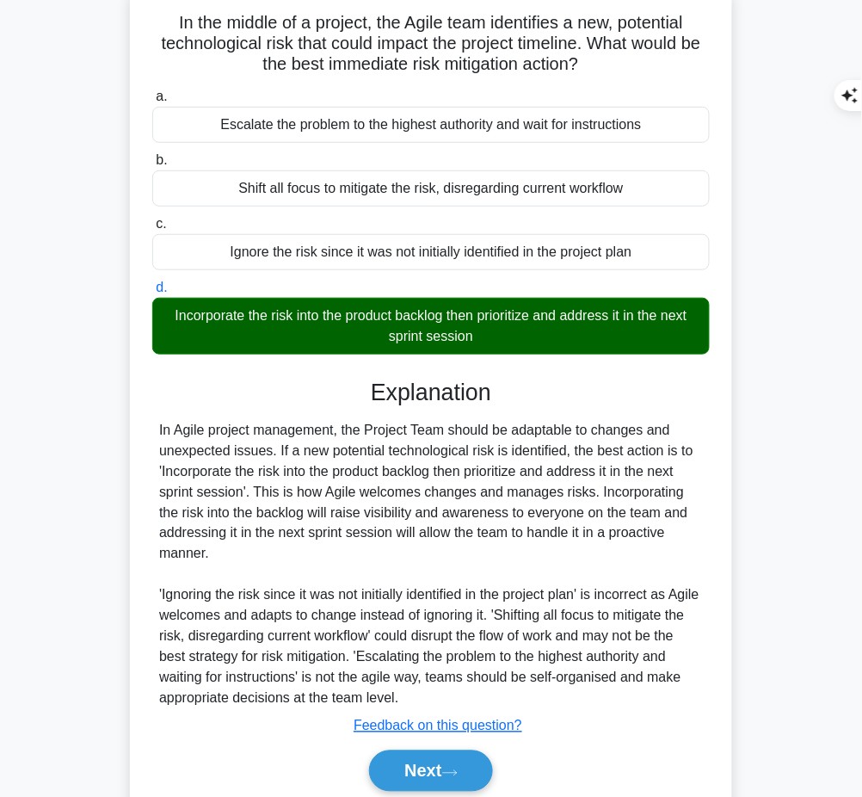
drag, startPoint x: 373, startPoint y: 380, endPoint x: 414, endPoint y: 694, distance: 316.8
click at [414, 694] on div "Explanation In Agile project management, the Project Team should be adaptable t…" at bounding box center [431, 589] width 558 height 420
copy div "Explanation In Agile project management, the Project Team should be adaptable t…"
click at [450, 779] on button "Next" at bounding box center [430, 770] width 123 height 41
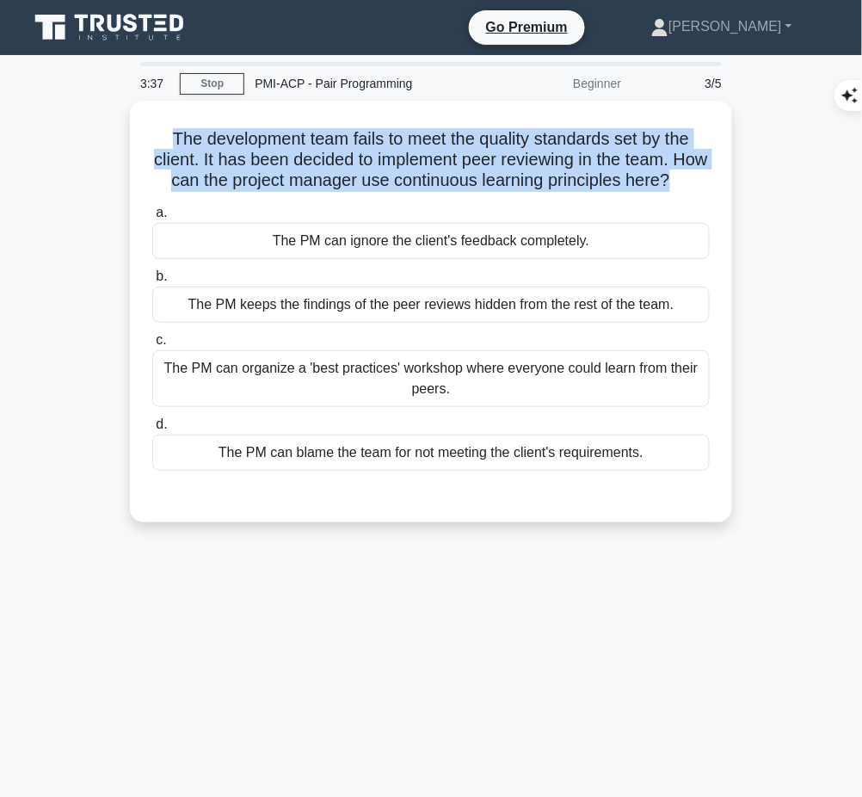
drag, startPoint x: 156, startPoint y: 124, endPoint x: 719, endPoint y: 182, distance: 565.8
click at [719, 182] on div "The development team fails to meet the quality standards set by the client. It …" at bounding box center [431, 312] width 589 height 408
copy h5 "The development team fails to meet the quality standards set by the client. It …"
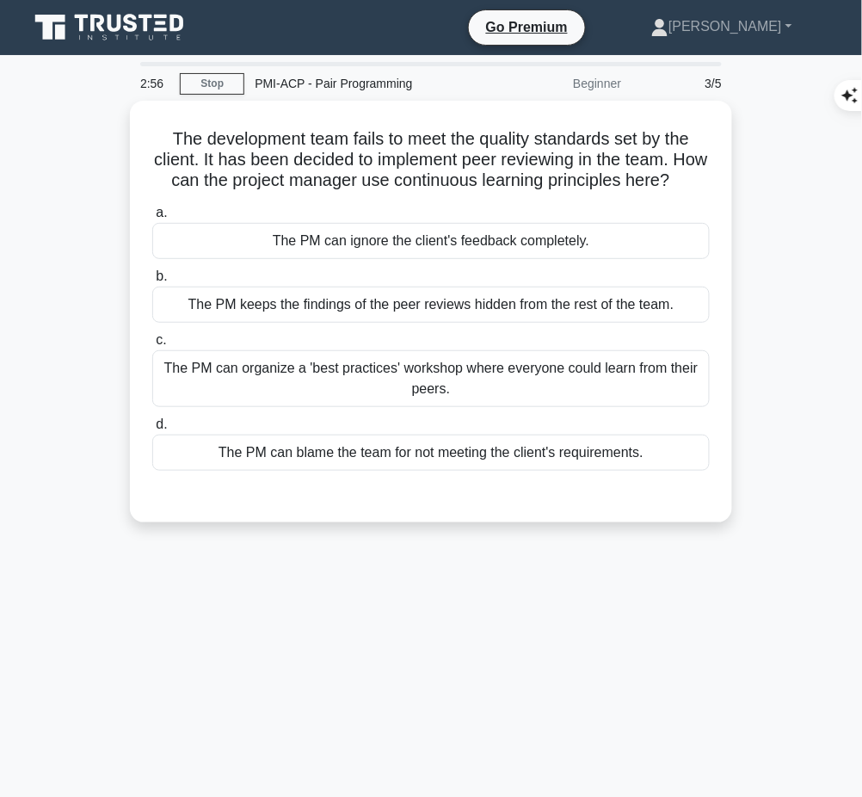
click at [643, 404] on div "The PM can organize a 'best practices' workshop where everyone could learn from…" at bounding box center [431, 378] width 558 height 57
click at [152, 346] on input "c. The PM can organize a 'best practices' workshop where everyone could learn f…" at bounding box center [152, 340] width 0 height 11
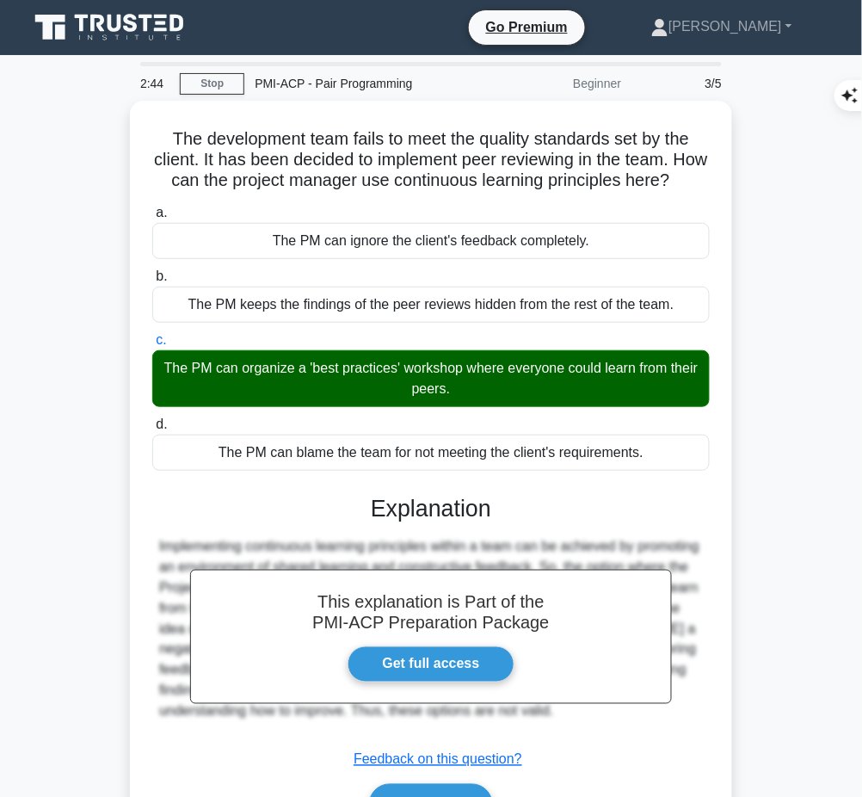
click at [351, 521] on h3 "Explanation" at bounding box center [431, 509] width 537 height 28
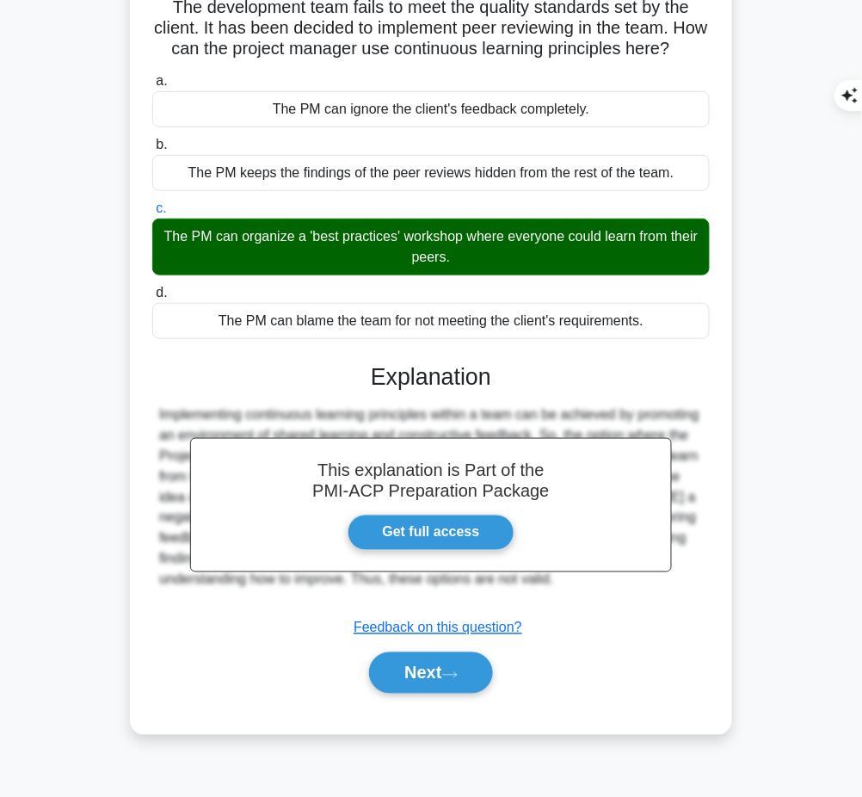
drag, startPoint x: 369, startPoint y: 387, endPoint x: 570, endPoint y: 618, distance: 305.6
click at [570, 618] on div "This explanation is Part of the PMI-ACP Preparation Package Get full access Exp…" at bounding box center [431, 521] width 558 height 358
copy div "Explanation Implementing continuous learning principles within a team can be ac…"
click at [420, 694] on button "Next" at bounding box center [430, 672] width 123 height 41
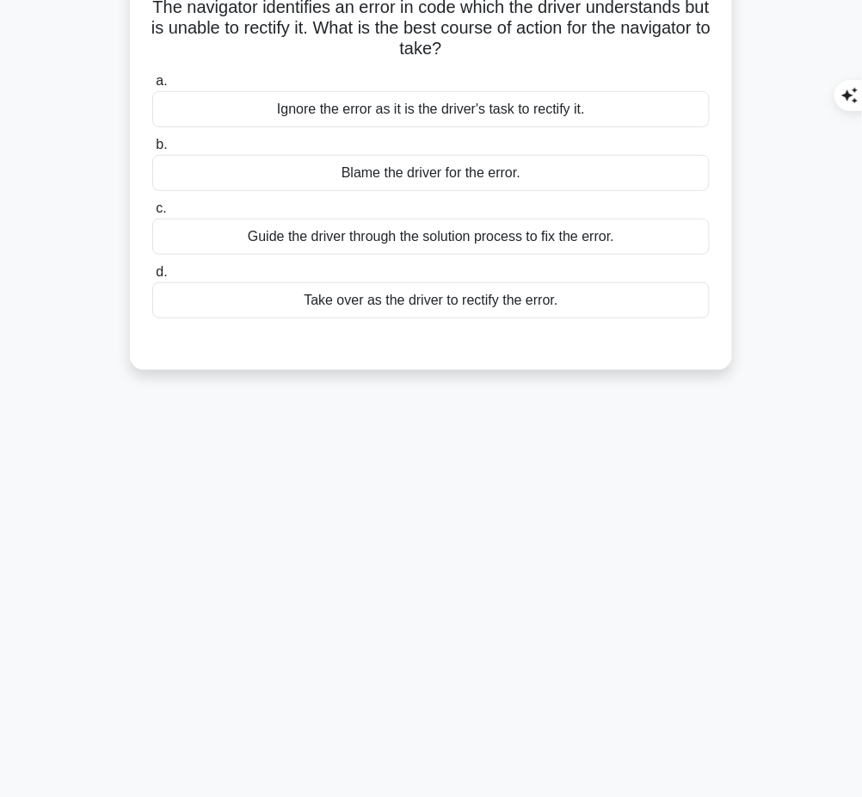
scroll to position [0, 0]
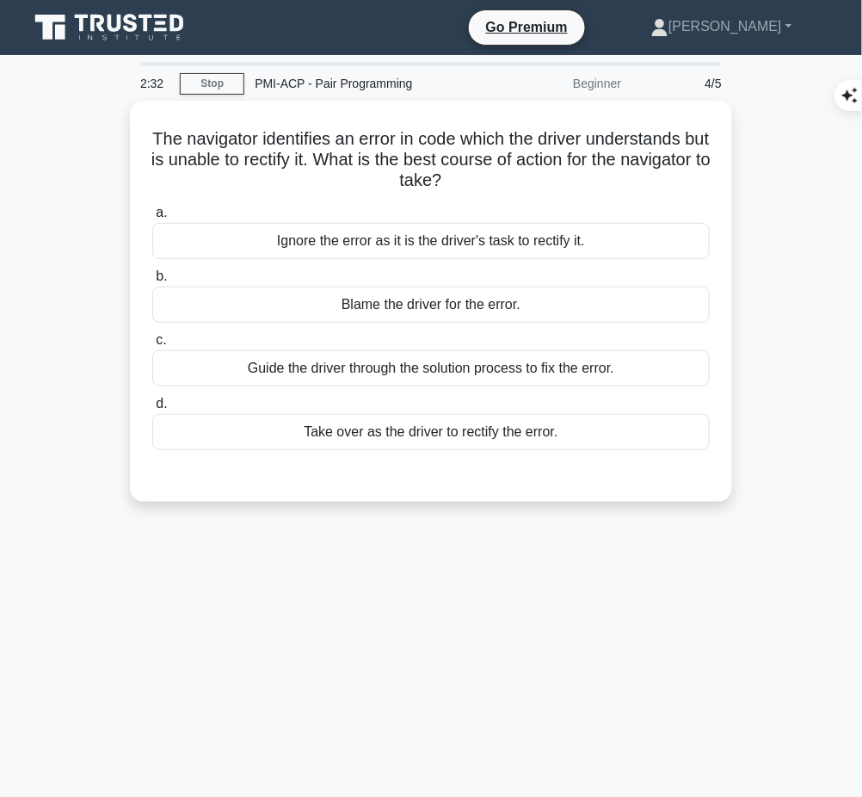
drag, startPoint x: 154, startPoint y: 131, endPoint x: 507, endPoint y: 174, distance: 355.4
click at [507, 174] on h5 "The navigator identifies an error in code which the driver understands but is u…" at bounding box center [431, 160] width 561 height 64
copy h5 "The navigator identifies an error in code which the driver understands but is u…"
click at [415, 375] on div "Guide the driver through the solution process to fix the error." at bounding box center [431, 368] width 558 height 36
click at [152, 346] on input "c. Guide the driver through the solution process to fix the error." at bounding box center [152, 340] width 0 height 11
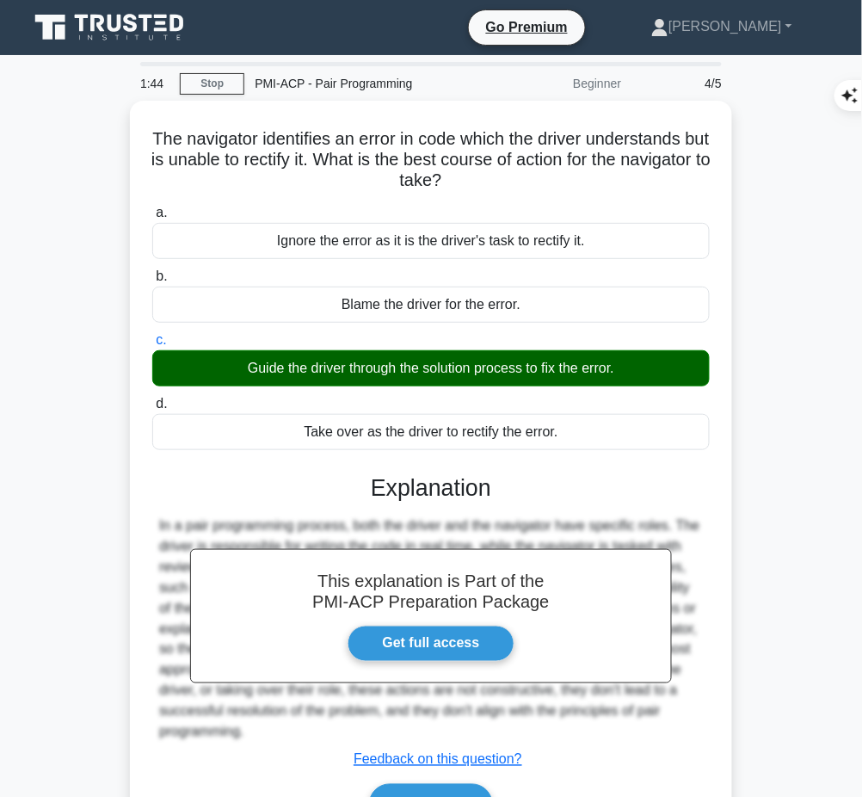
click at [444, 487] on h3 "Explanation" at bounding box center [431, 488] width 537 height 28
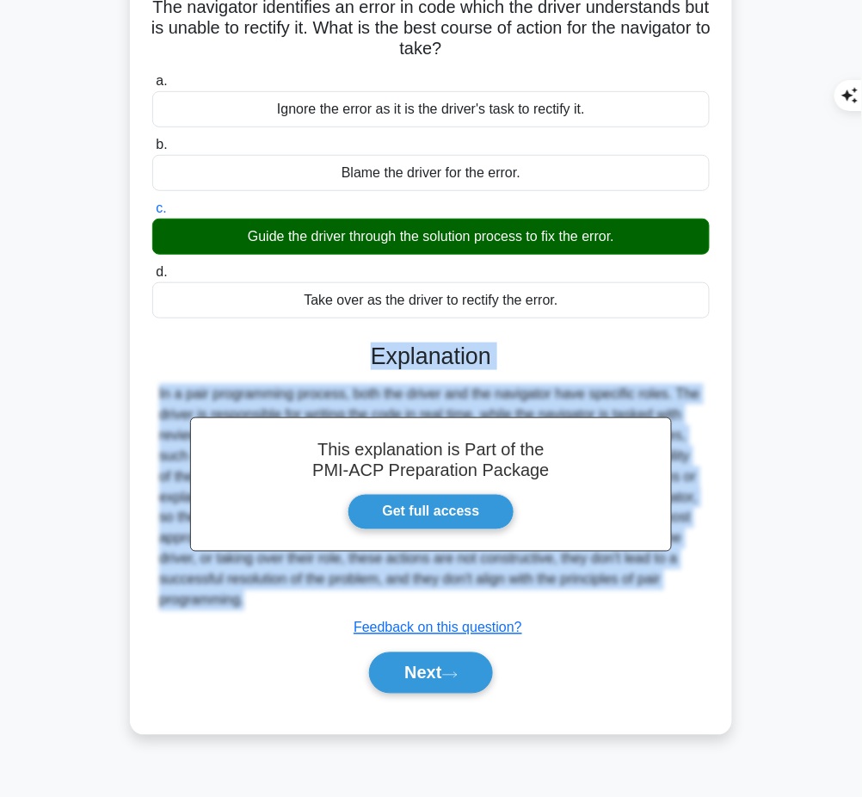
drag, startPoint x: 373, startPoint y: 353, endPoint x: 299, endPoint y: 605, distance: 262.8
click at [299, 605] on div "This explanation is Part of the PMI-ACP Preparation Package Get full access Exp…" at bounding box center [431, 511] width 558 height 379
copy div "Explanation In a pair programming process, both the driver and the navigator ha…"
click at [449, 670] on icon at bounding box center [449, 674] width 15 height 9
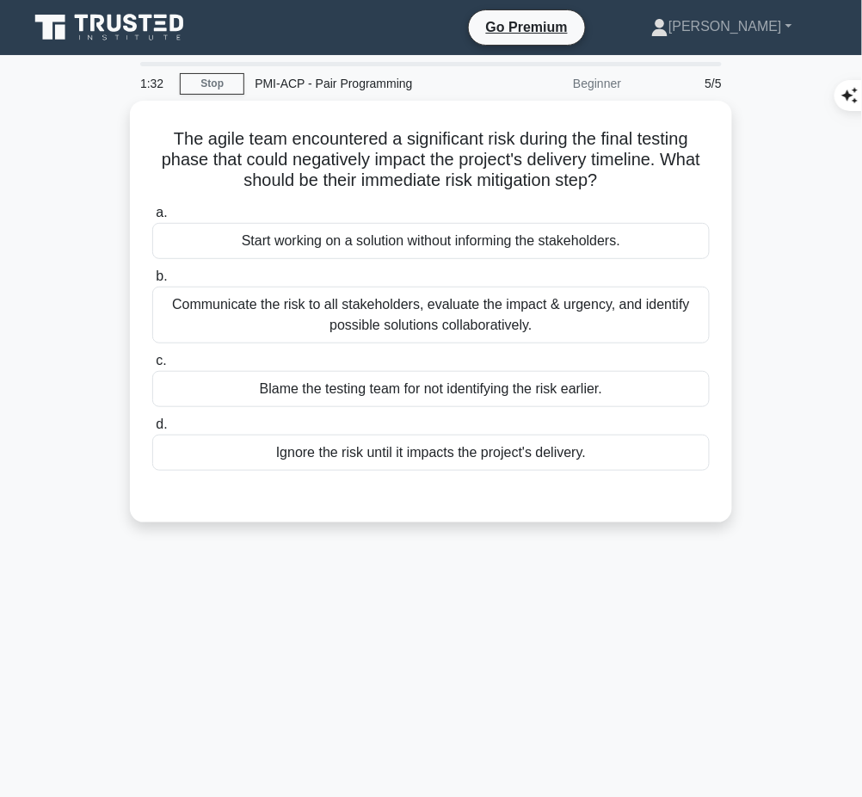
scroll to position [1, 0]
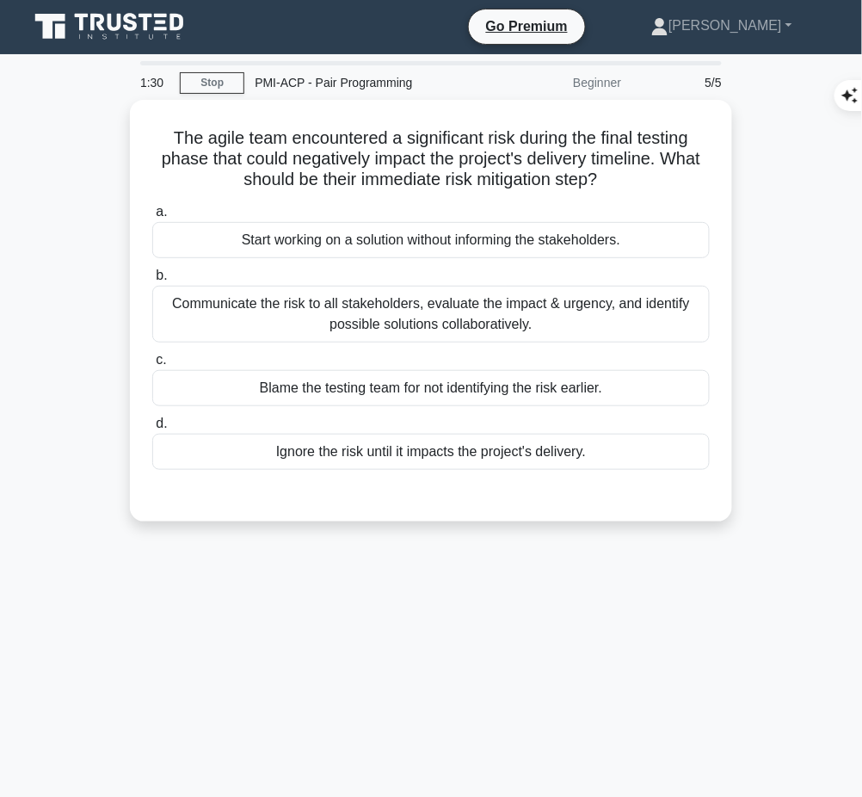
drag, startPoint x: 156, startPoint y: 131, endPoint x: 608, endPoint y: 179, distance: 454.3
click at [608, 179] on h5 "The agile team encountered a significant risk during the final testing phase th…" at bounding box center [431, 159] width 561 height 64
copy h5 "The agile team encountered a significant risk during the final testing phase th…"
click at [448, 316] on div "Communicate the risk to all stakeholders, evaluate the impact & urgency, and id…" at bounding box center [431, 314] width 558 height 57
click at [152, 281] on input "b. Communicate the risk to all stakeholders, evaluate the impact & urgency, and…" at bounding box center [152, 275] width 0 height 11
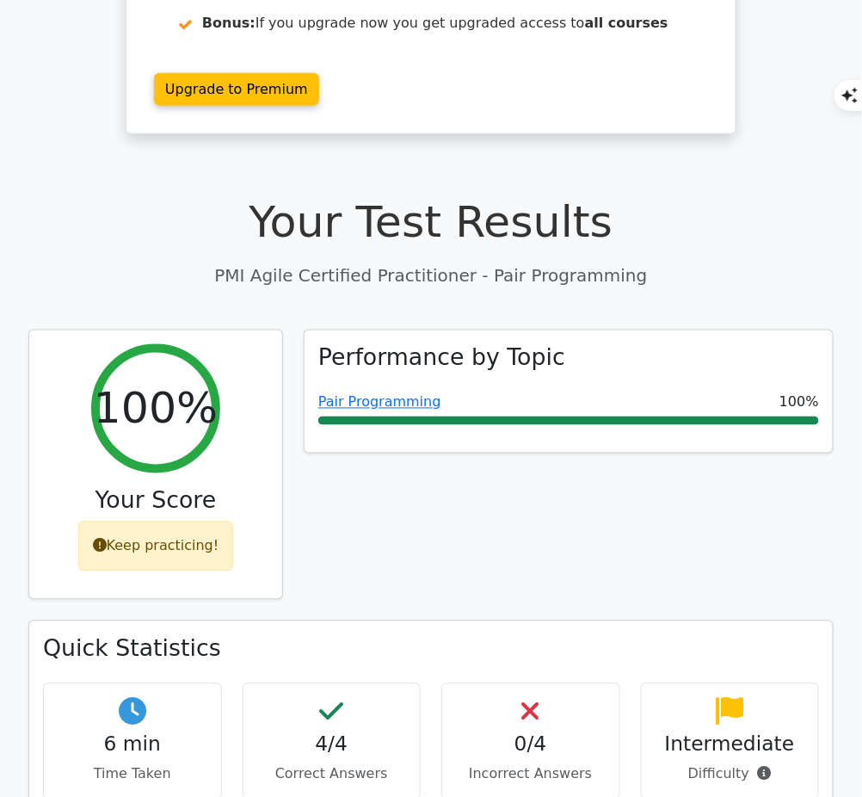
scroll to position [337, 0]
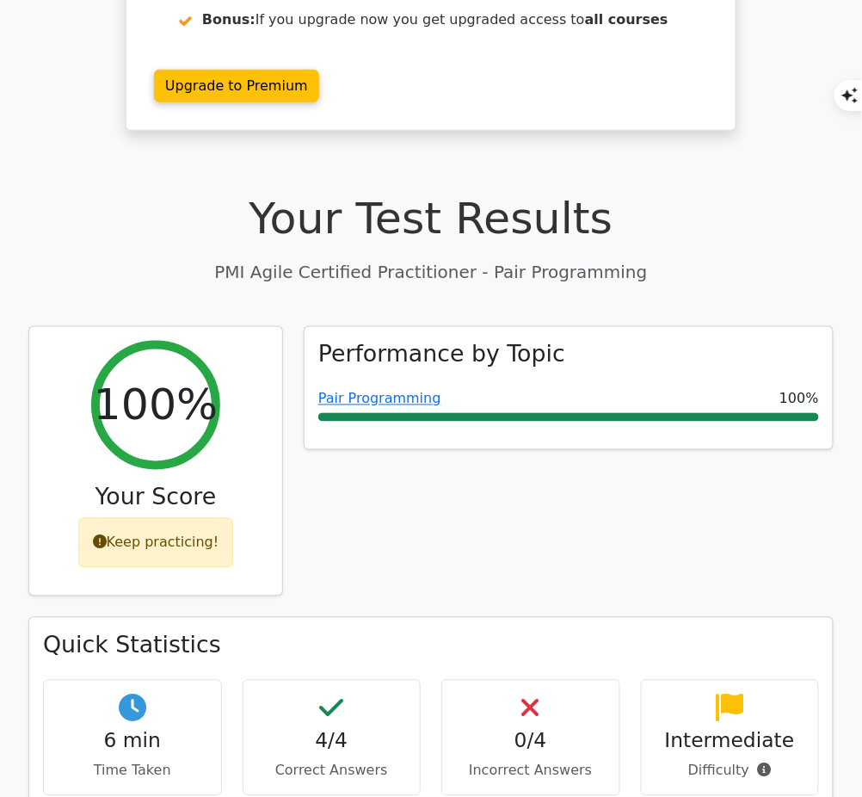
click at [408, 391] on link "Pair Programming" at bounding box center [379, 399] width 123 height 16
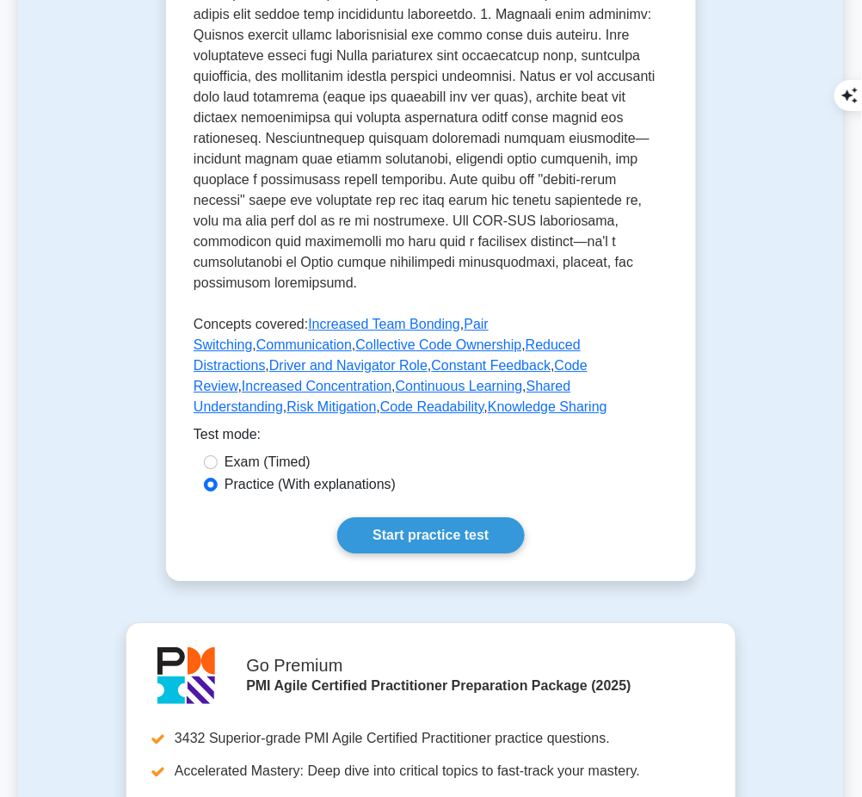
scroll to position [793, 0]
click at [403, 516] on link "Start practice test" at bounding box center [430, 534] width 187 height 36
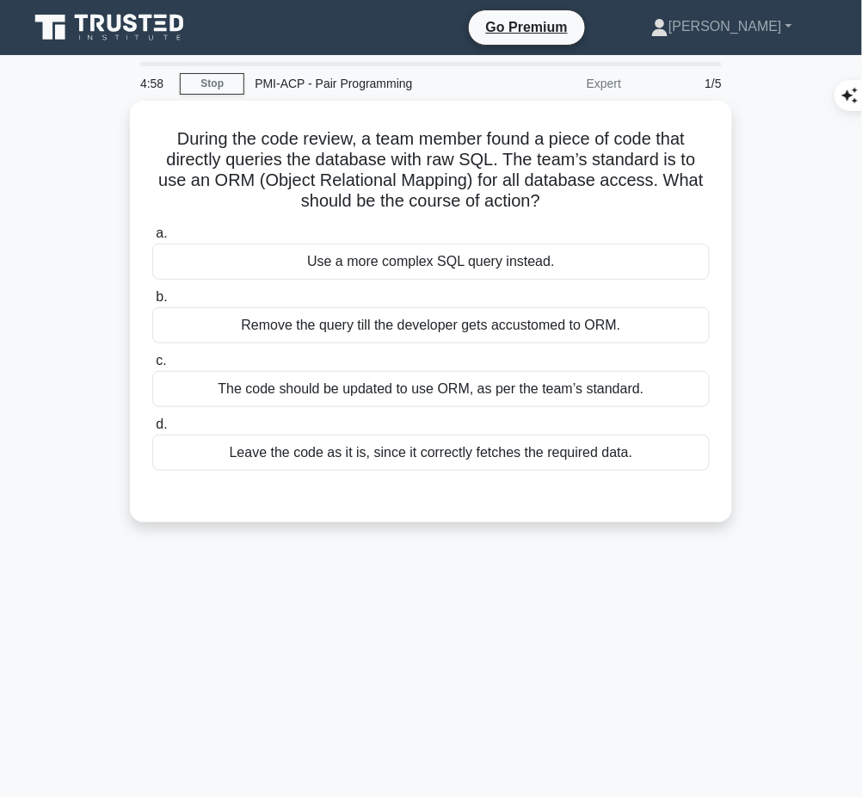
drag, startPoint x: 167, startPoint y: 131, endPoint x: 576, endPoint y: 202, distance: 414.9
click at [576, 202] on h5 "During the code review, a team member found a piece of code that directly queri…" at bounding box center [431, 170] width 561 height 84
copy h5 "During the code review, a team member found a piece of code that directly queri…"
click at [617, 397] on div "The code should be updated to use ORM, as per the team’s standard." at bounding box center [431, 389] width 558 height 36
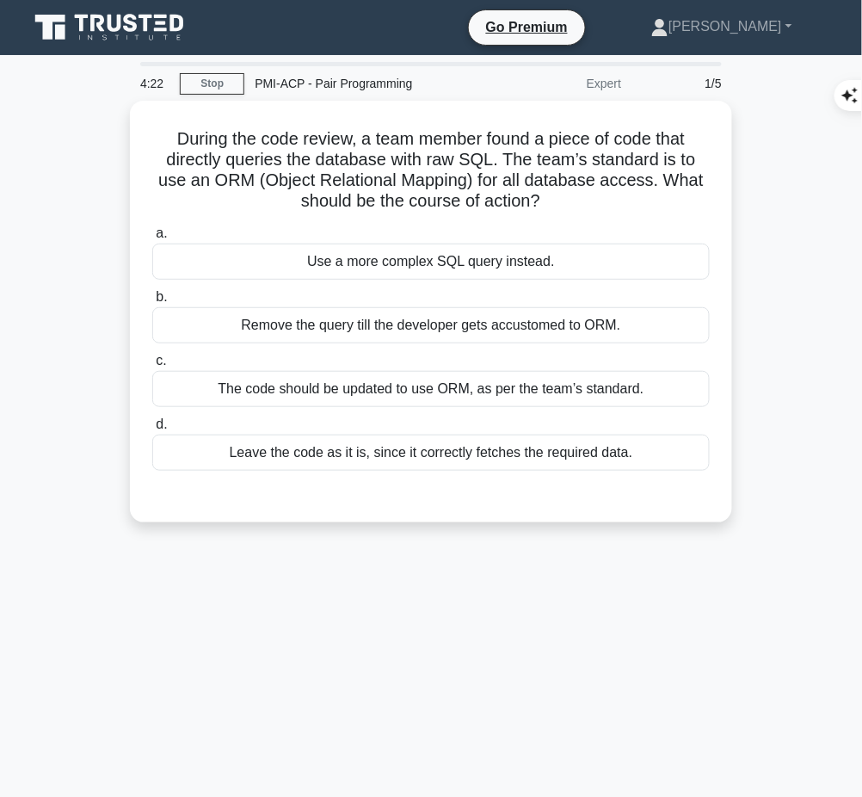
click at [152, 367] on input "c. The code should be updated to use ORM, as per the team’s standard." at bounding box center [152, 360] width 0 height 11
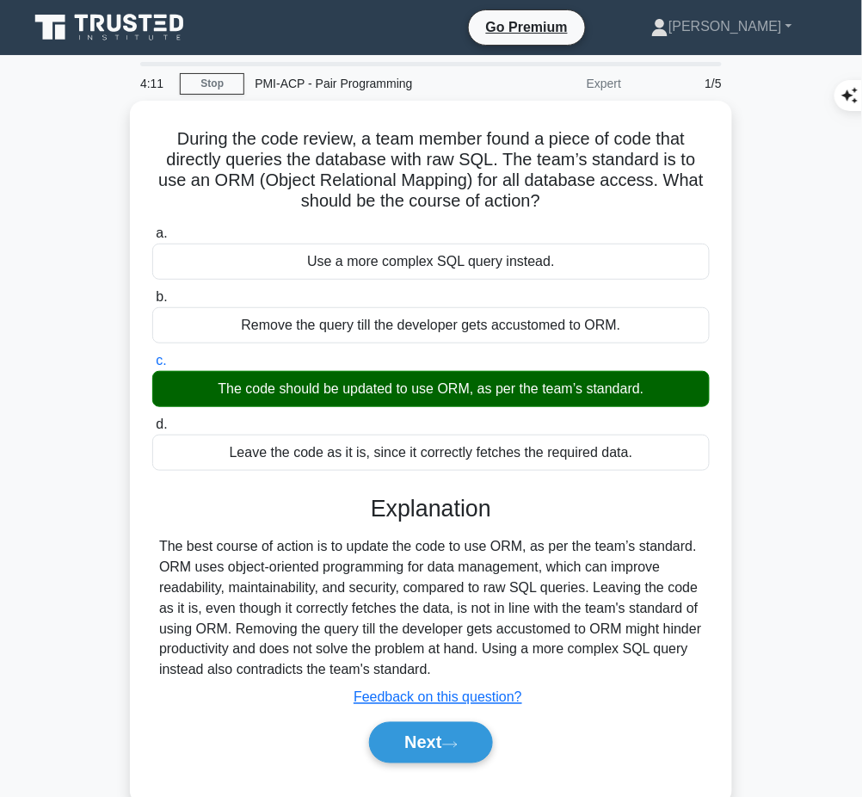
click at [444, 525] on div "Explanation The best course of action is to update the code to use ORM, as per …" at bounding box center [431, 632] width 558 height 275
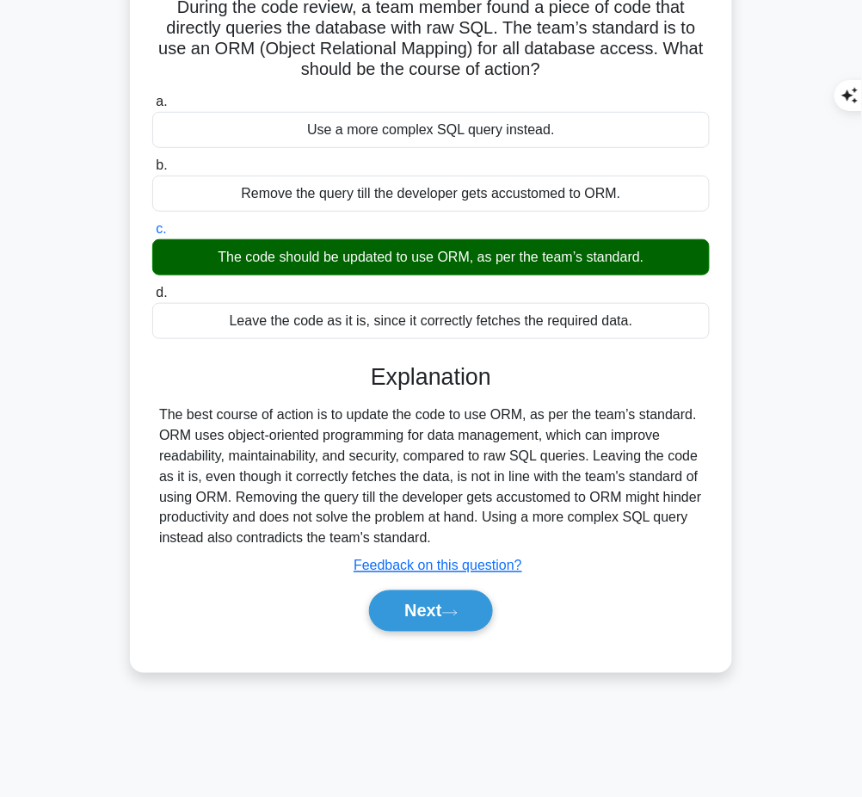
scroll to position [128, 0]
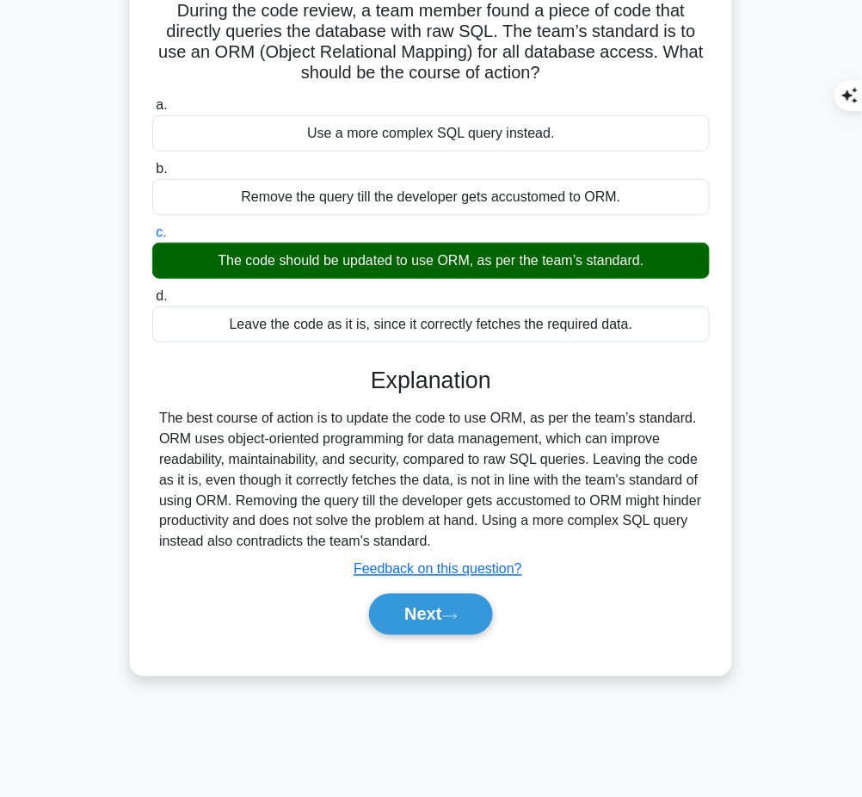
drag, startPoint x: 367, startPoint y: 371, endPoint x: 449, endPoint y: 534, distance: 182.0
click at [449, 534] on div "Explanation The best course of action is to update the code to use ORM, as per …" at bounding box center [431, 504] width 558 height 275
copy div "Explanation The best course of action is to update the code to use ORM, as per …"
click at [451, 613] on icon at bounding box center [449, 616] width 15 height 9
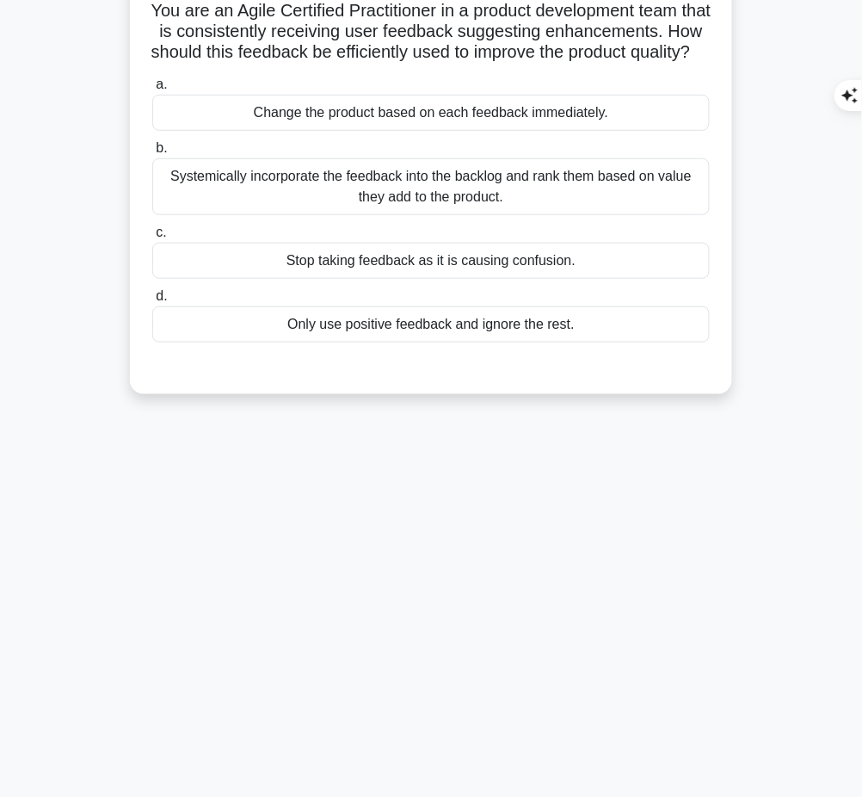
scroll to position [0, 0]
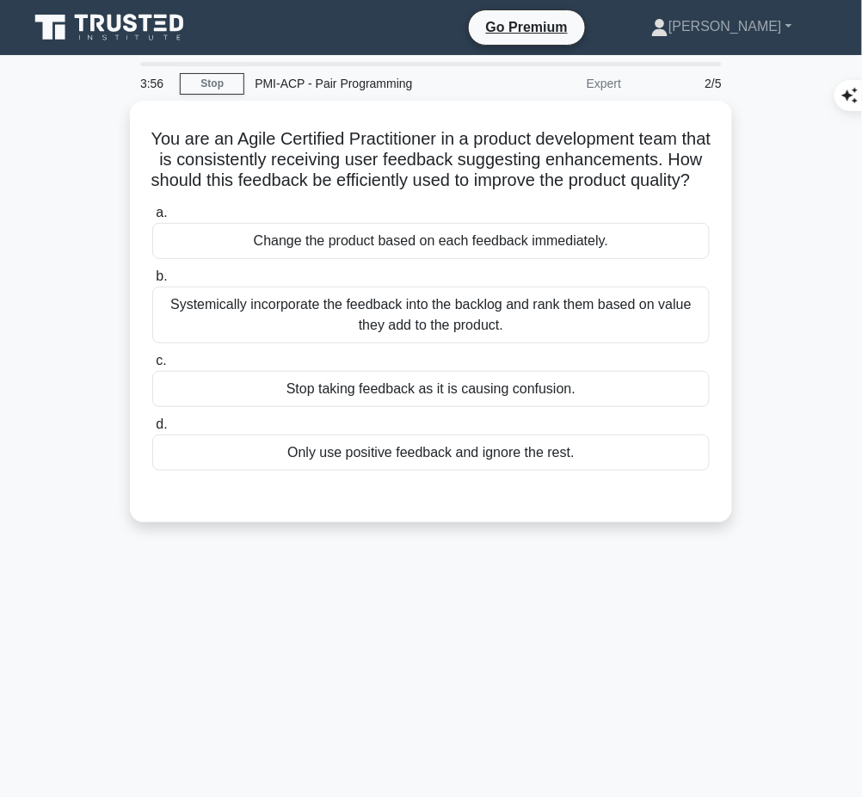
drag, startPoint x: 152, startPoint y: 129, endPoint x: 458, endPoint y: 198, distance: 313.1
click at [458, 192] on h5 "You are an Agile Certified Practitioner in a product development team that is c…" at bounding box center [431, 160] width 561 height 64
copy h5 "You are an Agile Certified Practitioner in a product development team that is c…"
click at [614, 338] on div "Systemically incorporate the feedback into the backlog and rank them based on v…" at bounding box center [431, 315] width 558 height 57
click at [152, 282] on input "b. Systemically incorporate the feedback into the backlog and rank them based o…" at bounding box center [152, 276] width 0 height 11
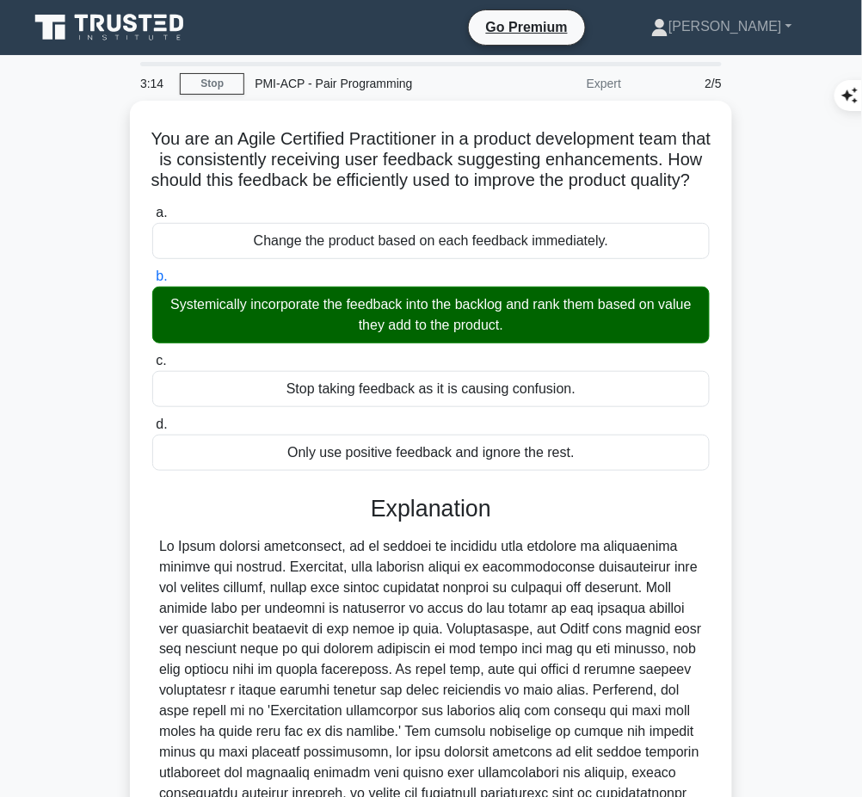
click at [436, 578] on div at bounding box center [431, 680] width 544 height 289
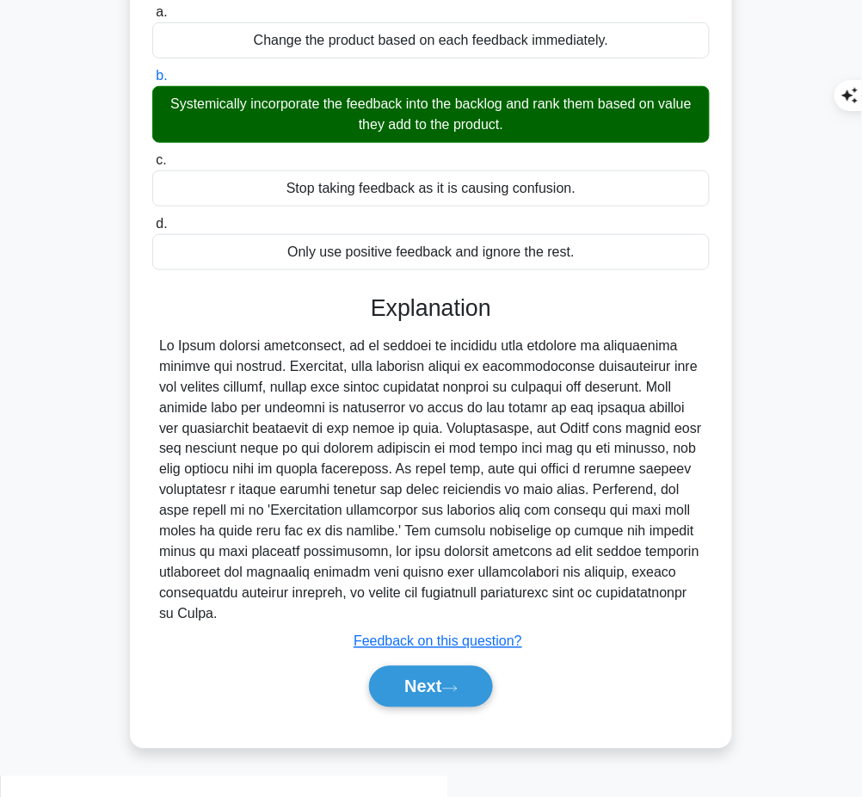
drag, startPoint x: 374, startPoint y: 322, endPoint x: 299, endPoint y: 638, distance: 324.6
click at [299, 638] on div "Explanation Submit feedback Feedback on this question? Next" at bounding box center [431, 504] width 558 height 420
copy div "Explanation In Agile product development, it is crucial to consider user feedba…"
click at [404, 698] on button "Next" at bounding box center [430, 686] width 123 height 41
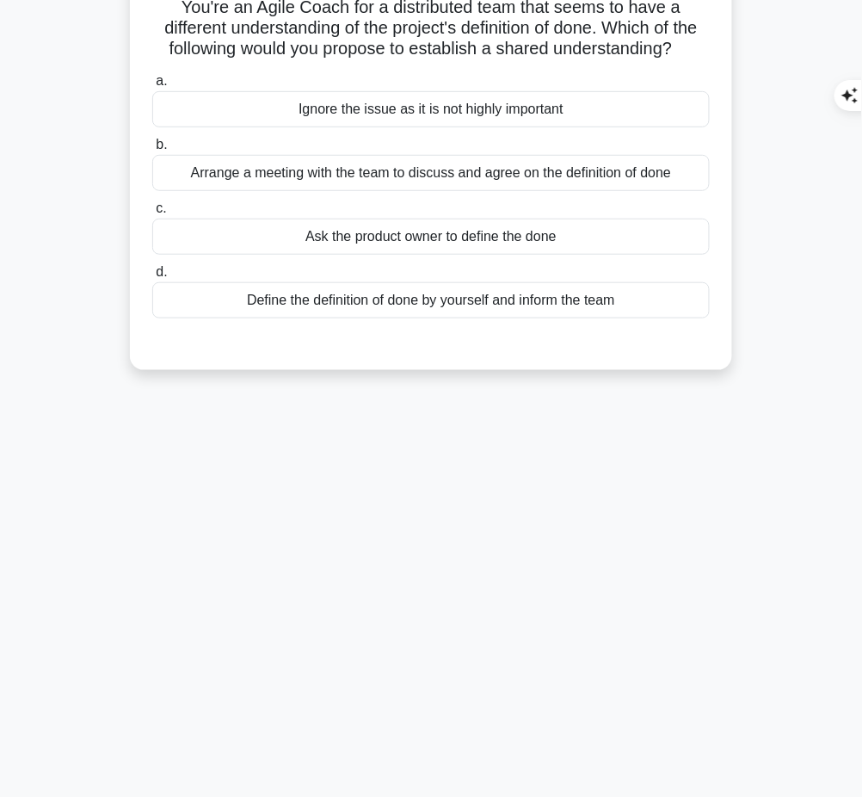
scroll to position [0, 0]
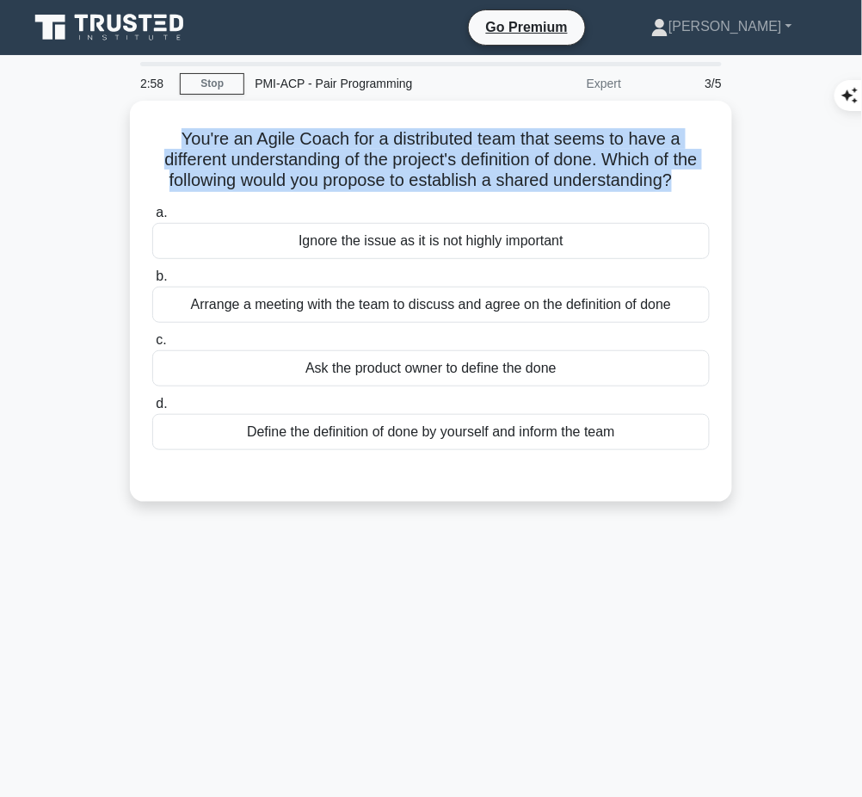
drag, startPoint x: 160, startPoint y: 128, endPoint x: 739, endPoint y: 185, distance: 581.9
click at [739, 185] on div "You're an Agile Coach for a distributed team that seems to have a different und…" at bounding box center [431, 312] width 826 height 422
copy h5 "You're an Agile Coach for a distributed team that seems to have a different und…"
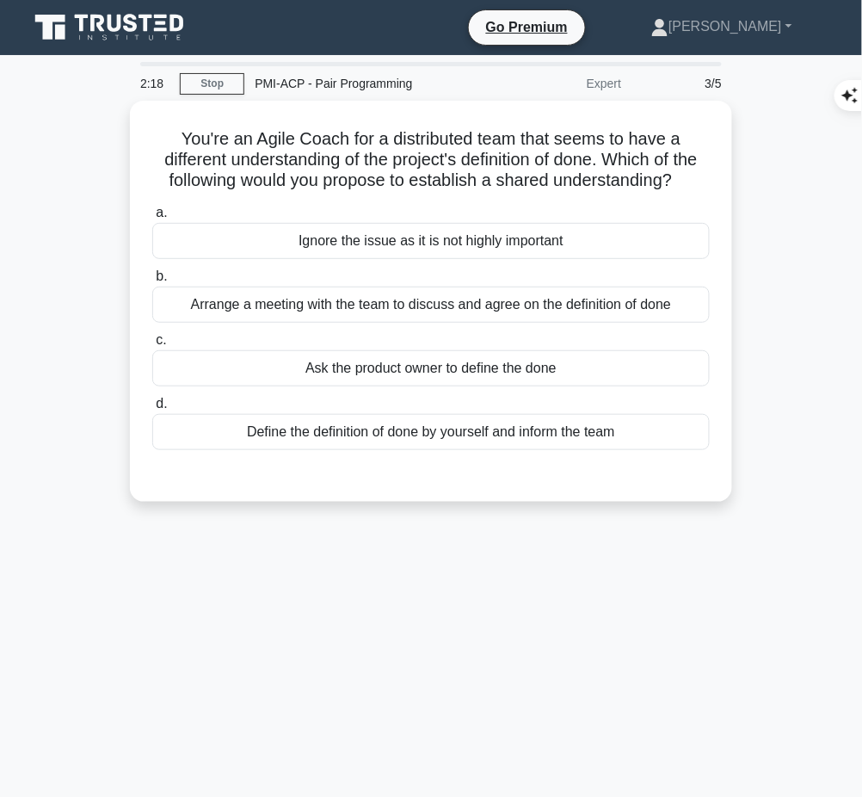
click at [663, 323] on div "Arrange a meeting with the team to discuss and agree on the definition of done" at bounding box center [431, 305] width 558 height 36
click at [152, 282] on input "b. Arrange a meeting with the team to discuss and agree on the definition of do…" at bounding box center [152, 276] width 0 height 11
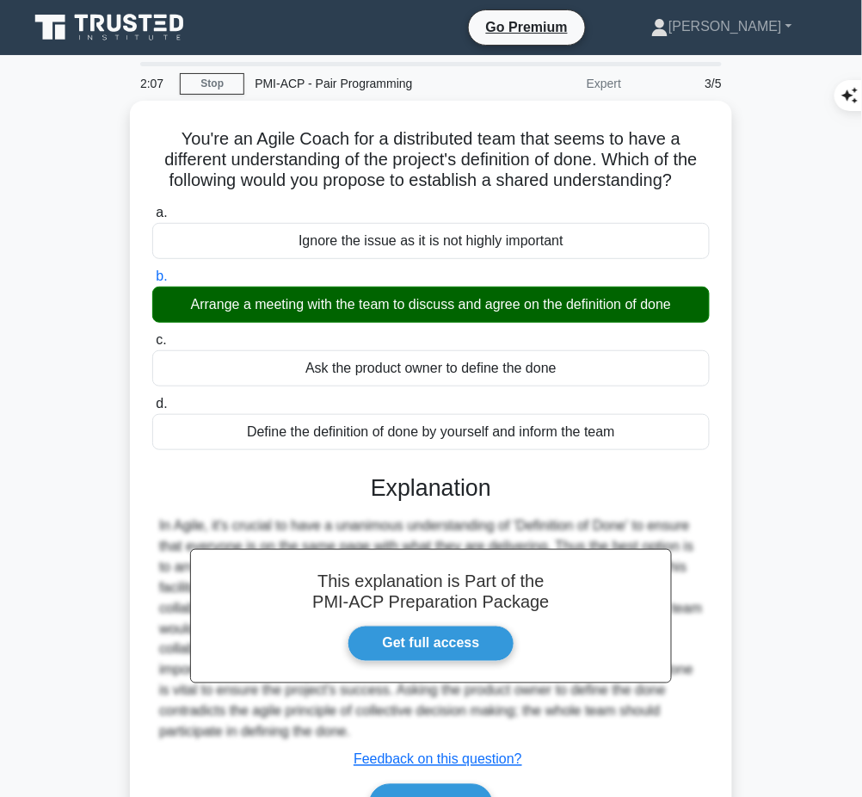
click at [365, 502] on h3 "Explanation" at bounding box center [431, 488] width 537 height 28
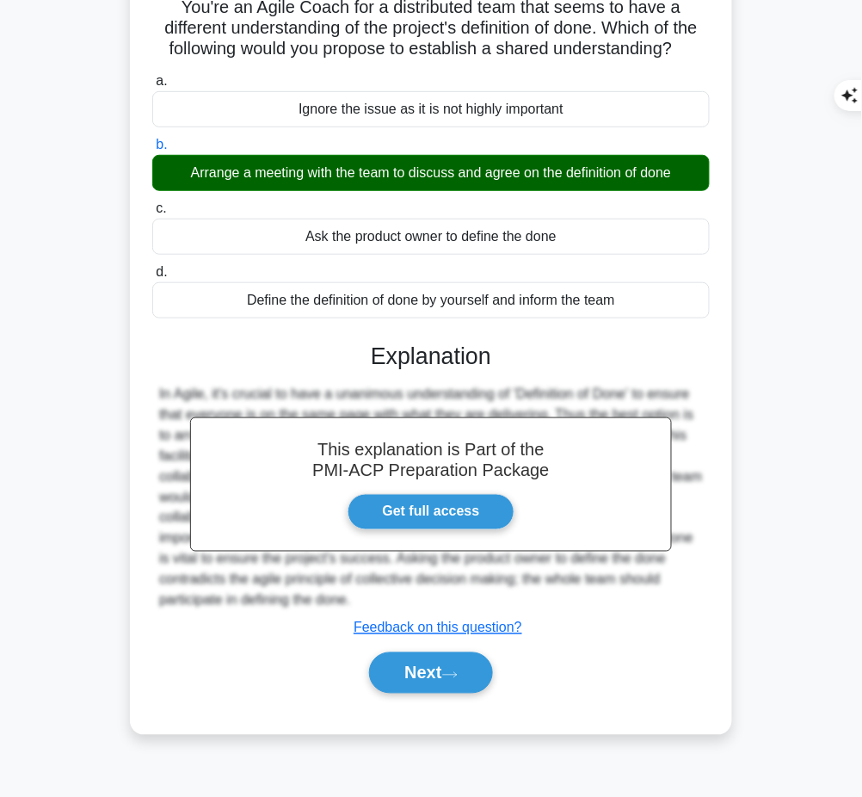
drag, startPoint x: 370, startPoint y: 368, endPoint x: 361, endPoint y: 613, distance: 244.6
click at [361, 613] on div "This explanation is Part of the PMI-ACP Preparation Package Get full access Exp…" at bounding box center [431, 511] width 558 height 379
copy div "Explanation In Agile, it's crucial to have a unanimous understanding of 'Defini…"
click at [391, 694] on button "Next" at bounding box center [430, 672] width 123 height 41
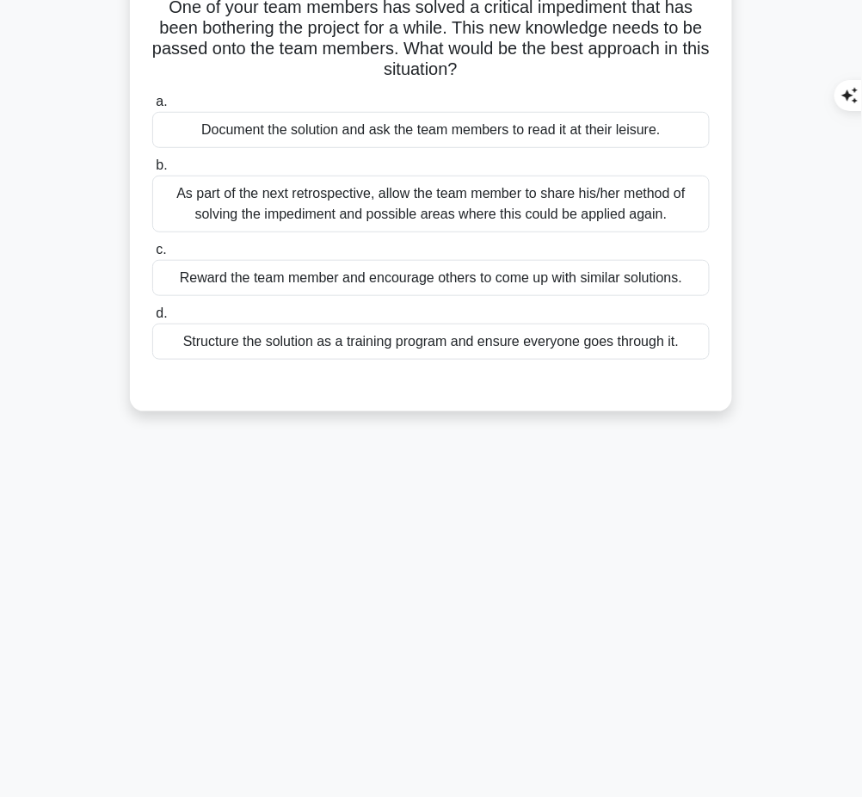
scroll to position [0, 0]
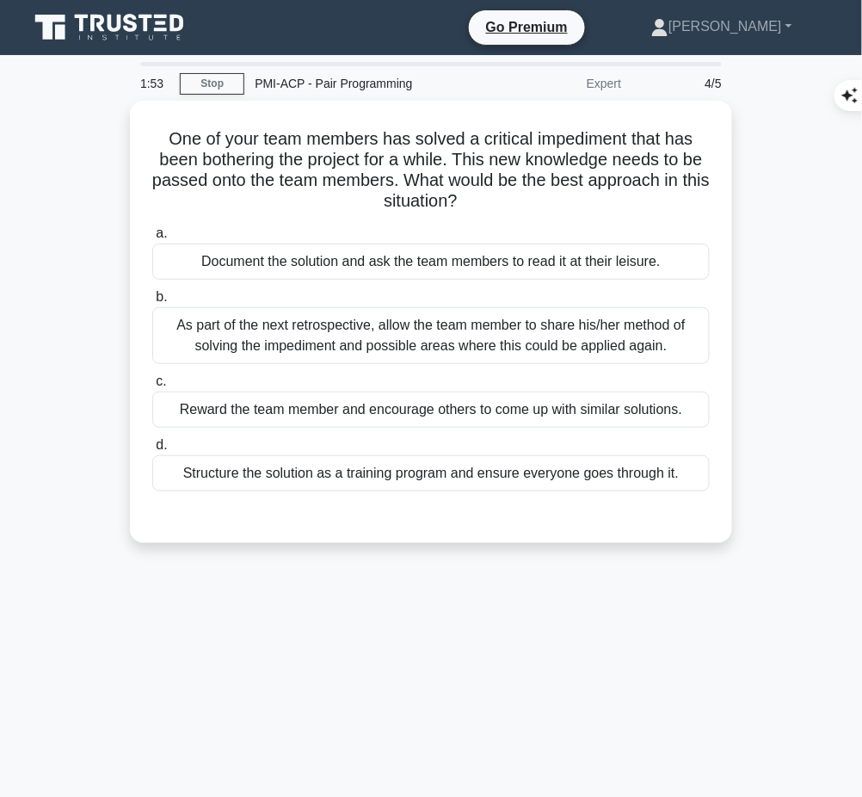
drag, startPoint x: 155, startPoint y: 128, endPoint x: 521, endPoint y: 204, distance: 373.5
click at [521, 204] on h5 "One of your team members has solved a critical impediment that has been botheri…" at bounding box center [431, 170] width 561 height 84
copy h5 "One of your team members has solved a critical impediment that has been botheri…"
click at [588, 341] on div "As part of the next retrospective, allow the team member to share his/her metho…" at bounding box center [431, 335] width 558 height 57
click at [152, 303] on input "b. As part of the next retrospective, allow the team member to share his/her me…" at bounding box center [152, 297] width 0 height 11
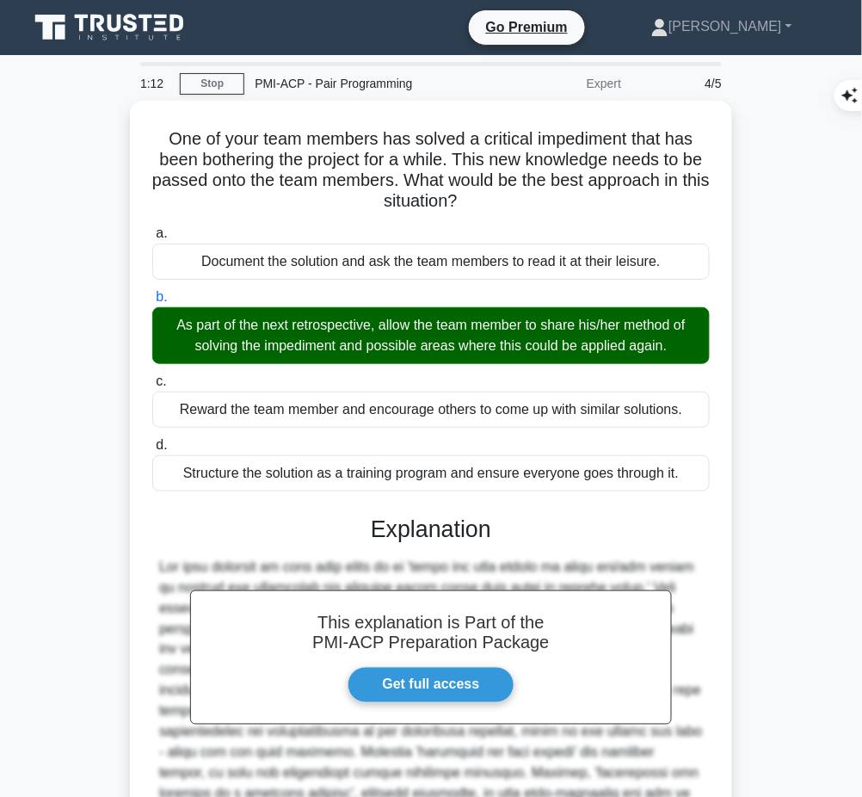
click at [443, 528] on h3 "Explanation" at bounding box center [431, 529] width 537 height 28
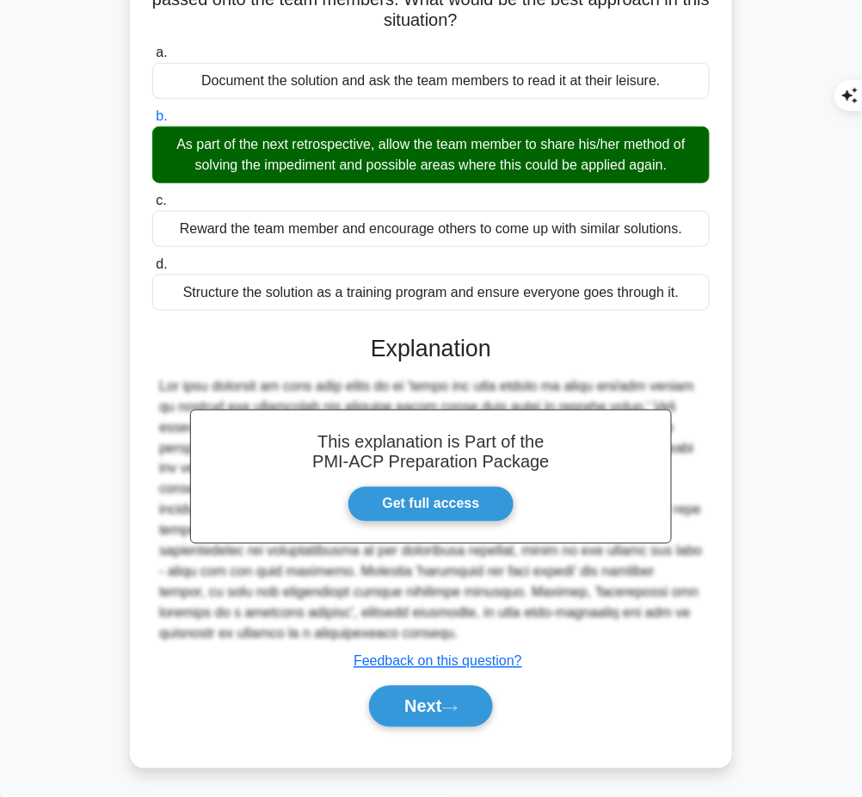
drag, startPoint x: 366, startPoint y: 340, endPoint x: 406, endPoint y: 635, distance: 297.9
click at [406, 635] on div "This explanation is Part of the PMI-ACP Preparation Package Get full access Exp…" at bounding box center [431, 524] width 558 height 420
copy div "Explanation The best approach in this case would be to 'allow the team member t…"
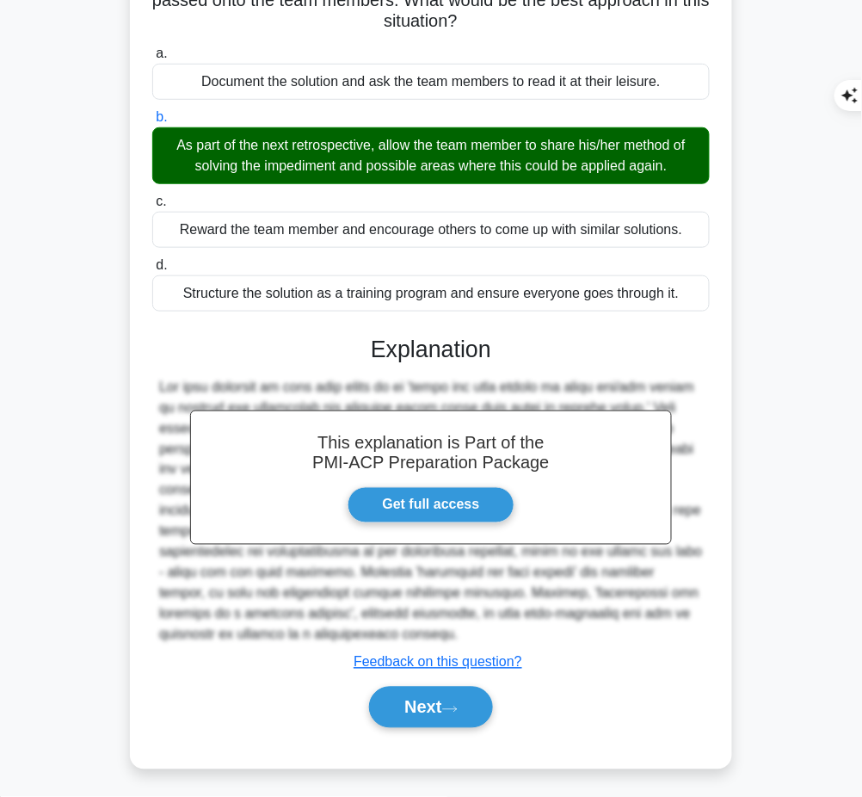
click at [428, 702] on button "Next" at bounding box center [430, 707] width 123 height 41
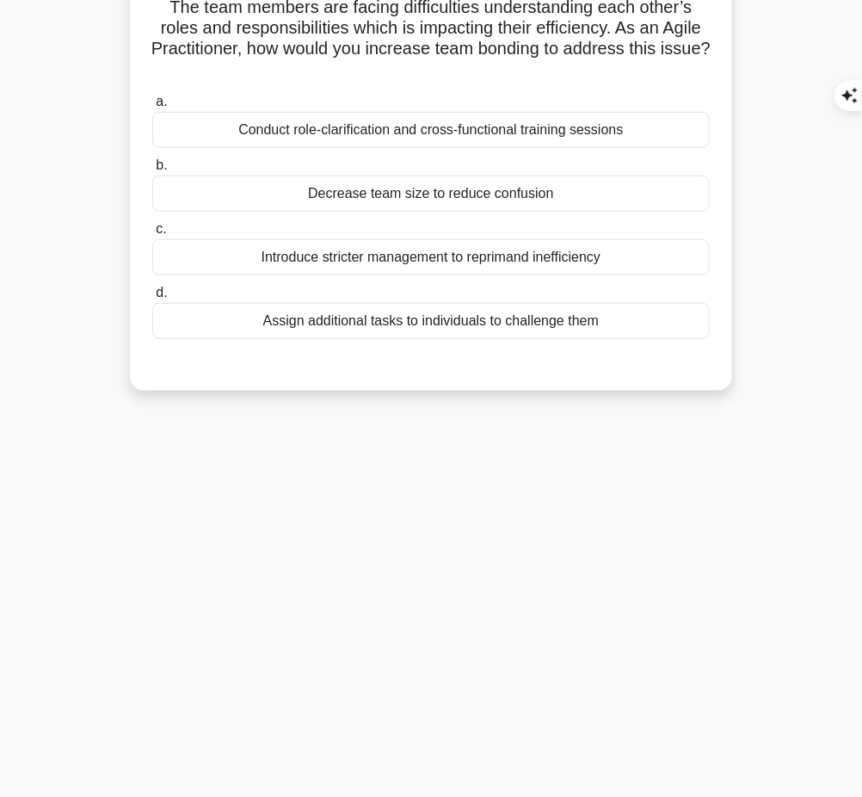
scroll to position [0, 0]
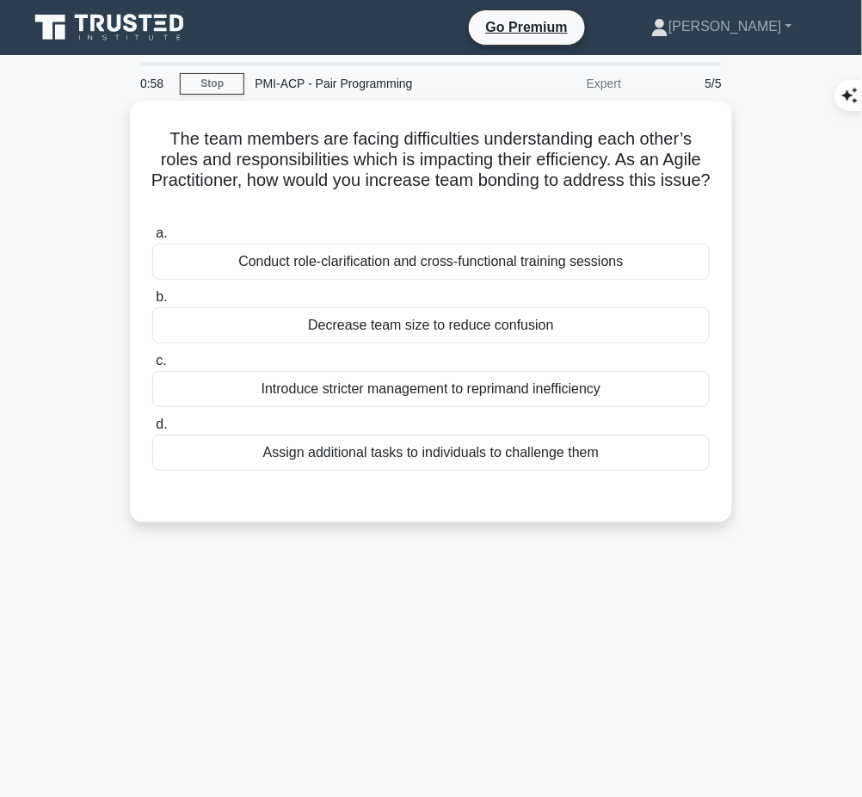
drag, startPoint x: 157, startPoint y: 121, endPoint x: 567, endPoint y: 207, distance: 418.4
click at [567, 207] on div "The team members are facing difficulties understanding each other’s roles and r…" at bounding box center [431, 312] width 589 height 408
copy h5 "The team members are facing difficulties understanding each other’s roles and r…"
click at [648, 190] on h5 "The team members are facing difficulties understanding each other’s roles and r…" at bounding box center [431, 170] width 561 height 84
click at [560, 265] on div "Conduct role-clarification and cross-functional training sessions" at bounding box center [431, 262] width 558 height 36
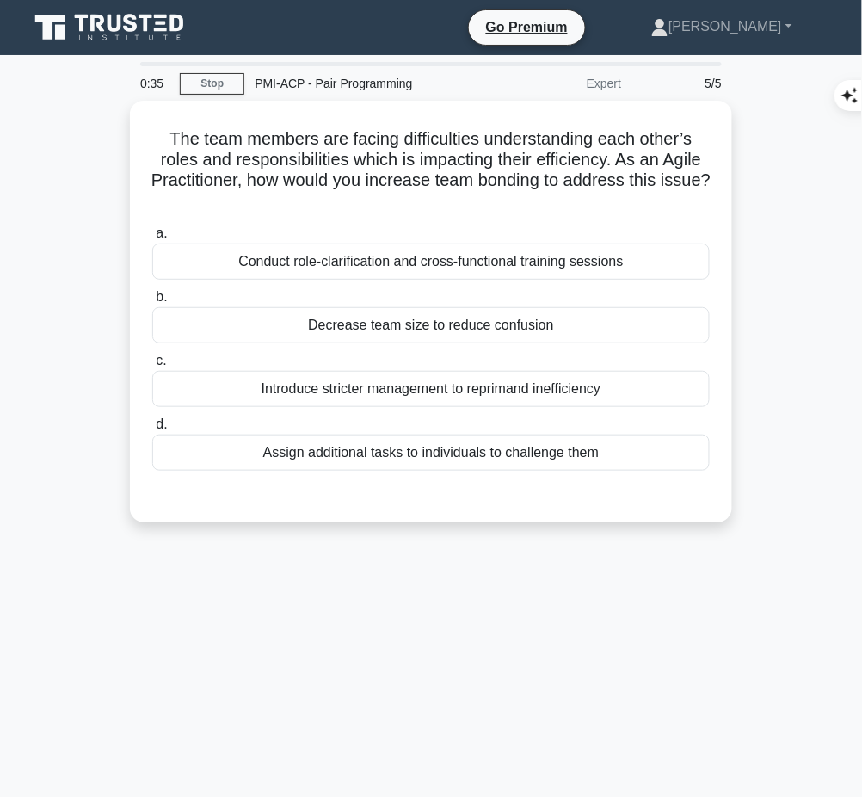
click at [152, 239] on input "a. Conduct role-clarification and cross-functional training sessions" at bounding box center [152, 233] width 0 height 11
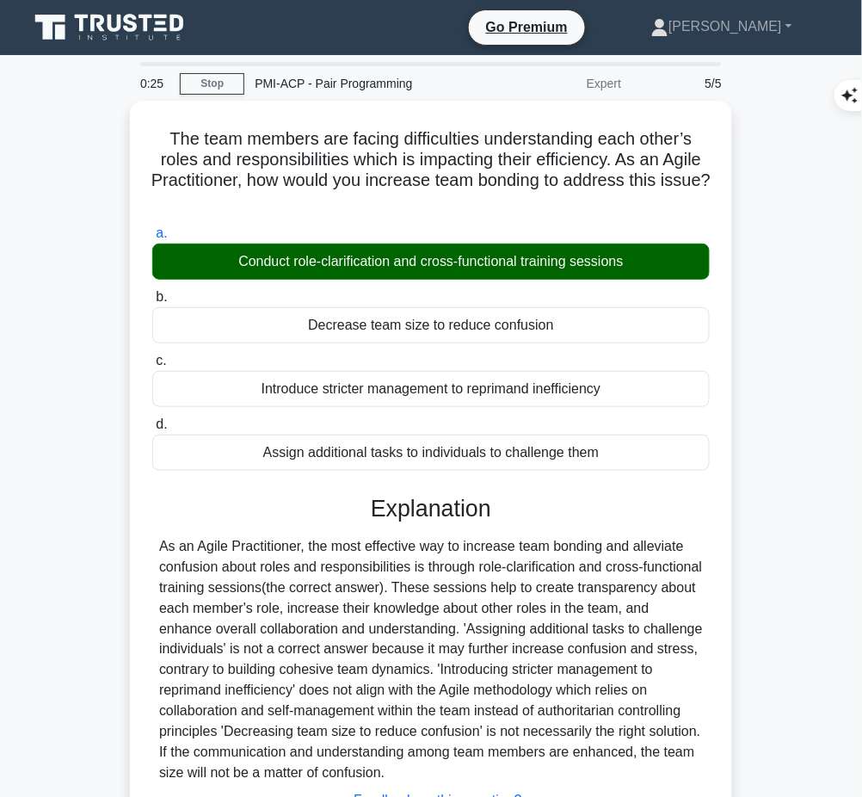
click at [380, 614] on div at bounding box center [431, 660] width 544 height 248
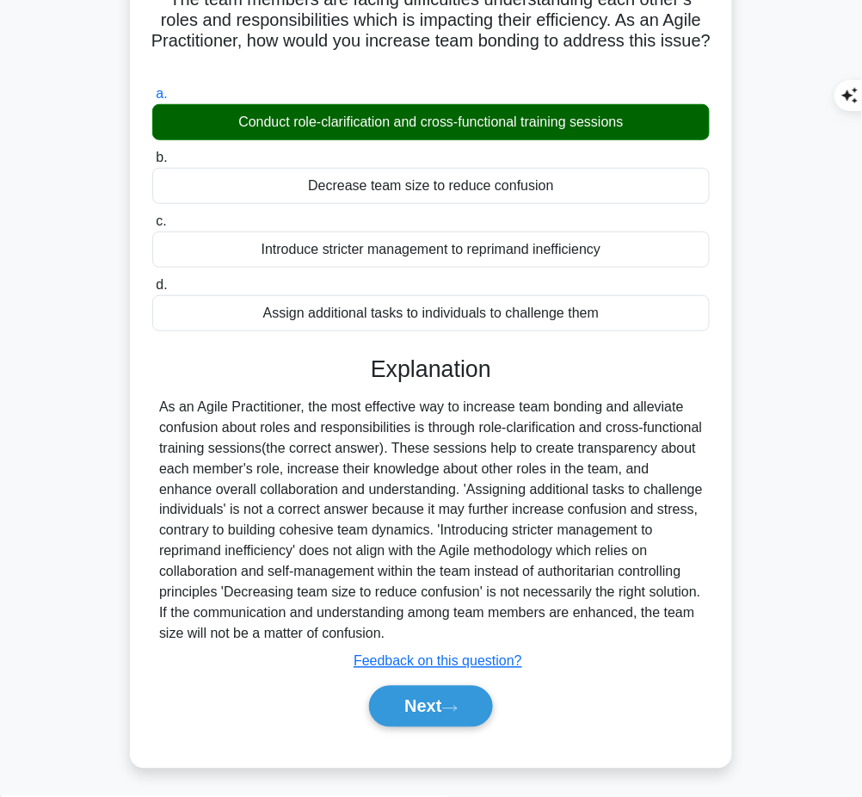
drag, startPoint x: 373, startPoint y: 369, endPoint x: 559, endPoint y: 631, distance: 321.4
click at [559, 631] on div "Explanation Submit feedback Feedback on this question? Next" at bounding box center [431, 544] width 558 height 379
click at [376, 719] on button "Next" at bounding box center [430, 706] width 123 height 41
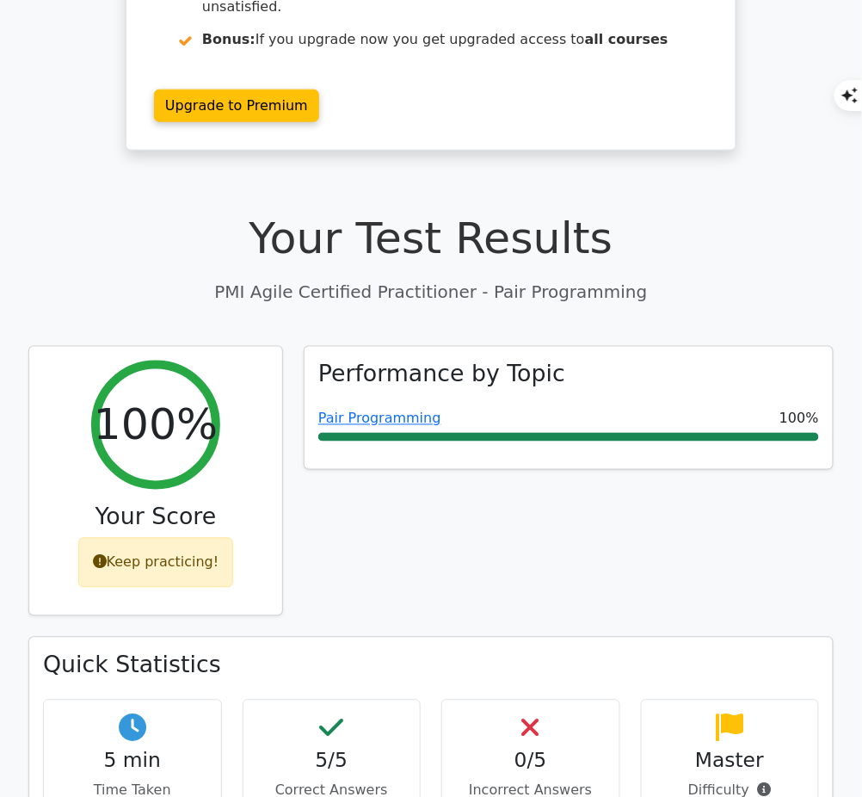
scroll to position [319, 0]
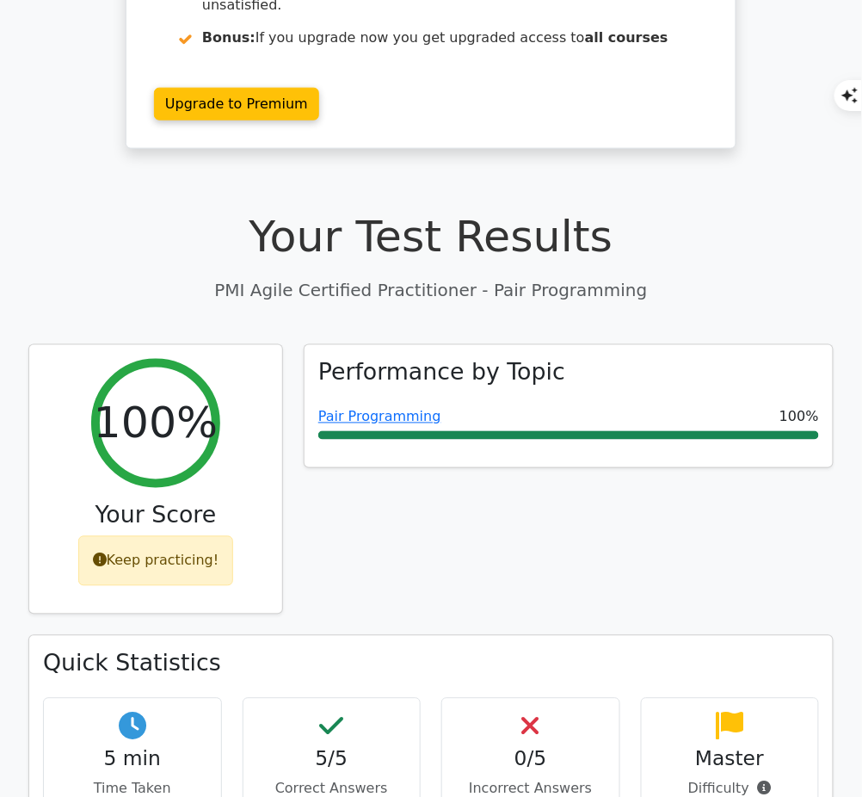
click at [491, 536] on div "Performance by Topic Pair Programming 100%" at bounding box center [568, 489] width 551 height 291
click at [389, 409] on link "Pair Programming" at bounding box center [379, 417] width 123 height 16
